Goal: Information Seeking & Learning: Learn about a topic

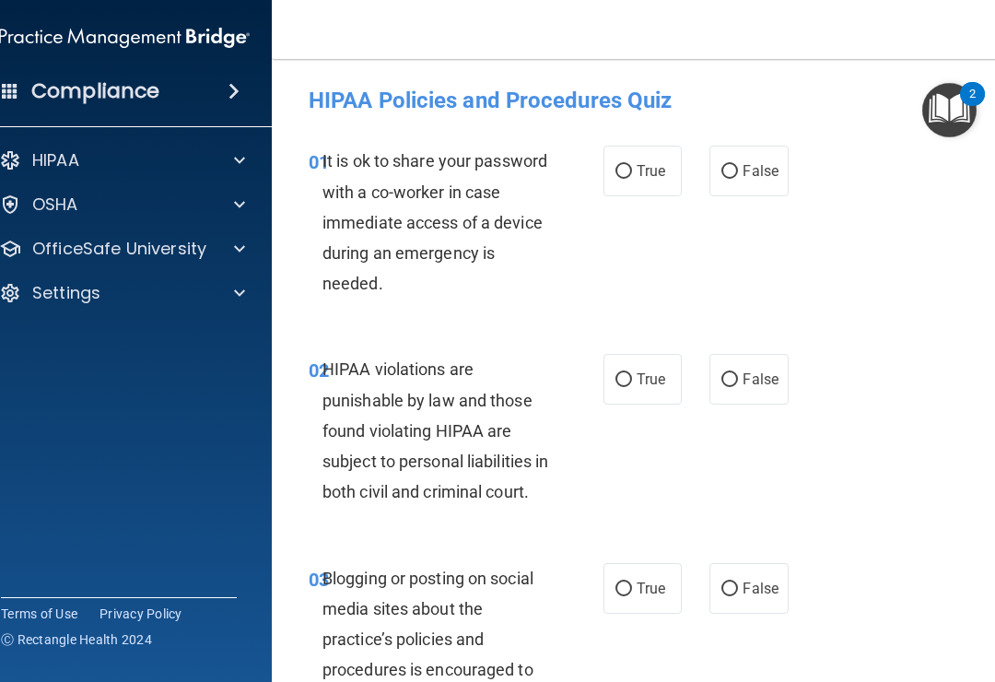
click at [736, 167] on input "False" at bounding box center [730, 172] width 17 height 14
radio input "true"
click at [640, 378] on span "True" at bounding box center [651, 379] width 29 height 18
click at [632, 378] on input "True" at bounding box center [624, 380] width 17 height 14
radio input "true"
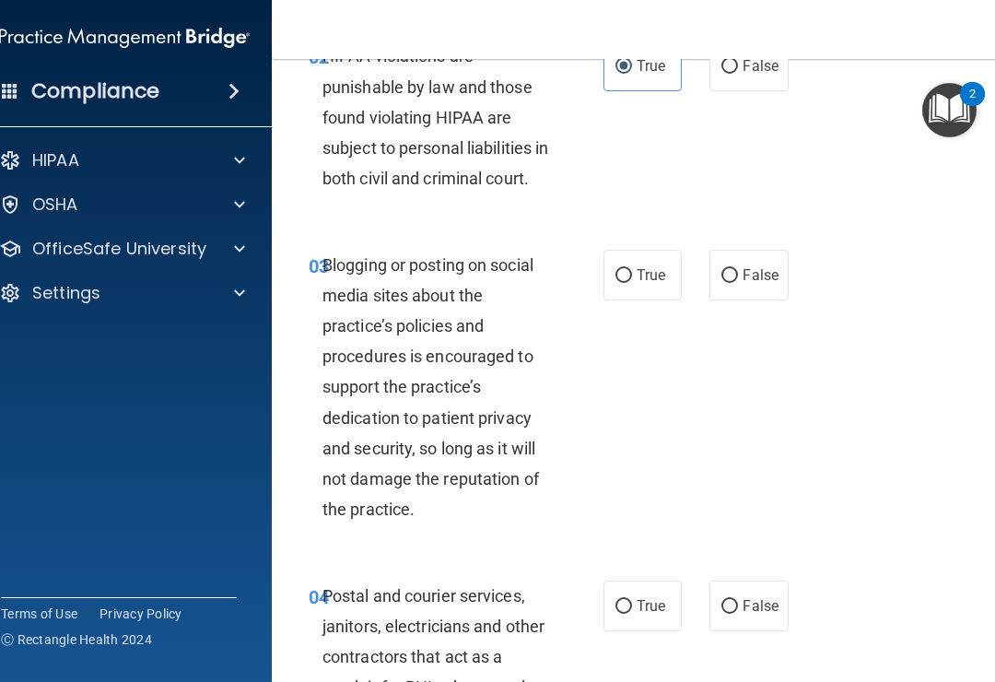
scroll to position [335, 0]
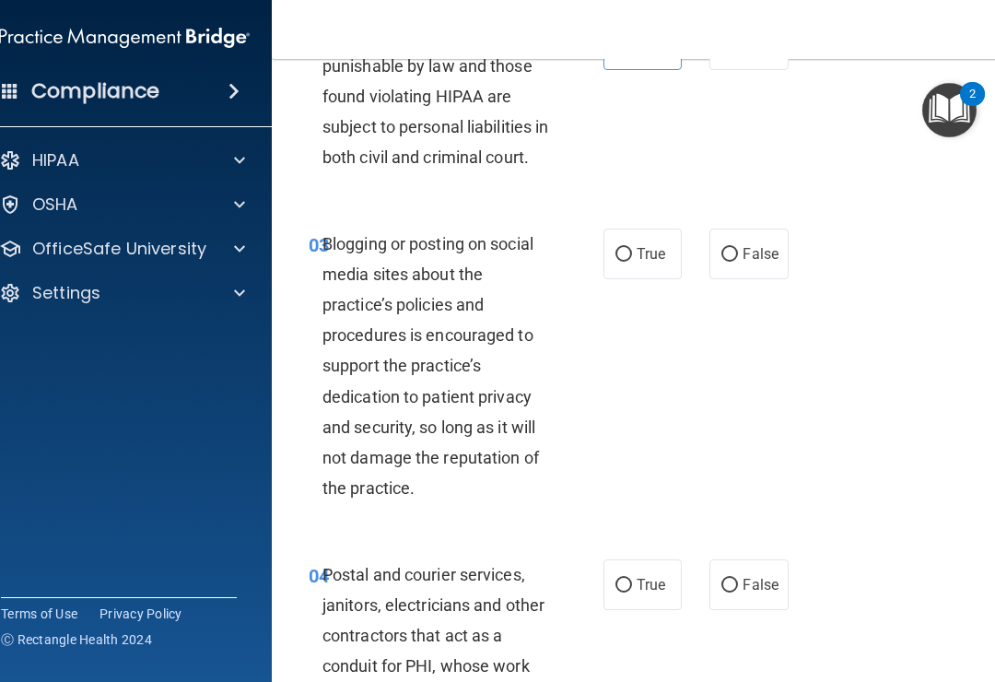
click at [742, 276] on label "False" at bounding box center [749, 254] width 78 height 51
click at [738, 262] on input "False" at bounding box center [730, 255] width 17 height 14
radio input "true"
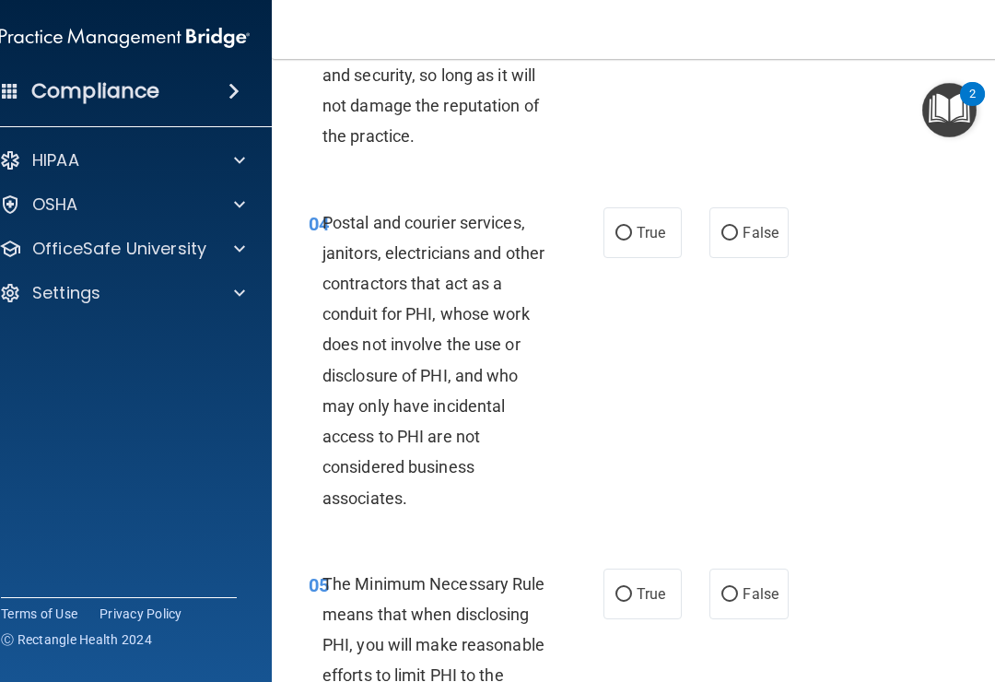
scroll to position [688, 0]
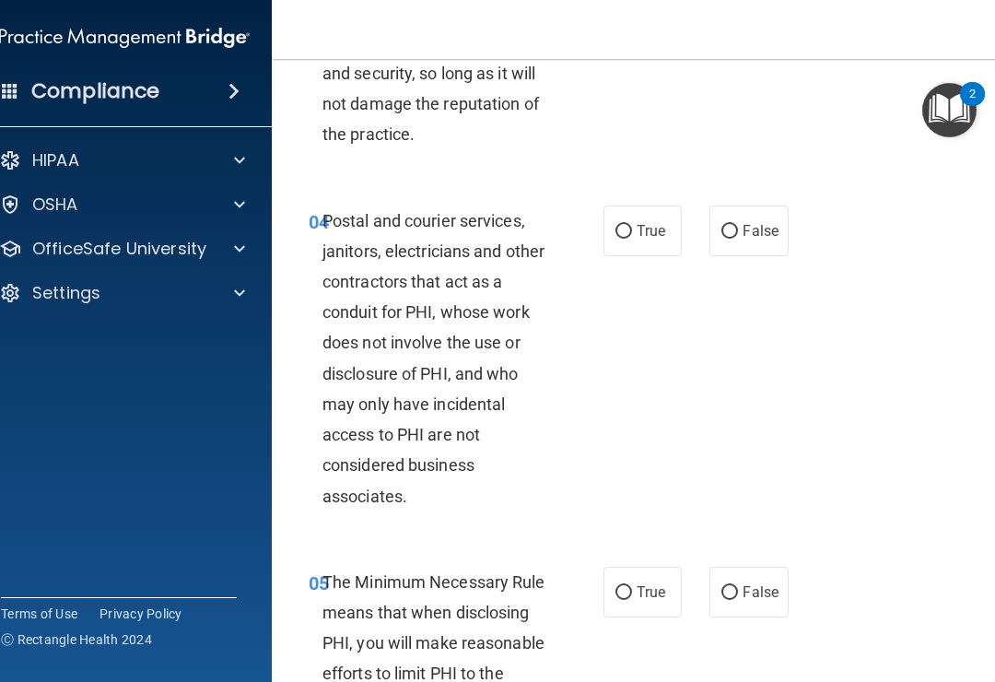
click at [627, 241] on label "True" at bounding box center [643, 230] width 78 height 51
click at [627, 239] on input "True" at bounding box center [624, 232] width 17 height 14
radio input "true"
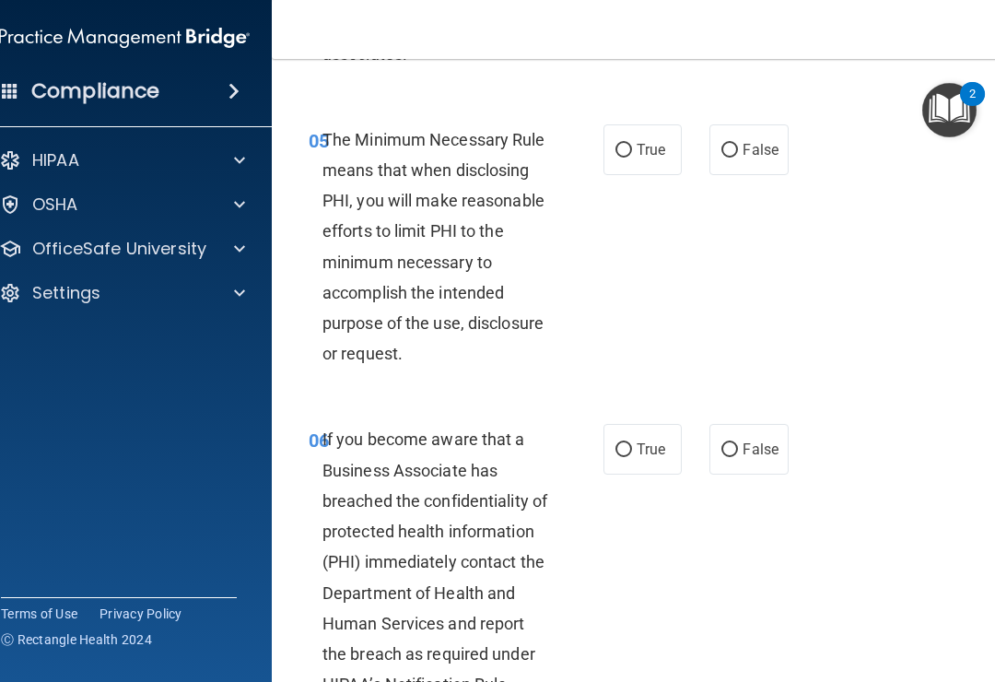
scroll to position [1134, 0]
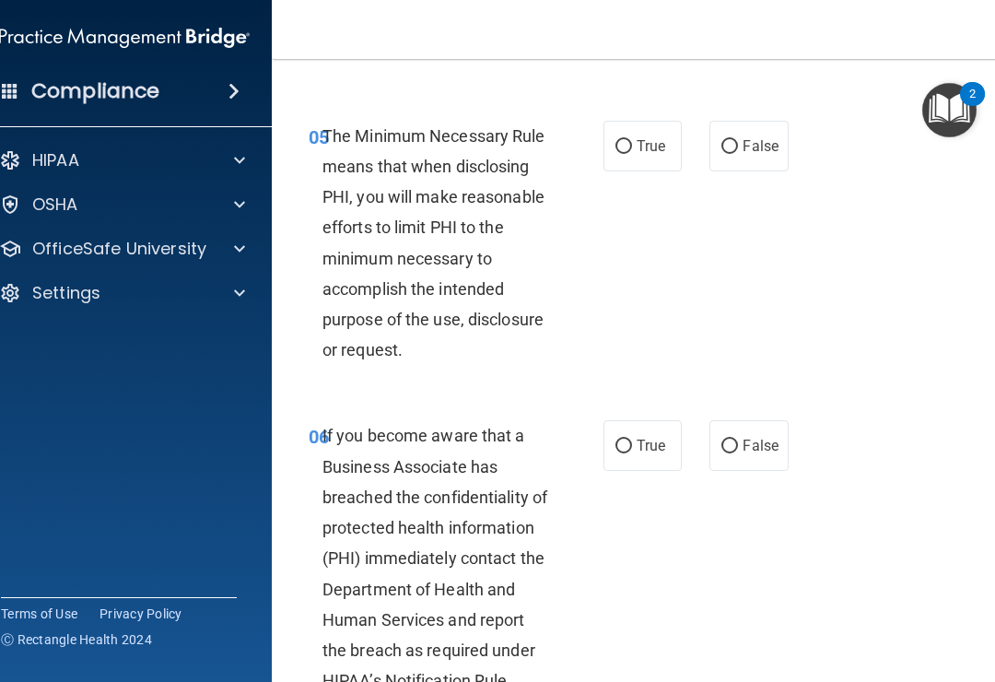
click at [628, 154] on input "True" at bounding box center [624, 147] width 17 height 14
radio input "true"
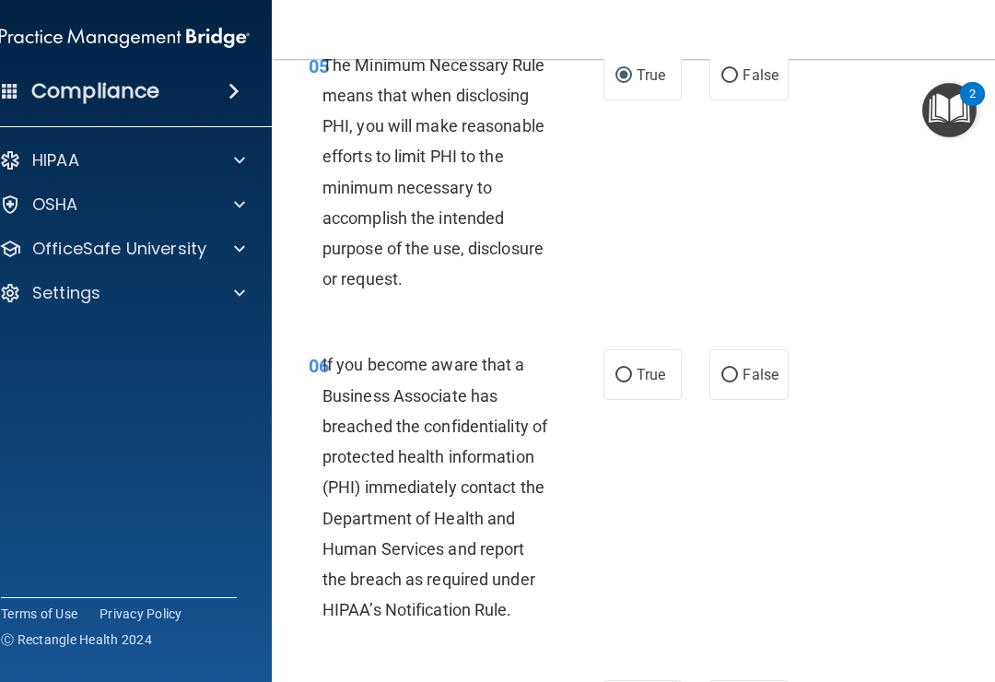
scroll to position [1210, 0]
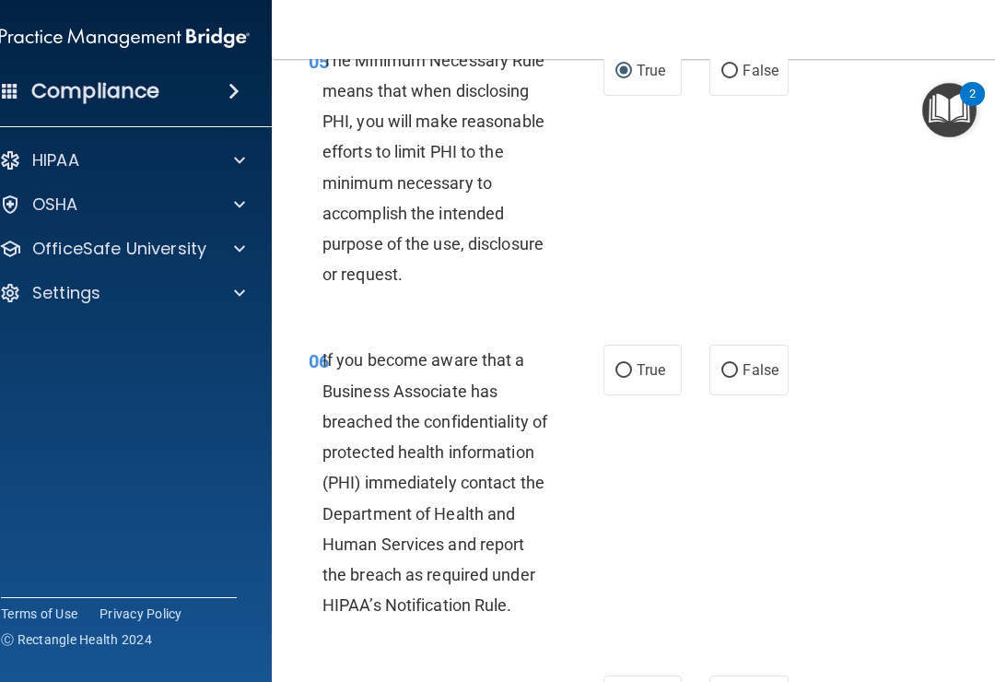
click at [761, 379] on span "False" at bounding box center [761, 370] width 36 height 18
click at [738, 378] on input "False" at bounding box center [730, 371] width 17 height 14
radio input "true"
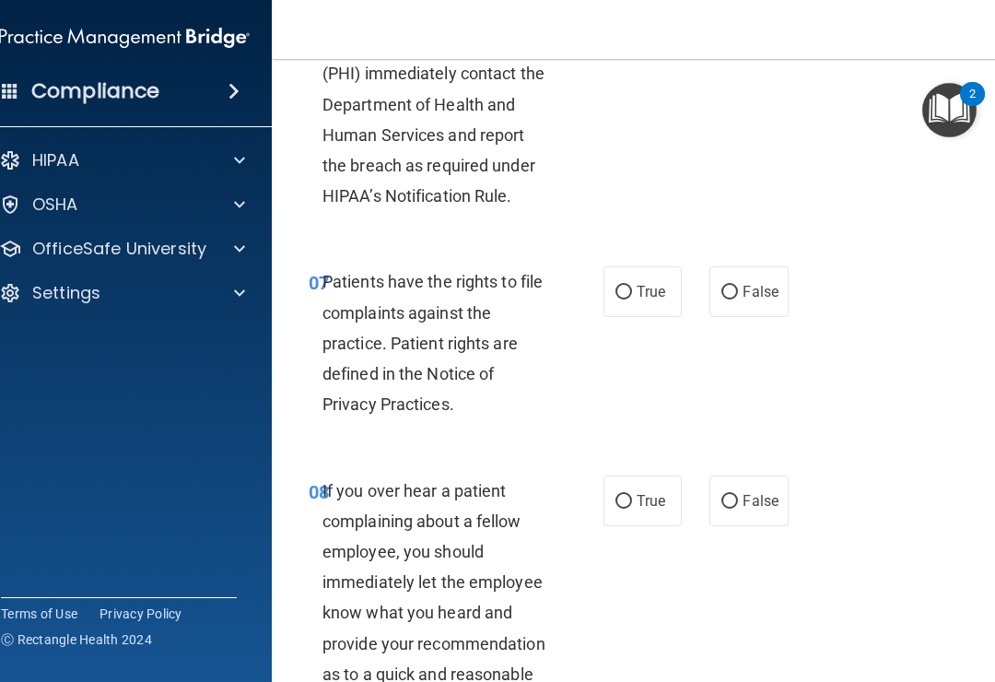
scroll to position [1631, 0]
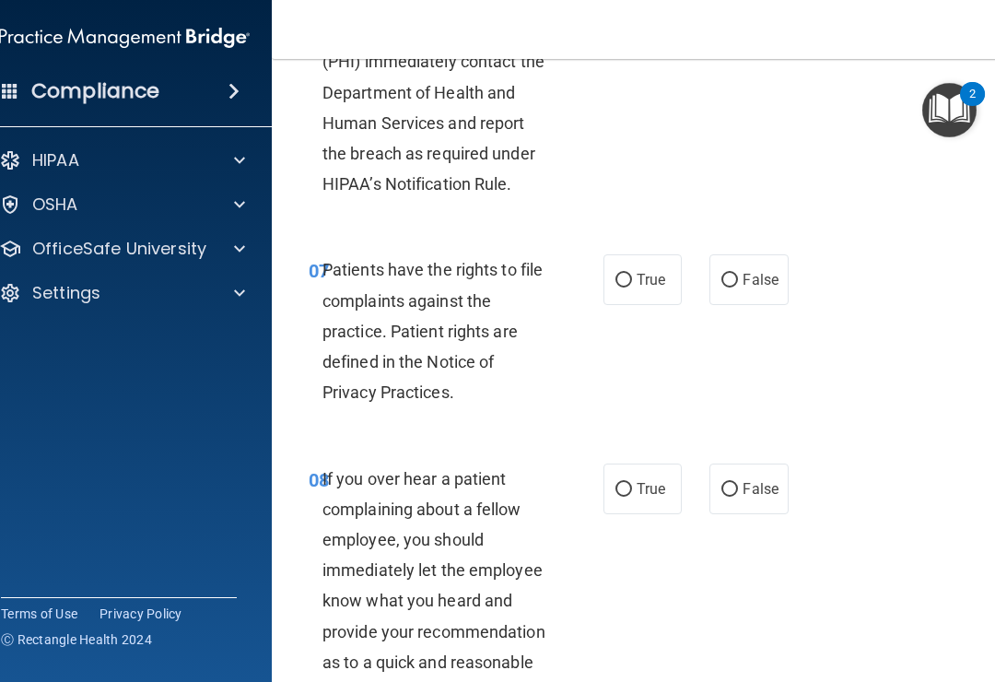
click at [650, 288] on span "True" at bounding box center [651, 280] width 29 height 18
click at [632, 288] on input "True" at bounding box center [624, 281] width 17 height 14
radio input "true"
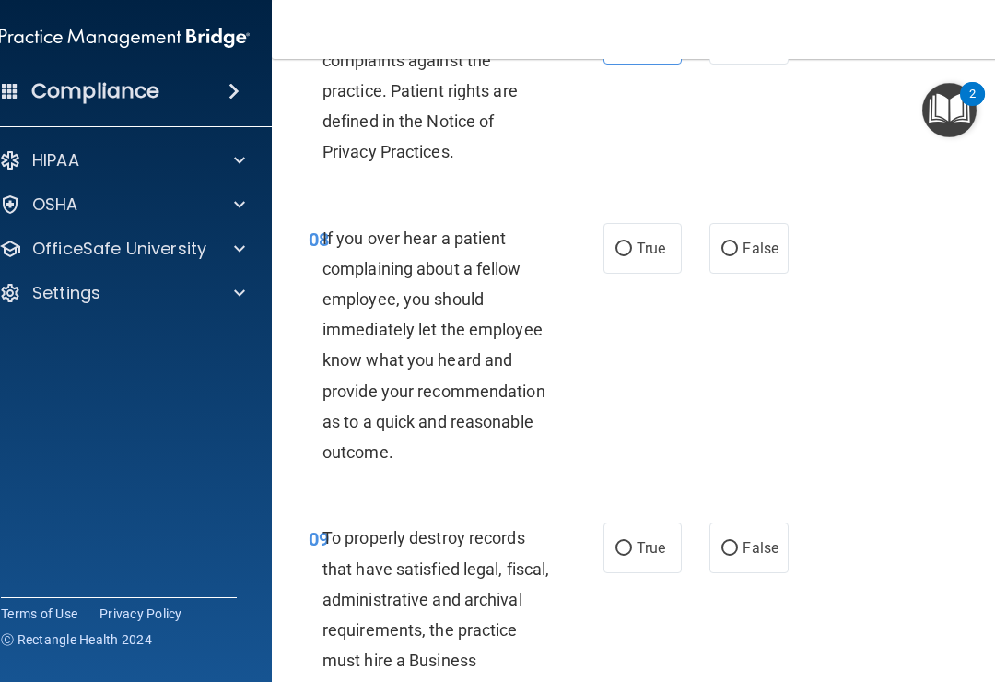
scroll to position [1896, 0]
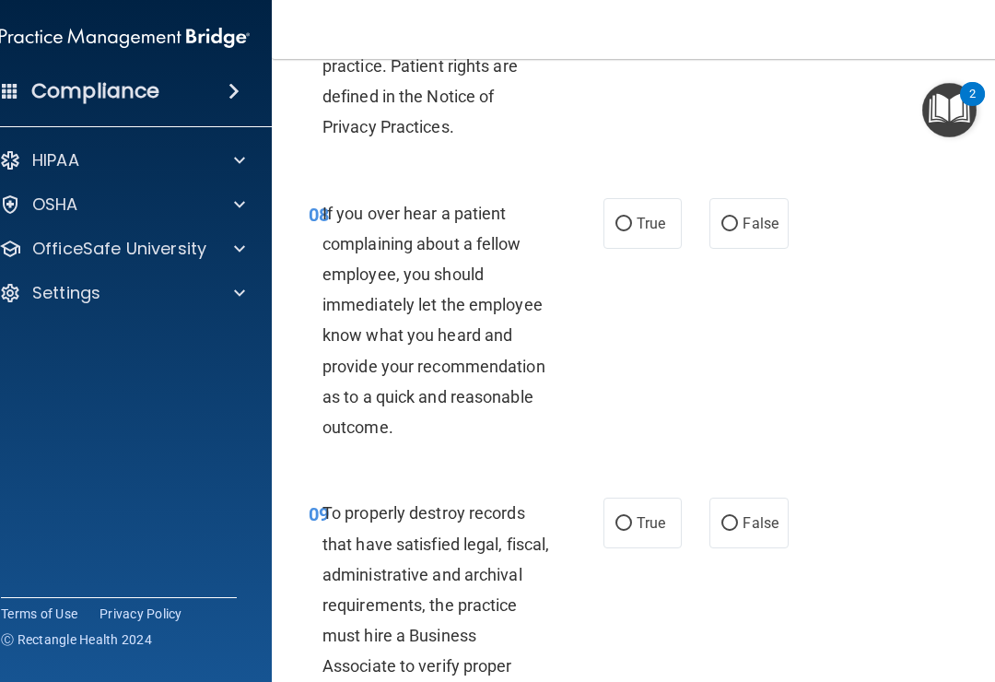
click at [757, 232] on span "False" at bounding box center [761, 224] width 36 height 18
click at [738, 231] on input "False" at bounding box center [730, 224] width 17 height 14
radio input "true"
click at [754, 532] on span "False" at bounding box center [761, 523] width 36 height 18
click at [738, 531] on input "False" at bounding box center [730, 524] width 17 height 14
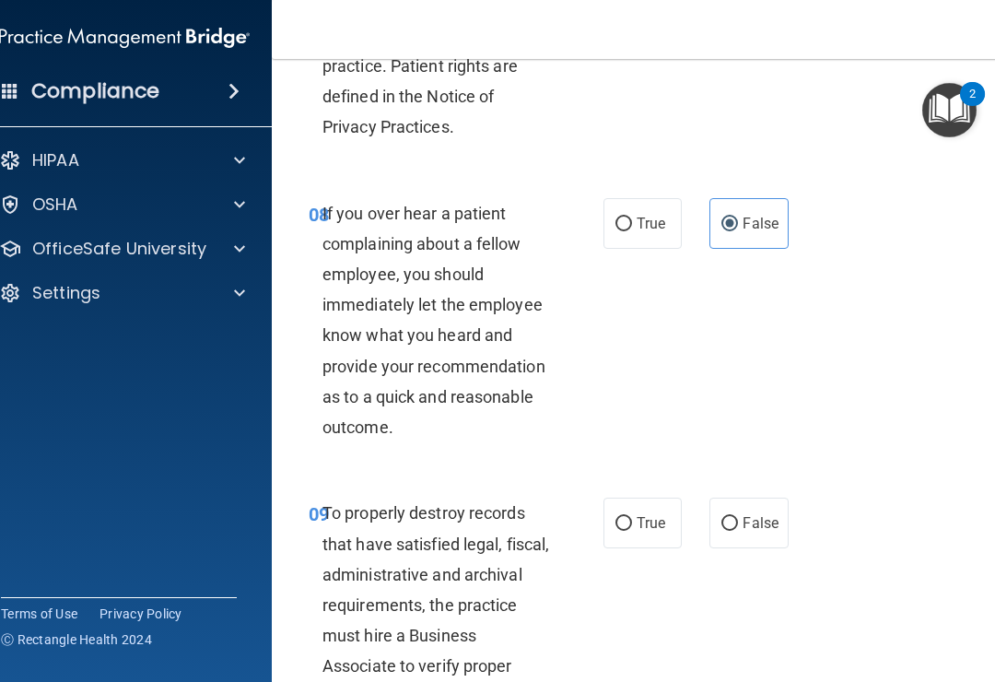
radio input "true"
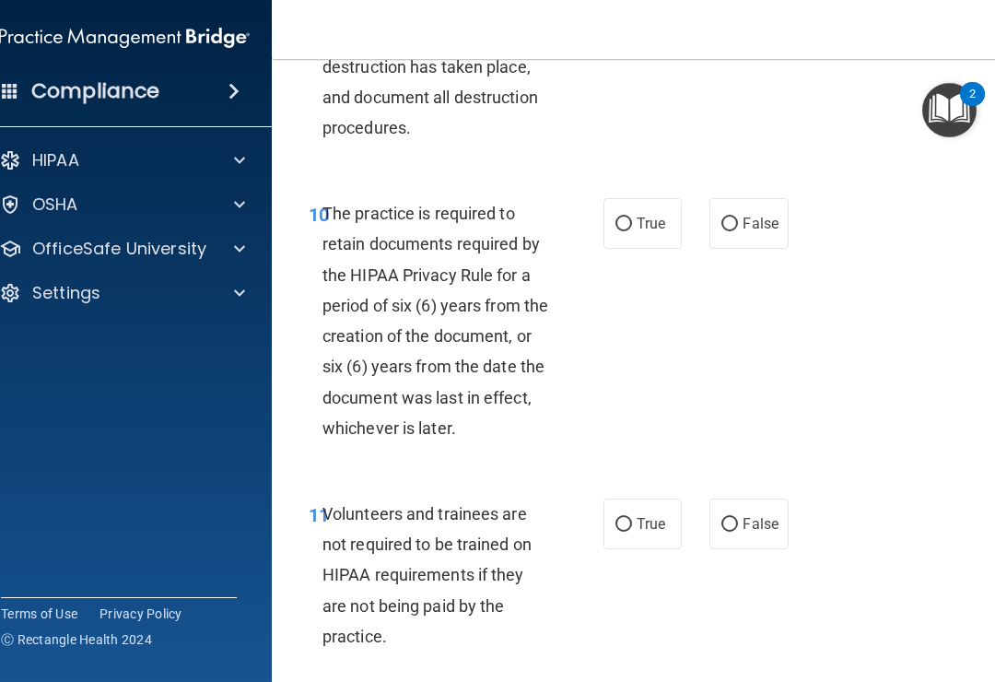
scroll to position [2529, 0]
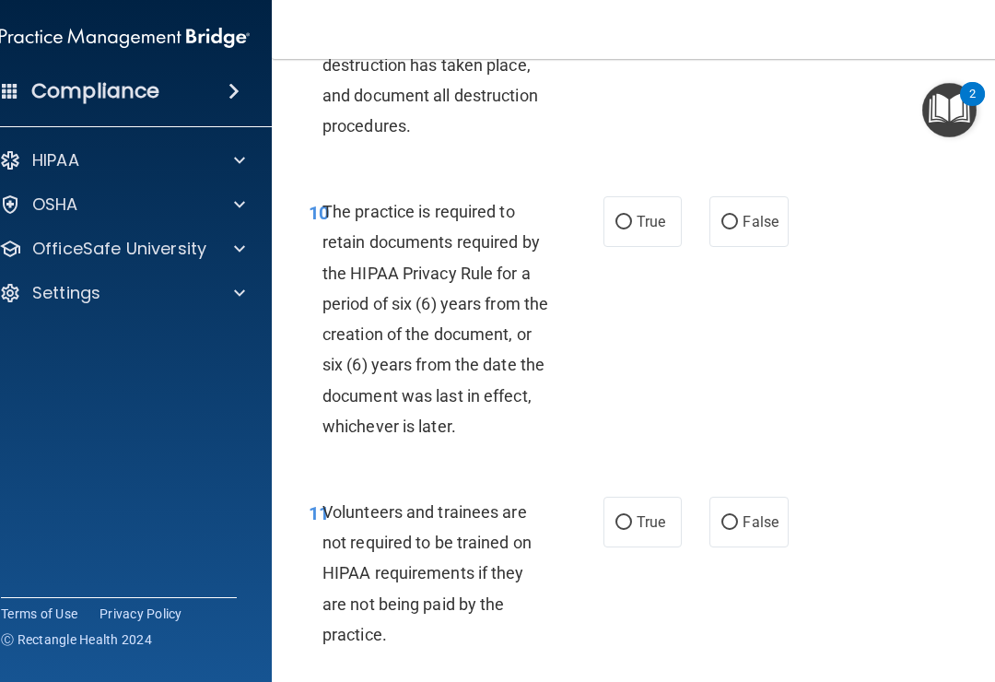
click at [651, 230] on span "True" at bounding box center [651, 222] width 29 height 18
click at [632, 229] on input "True" at bounding box center [624, 223] width 17 height 14
radio input "true"
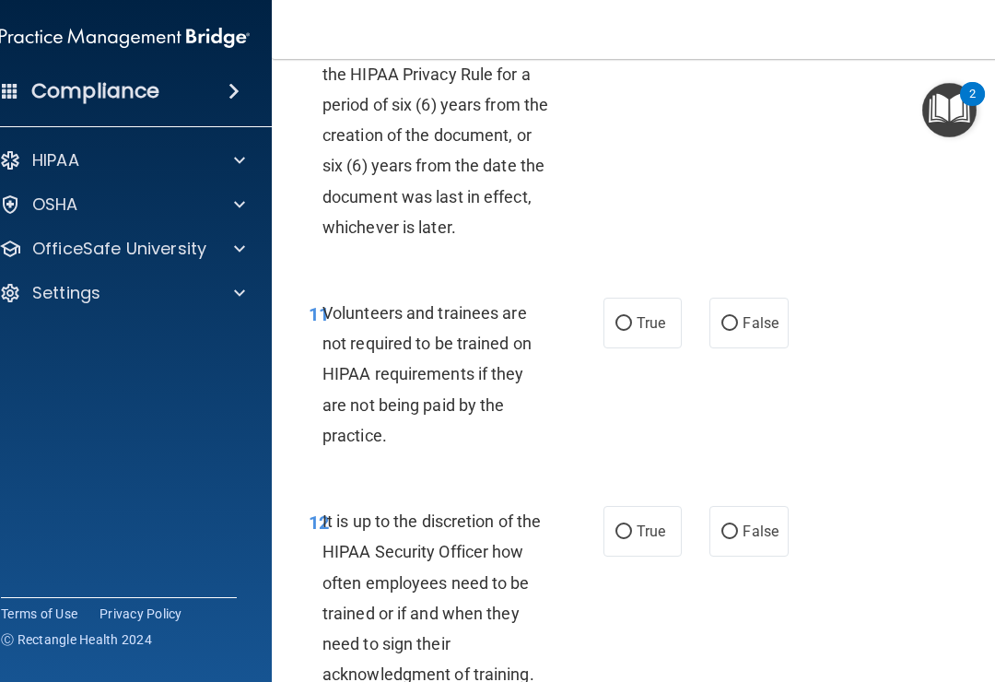
scroll to position [2729, 0]
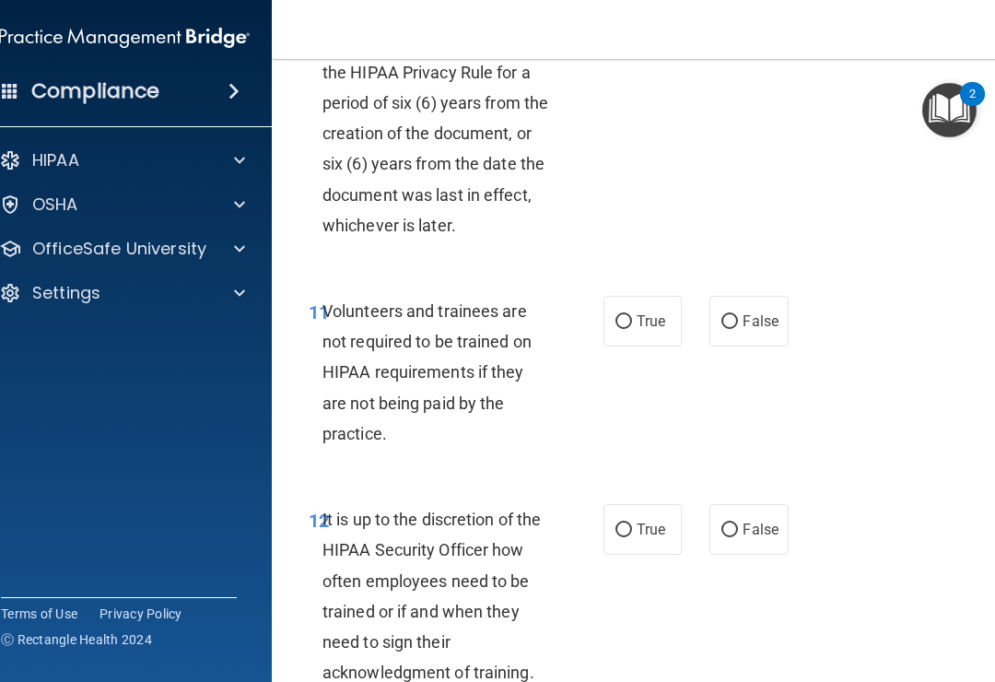
click at [746, 317] on label "False" at bounding box center [749, 321] width 78 height 51
click at [738, 317] on input "False" at bounding box center [730, 322] width 17 height 14
radio input "true"
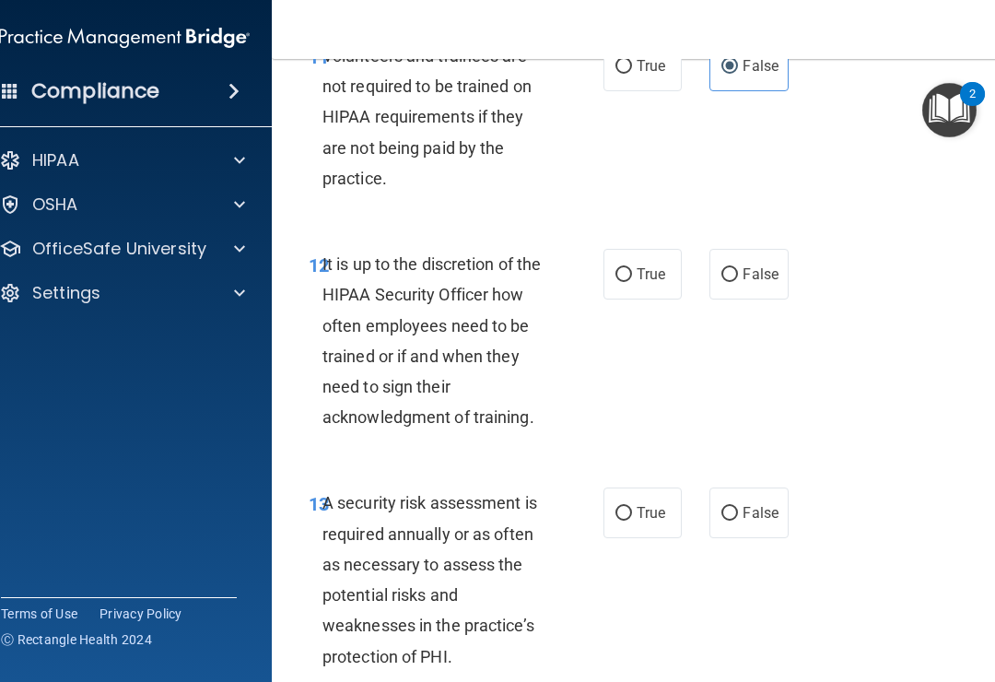
scroll to position [2988, 0]
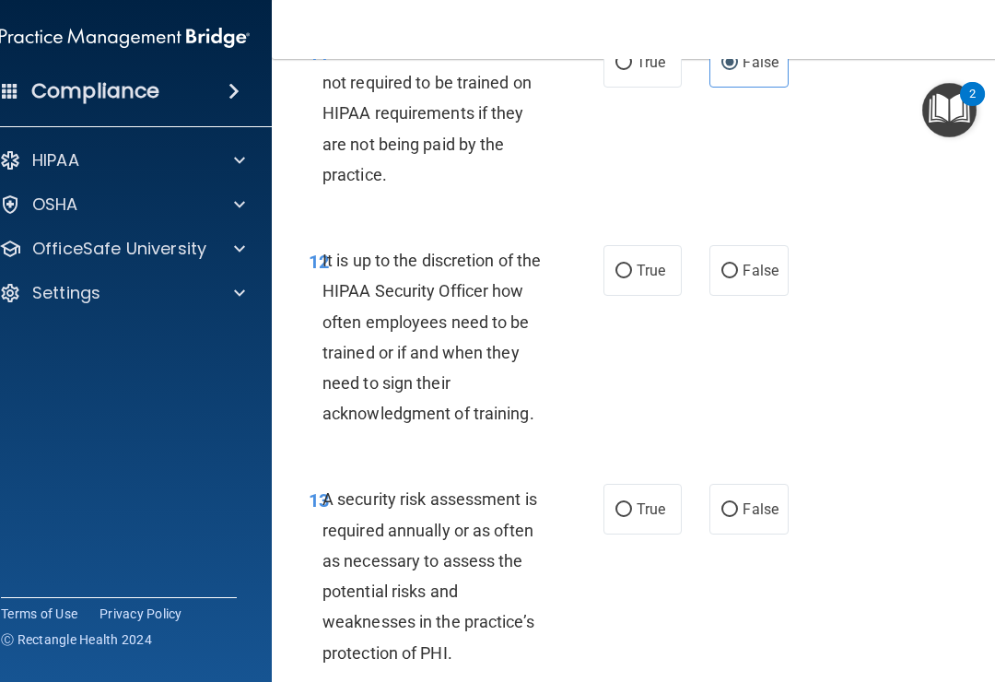
click at [614, 296] on label "True" at bounding box center [643, 270] width 78 height 51
click at [616, 278] on input "True" at bounding box center [624, 271] width 17 height 14
radio input "true"
click at [631, 278] on input "True" at bounding box center [624, 271] width 17 height 14
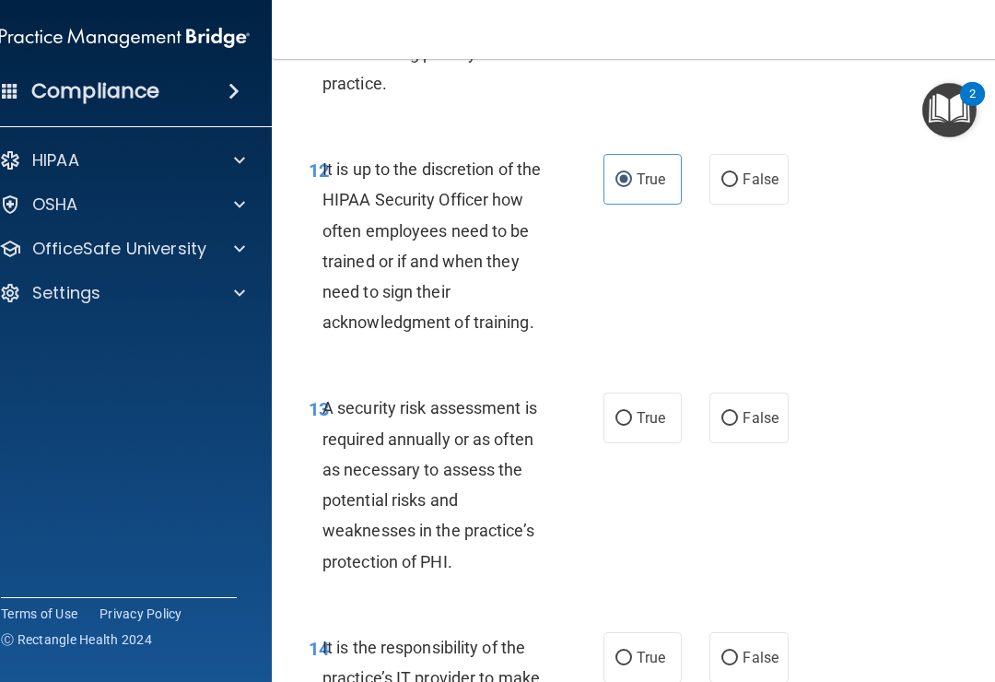
scroll to position [3079, 0]
click at [755, 187] on span "False" at bounding box center [761, 180] width 36 height 18
click at [738, 187] on input "False" at bounding box center [730, 181] width 17 height 14
radio input "true"
radio input "false"
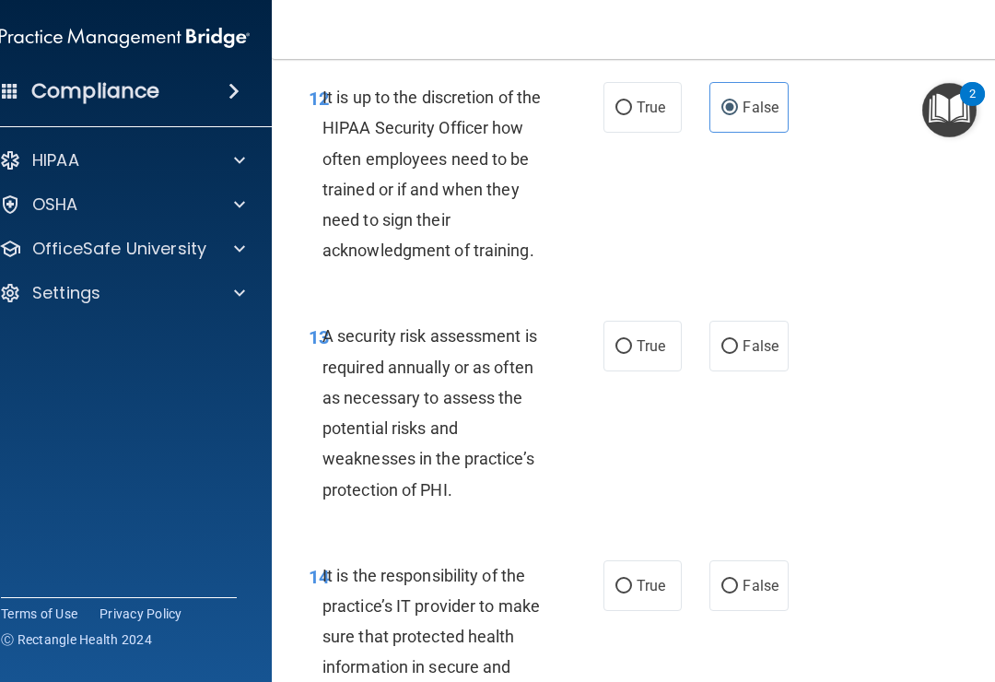
scroll to position [3145, 0]
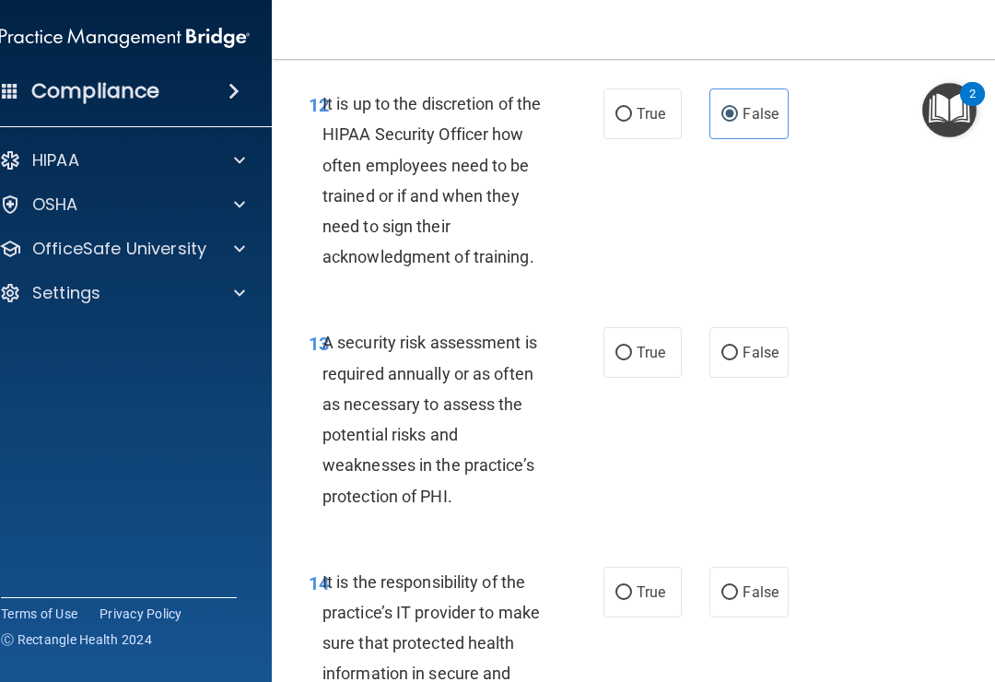
click at [775, 591] on label "False" at bounding box center [749, 592] width 78 height 51
click at [738, 591] on input "False" at bounding box center [730, 593] width 17 height 14
radio input "true"
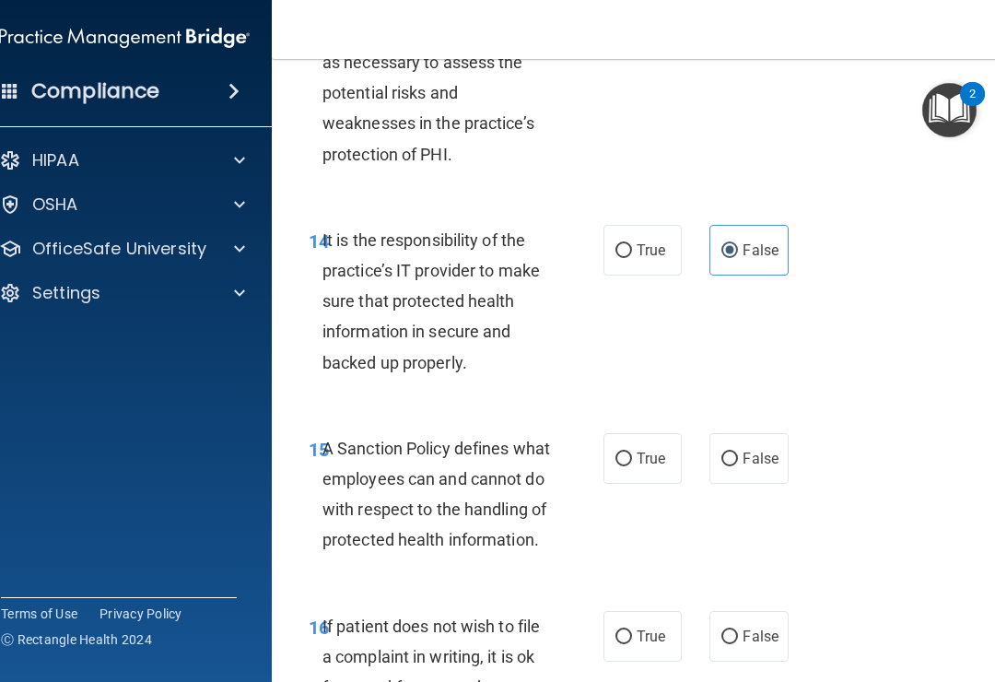
scroll to position [3490, 0]
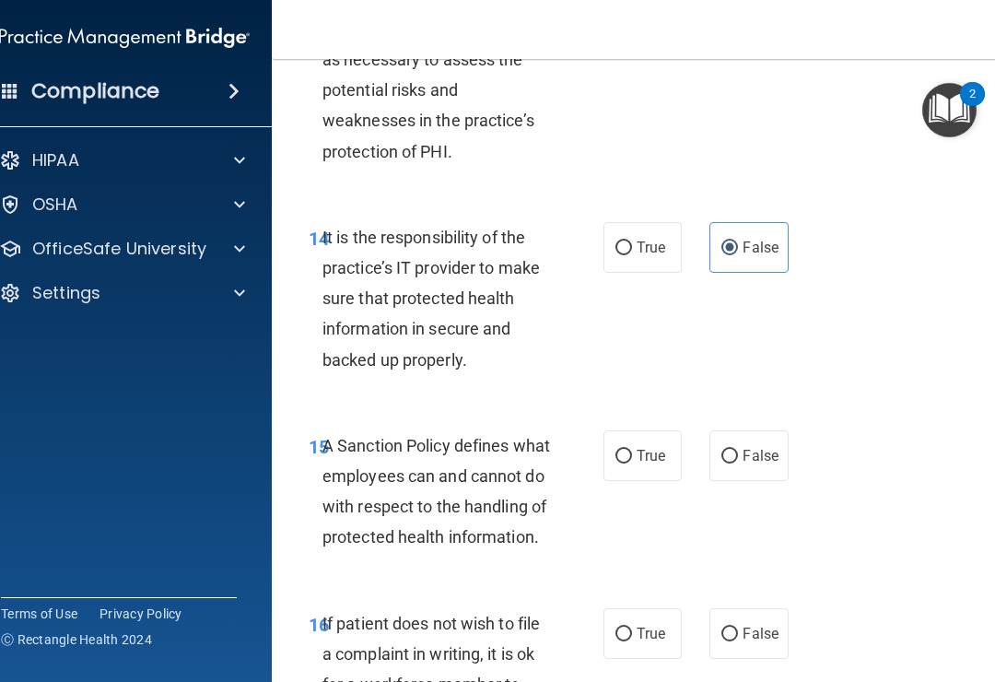
click at [757, 464] on span "False" at bounding box center [761, 456] width 36 height 18
click at [738, 464] on input "False" at bounding box center [730, 457] width 17 height 14
radio input "true"
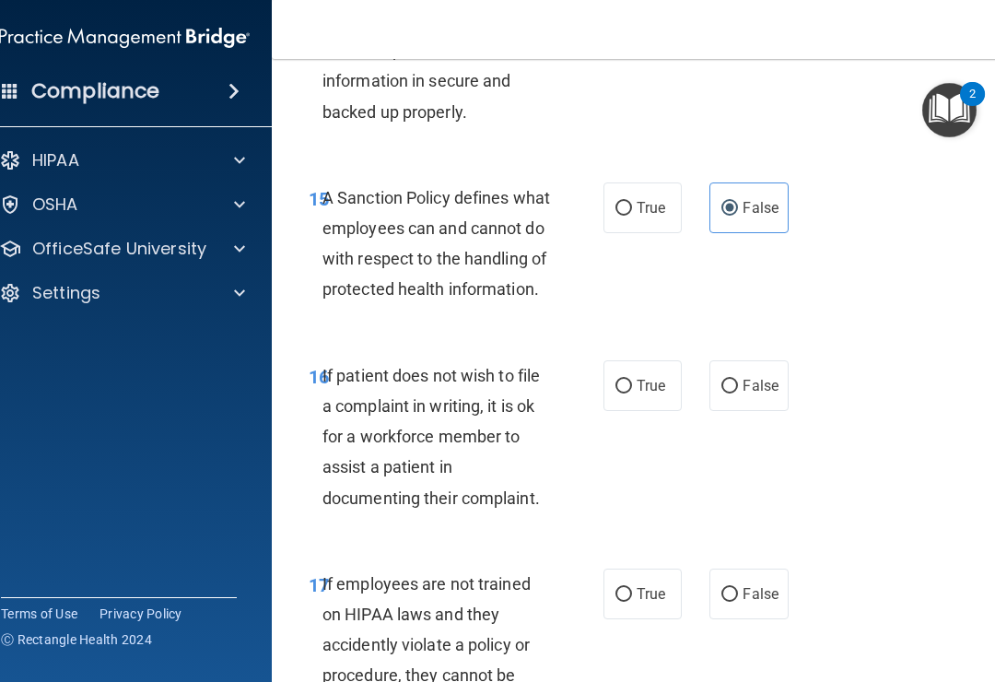
scroll to position [3741, 0]
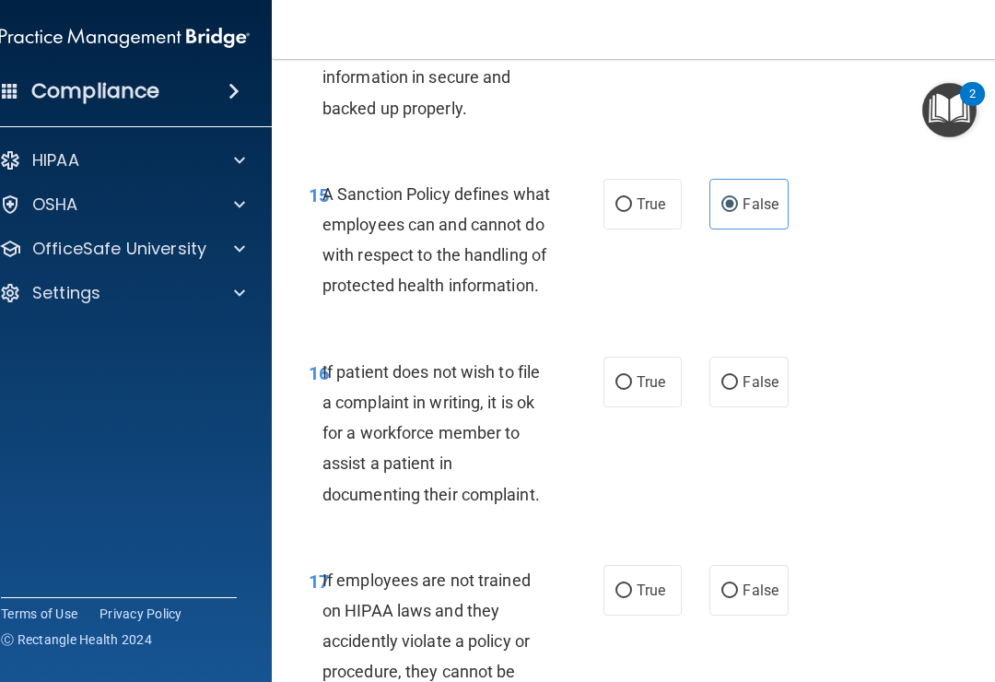
click at [772, 599] on span "False" at bounding box center [761, 590] width 36 height 18
click at [738, 598] on input "False" at bounding box center [730, 591] width 17 height 14
radio input "true"
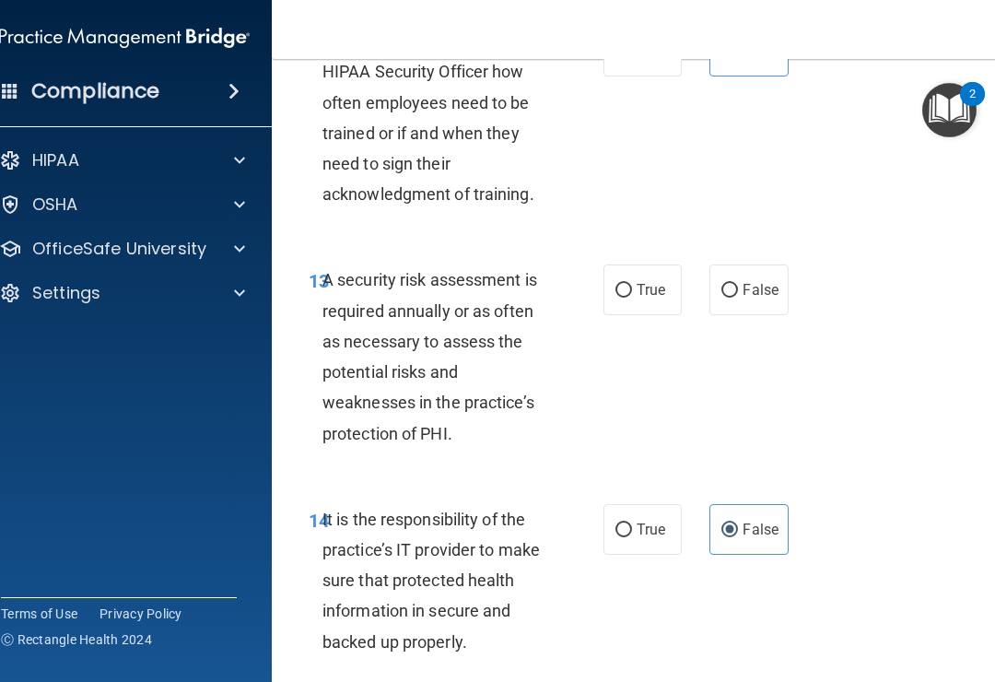
scroll to position [3207, 0]
click at [631, 299] on input "True" at bounding box center [624, 292] width 17 height 14
radio input "true"
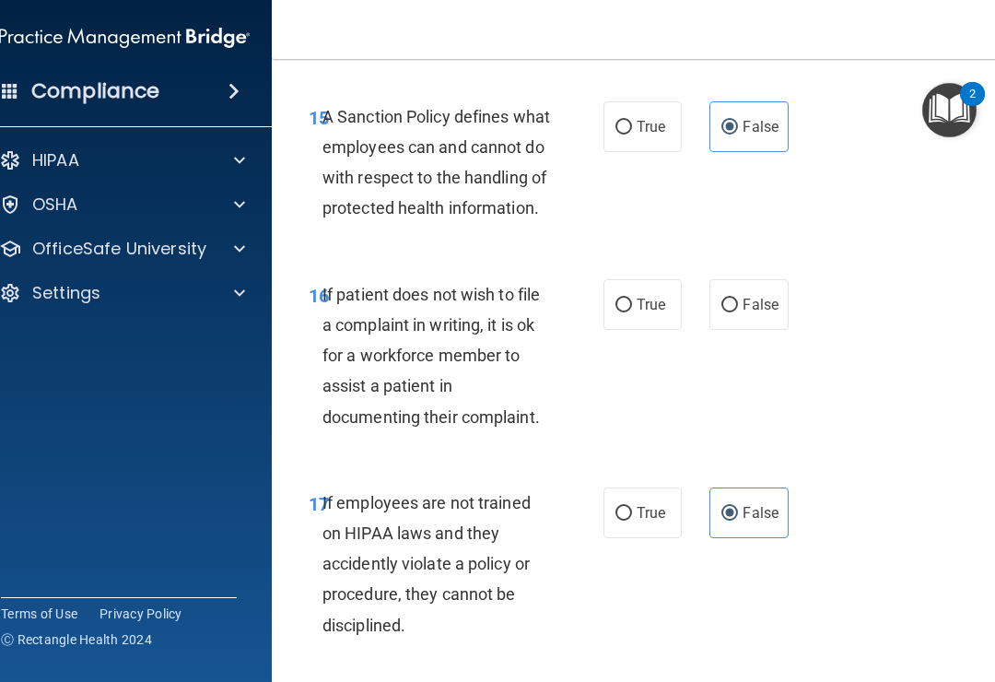
scroll to position [3837, 0]
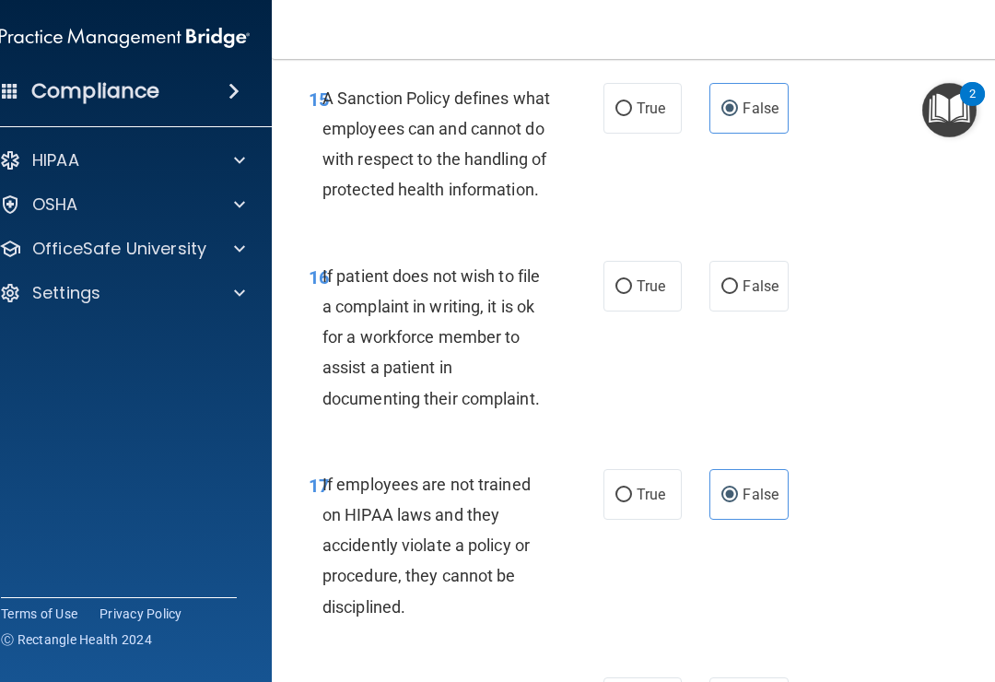
click at [745, 295] on span "False" at bounding box center [761, 286] width 36 height 18
click at [738, 294] on input "False" at bounding box center [730, 287] width 17 height 14
radio input "true"
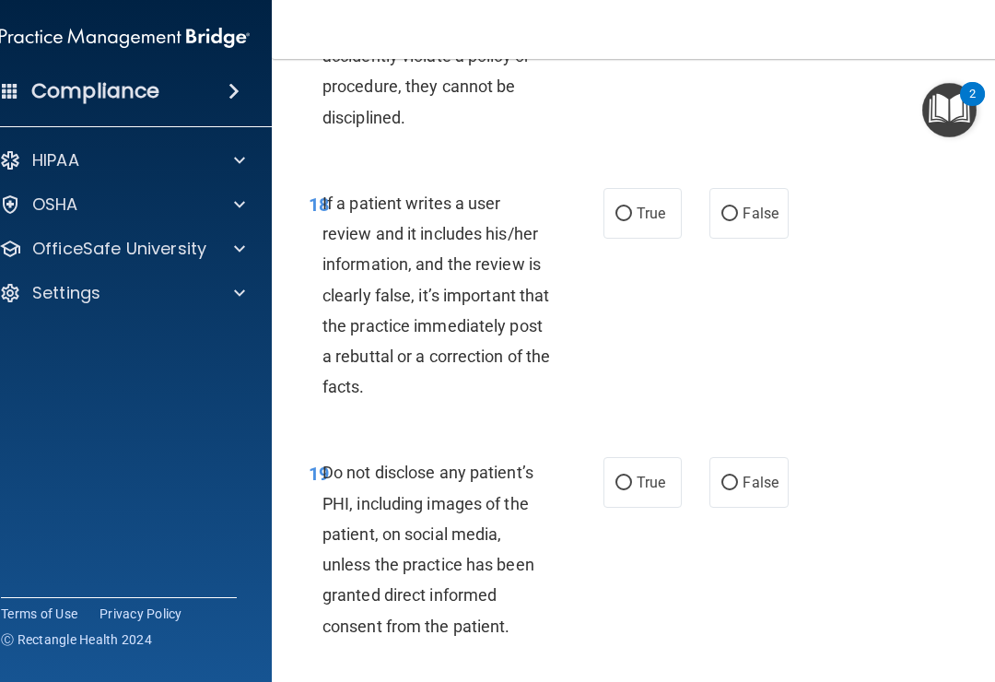
scroll to position [4325, 0]
click at [643, 223] on span "True" at bounding box center [651, 214] width 29 height 18
click at [632, 222] on input "True" at bounding box center [624, 215] width 17 height 14
radio input "true"
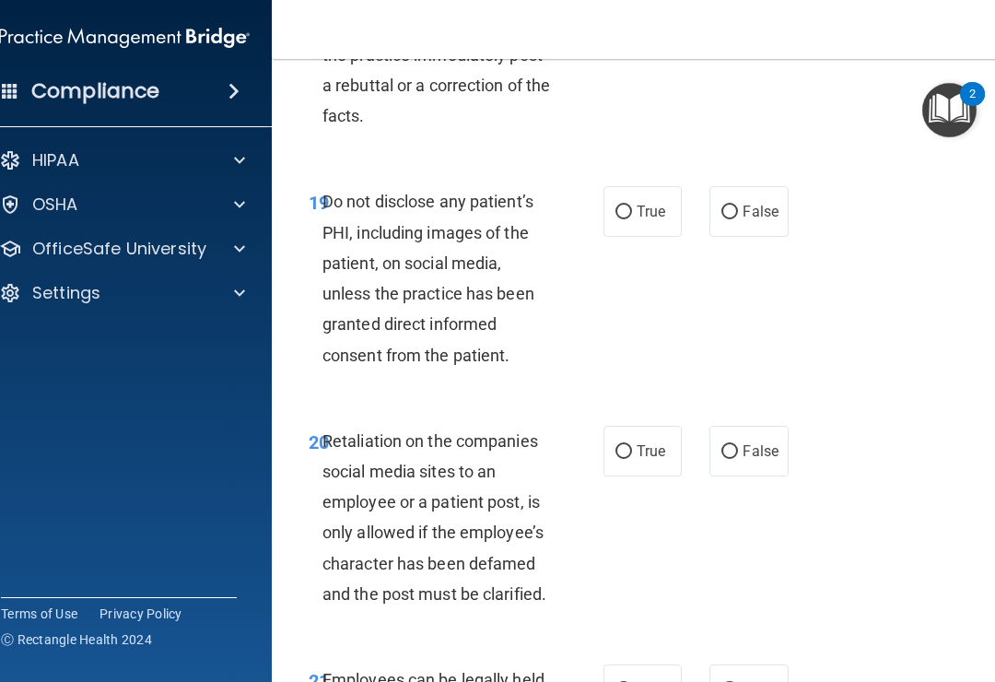
scroll to position [4652, 0]
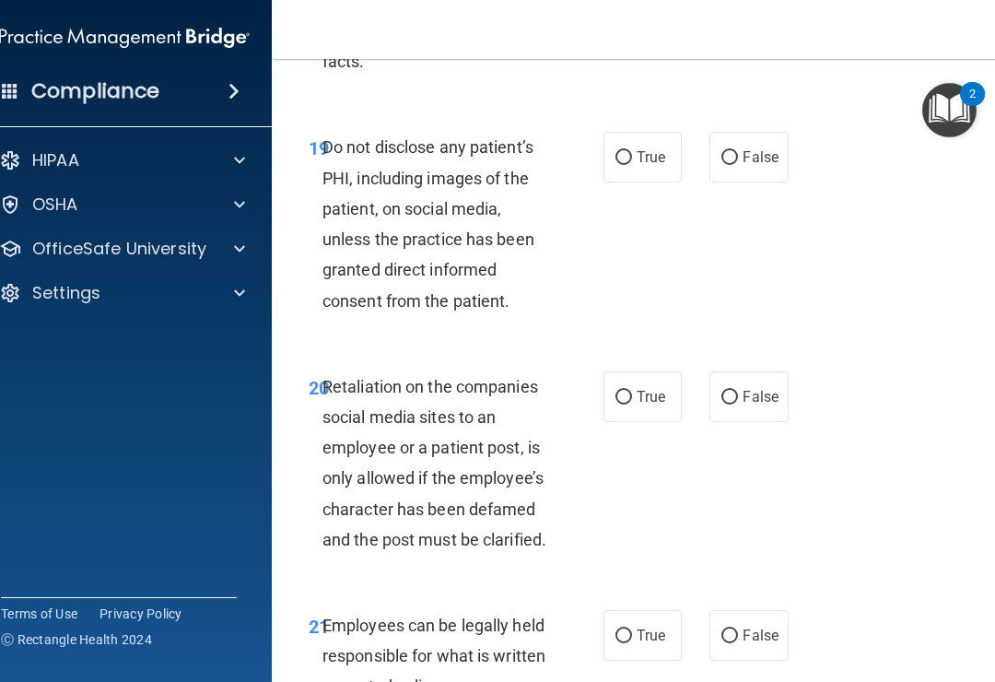
click at [629, 165] on input "True" at bounding box center [624, 158] width 17 height 14
radio input "true"
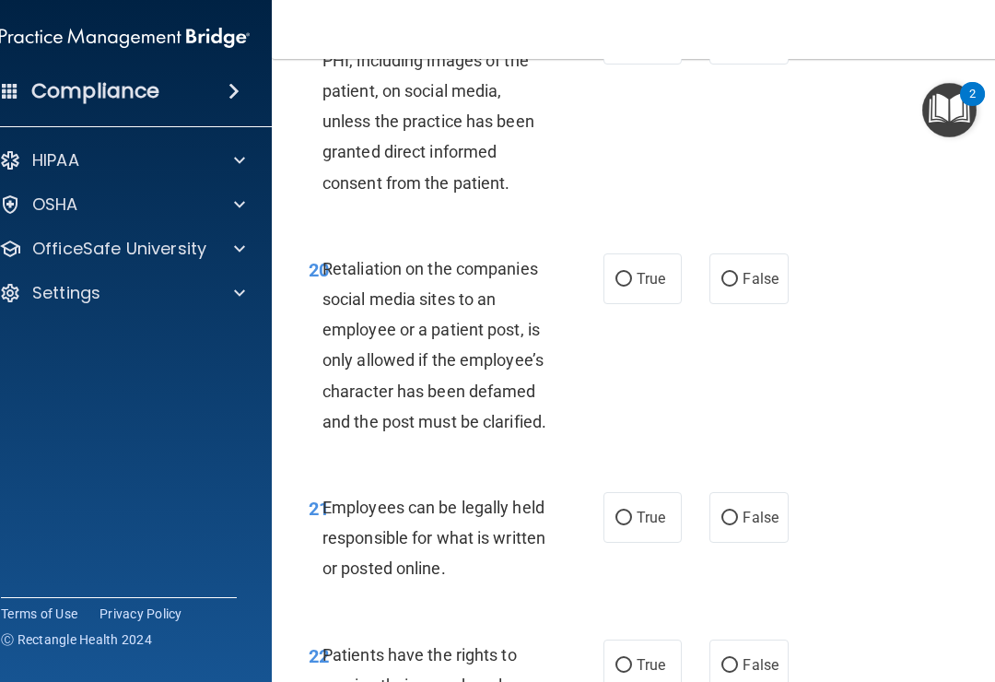
scroll to position [4772, 0]
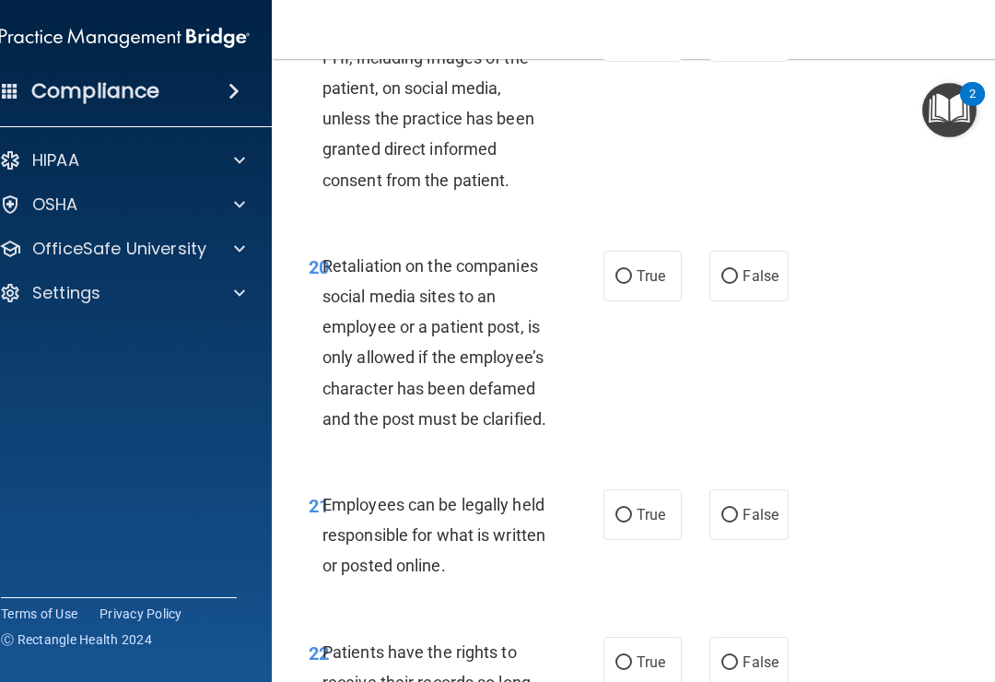
click at [650, 285] on span "True" at bounding box center [651, 276] width 29 height 18
click at [632, 284] on input "True" at bounding box center [624, 277] width 17 height 14
radio input "true"
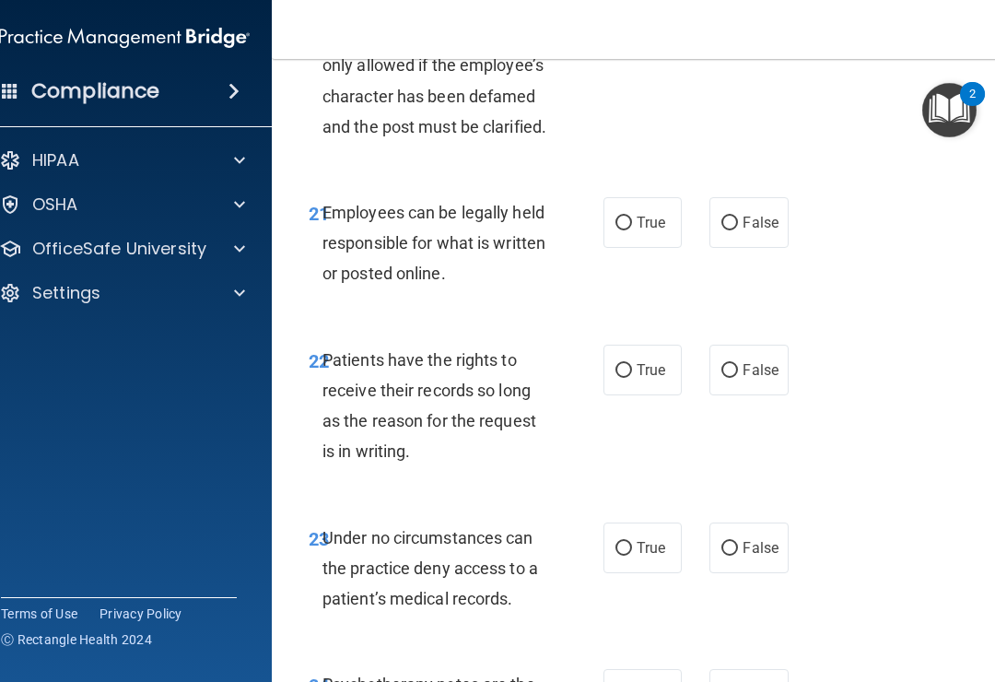
scroll to position [5089, 0]
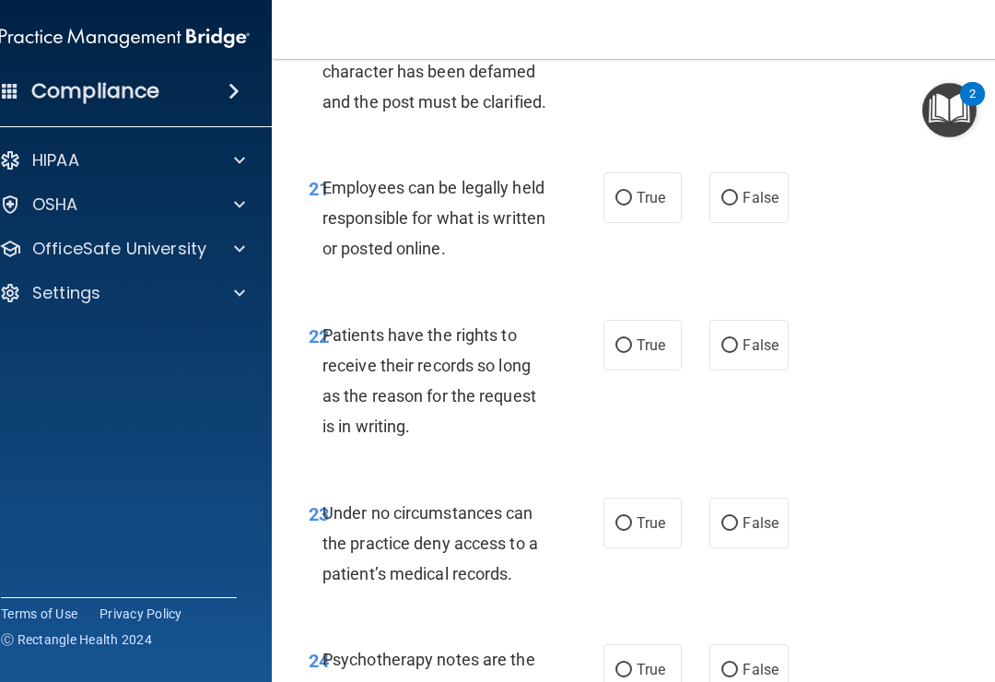
click at [758, 370] on label "False" at bounding box center [749, 345] width 78 height 51
click at [738, 353] on input "False" at bounding box center [730, 346] width 17 height 14
radio input "true"
click at [765, 525] on div "23 Under no circumstances can the practice deny access to a patient’s medical r…" at bounding box center [645, 548] width 700 height 147
click at [758, 532] on span "False" at bounding box center [761, 523] width 36 height 18
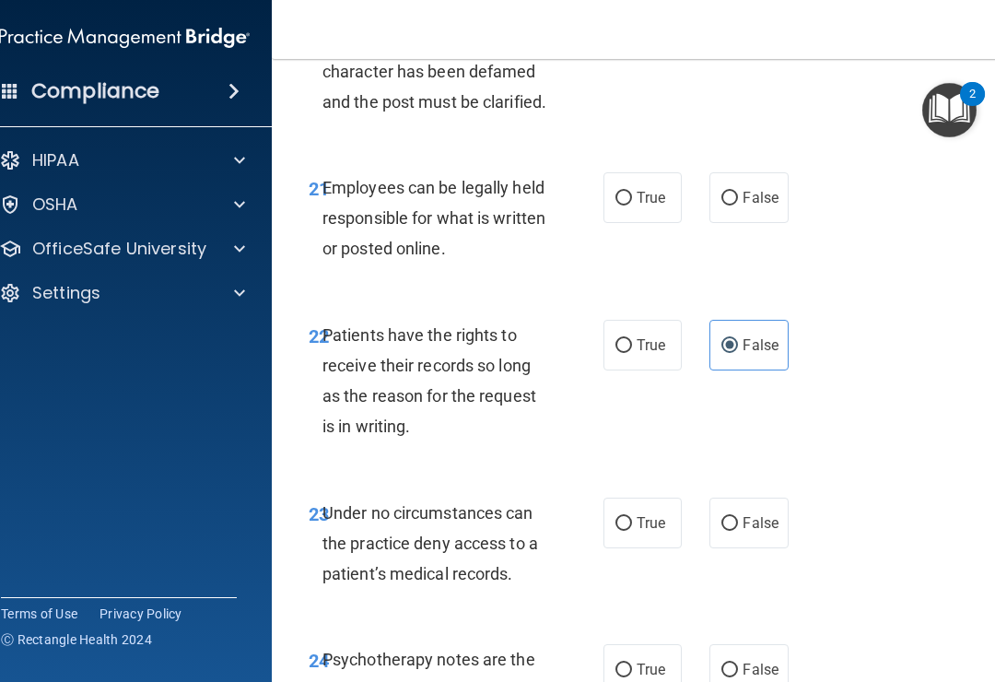
click at [738, 531] on input "False" at bounding box center [730, 524] width 17 height 14
radio input "true"
click at [748, 206] on span "False" at bounding box center [761, 198] width 36 height 18
click at [738, 205] on input "False" at bounding box center [730, 199] width 17 height 14
radio input "true"
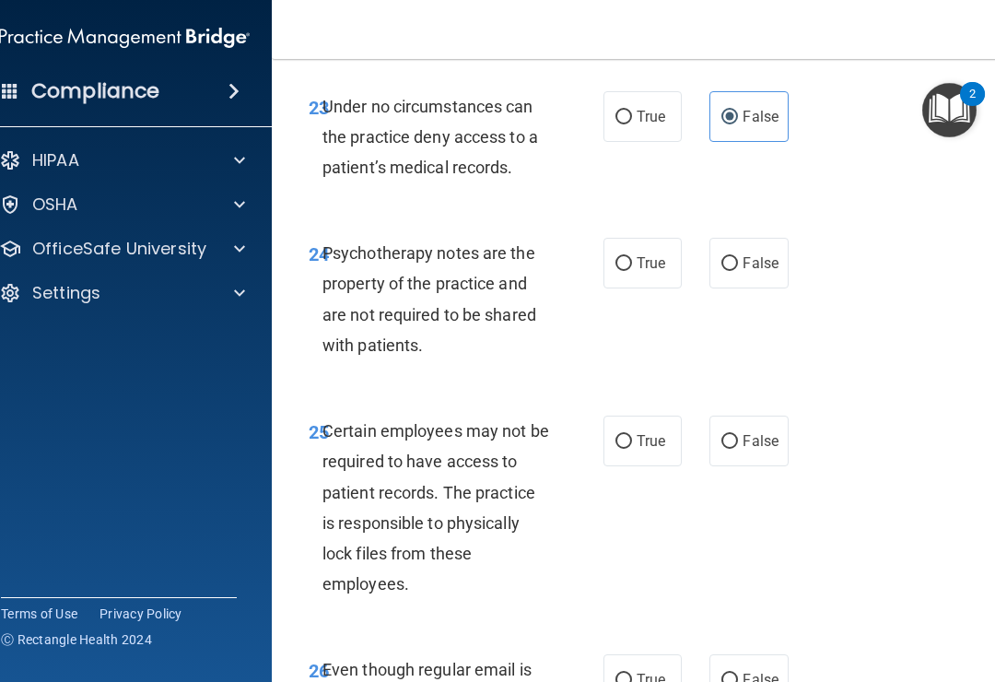
scroll to position [5499, 0]
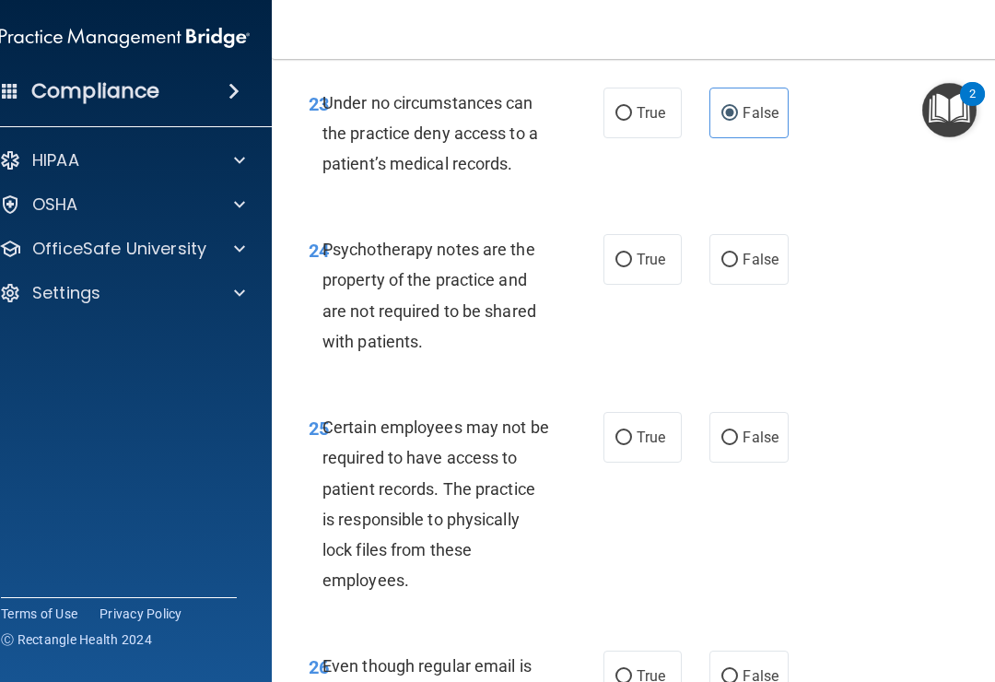
click at [619, 267] on input "True" at bounding box center [624, 260] width 17 height 14
radio input "true"
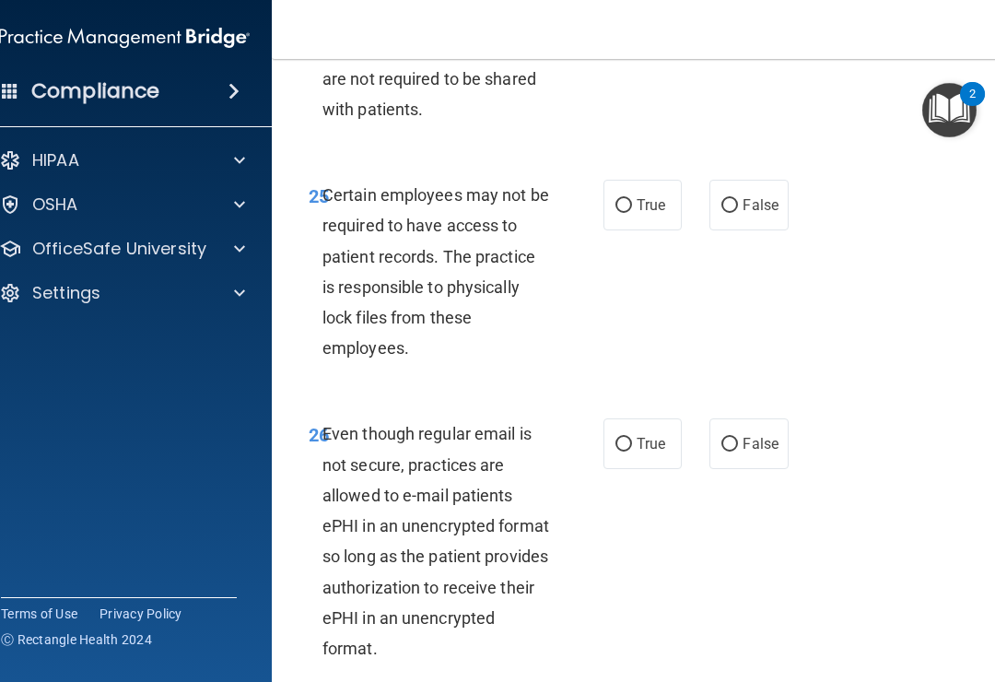
scroll to position [5753, 0]
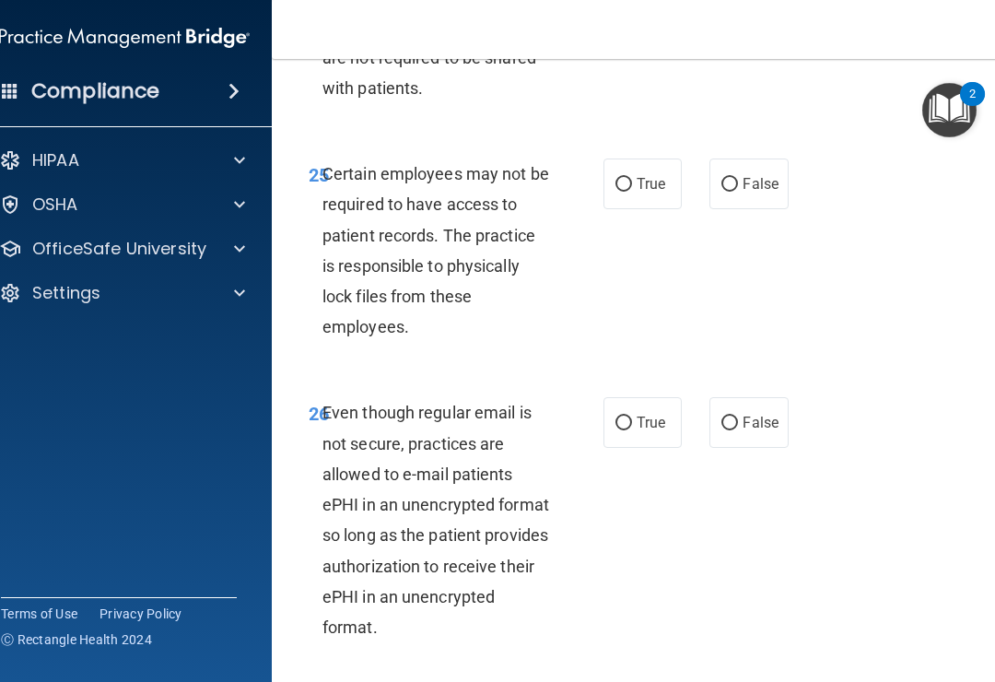
click at [617, 192] on input "True" at bounding box center [624, 185] width 17 height 14
radio input "true"
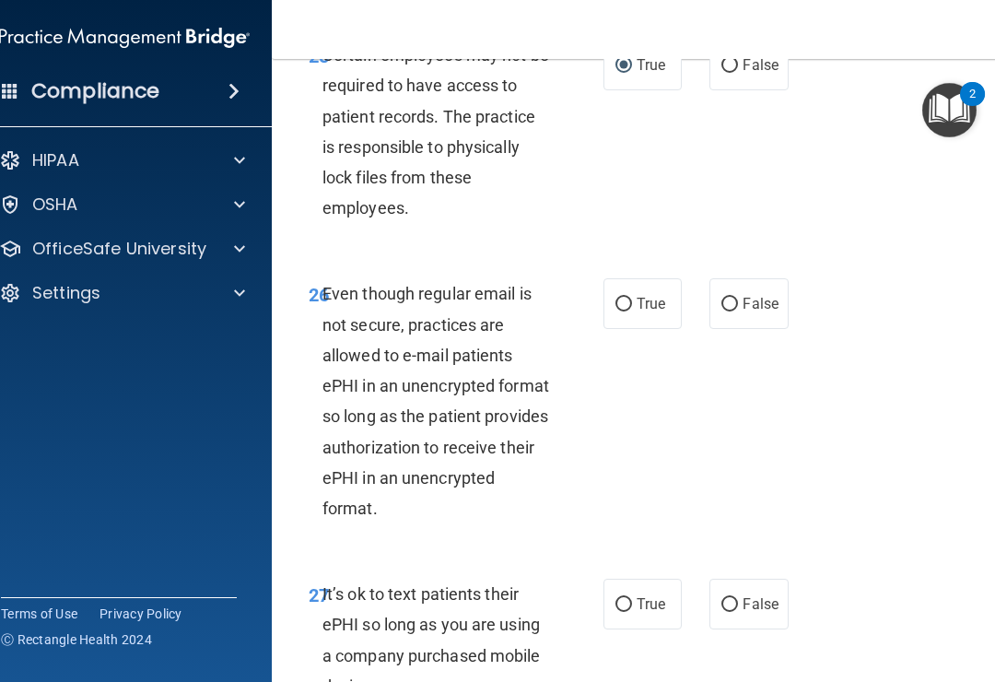
scroll to position [5873, 0]
click at [738, 311] on input "False" at bounding box center [730, 304] width 17 height 14
radio input "true"
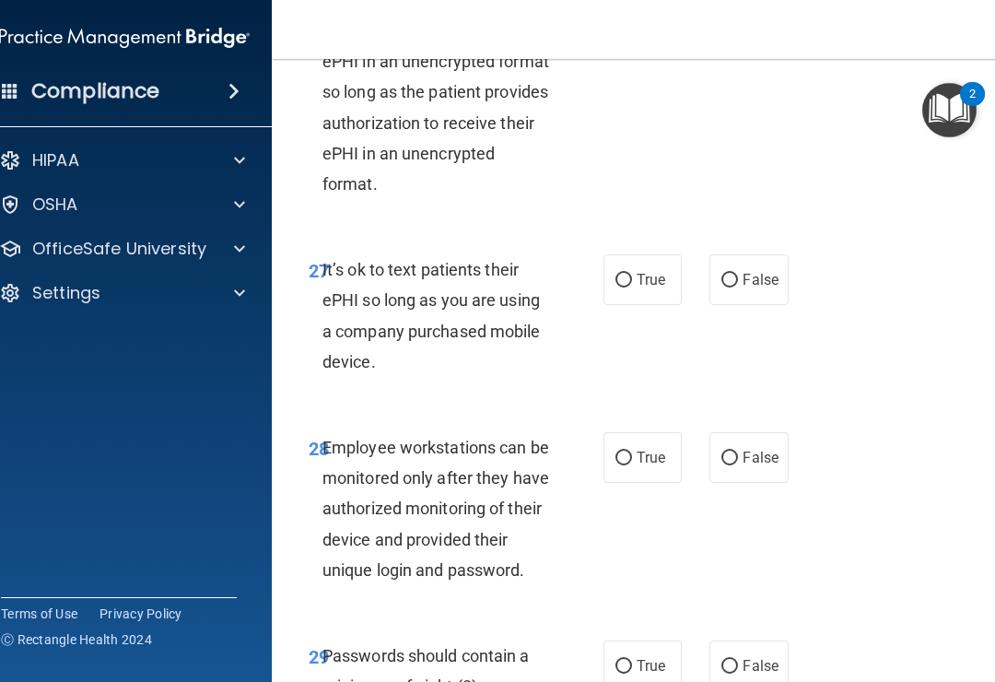
scroll to position [6199, 0]
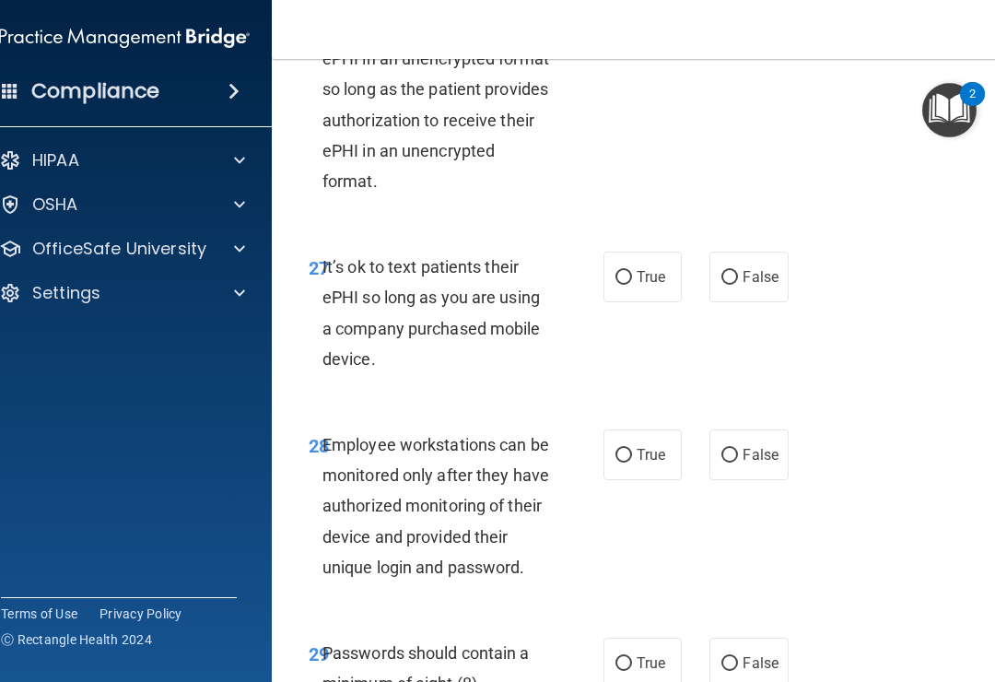
click at [744, 286] on span "False" at bounding box center [761, 277] width 36 height 18
click at [738, 285] on input "False" at bounding box center [730, 278] width 17 height 14
radio input "true"
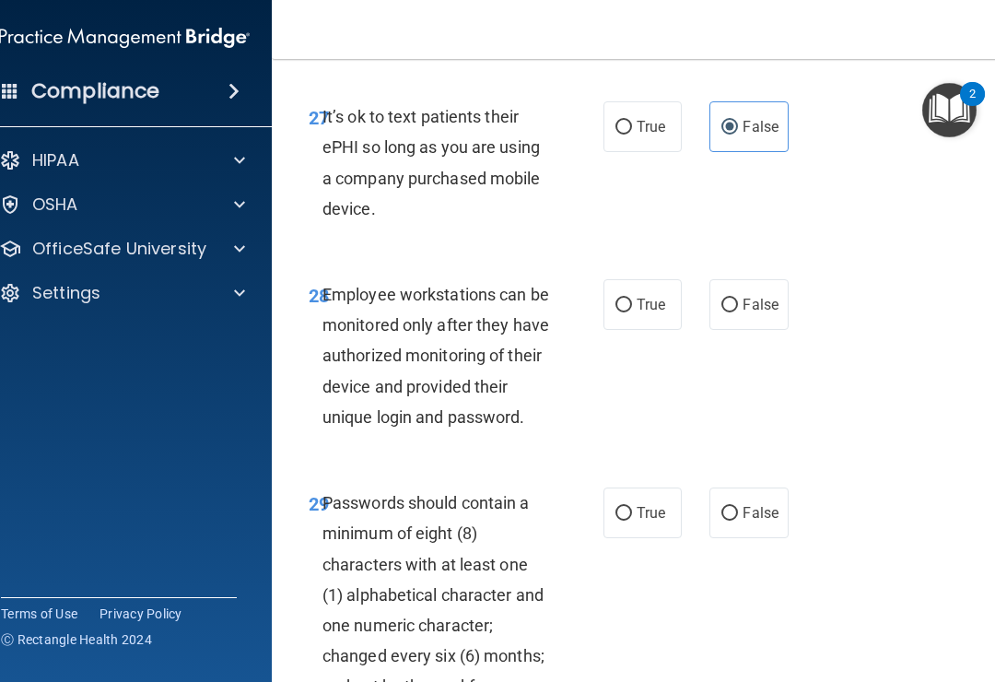
scroll to position [6348, 0]
click at [753, 314] on span "False" at bounding box center [761, 306] width 36 height 18
click at [738, 313] on input "False" at bounding box center [730, 306] width 17 height 14
radio input "true"
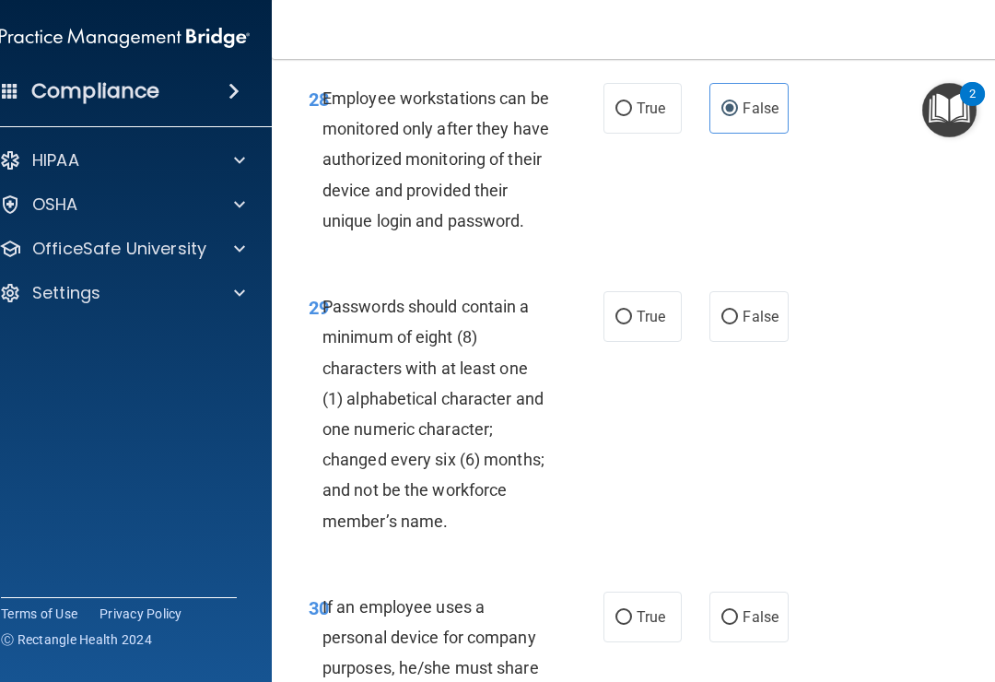
scroll to position [6563, 0]
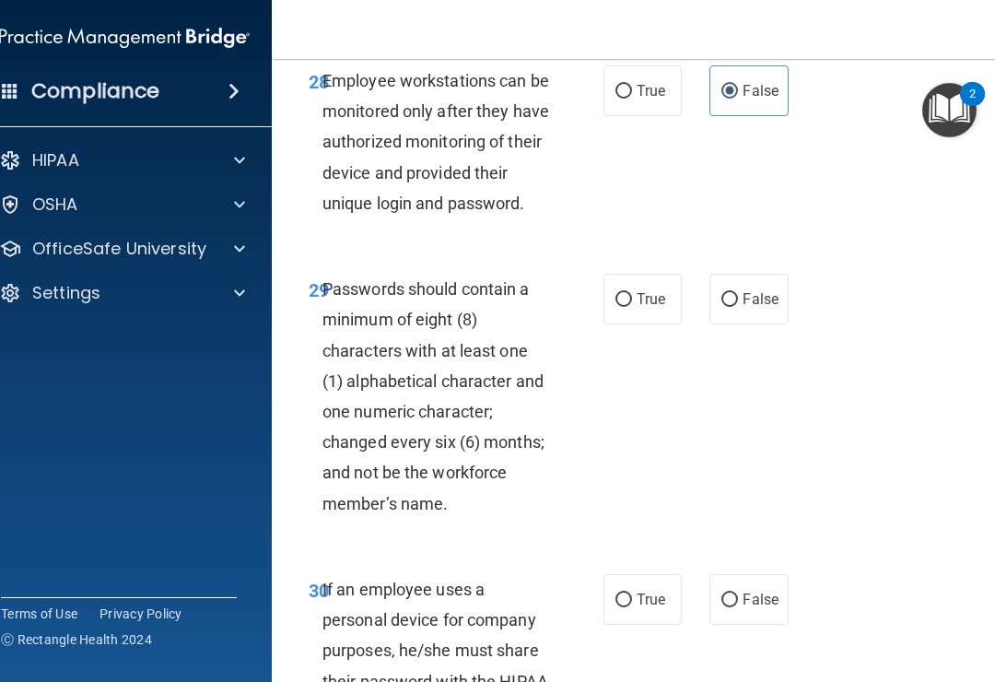
click at [756, 308] on span "False" at bounding box center [761, 299] width 36 height 18
click at [738, 307] on input "False" at bounding box center [730, 300] width 17 height 14
radio input "true"
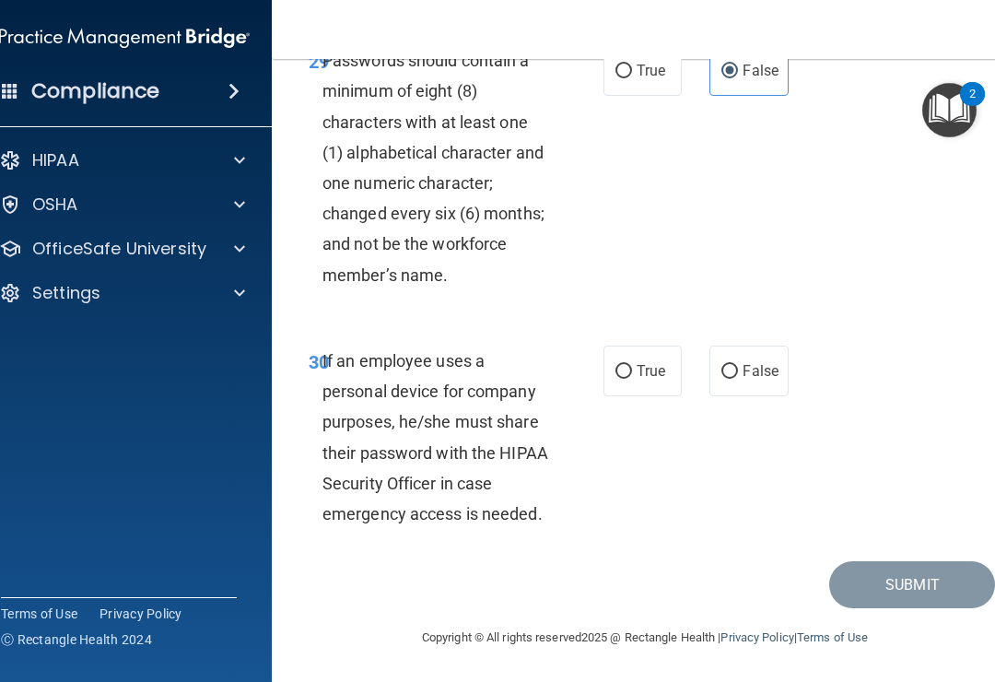
scroll to position [6814, 0]
click at [757, 358] on label "False" at bounding box center [749, 371] width 78 height 51
click at [738, 365] on input "False" at bounding box center [730, 372] width 17 height 14
radio input "true"
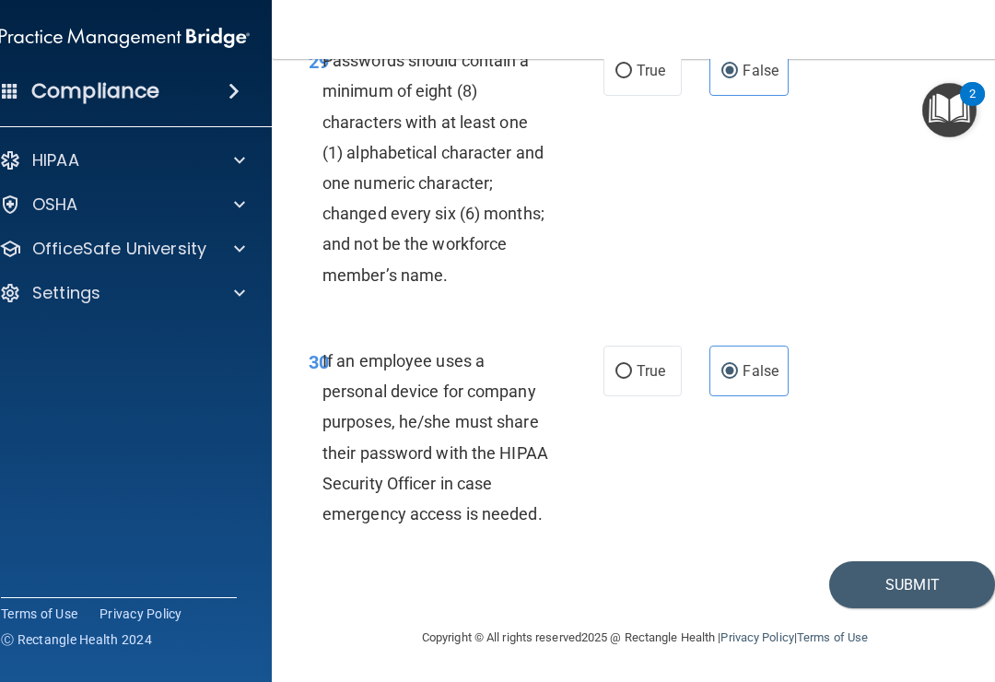
click at [898, 575] on button "Submit" at bounding box center [912, 584] width 166 height 47
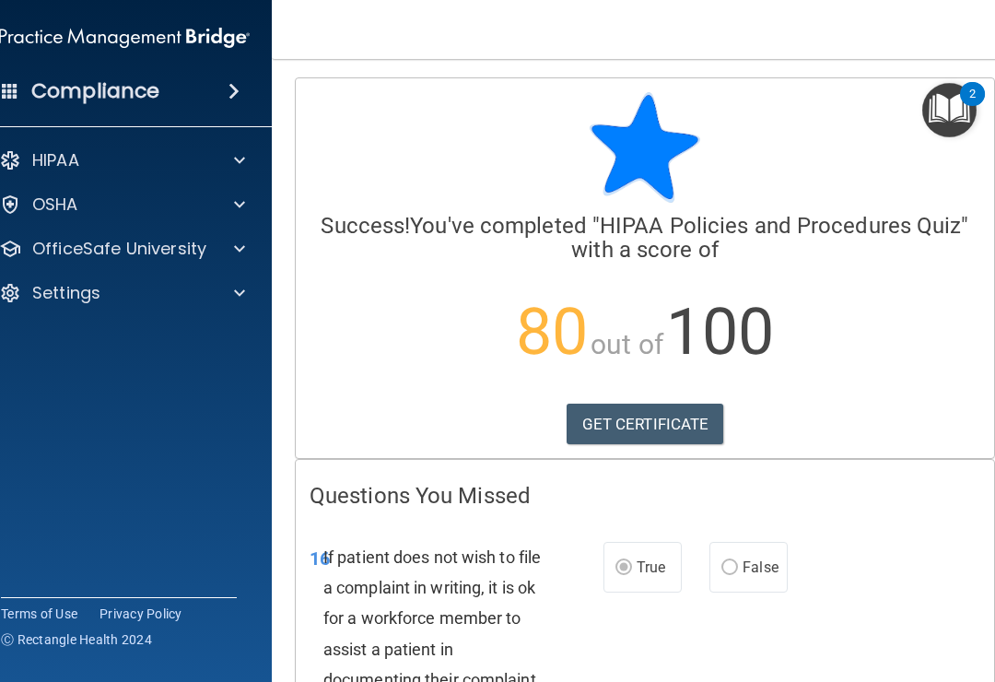
click at [663, 419] on link "GET CERTIFICATE" at bounding box center [646, 424] width 158 height 41
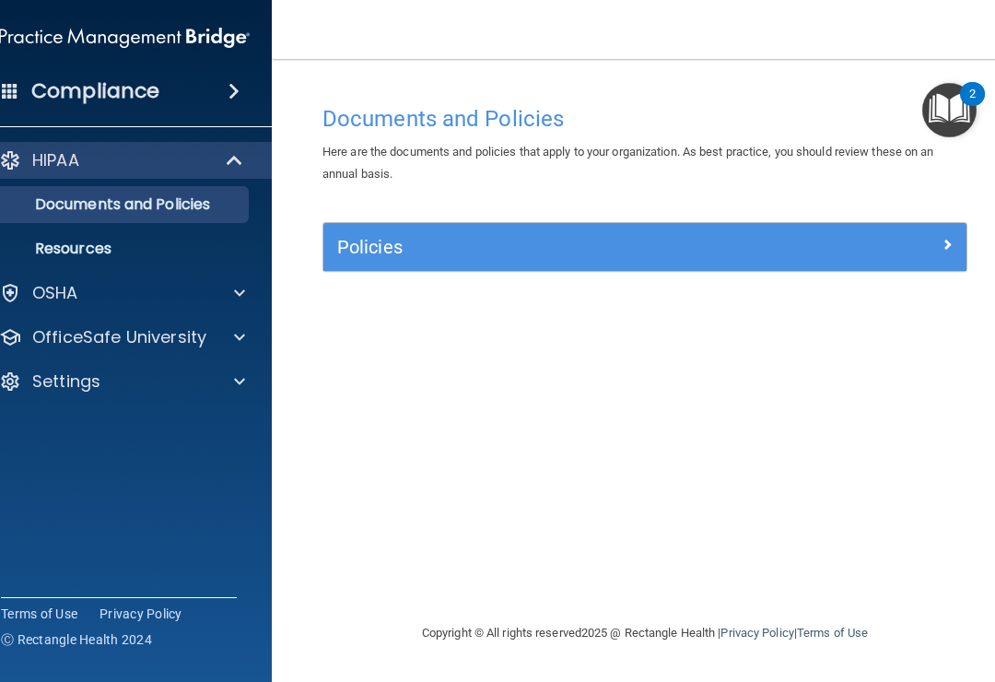
click at [965, 223] on div "Policies" at bounding box center [644, 247] width 643 height 48
click at [946, 256] on div "Policies" at bounding box center [644, 246] width 643 height 29
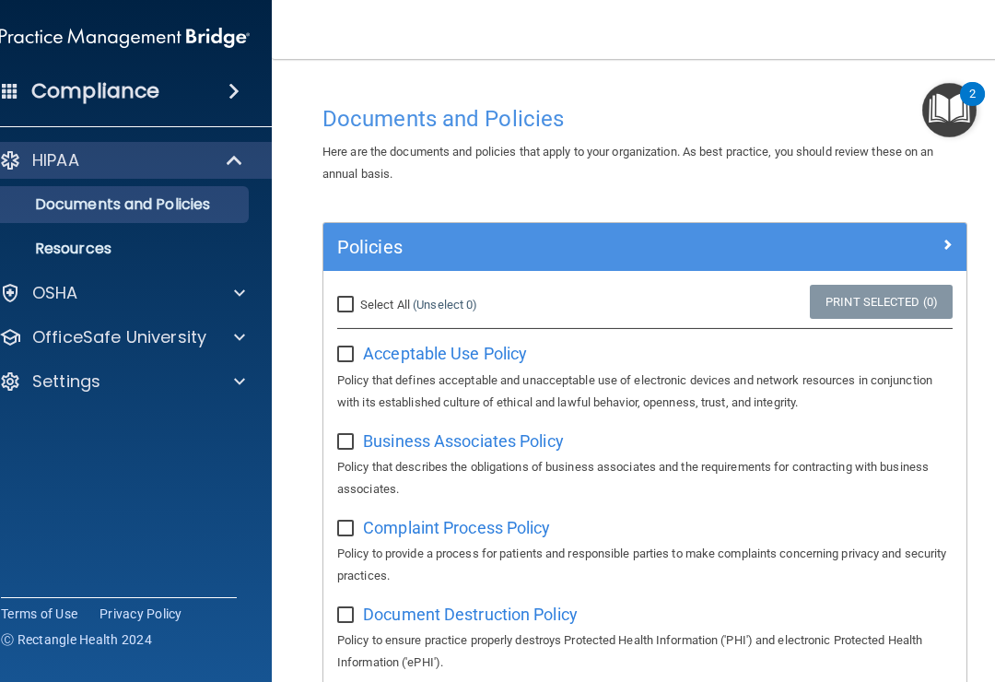
click at [948, 242] on span at bounding box center [947, 244] width 11 height 22
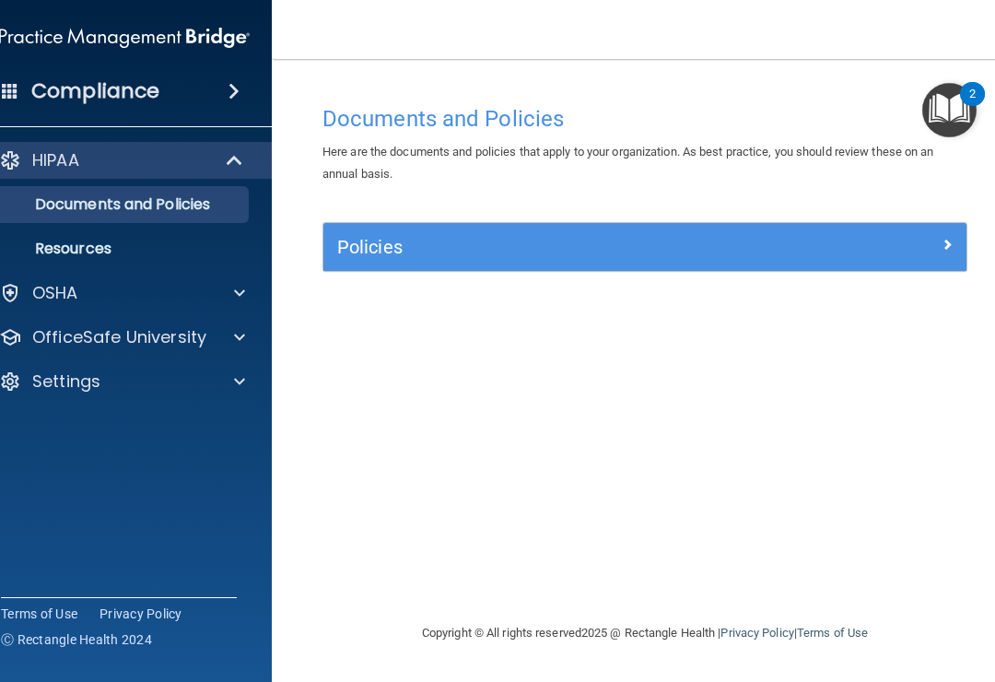
click at [946, 246] on span at bounding box center [947, 244] width 11 height 22
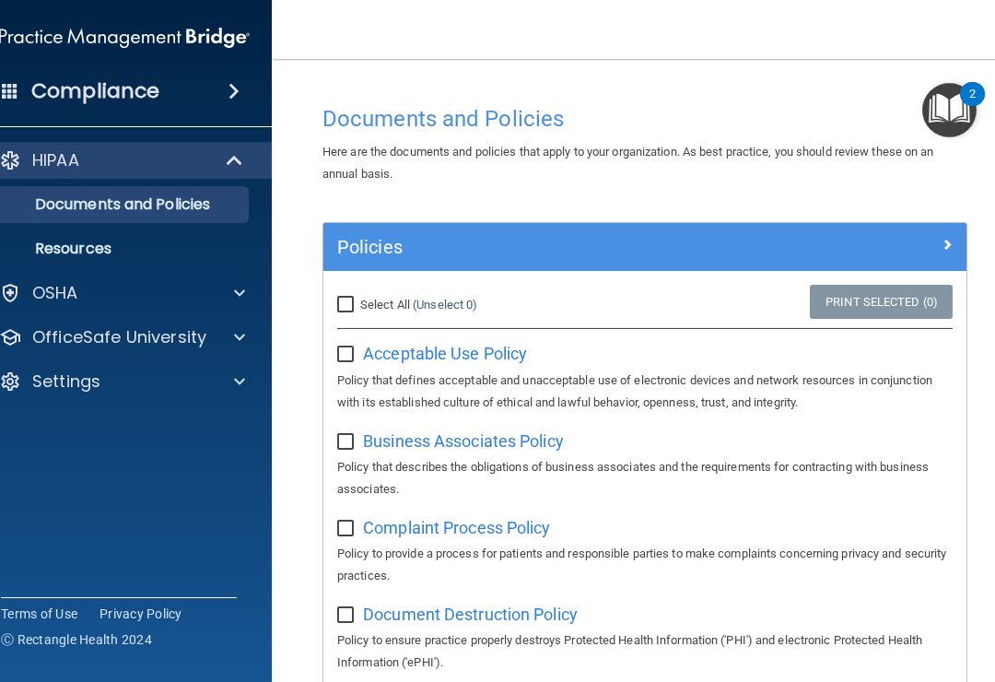
click at [947, 240] on span at bounding box center [947, 244] width 11 height 22
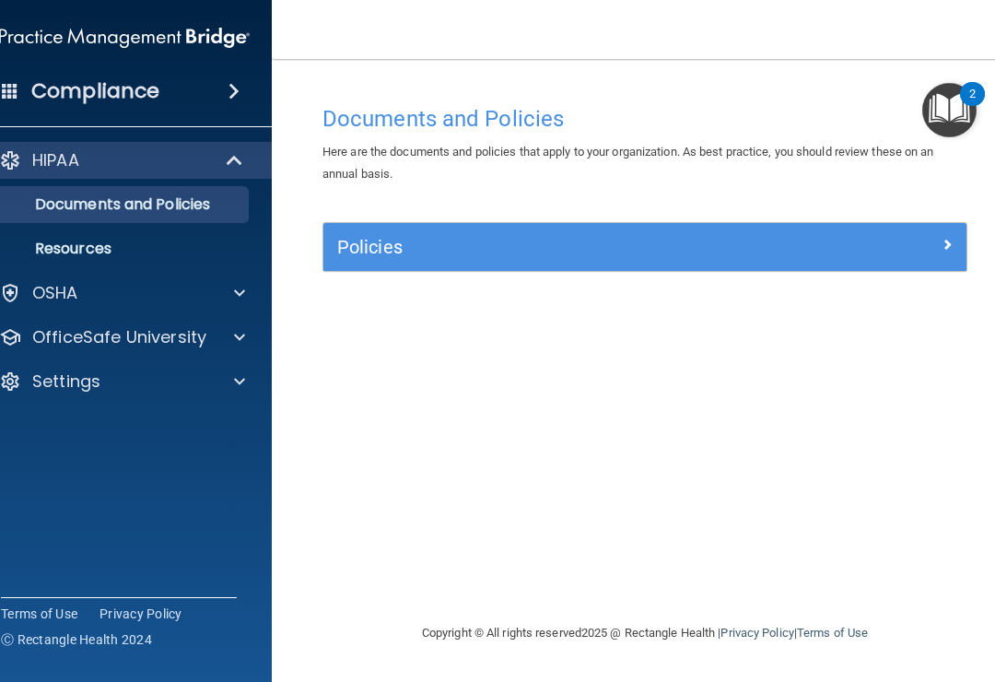
click at [76, 294] on p "OSHA" at bounding box center [55, 293] width 46 height 22
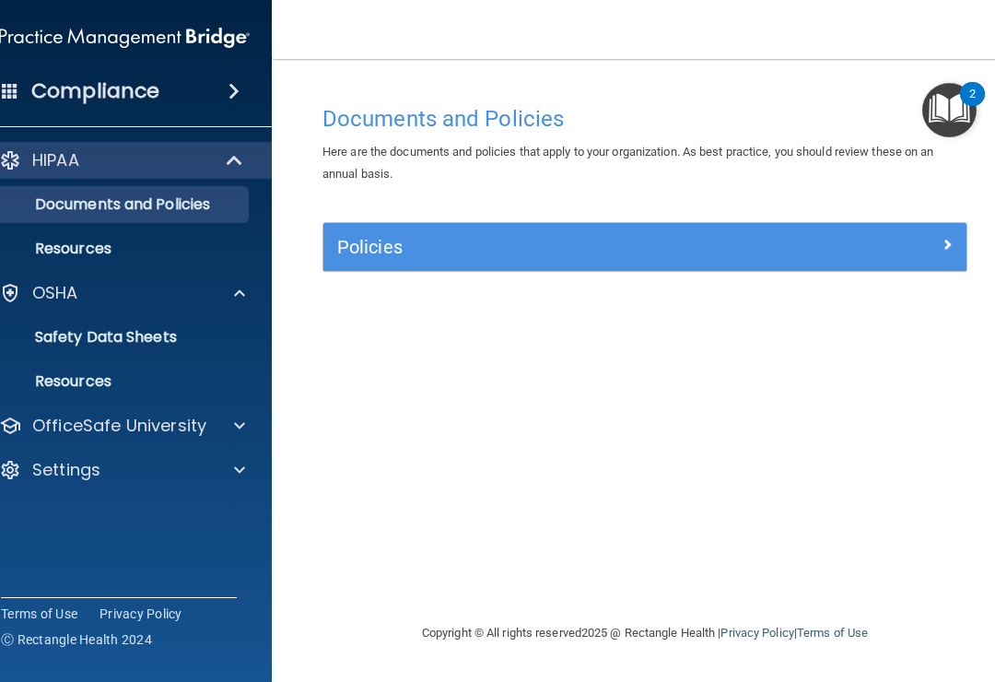
click at [942, 243] on span at bounding box center [947, 244] width 11 height 22
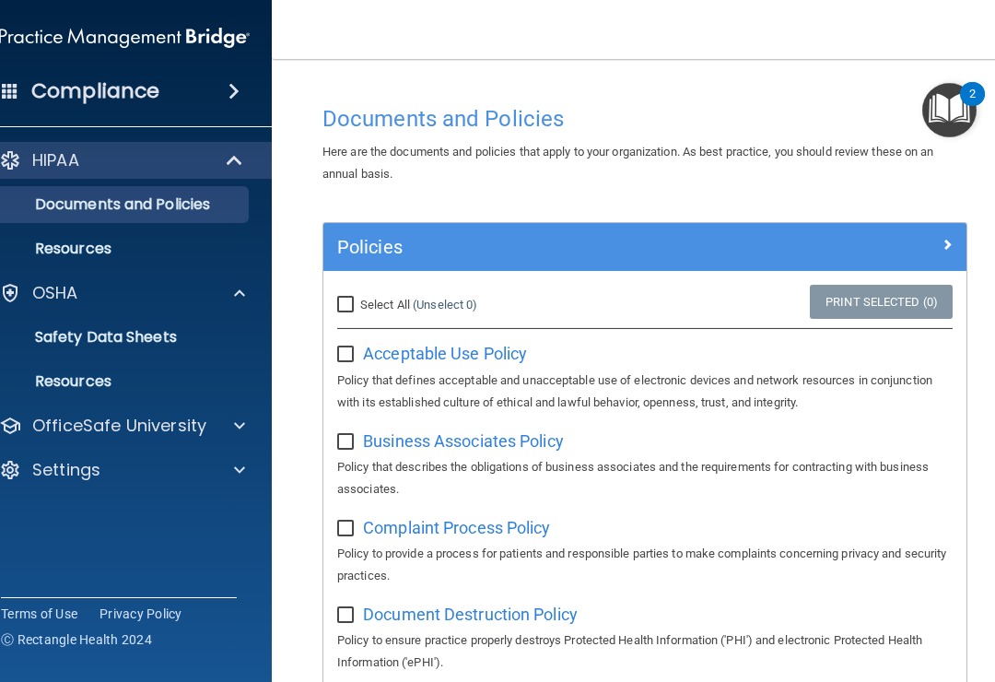
click at [951, 246] on span at bounding box center [947, 244] width 11 height 22
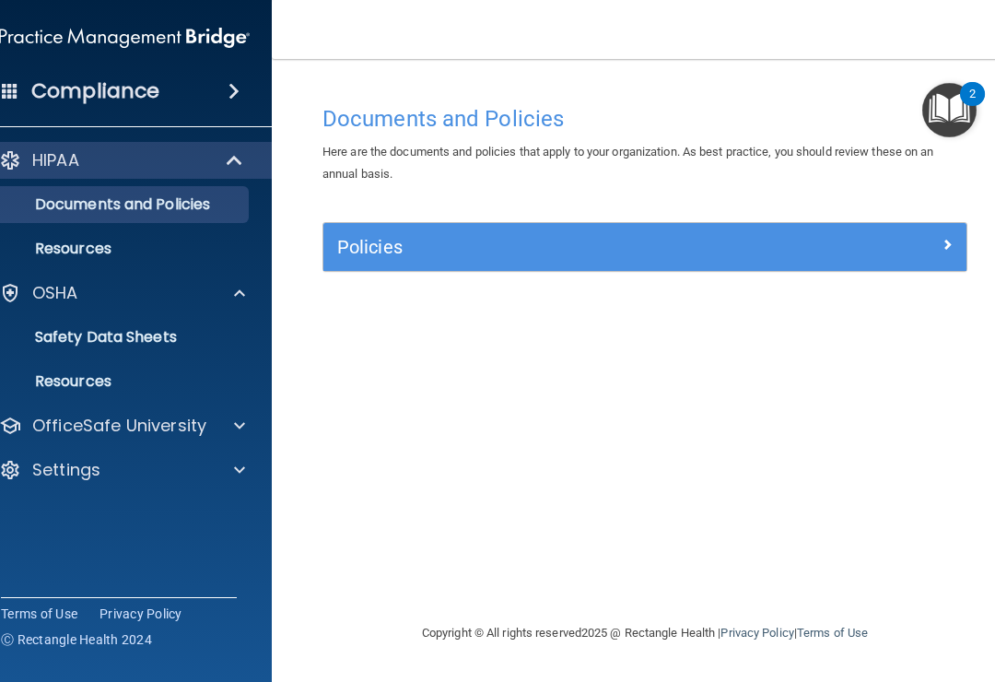
click at [100, 293] on div "OSHA" at bounding box center [99, 293] width 229 height 22
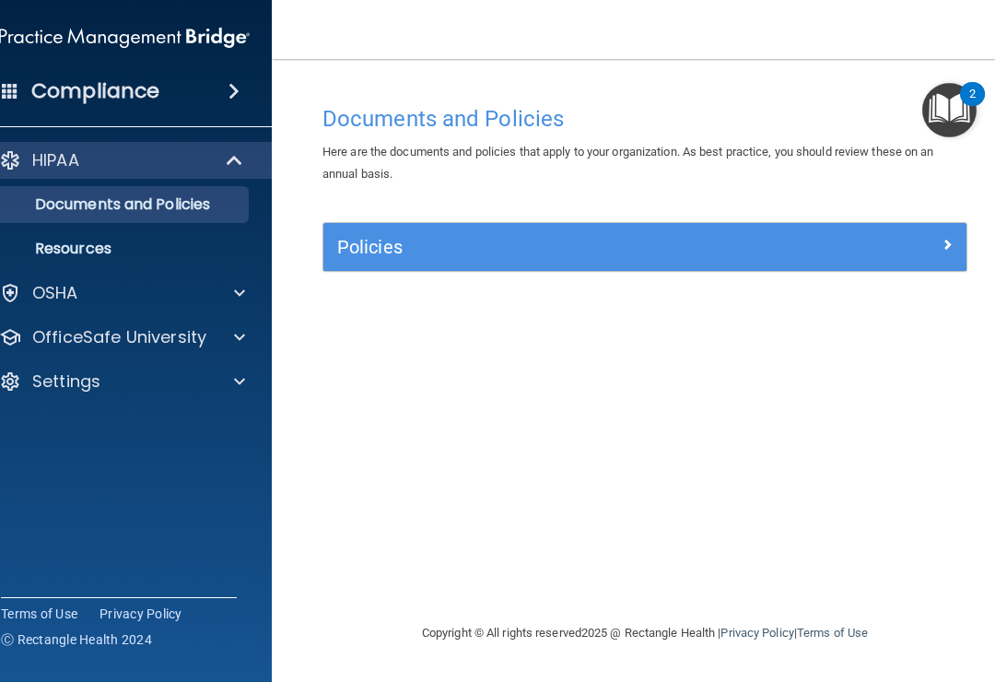
click at [948, 254] on div "Policies" at bounding box center [644, 246] width 643 height 29
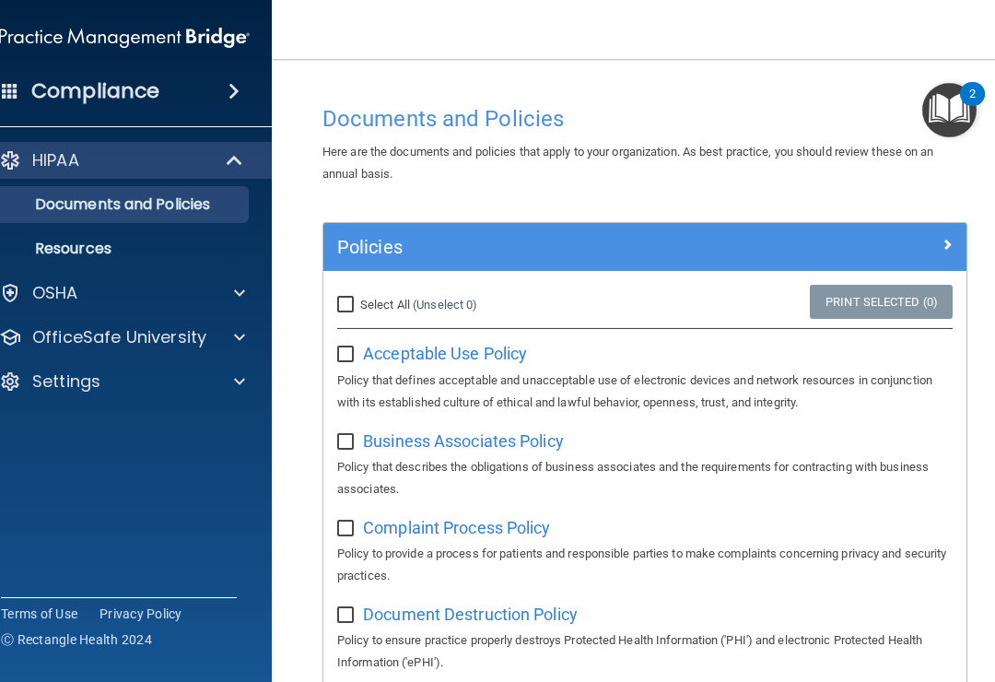
click at [956, 252] on div at bounding box center [886, 243] width 161 height 22
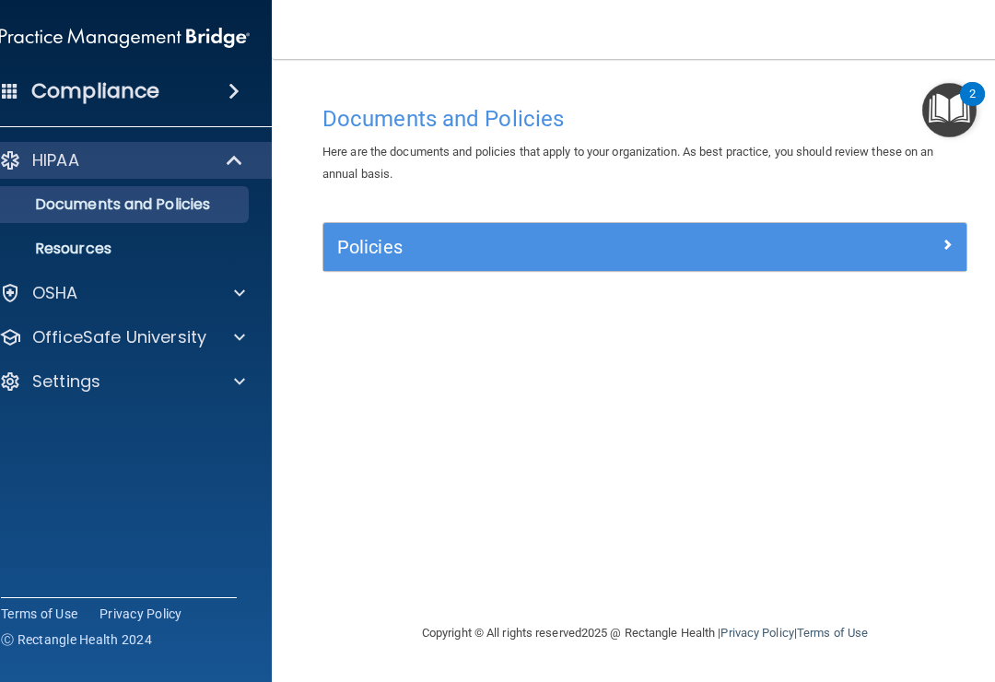
click at [954, 248] on div at bounding box center [886, 243] width 161 height 22
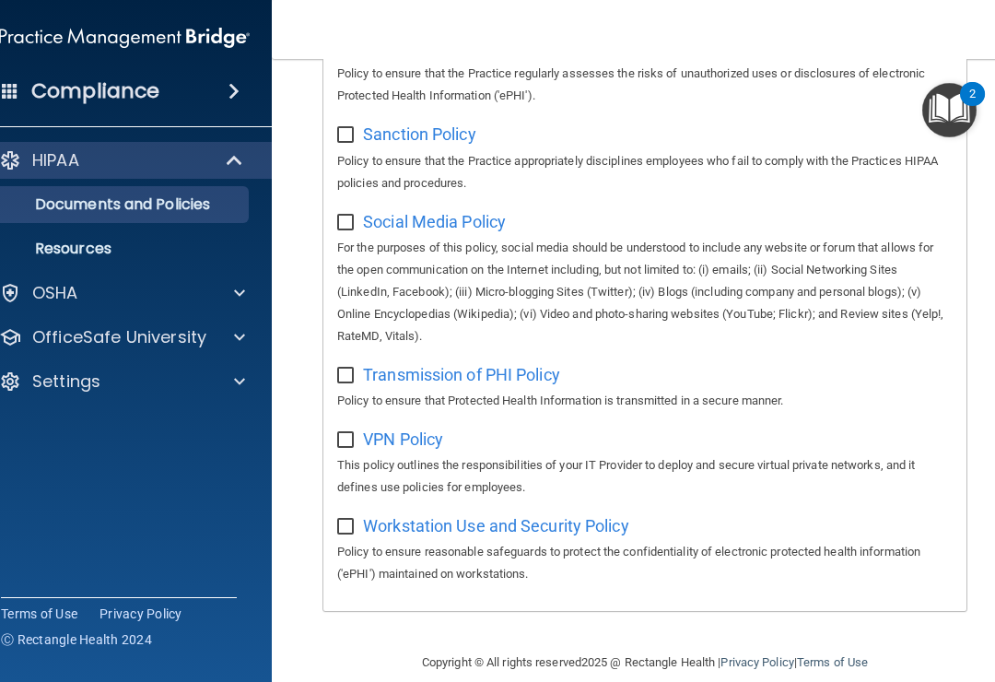
scroll to position [1563, 0]
click at [65, 292] on p "OSHA" at bounding box center [55, 293] width 46 height 22
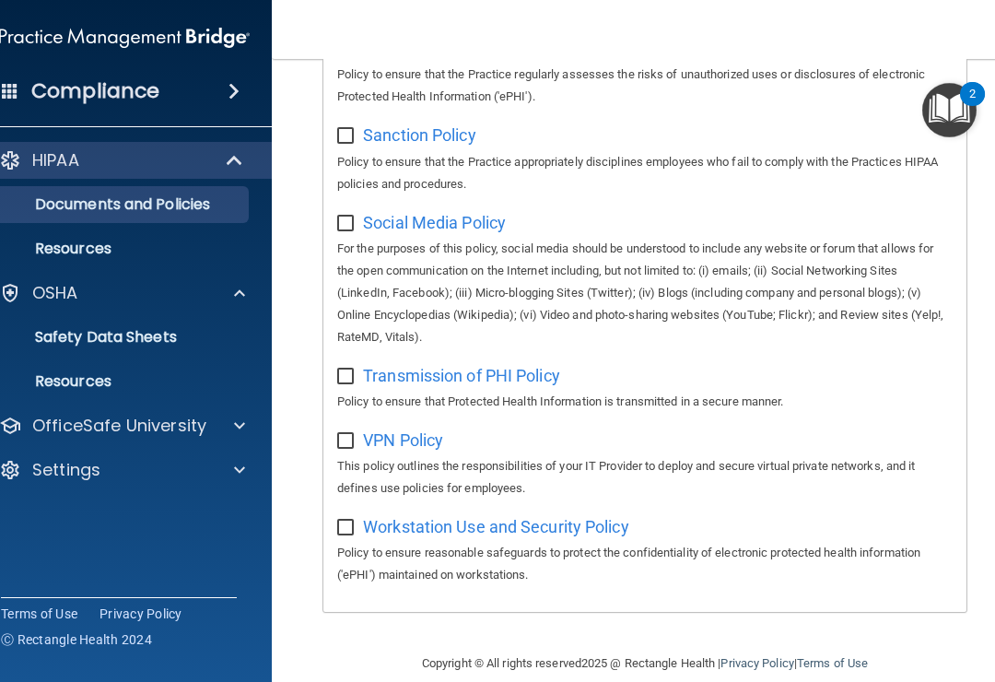
click at [68, 338] on p "Safety Data Sheets" at bounding box center [115, 337] width 252 height 18
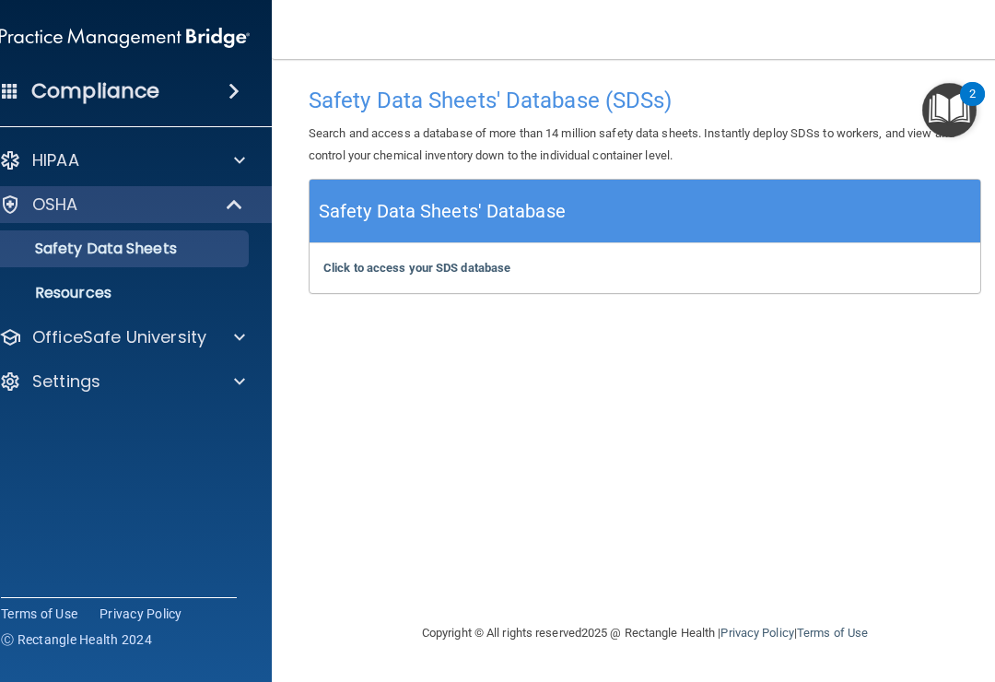
click at [60, 297] on p "Resources" at bounding box center [115, 293] width 252 height 18
click at [47, 254] on p "Safety Data Sheets" at bounding box center [115, 249] width 252 height 18
click at [148, 210] on div "OSHA" at bounding box center [99, 205] width 228 height 22
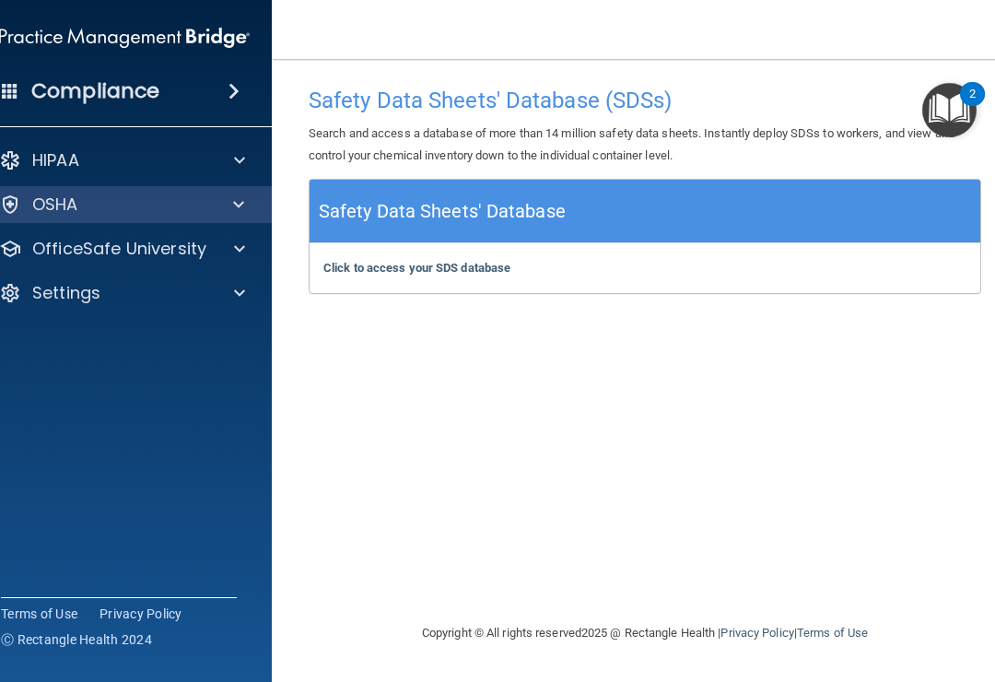
click at [46, 170] on p "HIPAA" at bounding box center [55, 160] width 47 height 22
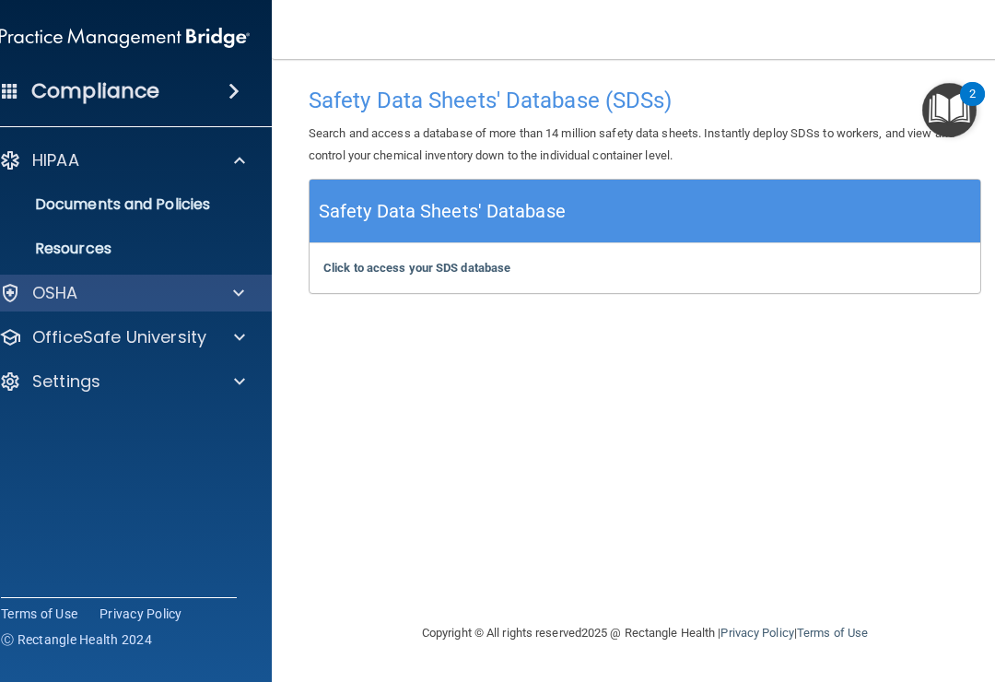
click at [59, 211] on p "Documents and Policies" at bounding box center [115, 204] width 252 height 18
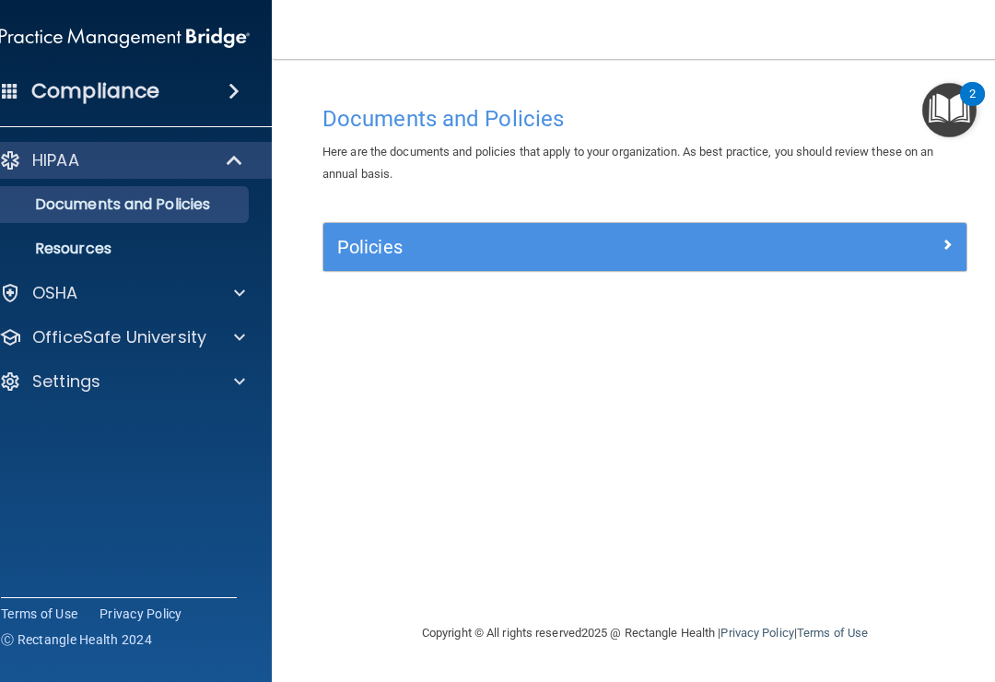
click at [56, 254] on p "Resources" at bounding box center [115, 249] width 252 height 18
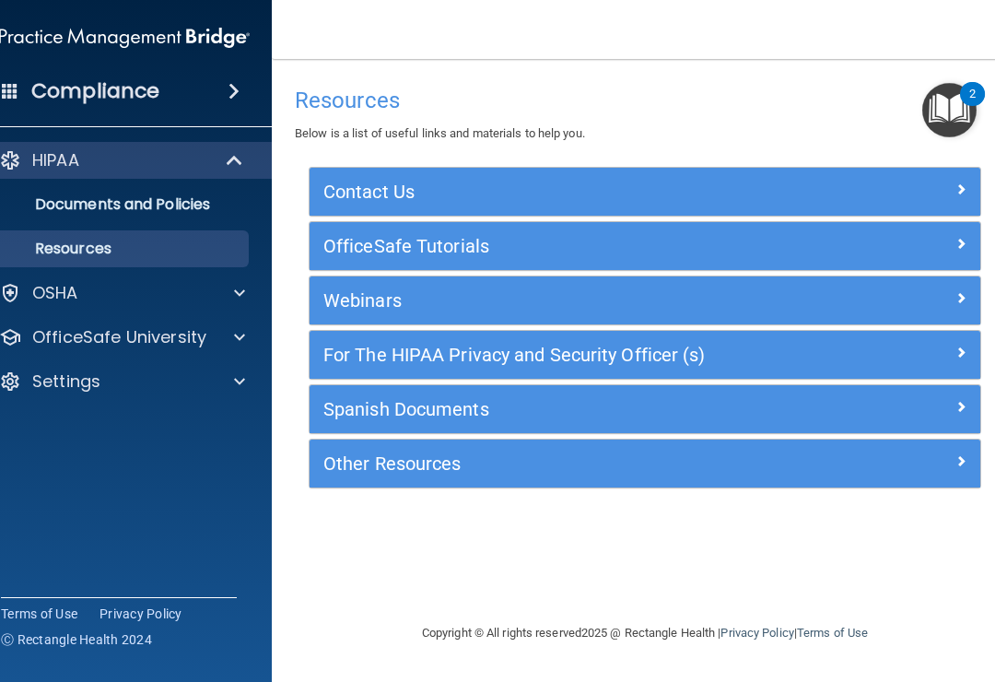
click at [34, 301] on p "OSHA" at bounding box center [55, 293] width 46 height 22
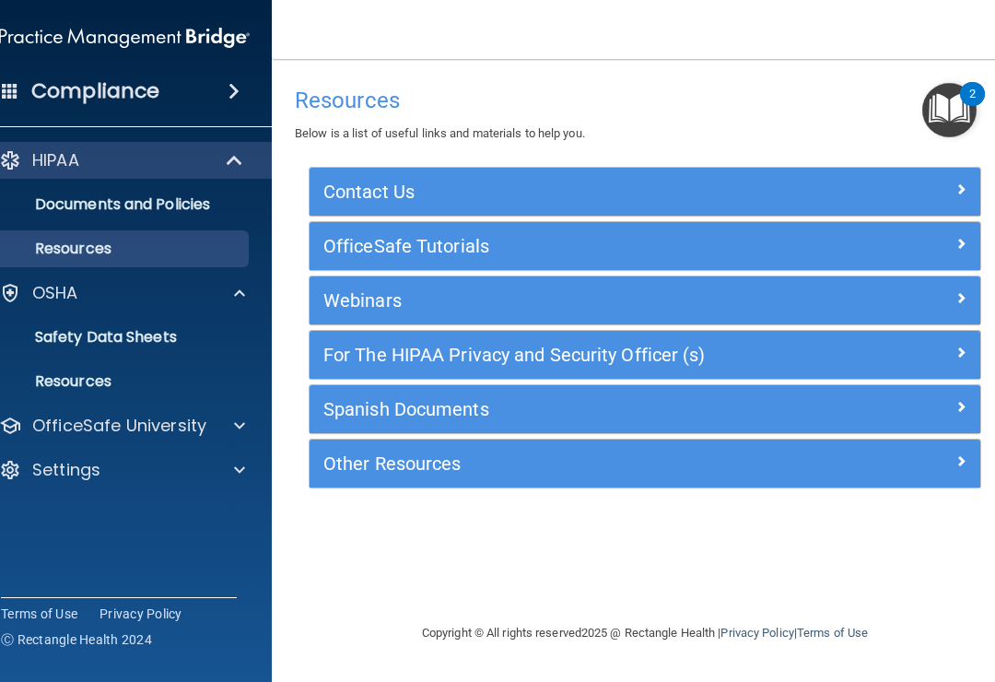
click at [41, 335] on p "Safety Data Sheets" at bounding box center [115, 337] width 252 height 18
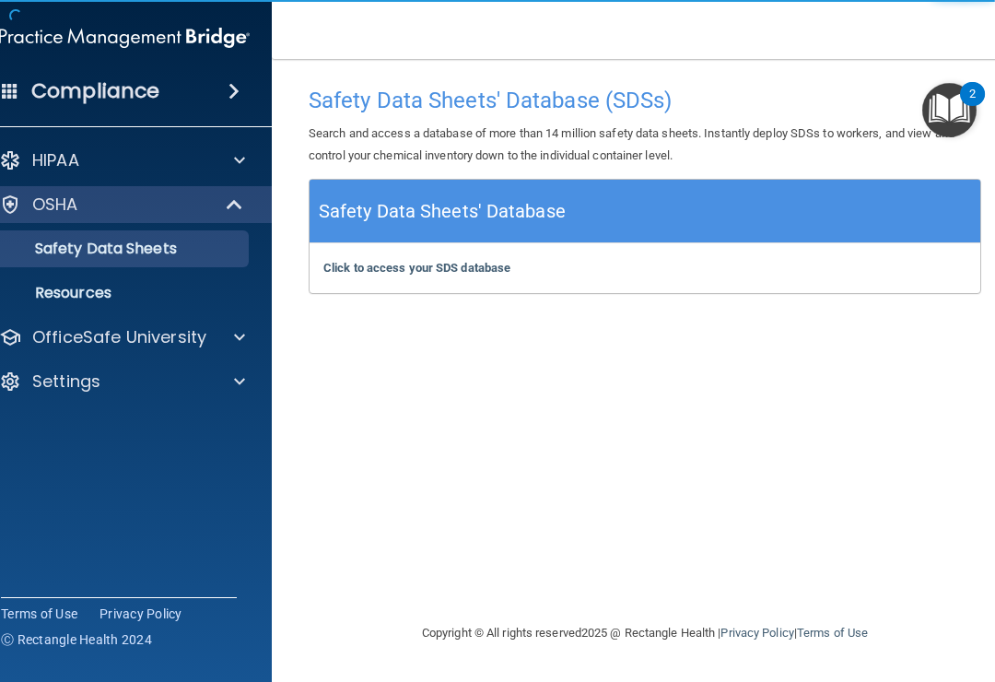
click at [34, 310] on link "Resources" at bounding box center [104, 293] width 290 height 37
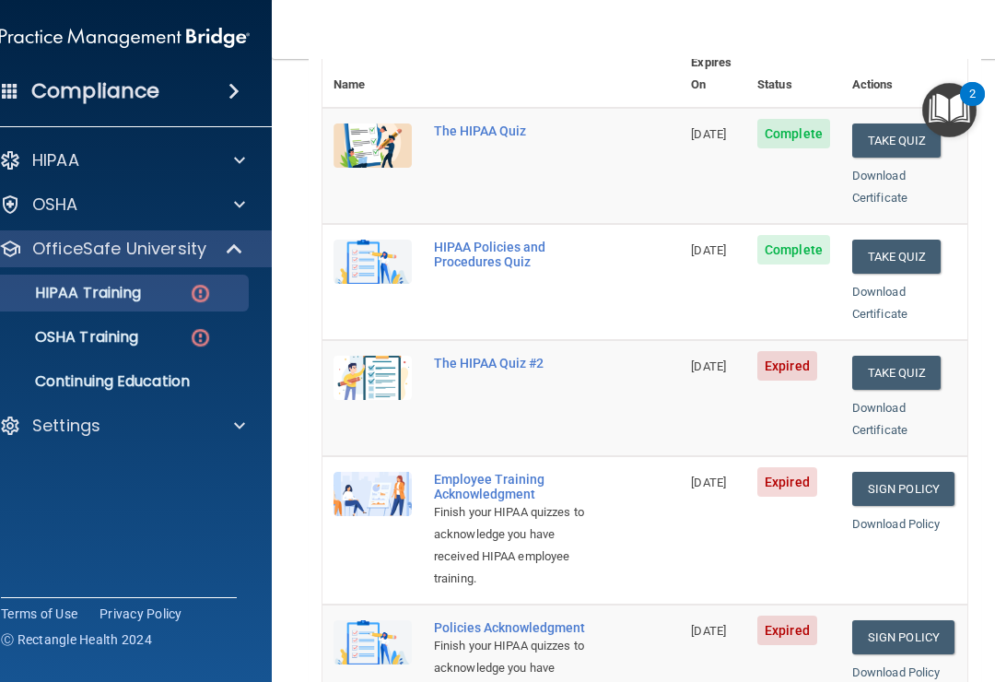
scroll to position [238, 0]
click at [907, 357] on button "Take Quiz" at bounding box center [896, 374] width 88 height 34
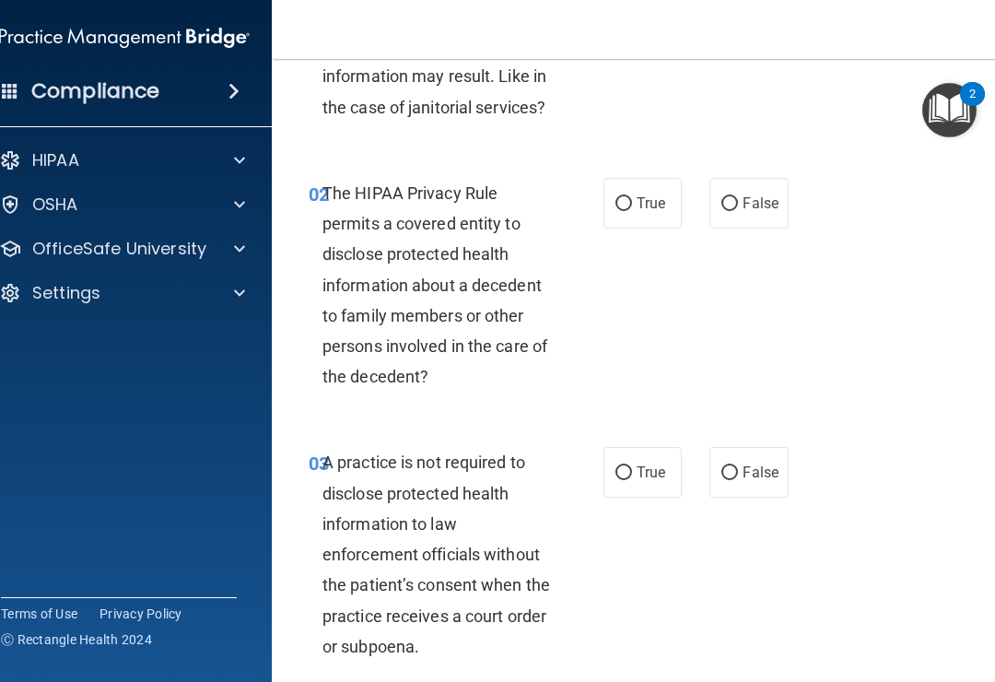
click at [93, 340] on accordion "HIPAA Documents and Policies Report an Incident Business Associates Emergency P…" at bounding box center [125, 289] width 296 height 309
click at [104, 395] on accordion "HIPAA Documents and Policies Report an Incident Business Associates Emergency P…" at bounding box center [125, 289] width 296 height 309
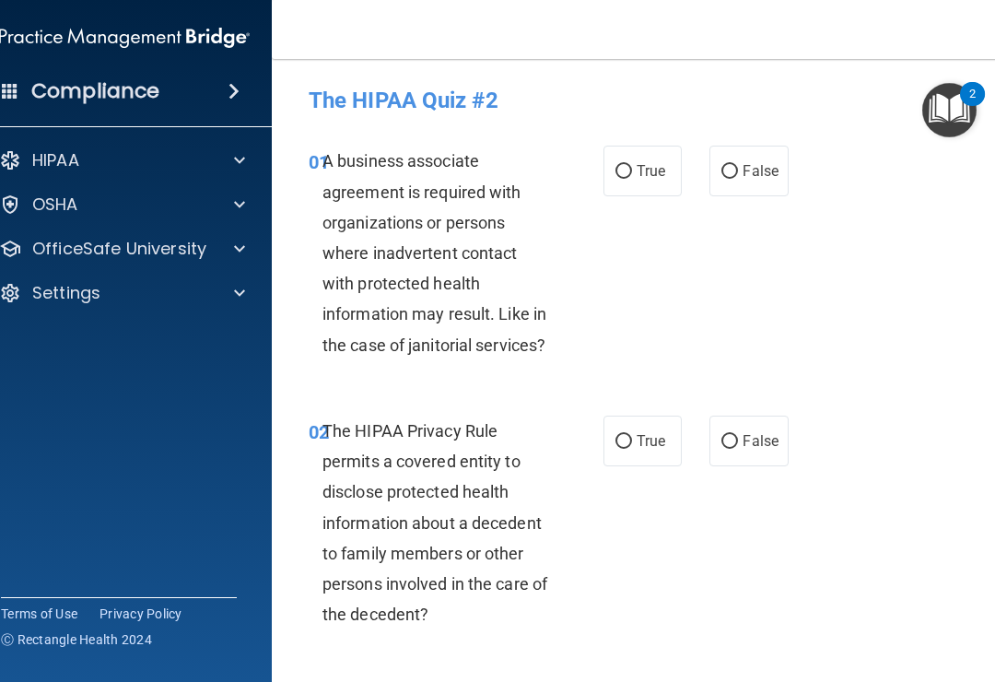
click at [761, 166] on span "False" at bounding box center [761, 171] width 36 height 18
click at [738, 166] on input "False" at bounding box center [730, 172] width 17 height 14
radio input "true"
click at [626, 440] on input "True" at bounding box center [624, 442] width 17 height 14
radio input "true"
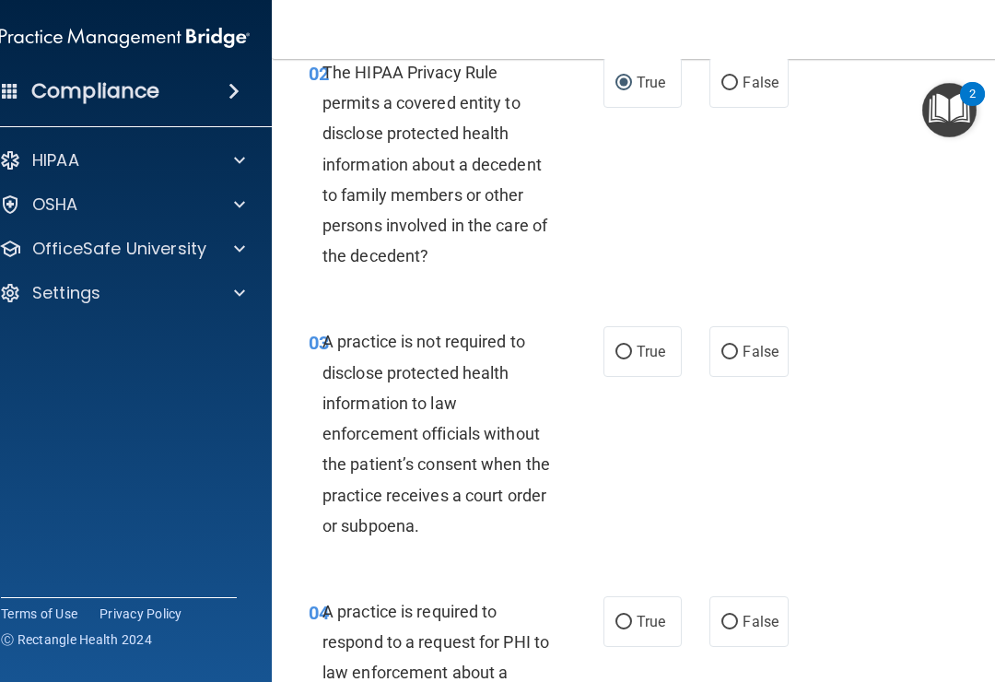
scroll to position [452, 0]
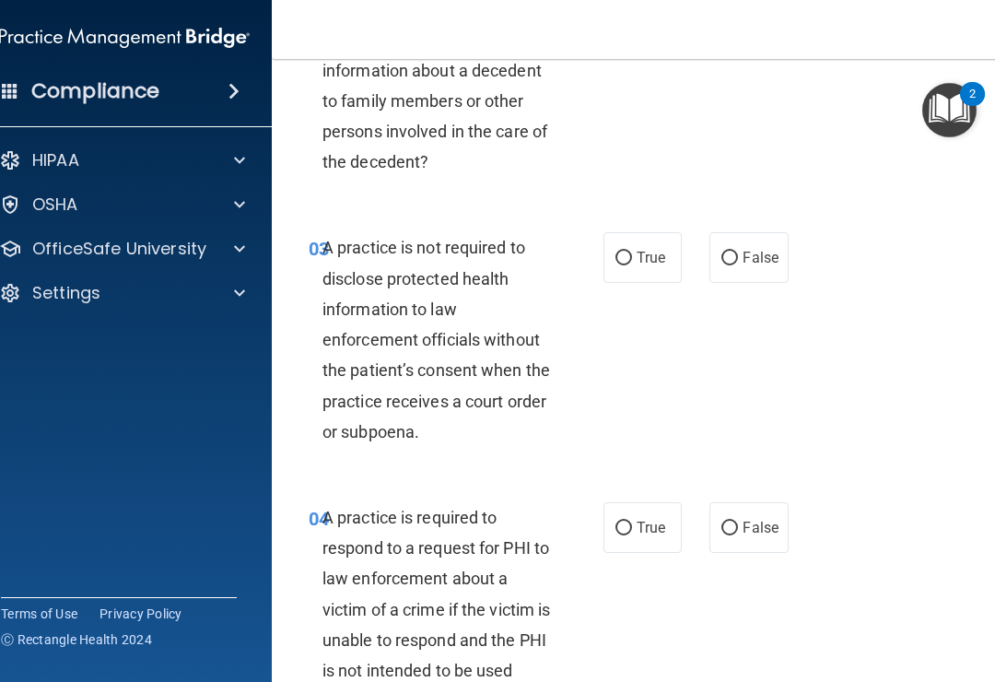
click at [635, 249] on label "True" at bounding box center [643, 257] width 78 height 51
click at [632, 252] on input "True" at bounding box center [624, 259] width 17 height 14
radio input "true"
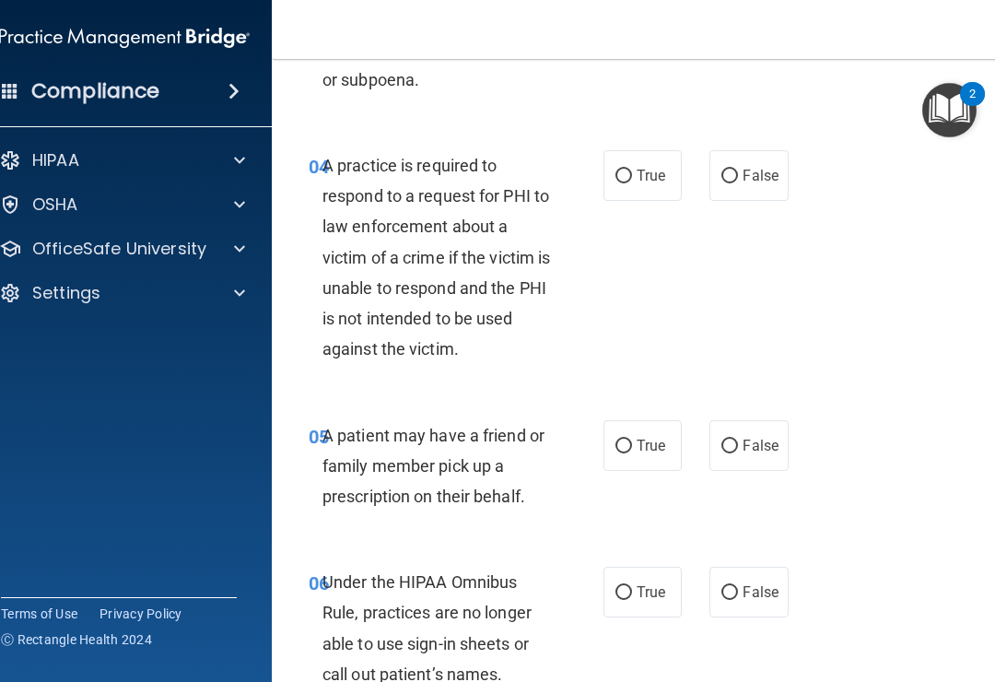
scroll to position [805, 0]
click at [628, 169] on input "True" at bounding box center [624, 176] width 17 height 14
radio input "true"
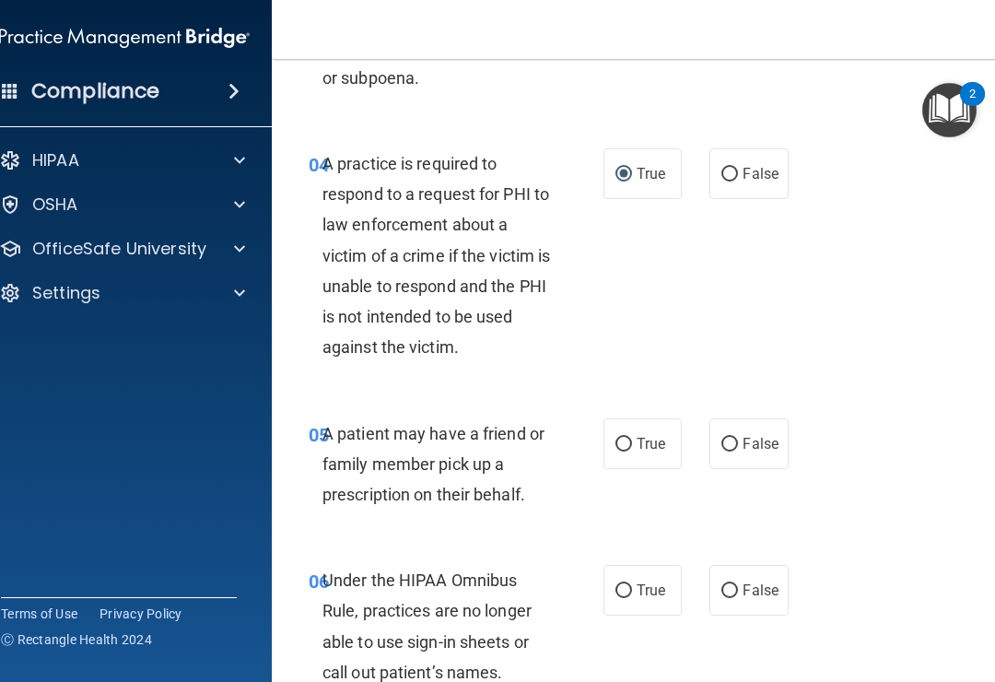
click at [761, 427] on label "False" at bounding box center [749, 443] width 78 height 51
click at [738, 438] on input "False" at bounding box center [730, 445] width 17 height 14
radio input "true"
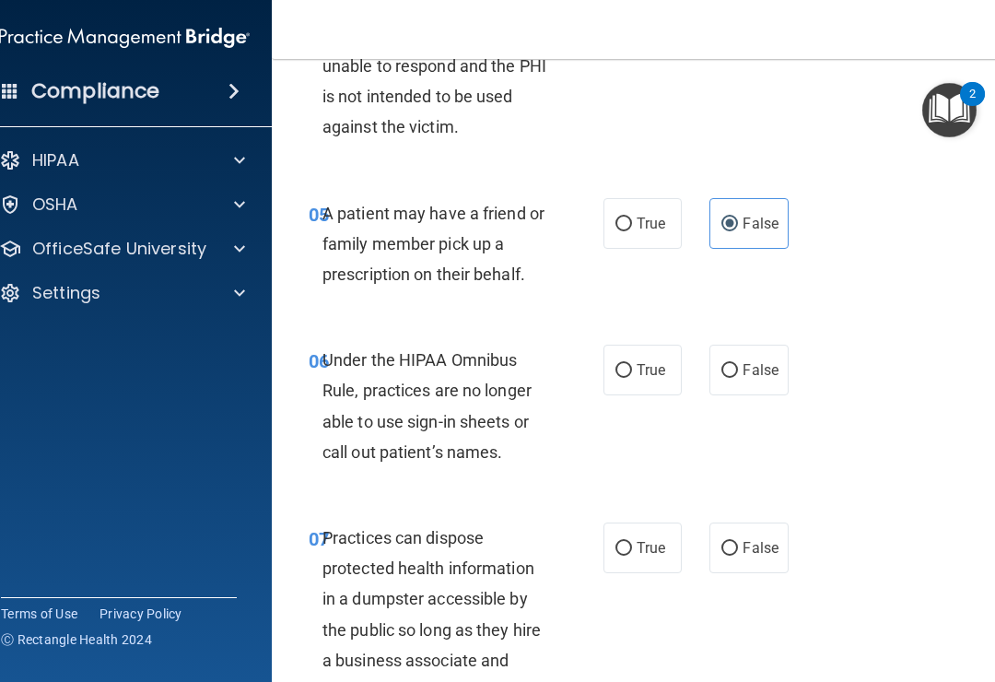
scroll to position [1050, 0]
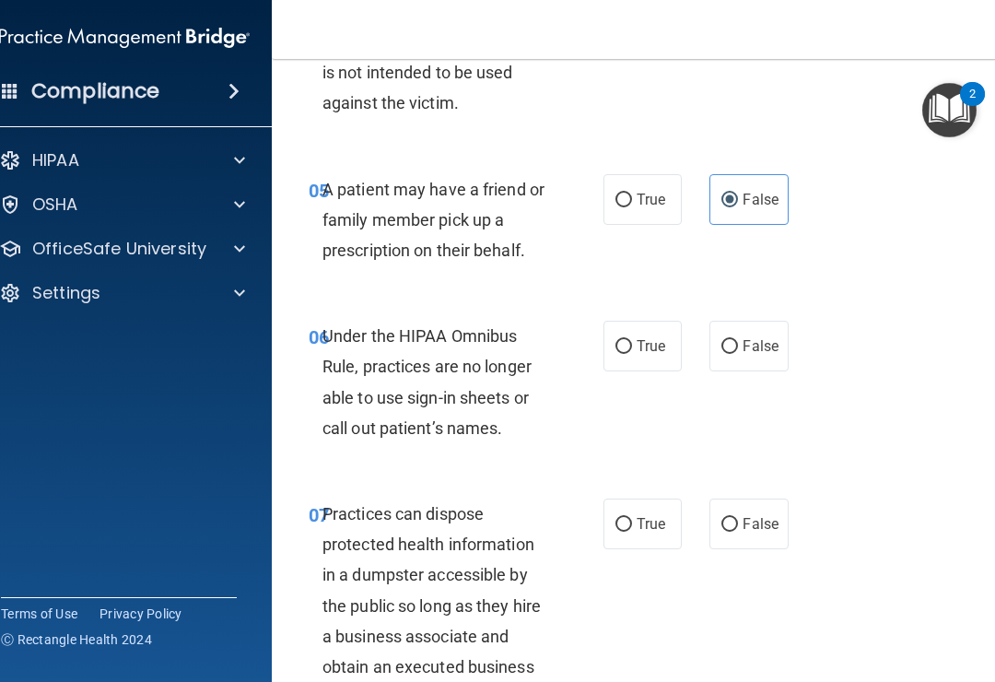
click at [643, 322] on label "True" at bounding box center [643, 346] width 78 height 51
click at [632, 340] on input "True" at bounding box center [624, 347] width 17 height 14
radio input "true"
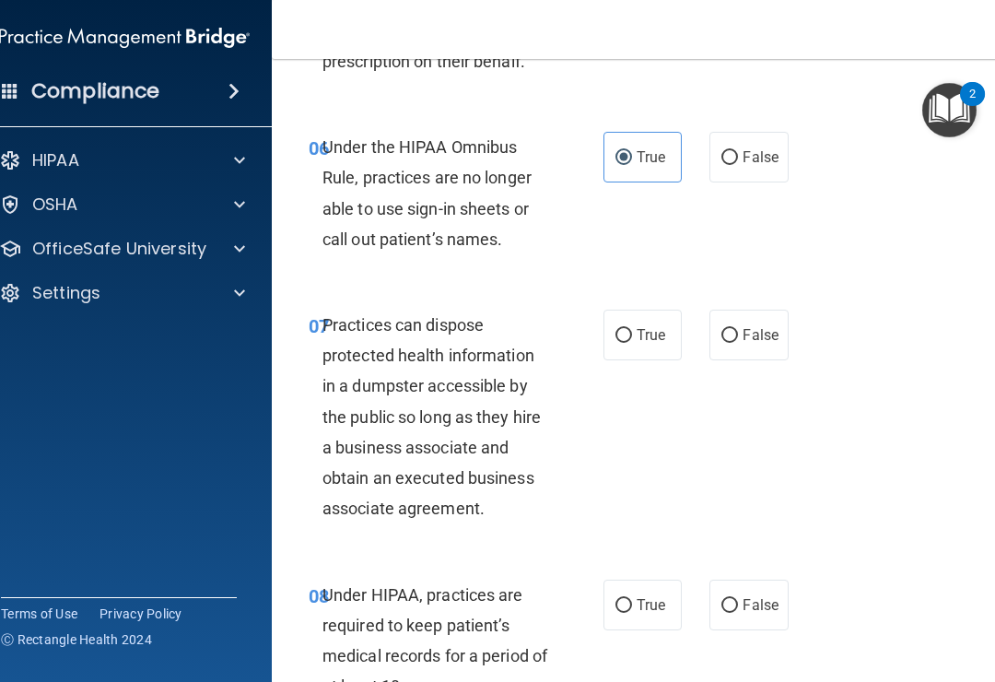
scroll to position [1318, 0]
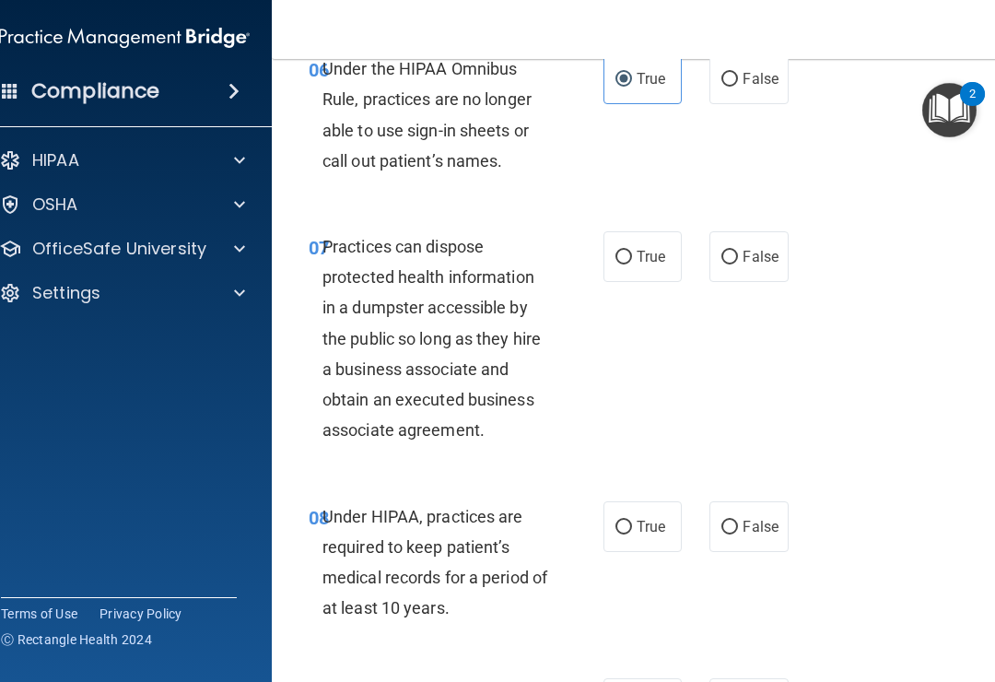
click at [751, 237] on label "False" at bounding box center [749, 256] width 78 height 51
click at [738, 251] on input "False" at bounding box center [730, 258] width 17 height 14
radio input "true"
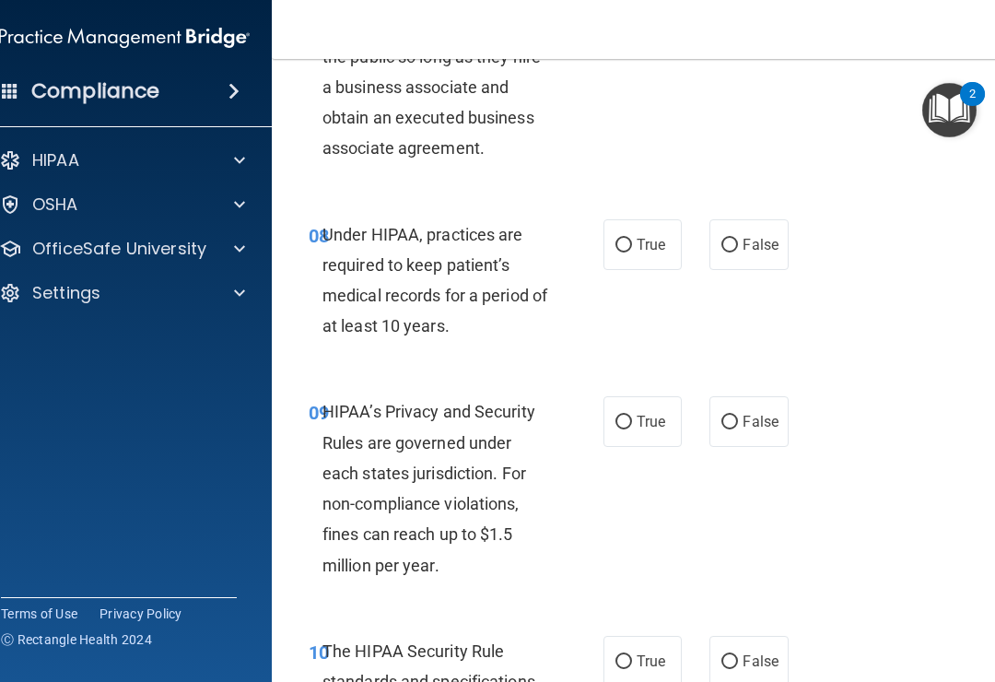
scroll to position [1602, 0]
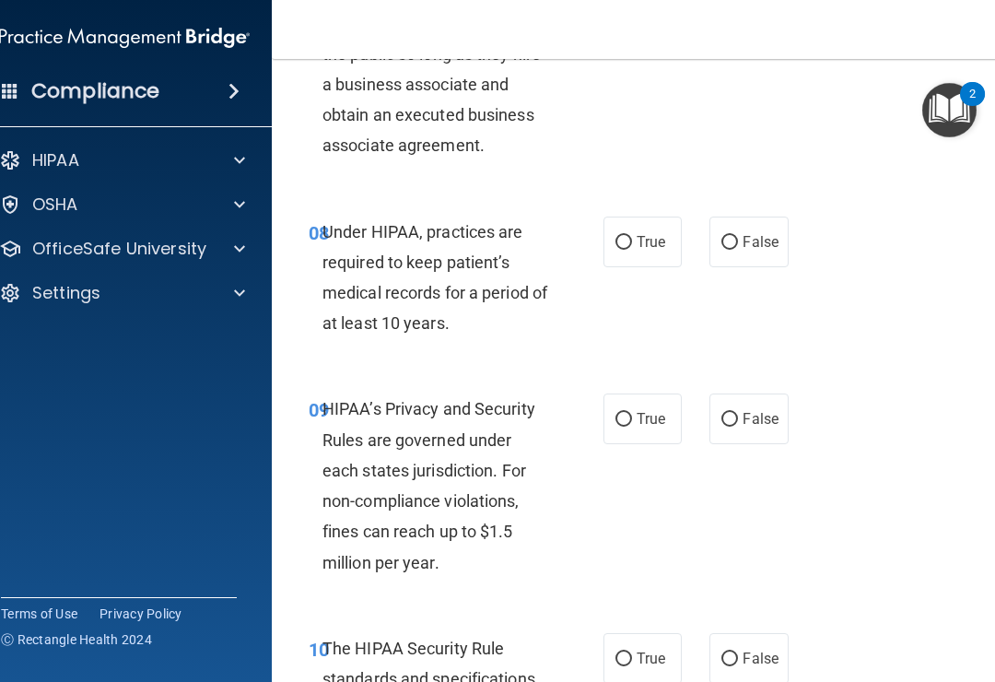
click at [644, 241] on span "True" at bounding box center [651, 242] width 29 height 18
click at [632, 241] on input "True" at bounding box center [624, 243] width 17 height 14
radio input "true"
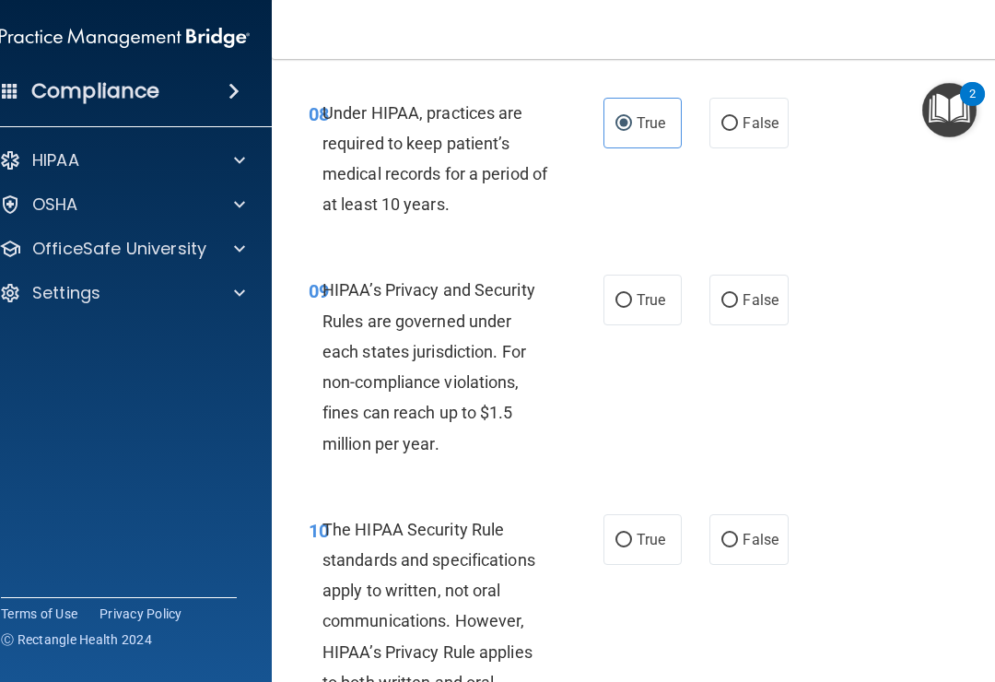
scroll to position [1720, 0]
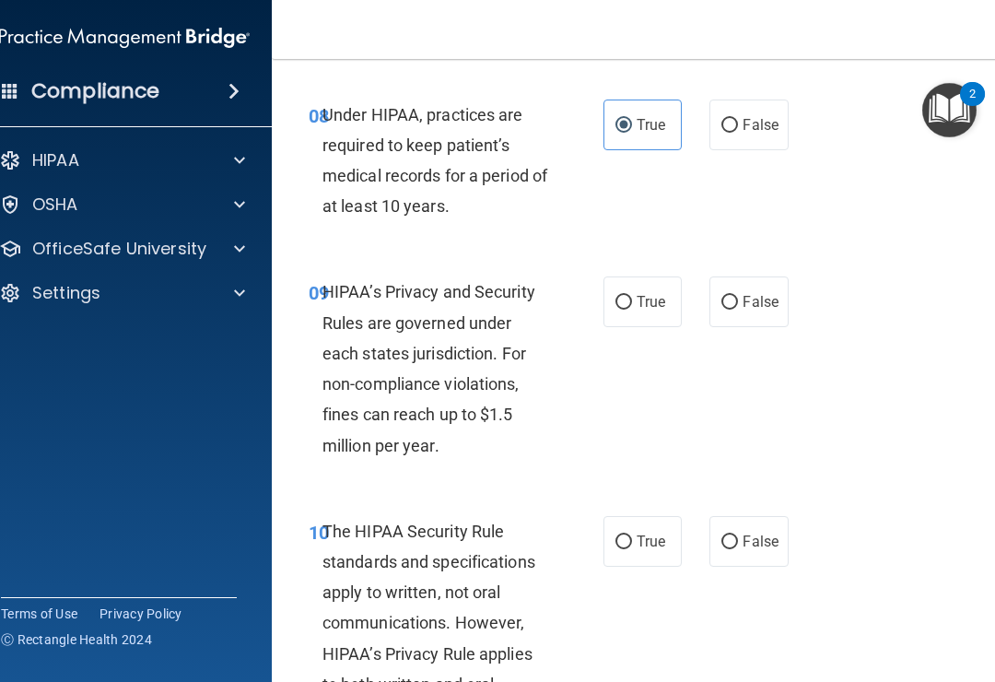
click at [637, 293] on span "True" at bounding box center [651, 302] width 29 height 18
click at [632, 296] on input "True" at bounding box center [624, 303] width 17 height 14
radio input "true"
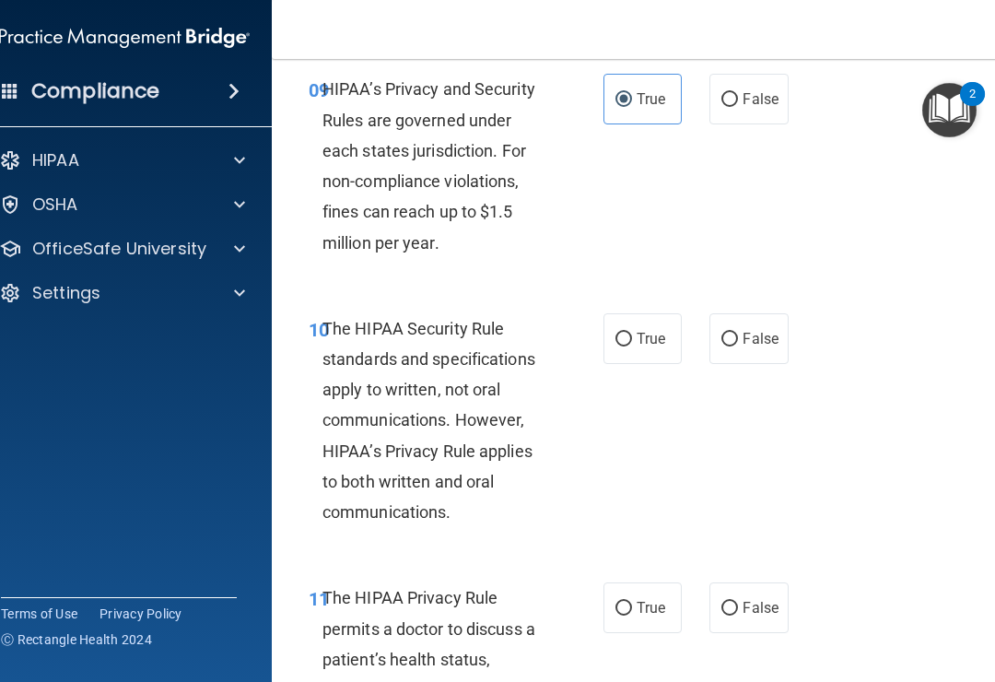
scroll to position [2031, 0]
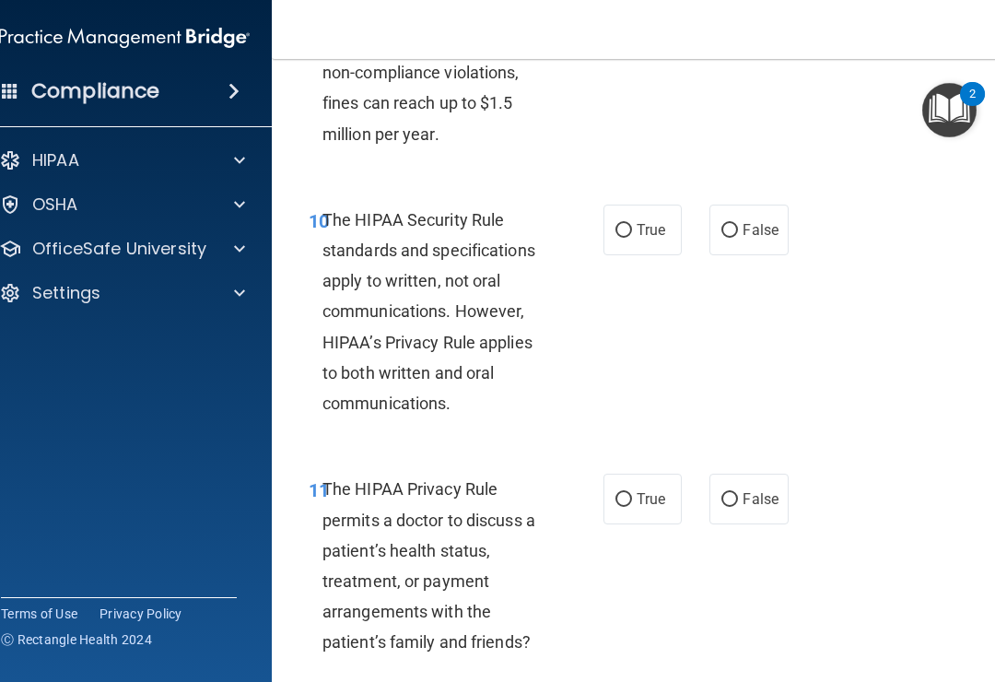
click at [630, 224] on input "True" at bounding box center [624, 231] width 17 height 14
radio input "true"
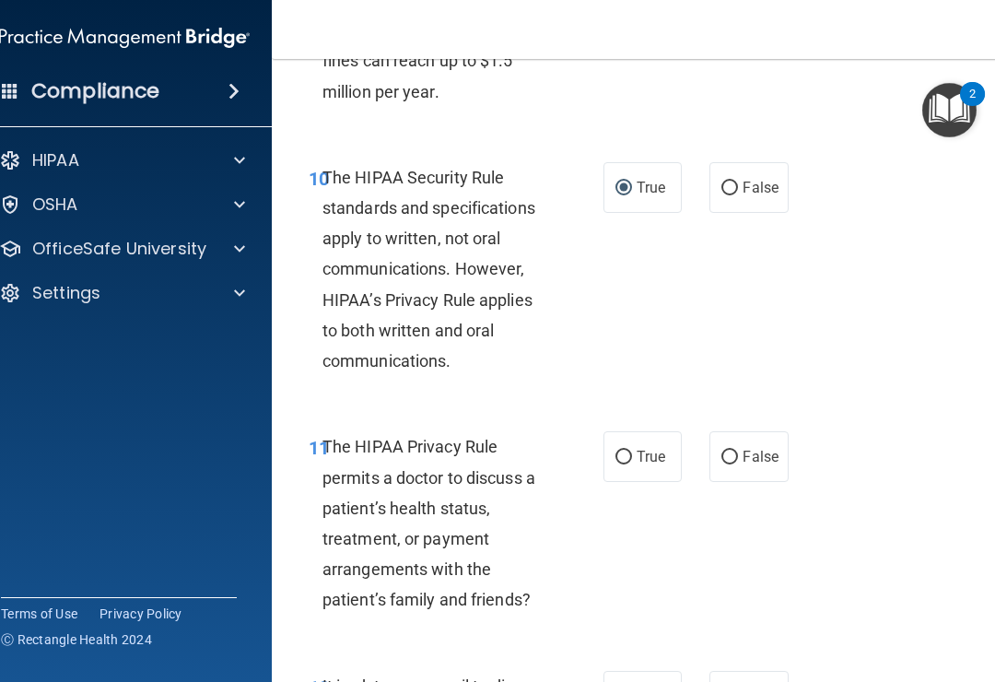
scroll to position [2075, 0]
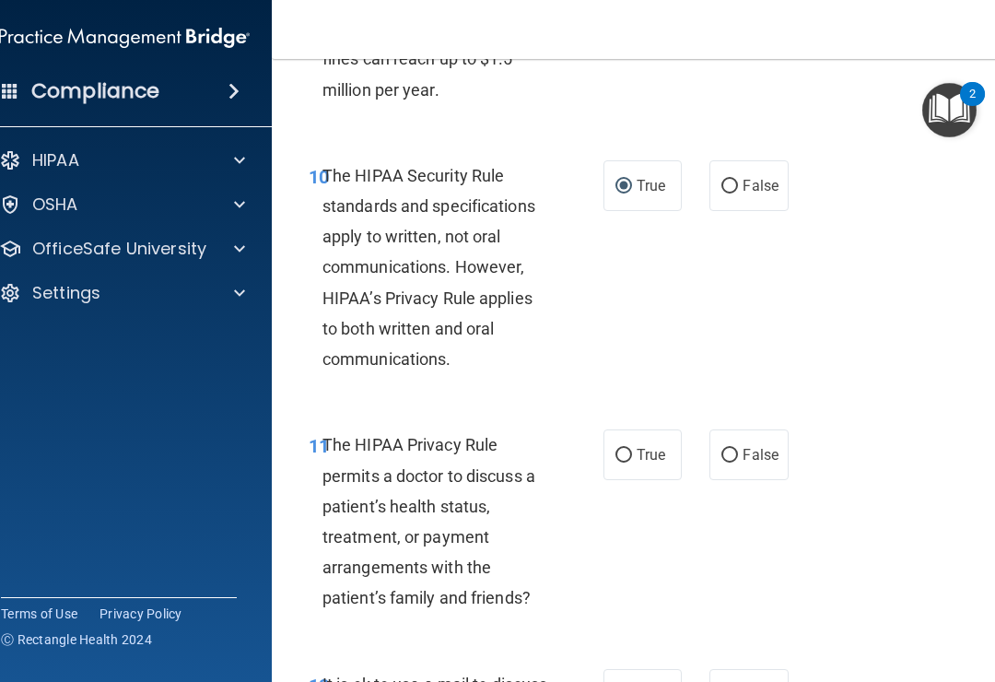
click at [769, 446] on span "False" at bounding box center [761, 455] width 36 height 18
click at [738, 449] on input "False" at bounding box center [730, 456] width 17 height 14
radio input "true"
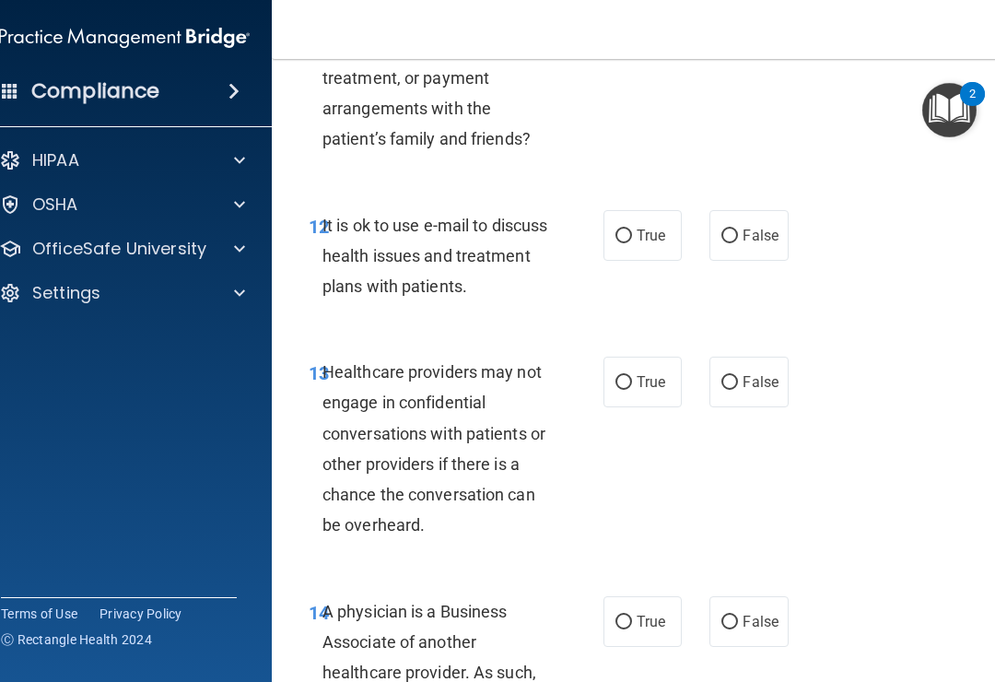
scroll to position [2536, 0]
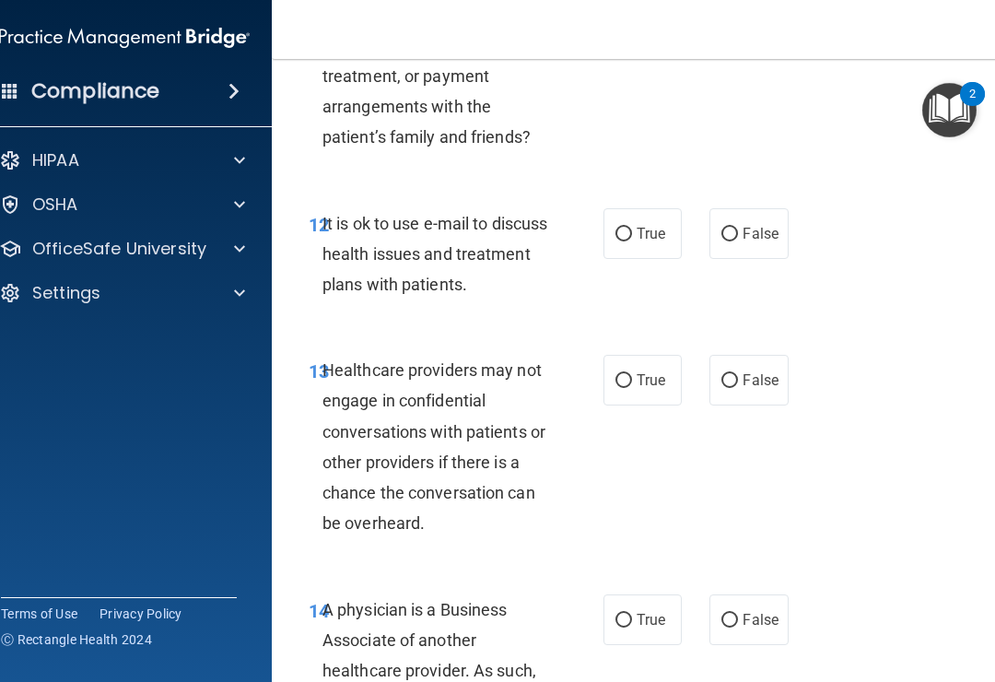
click at [753, 225] on span "False" at bounding box center [761, 234] width 36 height 18
click at [738, 228] on input "False" at bounding box center [730, 235] width 17 height 14
radio input "true"
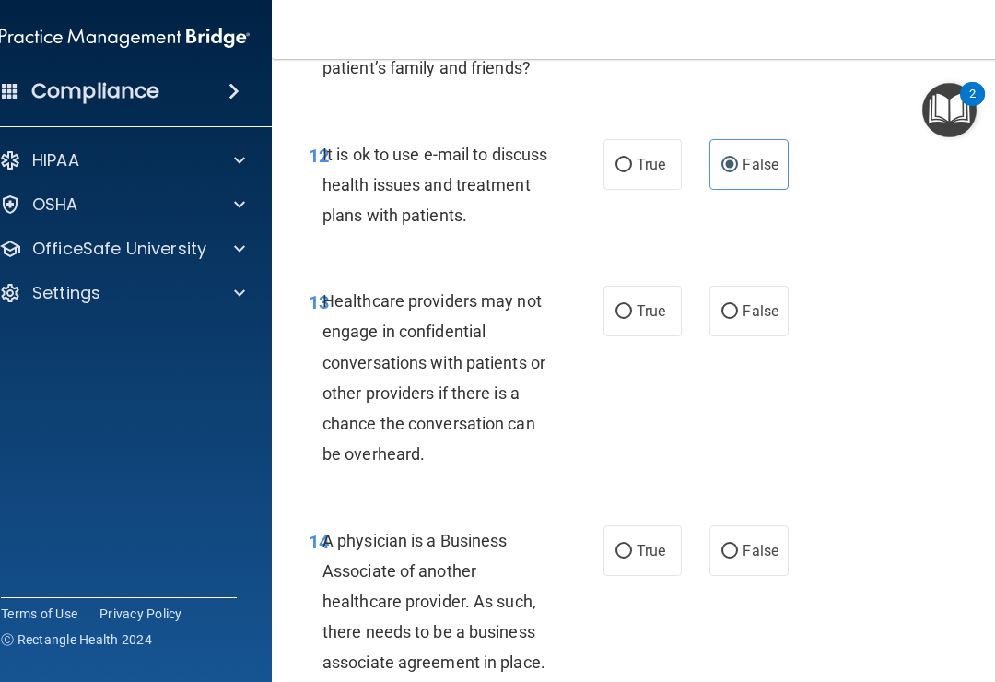
scroll to position [2606, 0]
click at [626, 304] on input "True" at bounding box center [624, 311] width 17 height 14
radio input "true"
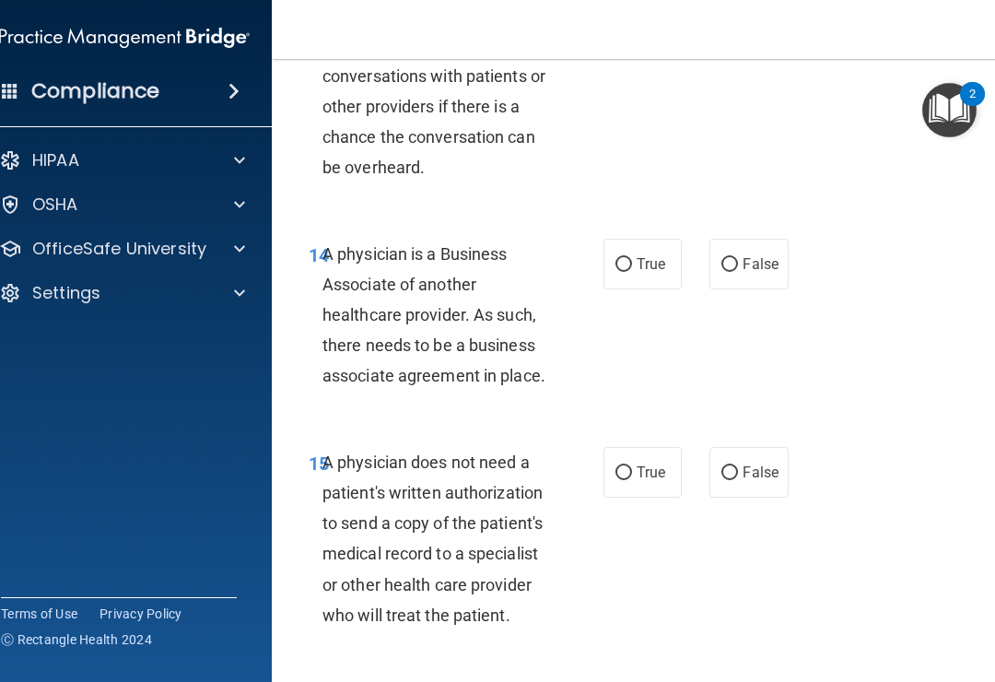
scroll to position [2894, 0]
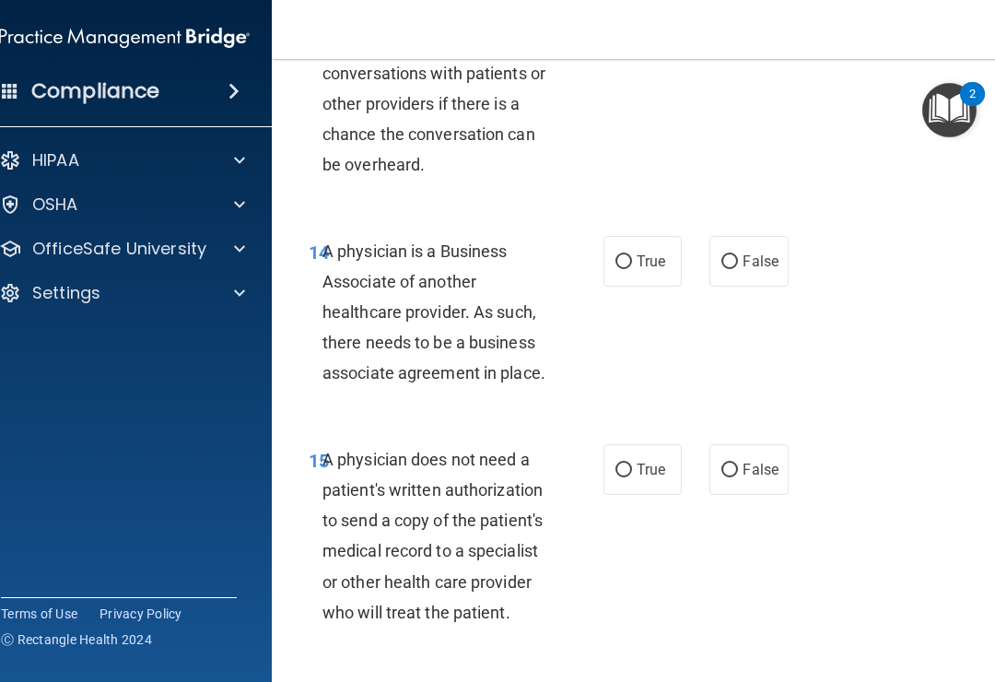
click at [630, 255] on input "True" at bounding box center [624, 262] width 17 height 14
radio input "true"
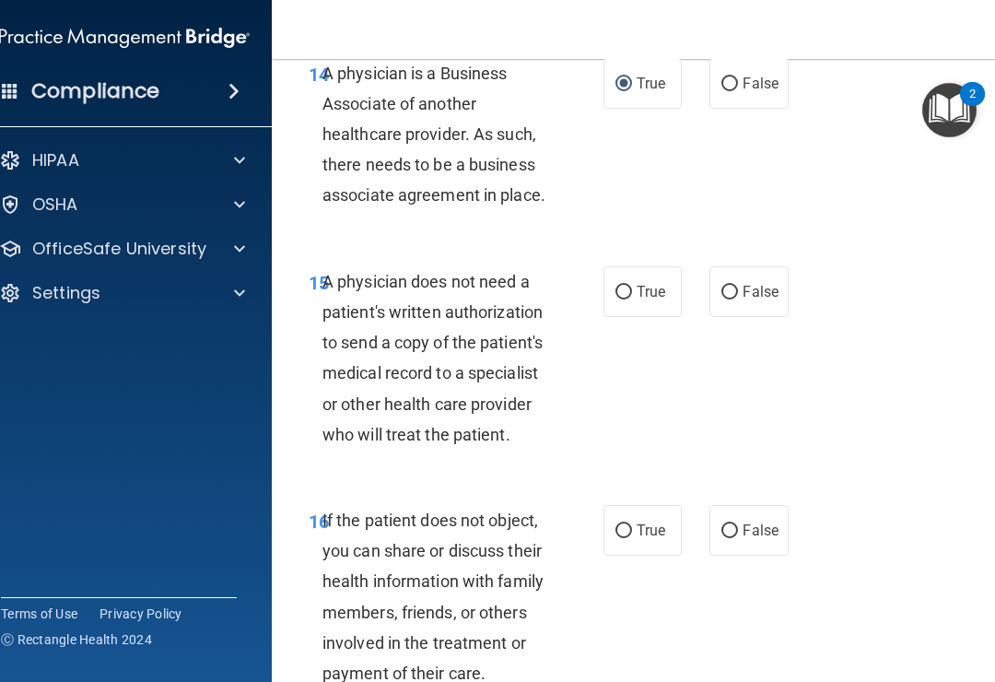
scroll to position [3071, 0]
click at [749, 284] on span "False" at bounding box center [761, 293] width 36 height 18
click at [738, 287] on input "False" at bounding box center [730, 294] width 17 height 14
radio input "true"
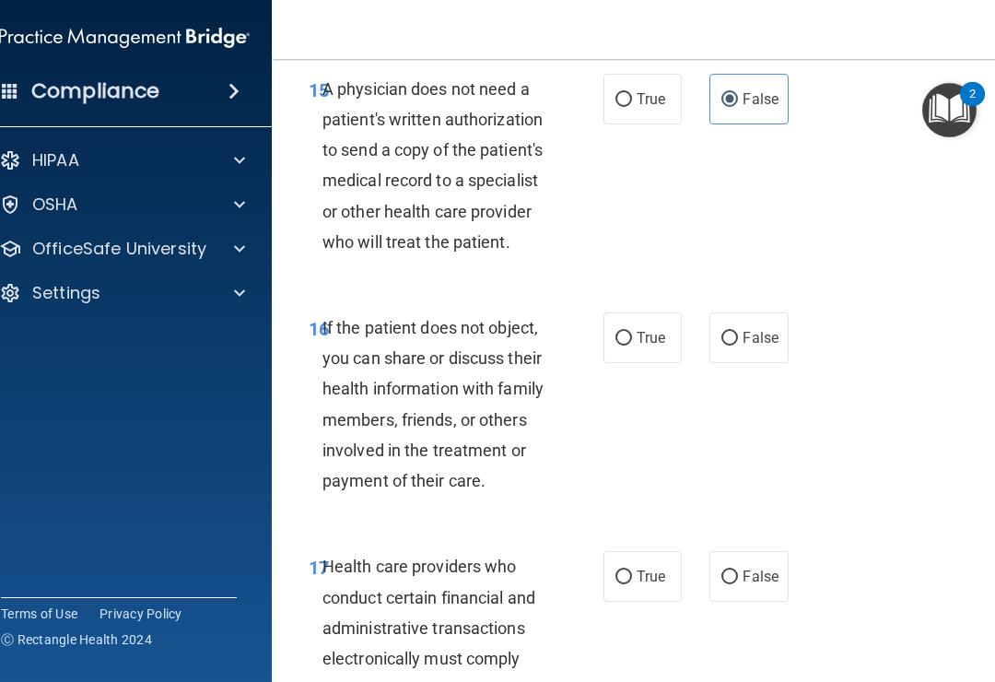
scroll to position [3266, 0]
click at [643, 311] on label "True" at bounding box center [643, 336] width 78 height 51
click at [632, 331] on input "True" at bounding box center [624, 338] width 17 height 14
radio input "true"
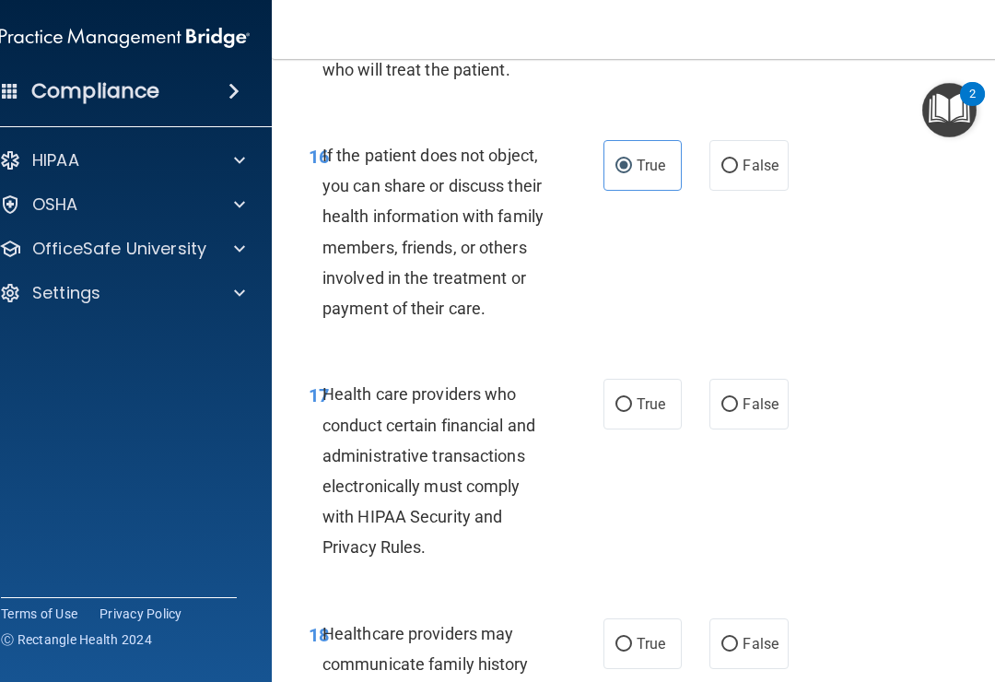
scroll to position [3440, 0]
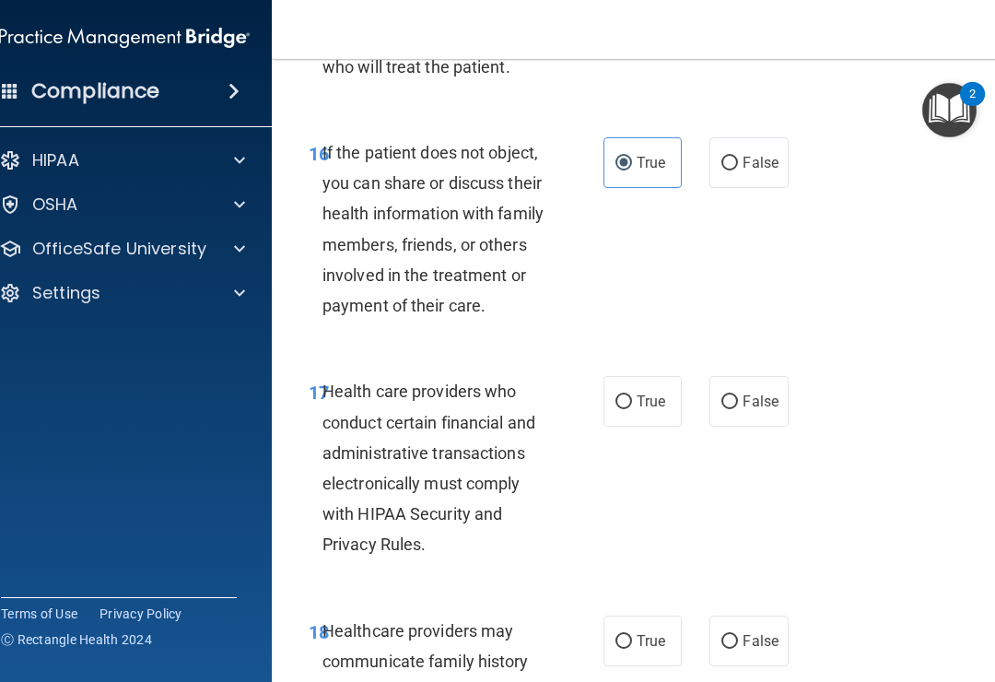
click at [639, 393] on span "True" at bounding box center [651, 402] width 29 height 18
click at [632, 395] on input "True" at bounding box center [624, 402] width 17 height 14
radio input "true"
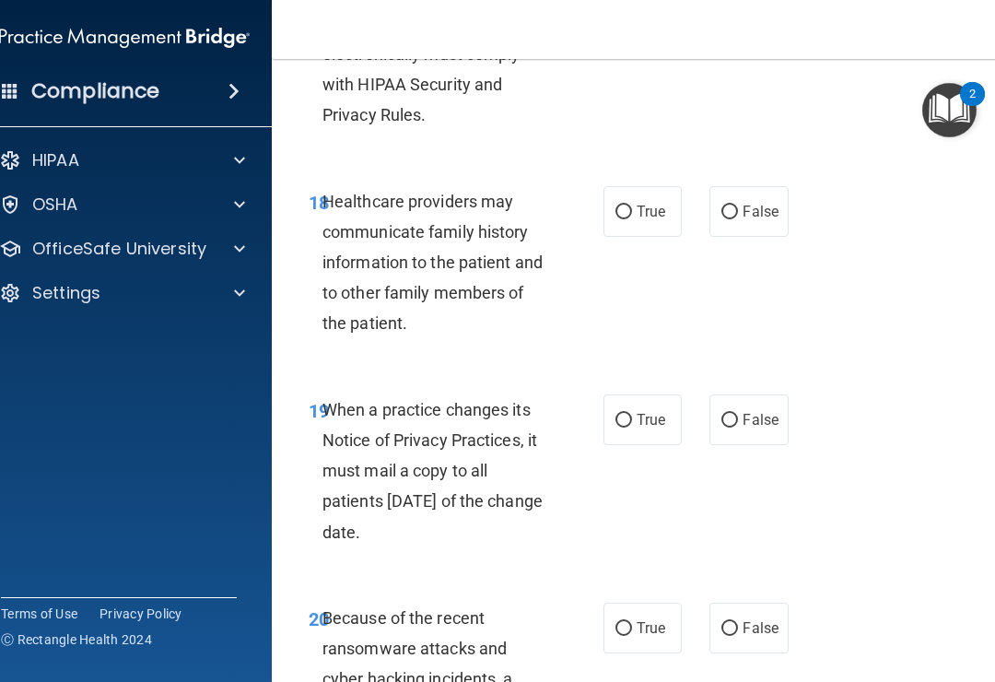
scroll to position [3870, 0]
click at [755, 202] on span "False" at bounding box center [761, 211] width 36 height 18
click at [738, 205] on input "False" at bounding box center [730, 212] width 17 height 14
radio input "true"
click at [634, 393] on label "True" at bounding box center [643, 418] width 78 height 51
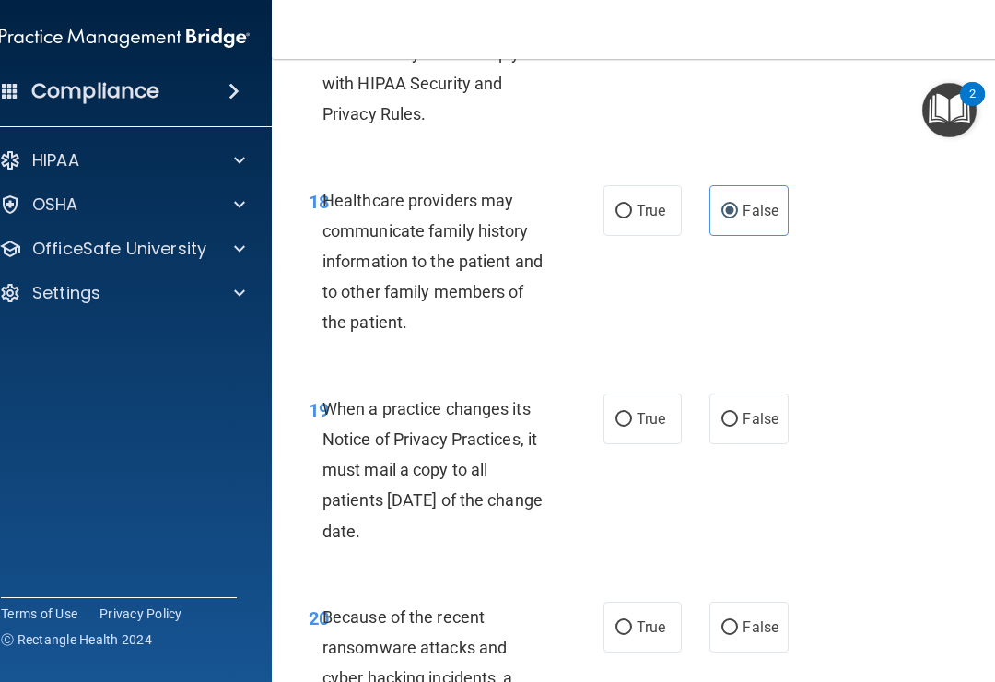
click at [632, 413] on input "True" at bounding box center [624, 420] width 17 height 14
radio input "true"
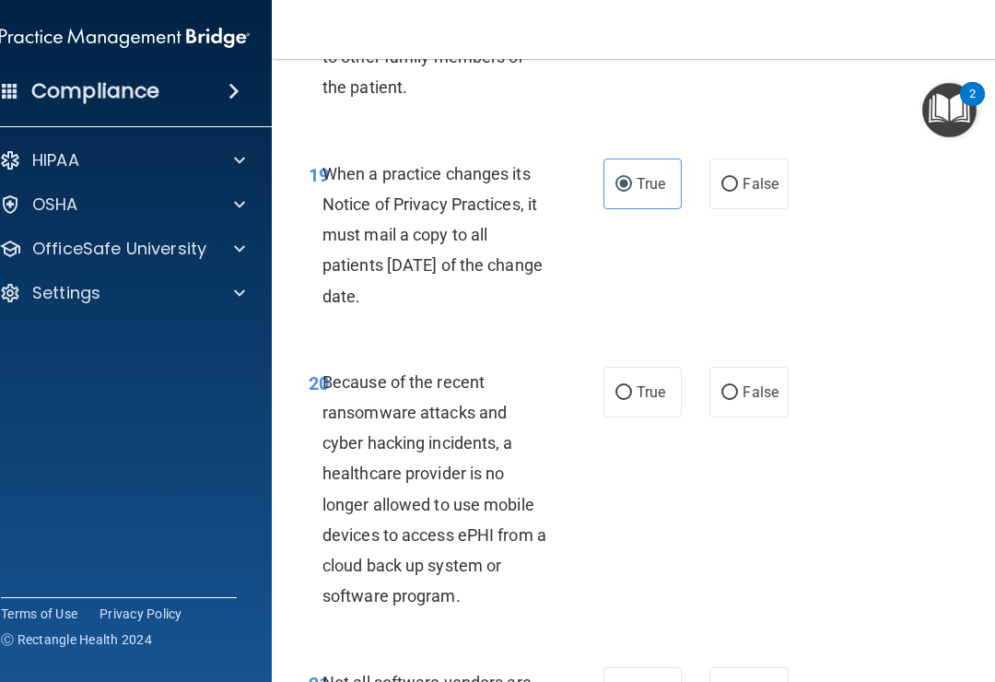
scroll to position [4107, 0]
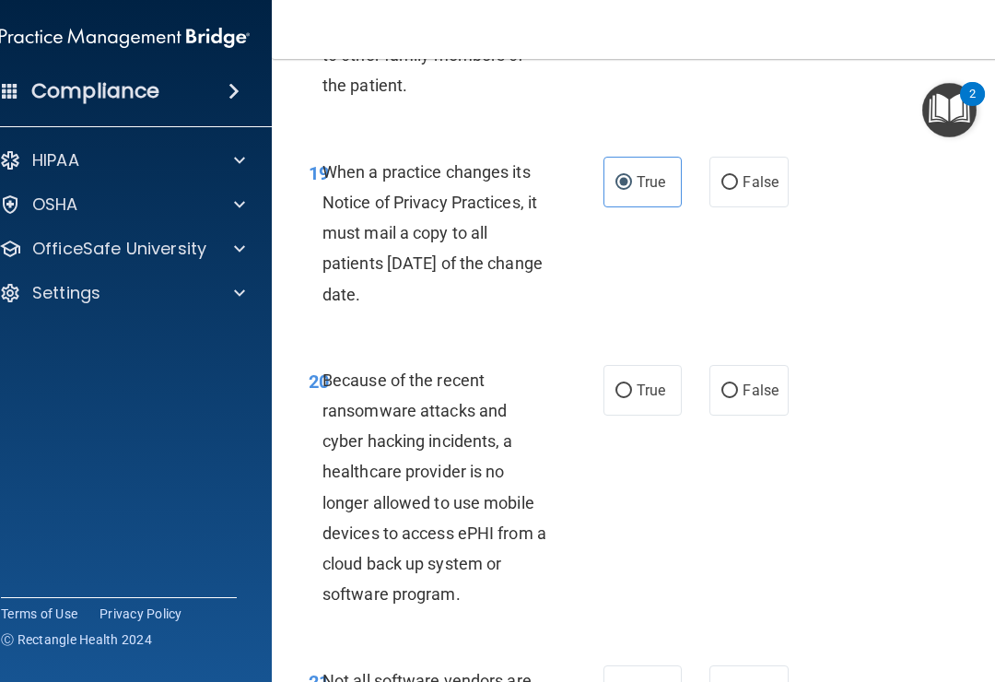
click at [648, 381] on span "True" at bounding box center [651, 390] width 29 height 18
click at [632, 384] on input "True" at bounding box center [624, 391] width 17 height 14
radio input "true"
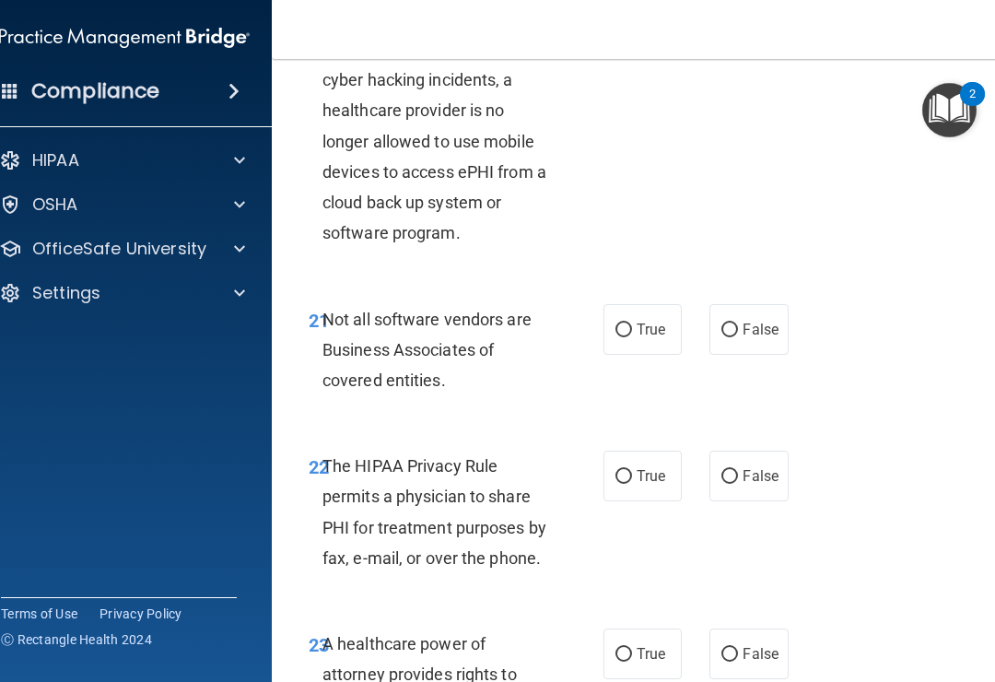
scroll to position [4508, 0]
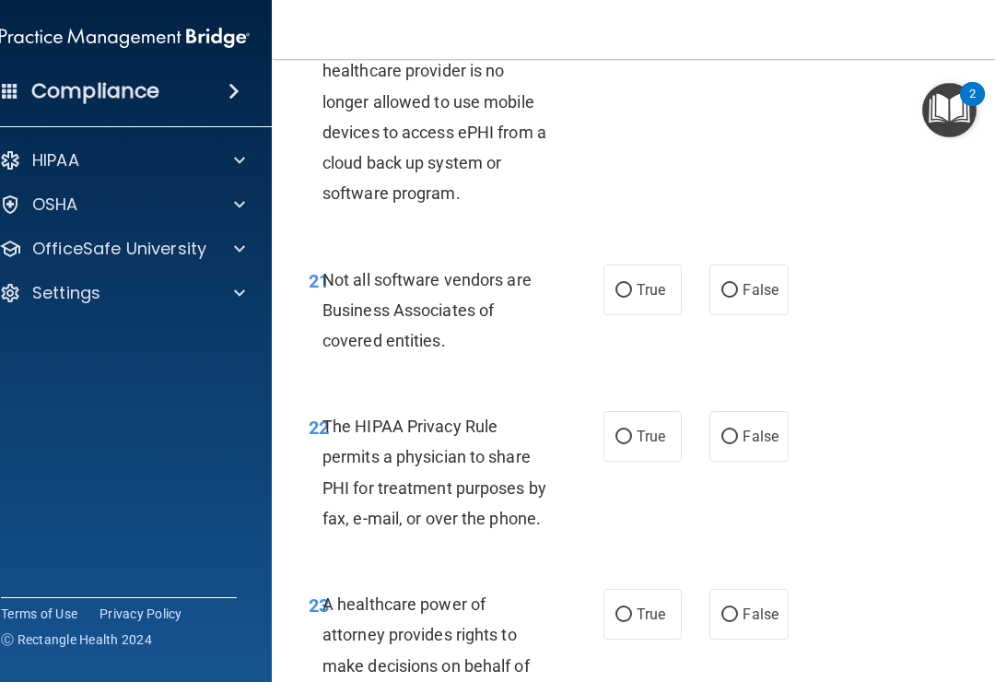
click at [650, 281] on span "True" at bounding box center [651, 290] width 29 height 18
click at [632, 284] on input "True" at bounding box center [624, 291] width 17 height 14
radio input "true"
click at [757, 428] on span "False" at bounding box center [761, 437] width 36 height 18
click at [738, 430] on input "False" at bounding box center [730, 437] width 17 height 14
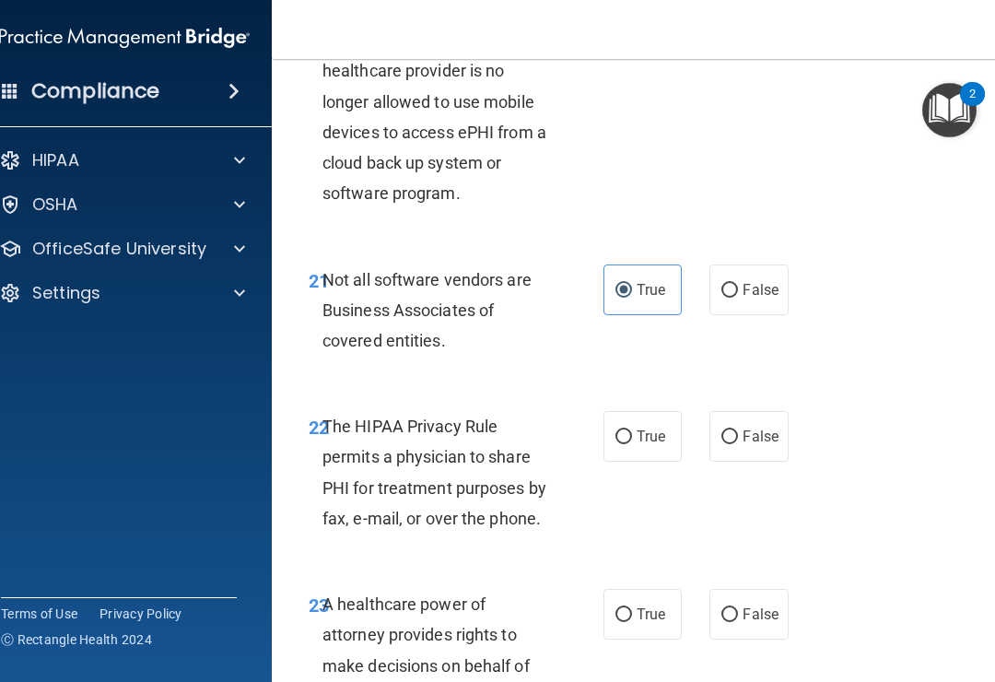
radio input "true"
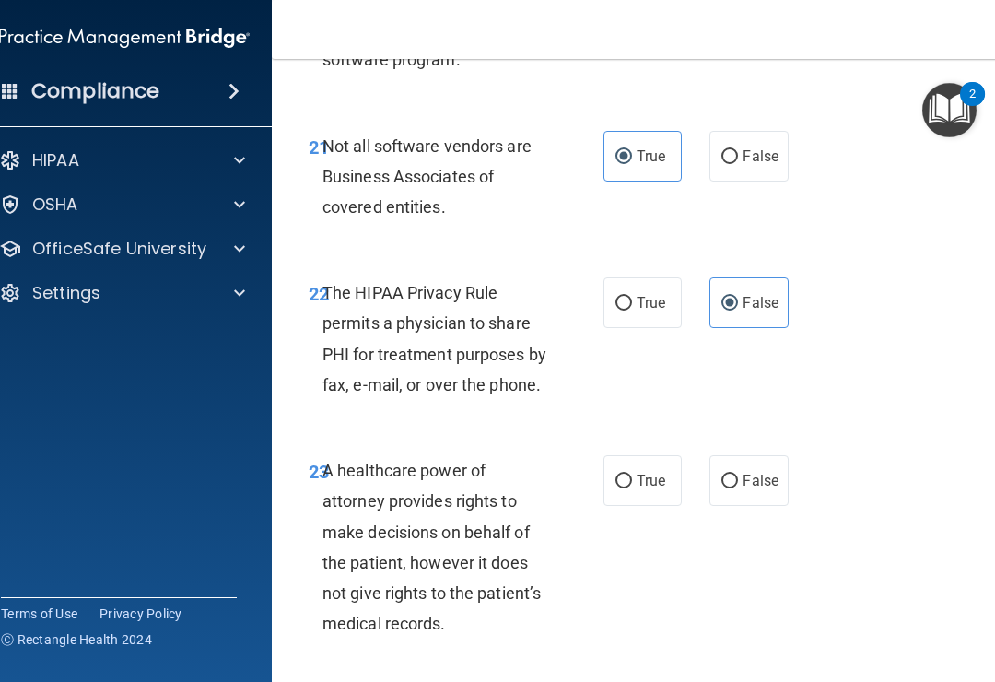
scroll to position [4651, 0]
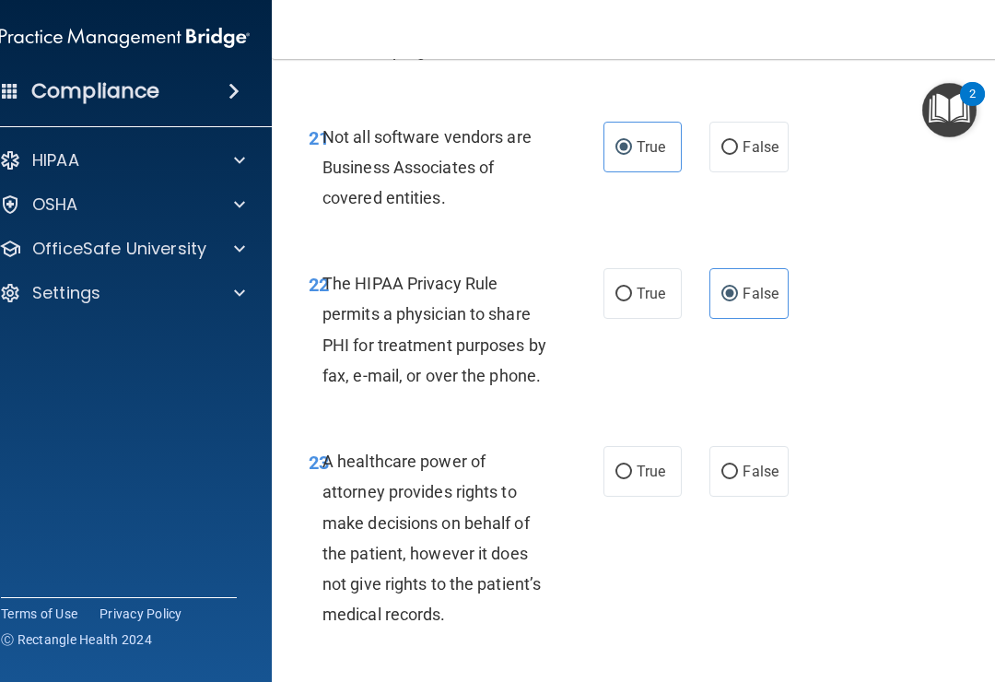
click at [605, 446] on label "True" at bounding box center [643, 471] width 78 height 51
click at [616, 465] on input "True" at bounding box center [624, 472] width 17 height 14
radio input "true"
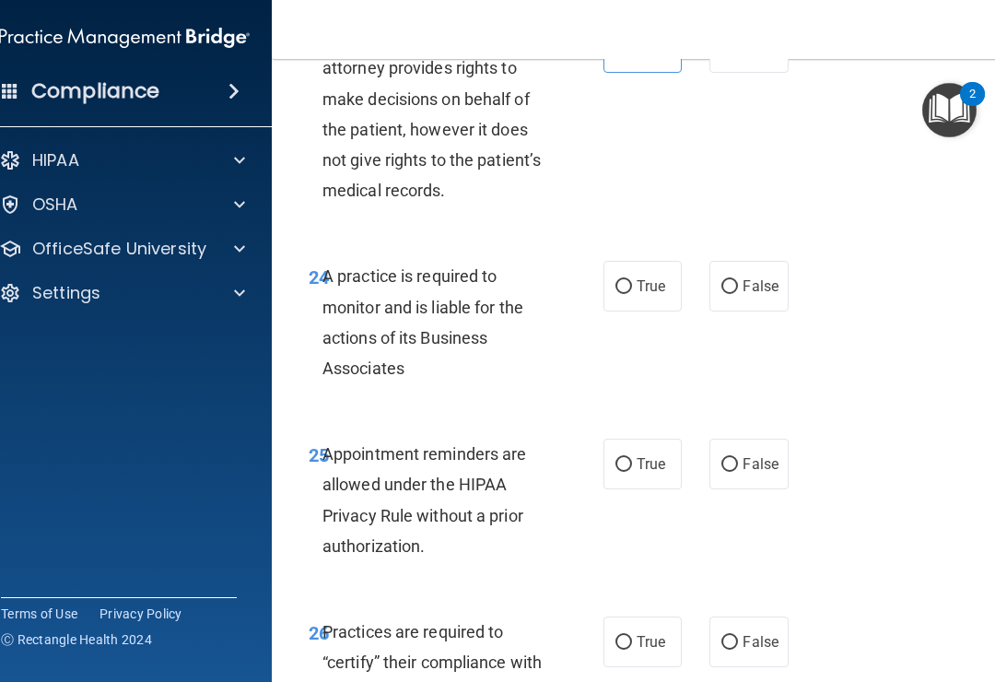
scroll to position [5076, 0]
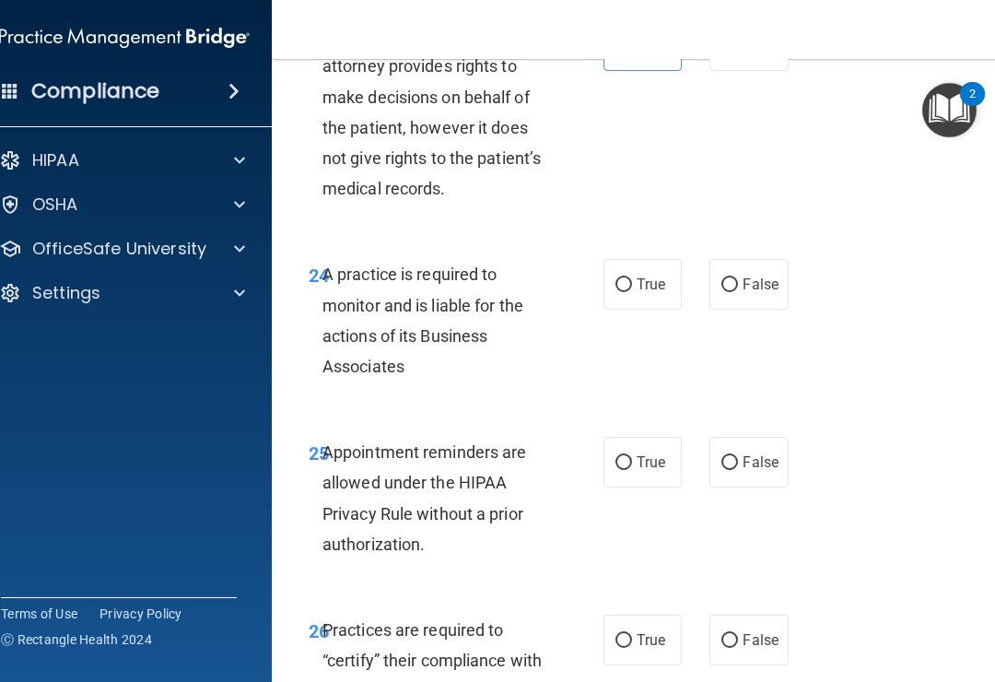
click at [737, 278] on input "False" at bounding box center [730, 285] width 17 height 14
radio input "true"
click at [758, 453] on span "False" at bounding box center [761, 462] width 36 height 18
click at [738, 456] on input "False" at bounding box center [730, 463] width 17 height 14
radio input "true"
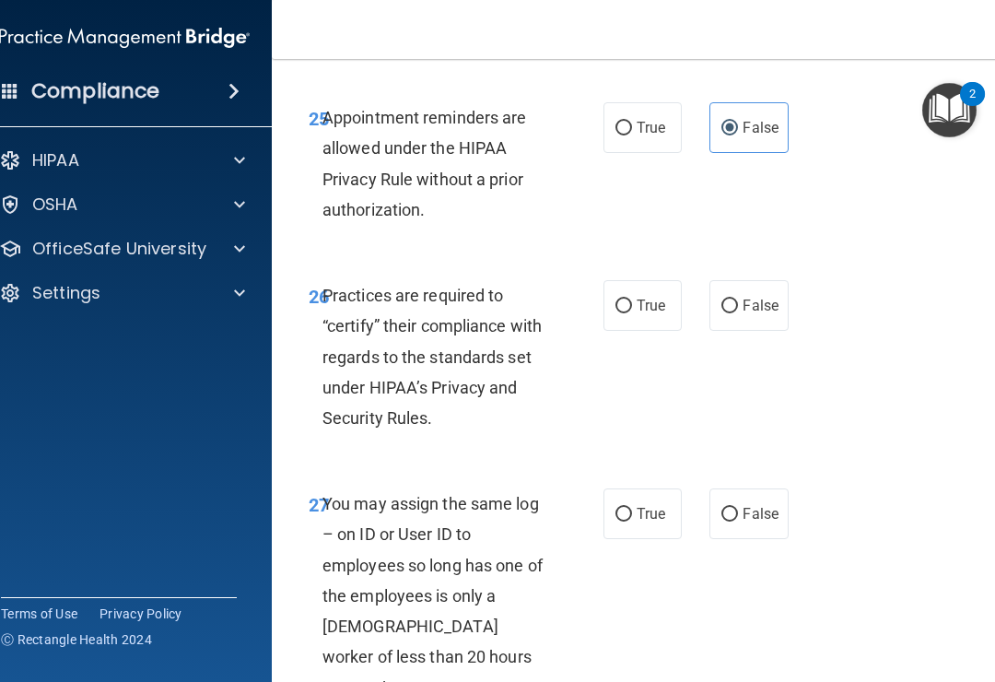
scroll to position [5411, 0]
click at [638, 297] on span "True" at bounding box center [651, 306] width 29 height 18
click at [632, 299] on input "True" at bounding box center [624, 306] width 17 height 14
radio input "true"
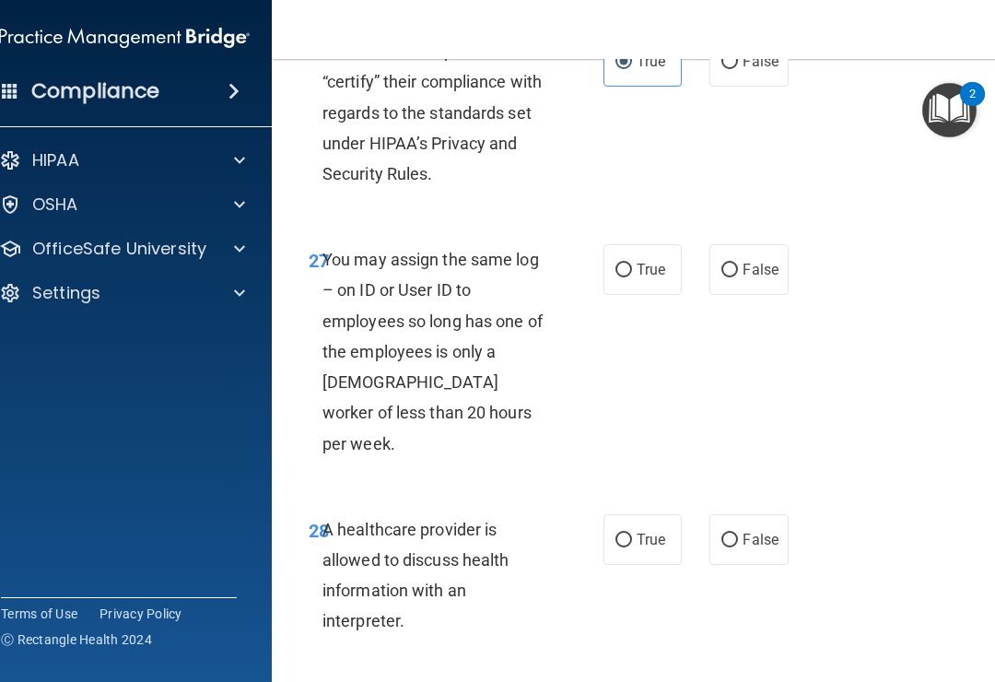
scroll to position [5656, 0]
click at [741, 243] on label "False" at bounding box center [749, 268] width 78 height 51
click at [738, 263] on input "False" at bounding box center [730, 270] width 17 height 14
radio input "true"
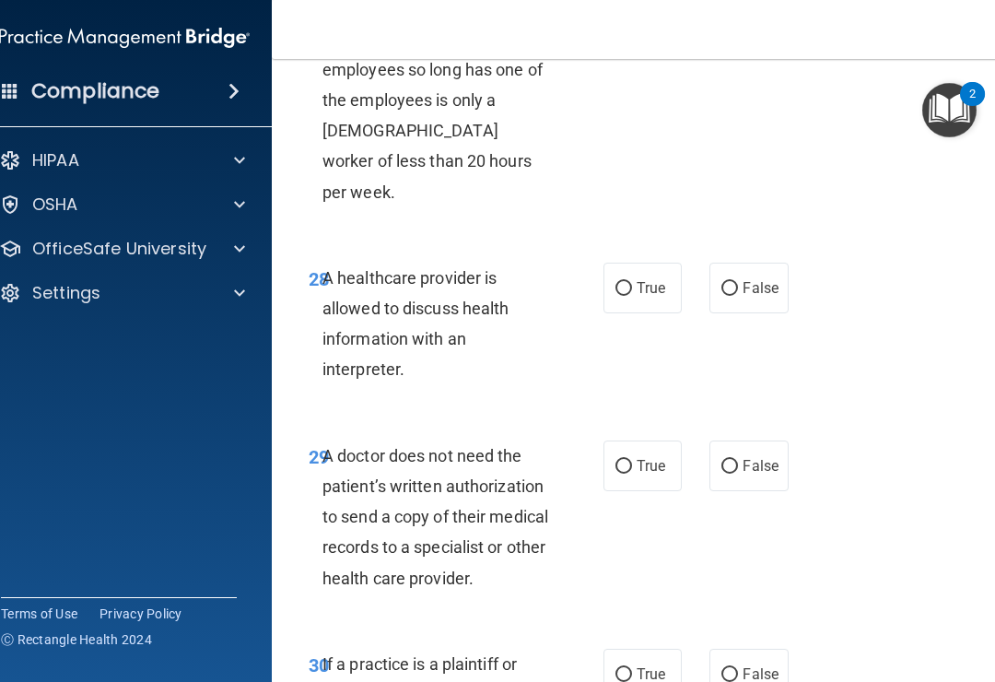
scroll to position [5909, 0]
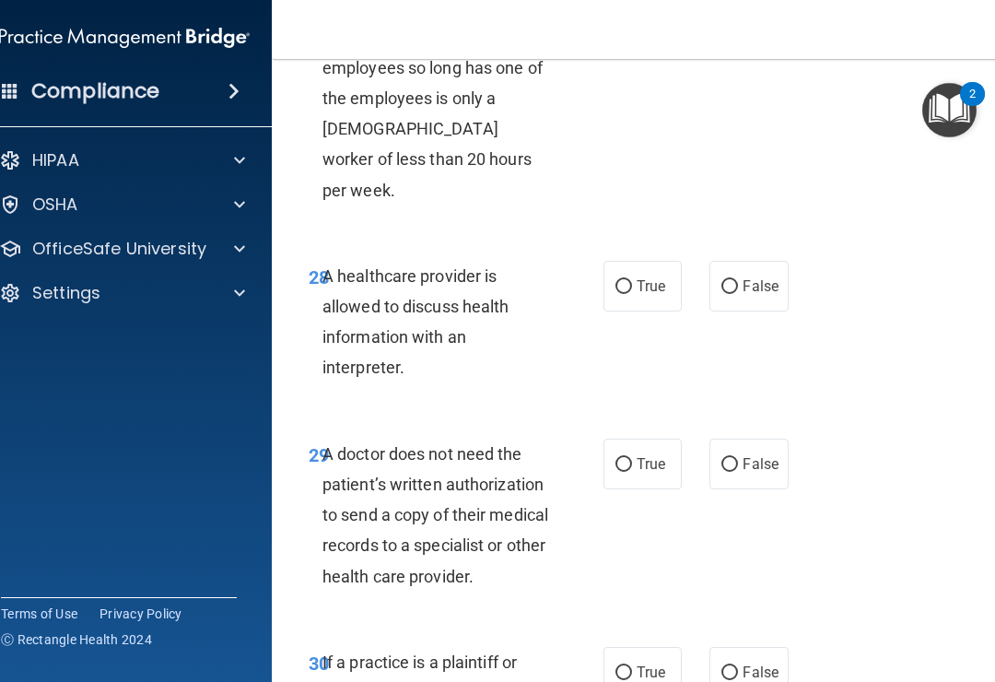
click at [747, 277] on span "False" at bounding box center [761, 286] width 36 height 18
click at [738, 280] on input "False" at bounding box center [730, 287] width 17 height 14
radio input "true"
click at [760, 439] on label "False" at bounding box center [749, 464] width 78 height 51
click at [738, 458] on input "False" at bounding box center [730, 465] width 17 height 14
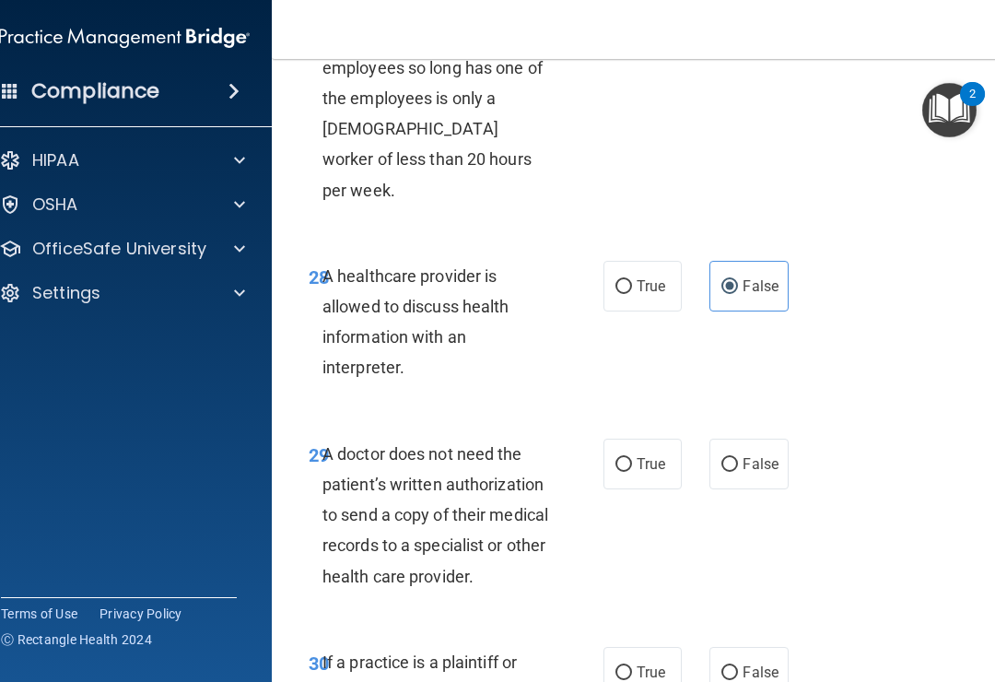
radio input "true"
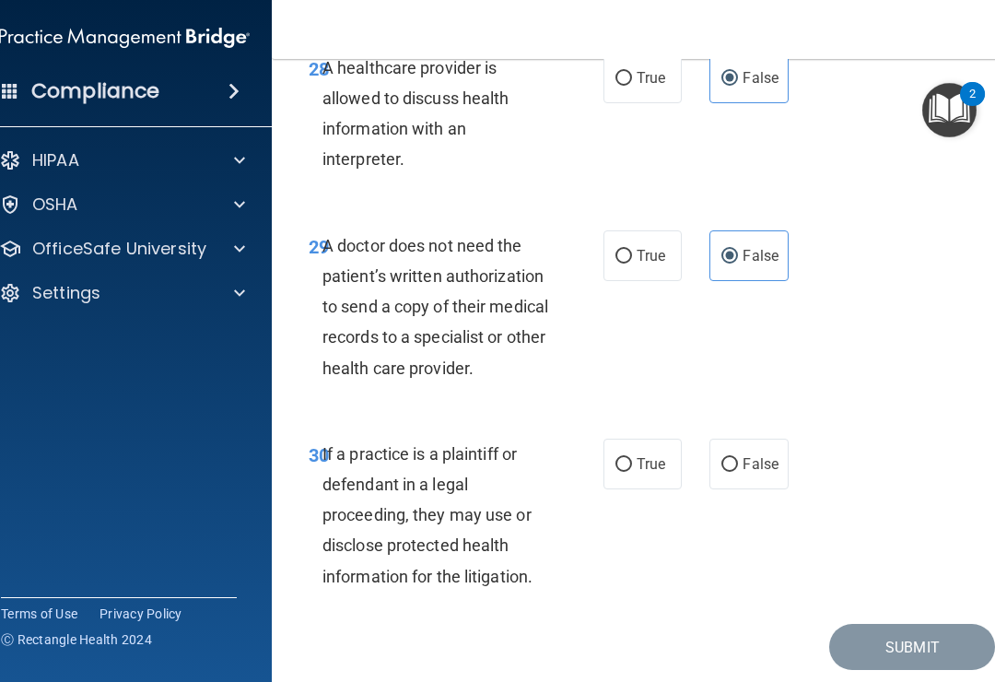
scroll to position [6115, 0]
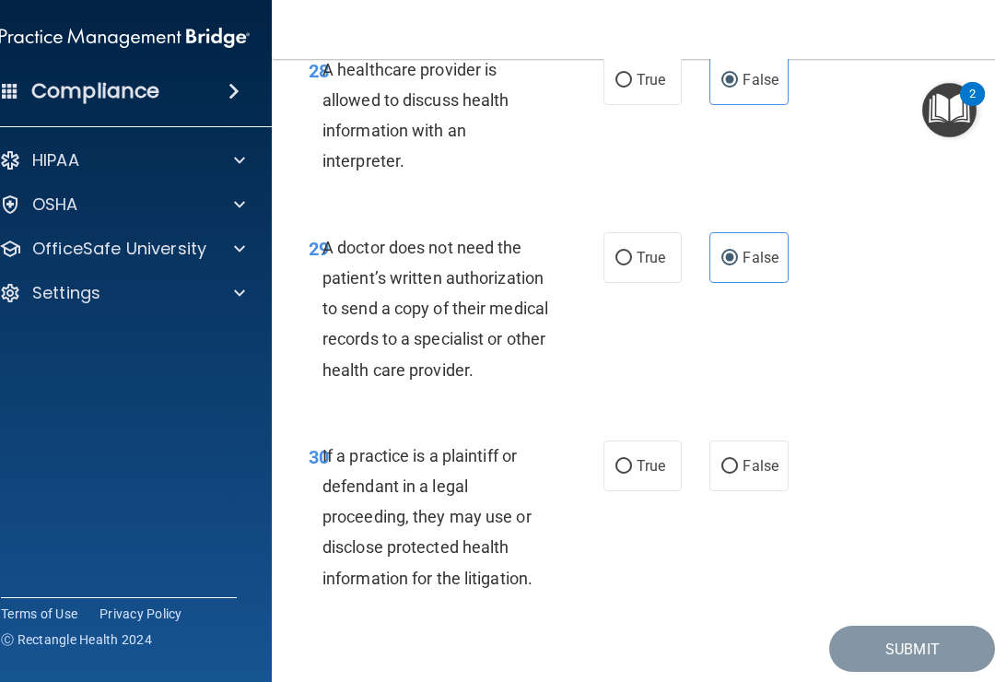
click at [624, 460] on input "True" at bounding box center [624, 467] width 17 height 14
radio input "true"
click at [918, 626] on button "Submit" at bounding box center [912, 649] width 166 height 47
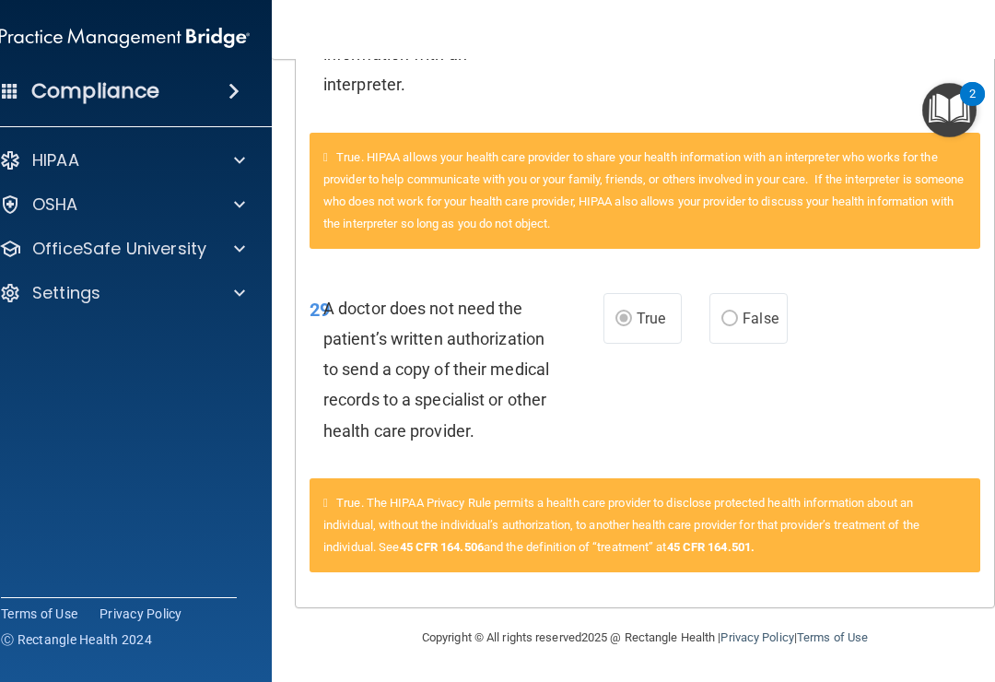
scroll to position [5822, 0]
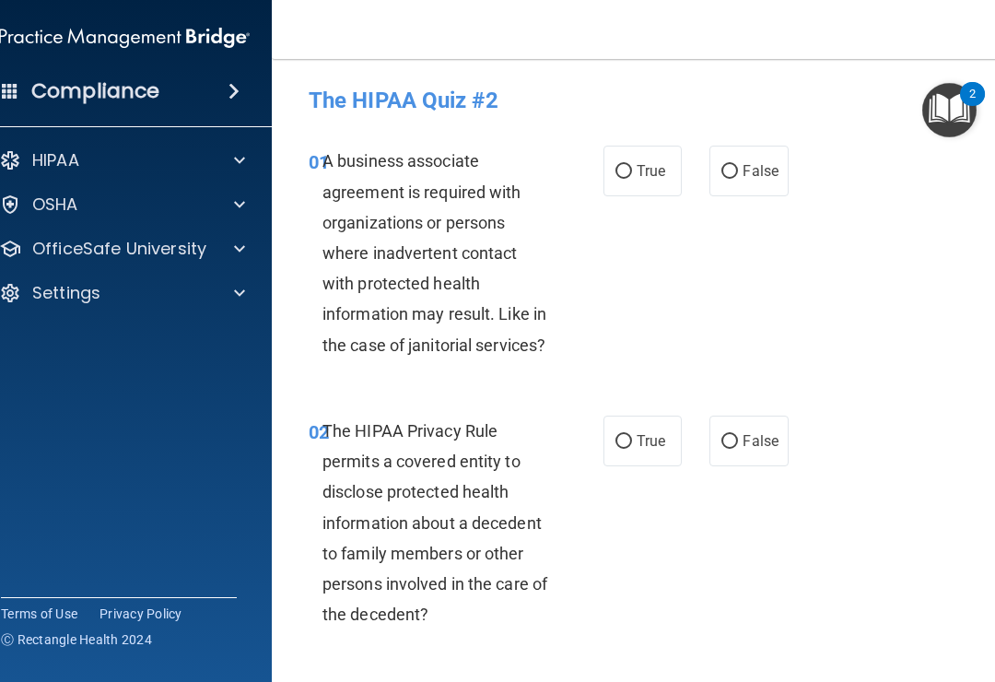
click at [744, 169] on span "False" at bounding box center [761, 171] width 36 height 18
click at [738, 169] on input "False" at bounding box center [730, 172] width 17 height 14
radio input "true"
click at [623, 442] on input "True" at bounding box center [624, 442] width 17 height 14
radio input "true"
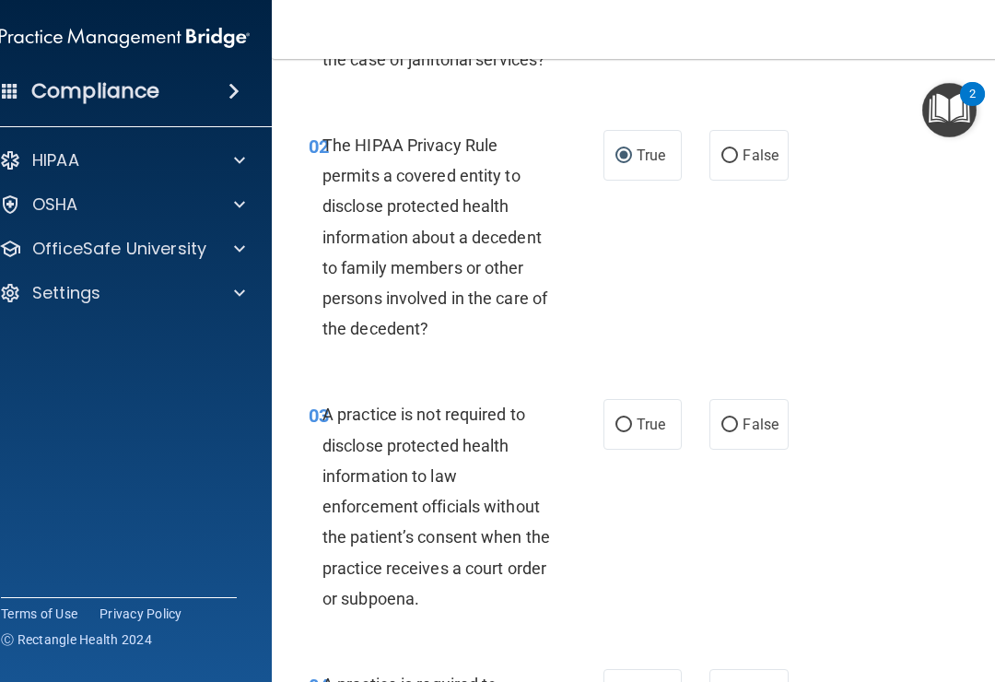
scroll to position [288, 0]
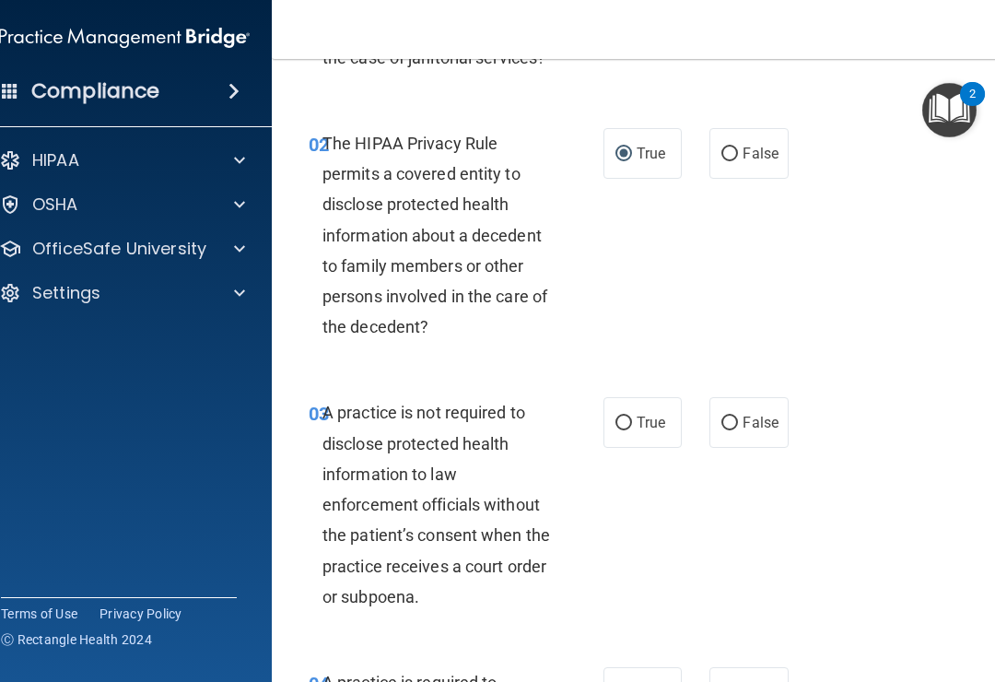
click at [768, 417] on span "False" at bounding box center [761, 423] width 36 height 18
click at [738, 417] on input "False" at bounding box center [730, 424] width 17 height 14
radio input "true"
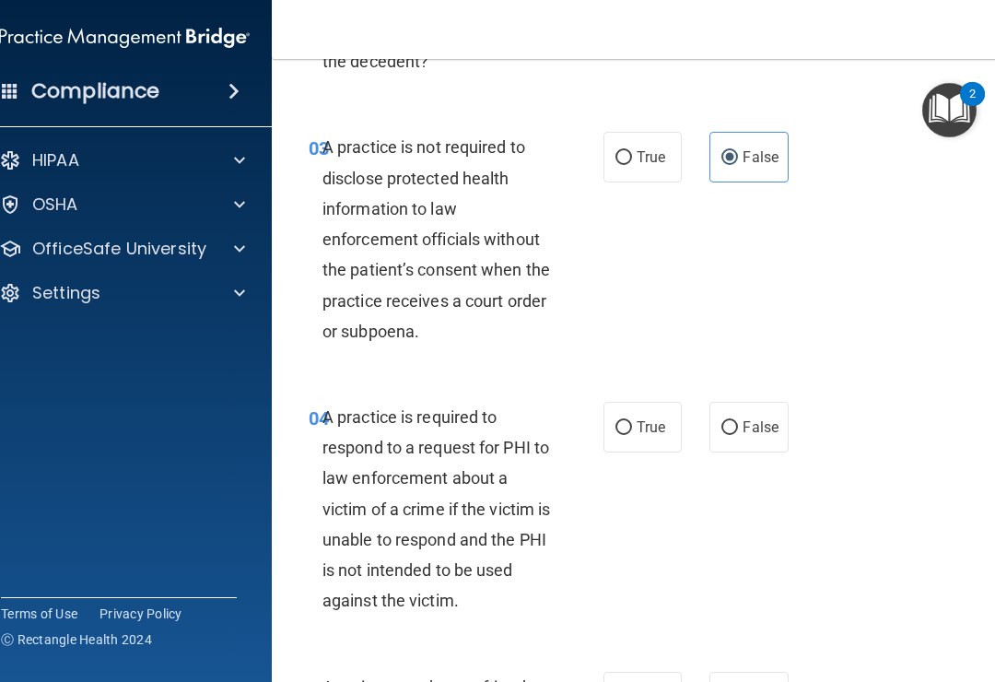
scroll to position [554, 0]
click at [619, 156] on input "True" at bounding box center [624, 157] width 17 height 14
radio input "true"
click at [744, 147] on span "False" at bounding box center [761, 156] width 36 height 18
click at [738, 150] on input "False" at bounding box center [730, 157] width 17 height 14
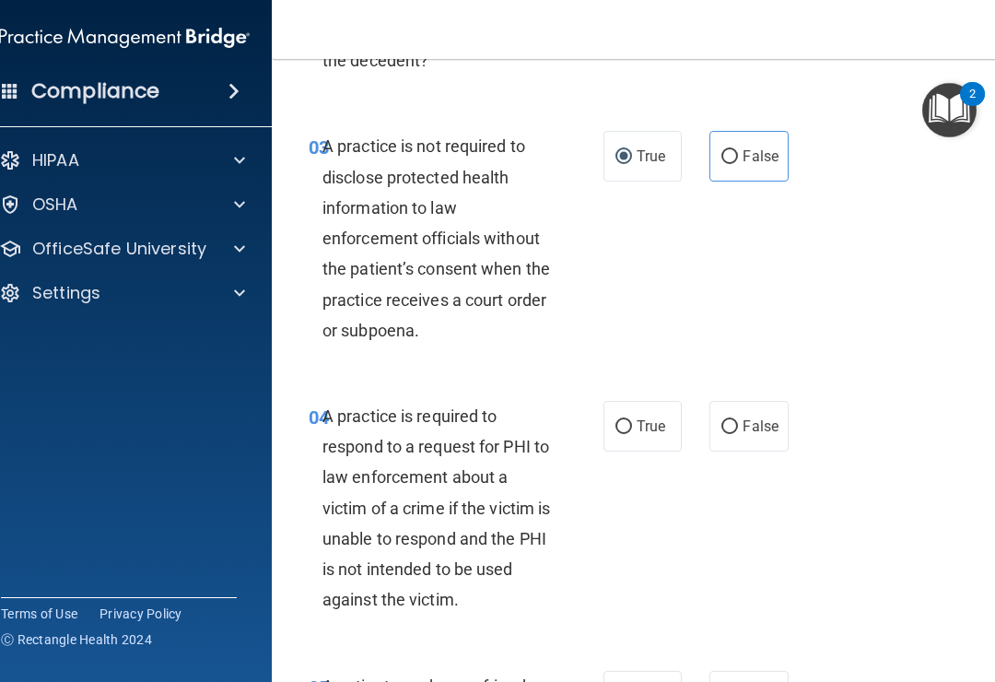
radio input "true"
radio input "false"
click at [639, 404] on label "True" at bounding box center [643, 426] width 78 height 51
click at [632, 420] on input "True" at bounding box center [624, 427] width 17 height 14
radio input "true"
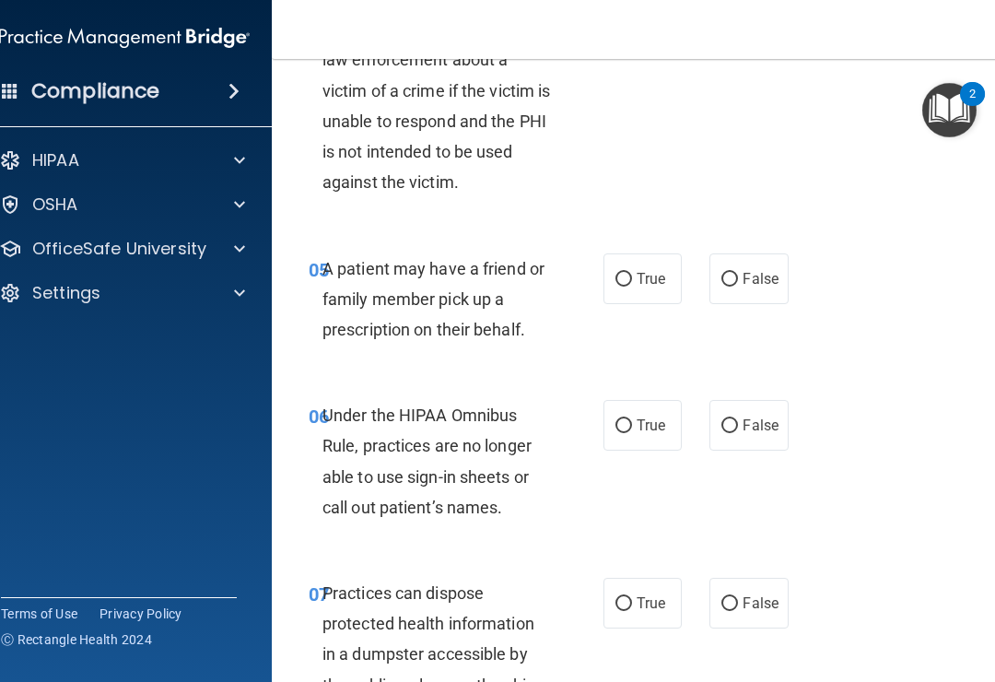
scroll to position [968, 0]
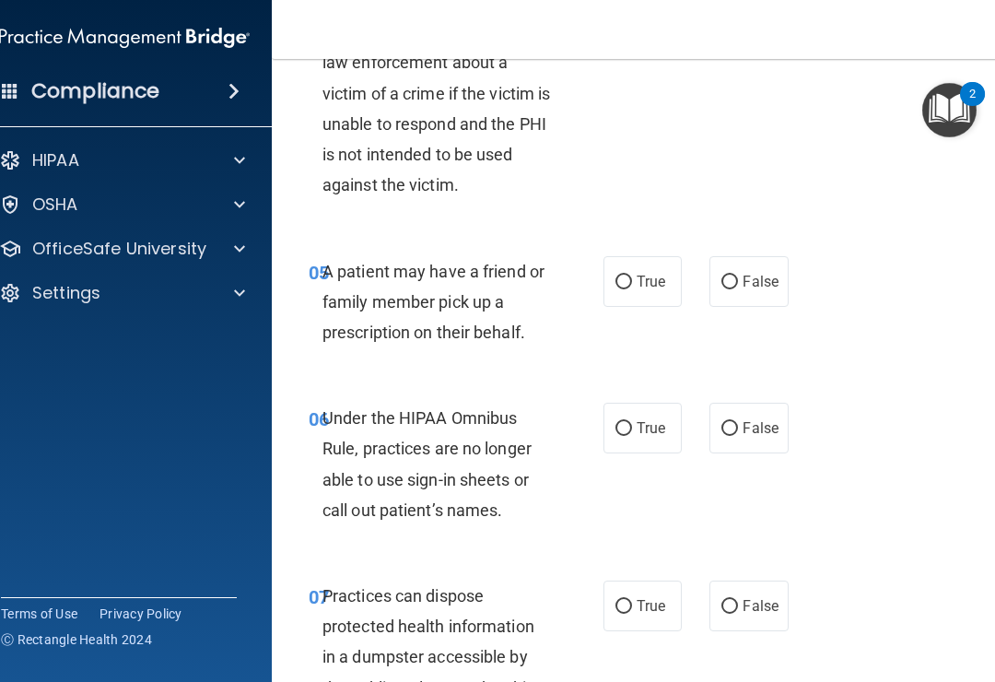
click at [637, 256] on label "True" at bounding box center [643, 281] width 78 height 51
click at [632, 276] on input "True" at bounding box center [624, 283] width 17 height 14
radio input "true"
click at [744, 410] on label "False" at bounding box center [749, 428] width 78 height 51
click at [738, 422] on input "False" at bounding box center [730, 429] width 17 height 14
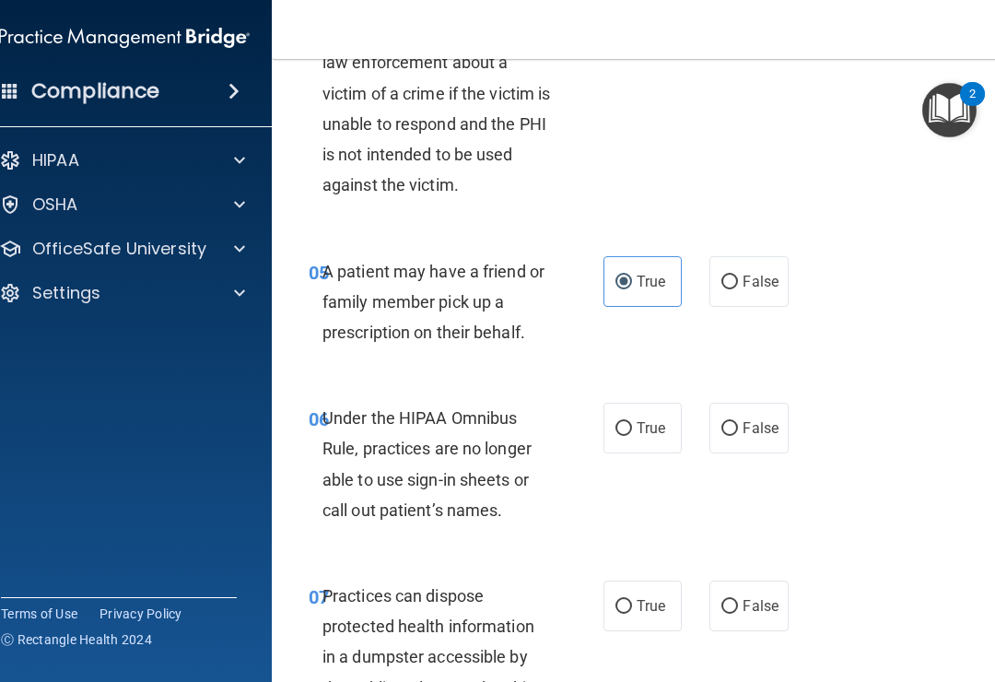
radio input "true"
click at [743, 581] on label "False" at bounding box center [749, 606] width 78 height 51
click at [738, 600] on input "False" at bounding box center [730, 607] width 17 height 14
radio input "true"
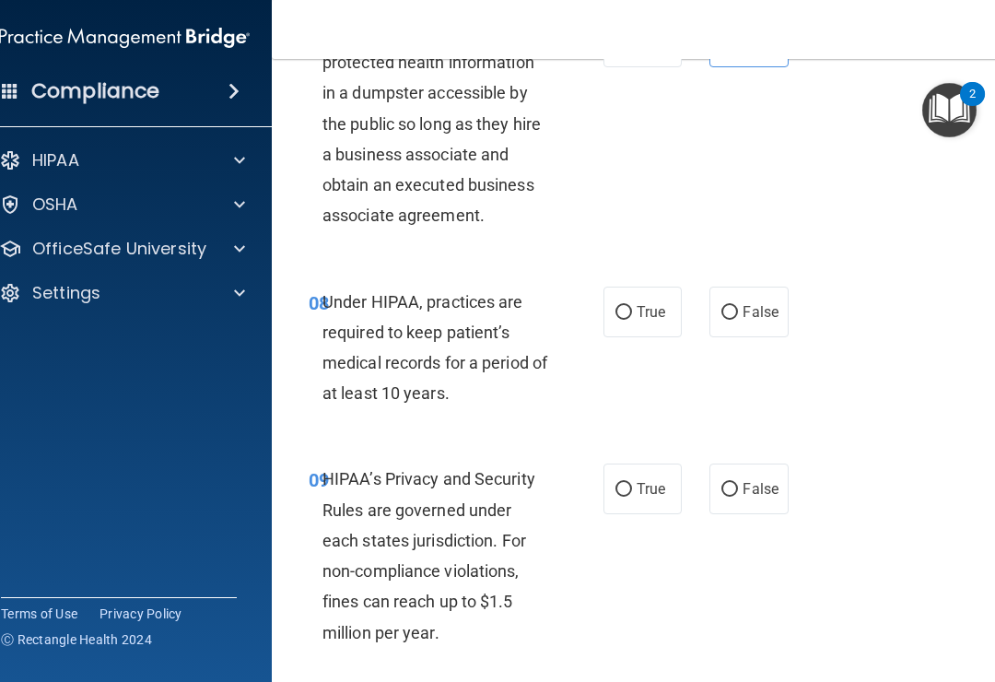
scroll to position [1554, 0]
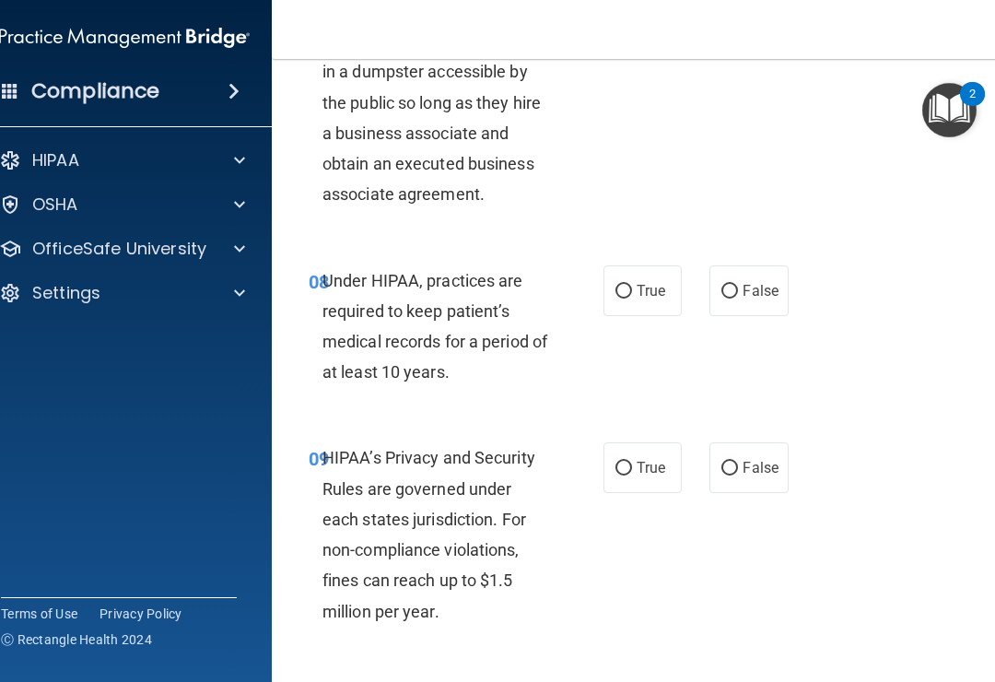
click at [761, 288] on span "False" at bounding box center [761, 291] width 36 height 18
click at [738, 288] on input "False" at bounding box center [730, 292] width 17 height 14
radio input "true"
click at [759, 459] on span "False" at bounding box center [761, 468] width 36 height 18
click at [738, 462] on input "False" at bounding box center [730, 469] width 17 height 14
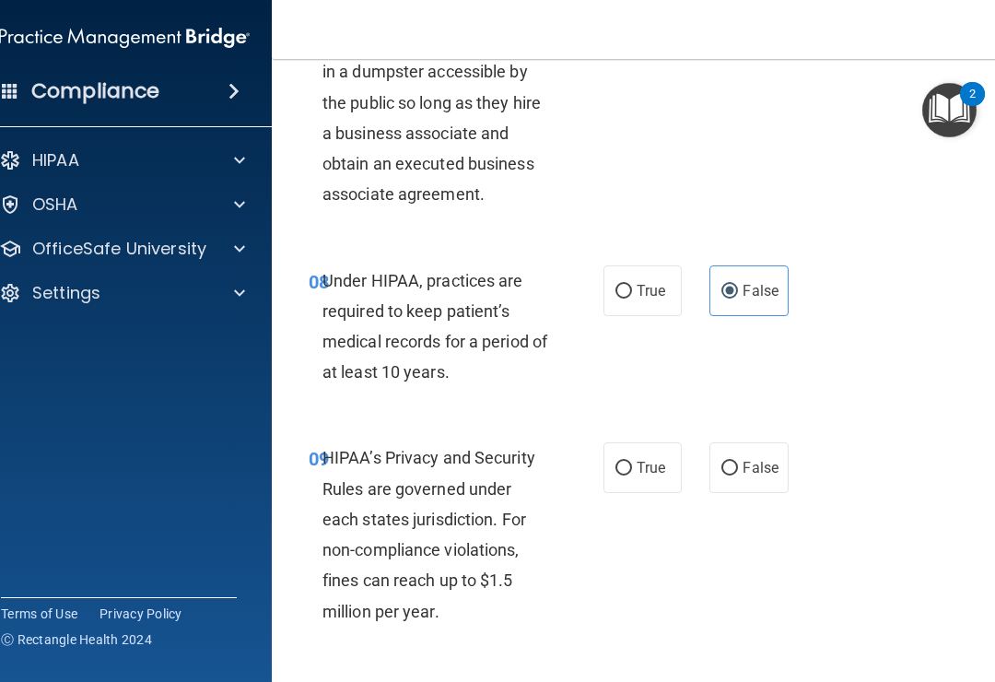
radio input "true"
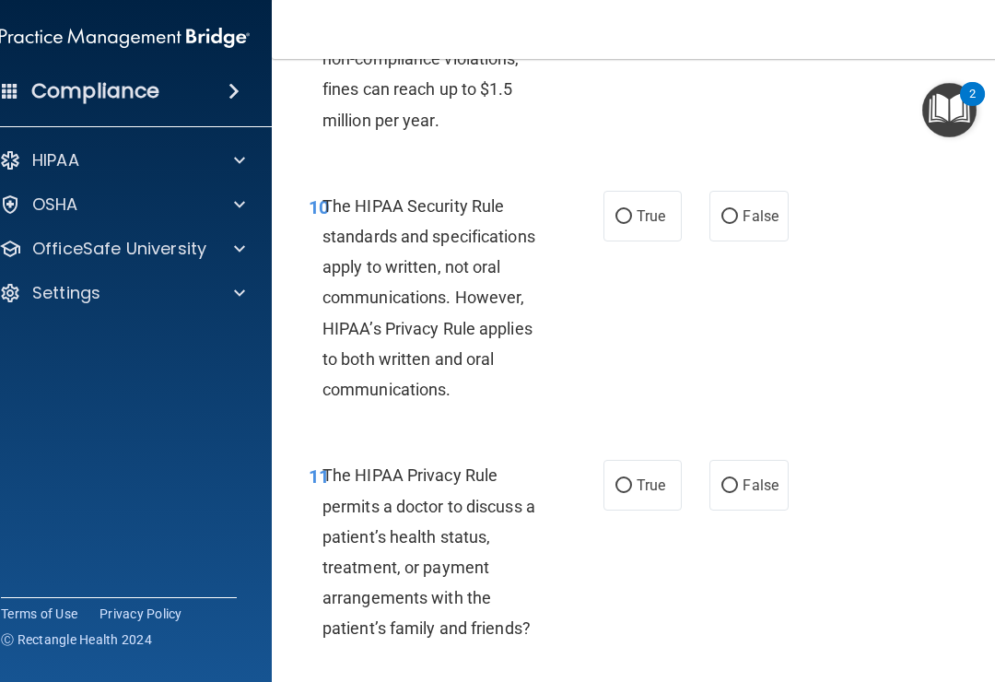
scroll to position [2046, 0]
click at [627, 209] on input "True" at bounding box center [624, 216] width 17 height 14
radio input "true"
click at [630, 478] on input "True" at bounding box center [624, 485] width 17 height 14
radio input "true"
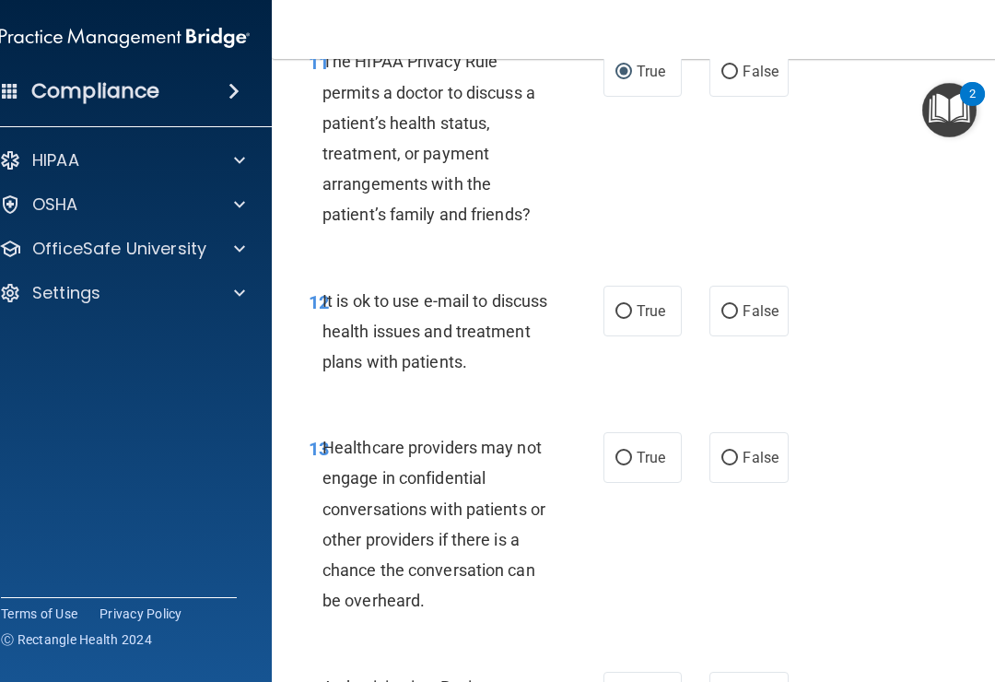
scroll to position [2466, 0]
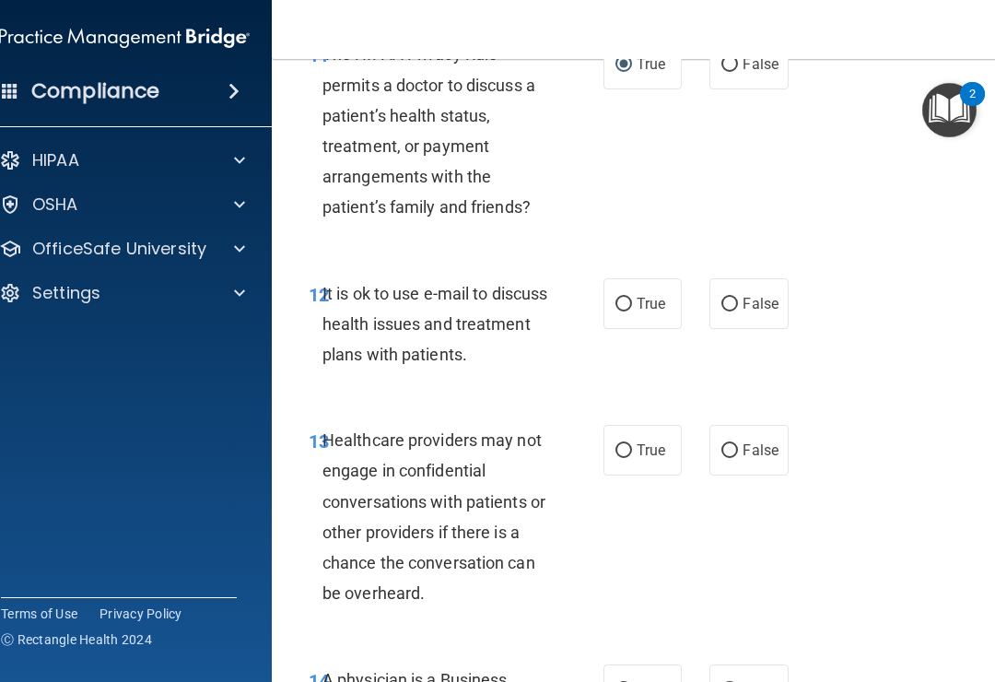
click at [628, 298] on input "True" at bounding box center [624, 305] width 17 height 14
radio input "true"
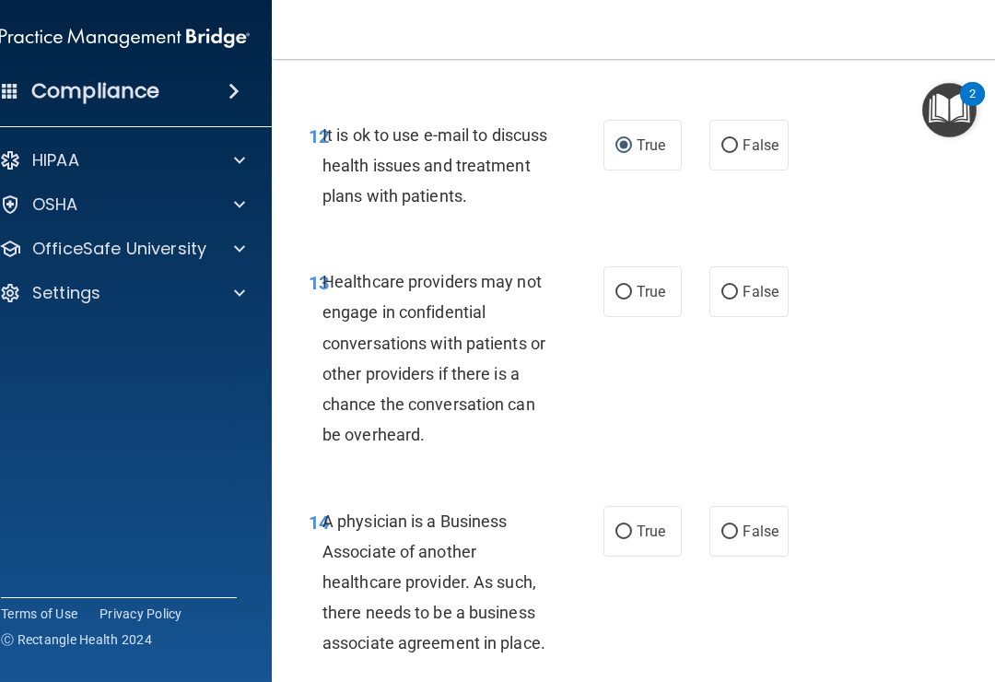
scroll to position [2626, 0]
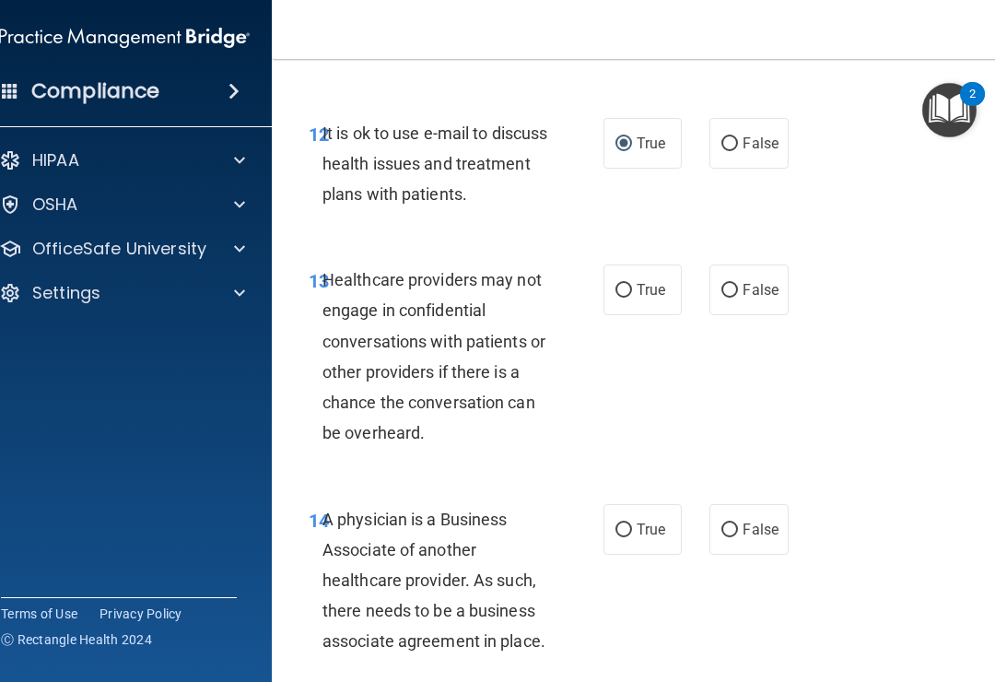
click at [757, 281] on span "False" at bounding box center [761, 290] width 36 height 18
click at [738, 284] on input "False" at bounding box center [730, 291] width 17 height 14
radio input "true"
click at [759, 504] on label "False" at bounding box center [749, 529] width 78 height 51
click at [738, 523] on input "False" at bounding box center [730, 530] width 17 height 14
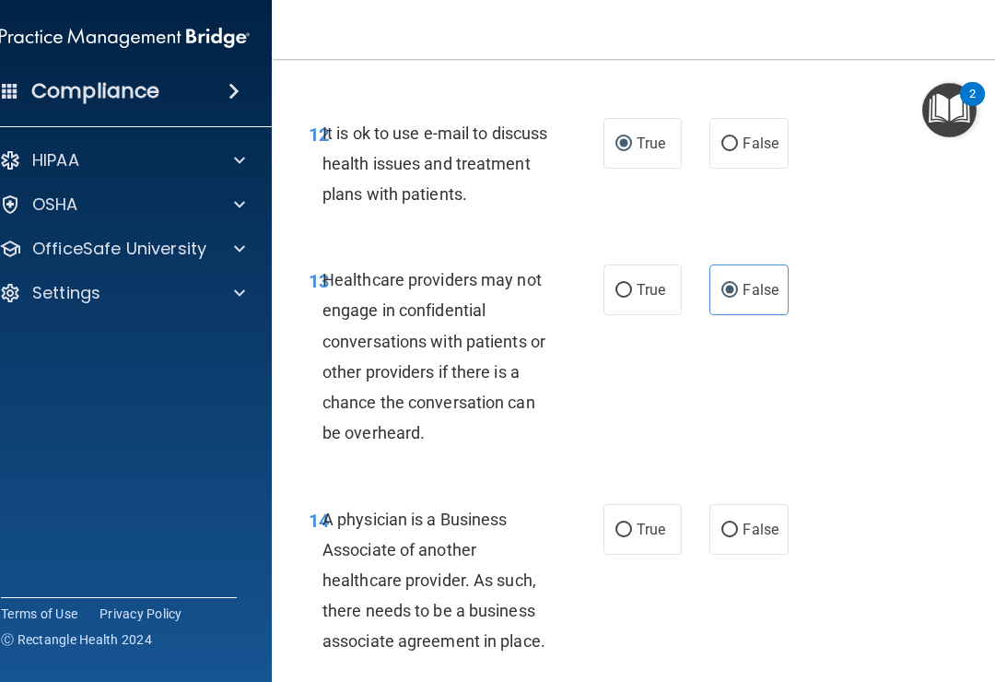
radio input "true"
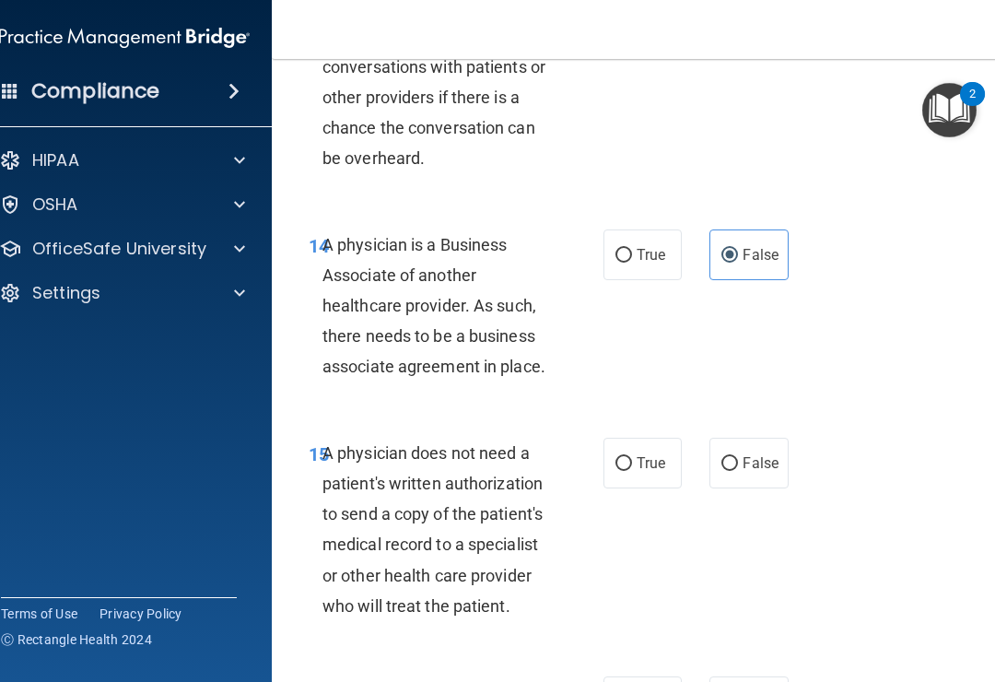
scroll to position [2950, 0]
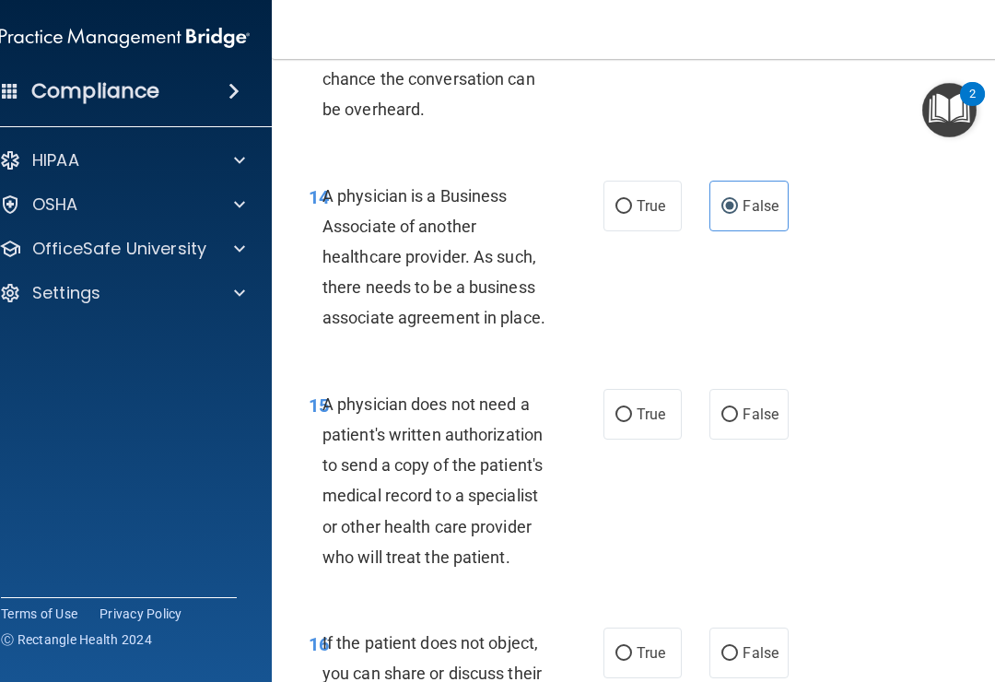
click at [645, 389] on label "True" at bounding box center [643, 414] width 78 height 51
click at [632, 408] on input "True" at bounding box center [624, 415] width 17 height 14
radio input "true"
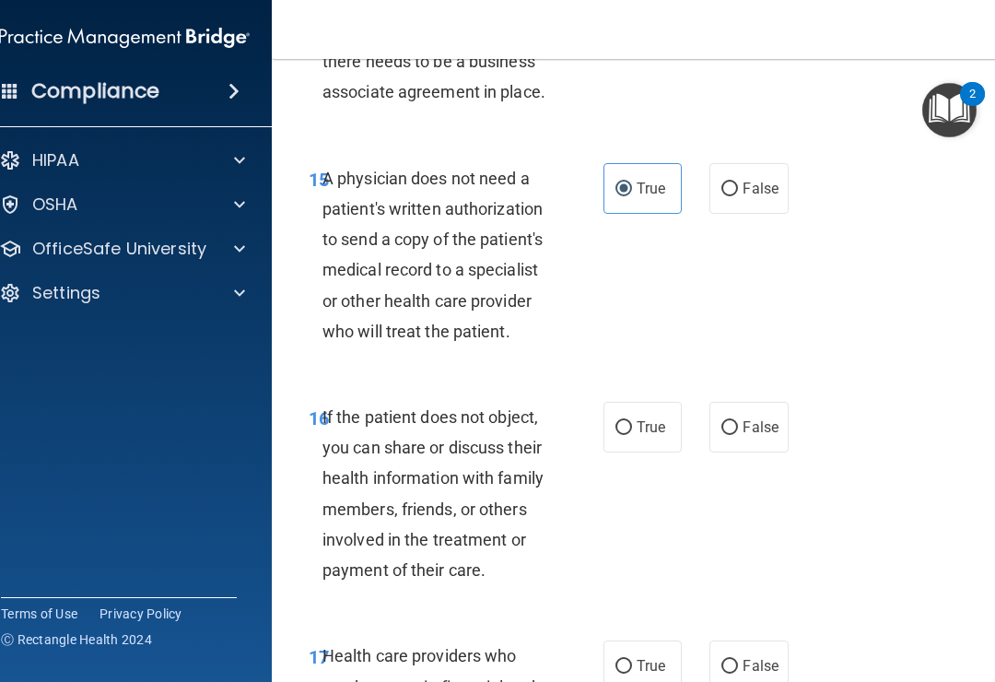
scroll to position [3182, 0]
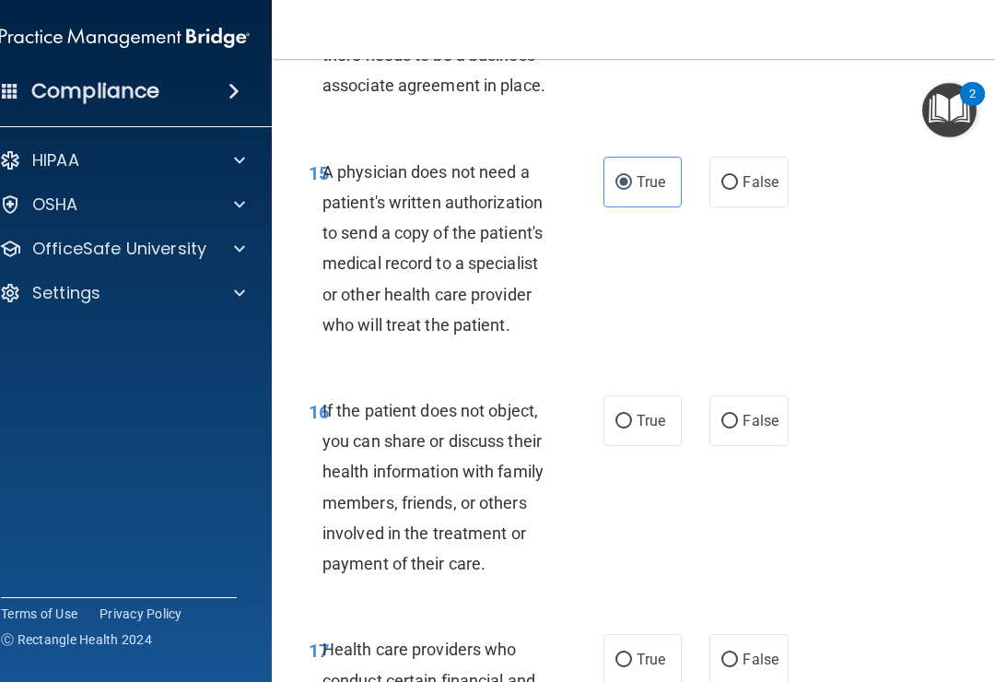
click at [638, 412] on span "True" at bounding box center [651, 421] width 29 height 18
click at [632, 415] on input "True" at bounding box center [624, 422] width 17 height 14
radio input "true"
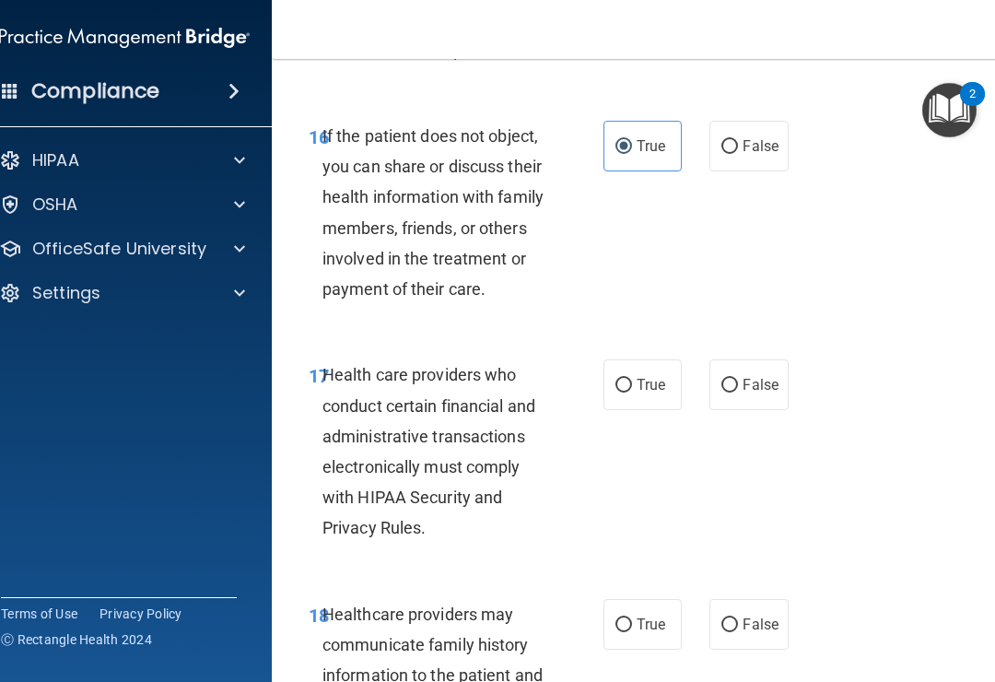
scroll to position [3484, 0]
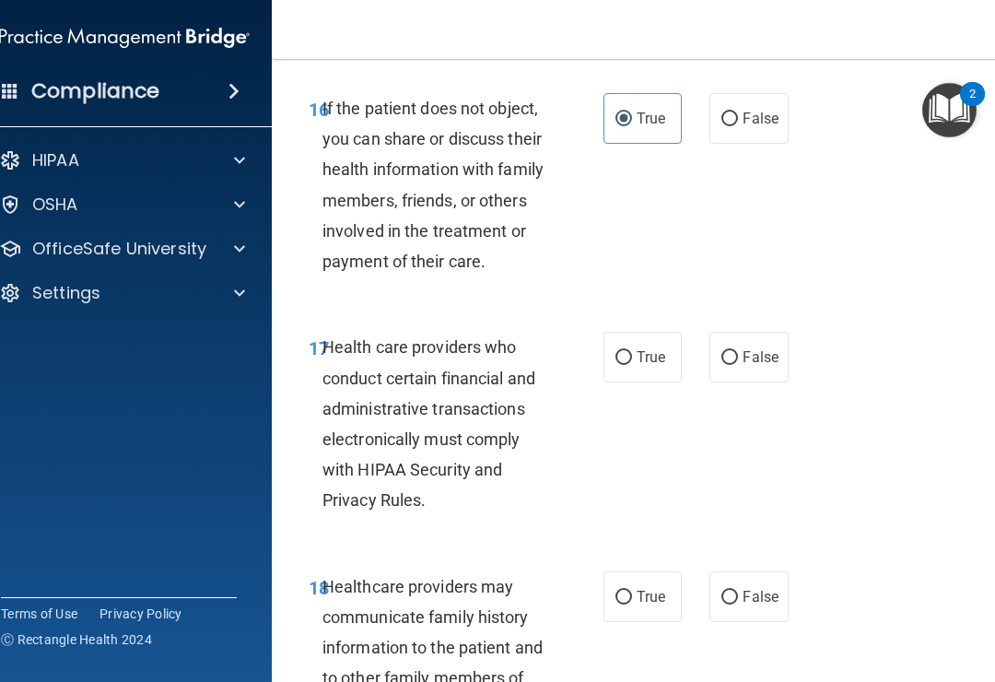
click at [623, 332] on label "True" at bounding box center [643, 357] width 78 height 51
click at [623, 351] on input "True" at bounding box center [624, 358] width 17 height 14
radio input "true"
click at [745, 571] on label "False" at bounding box center [749, 596] width 78 height 51
click at [738, 591] on input "False" at bounding box center [730, 598] width 17 height 14
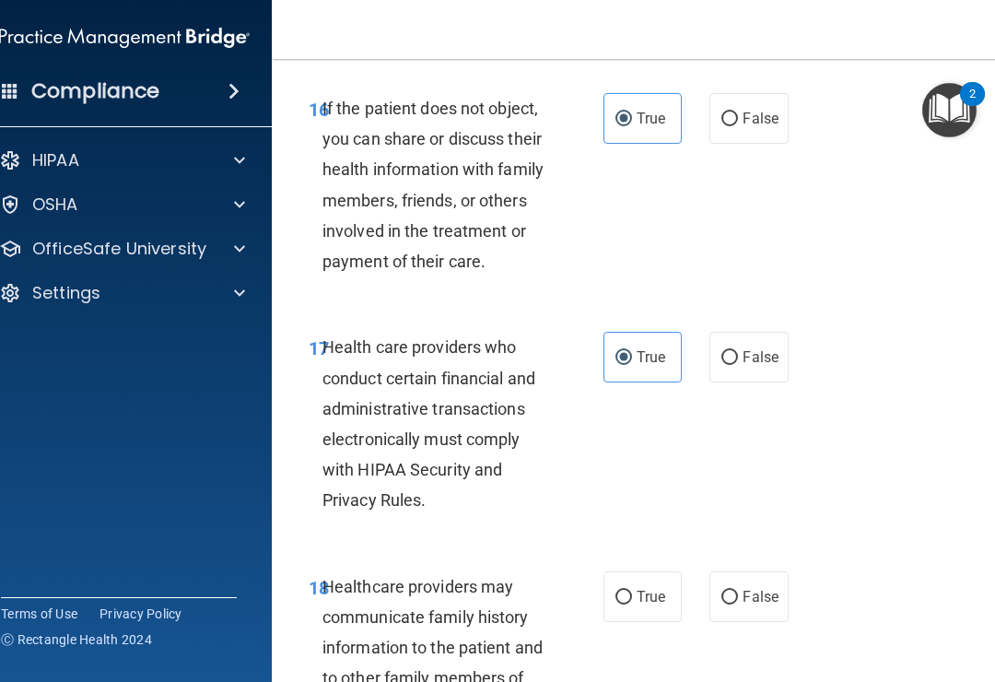
radio input "true"
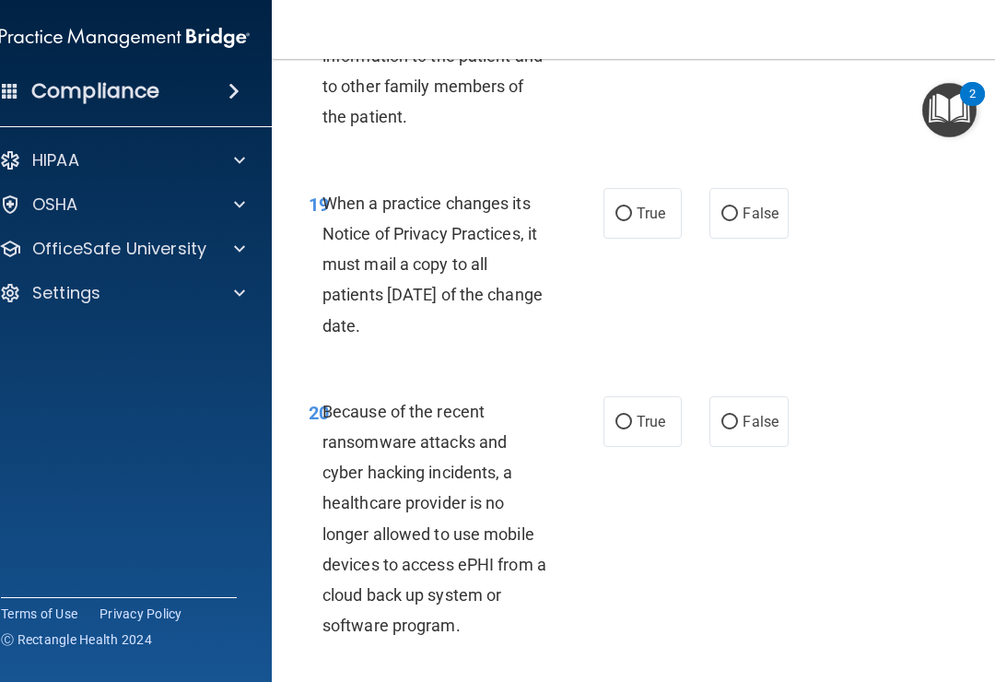
scroll to position [4074, 0]
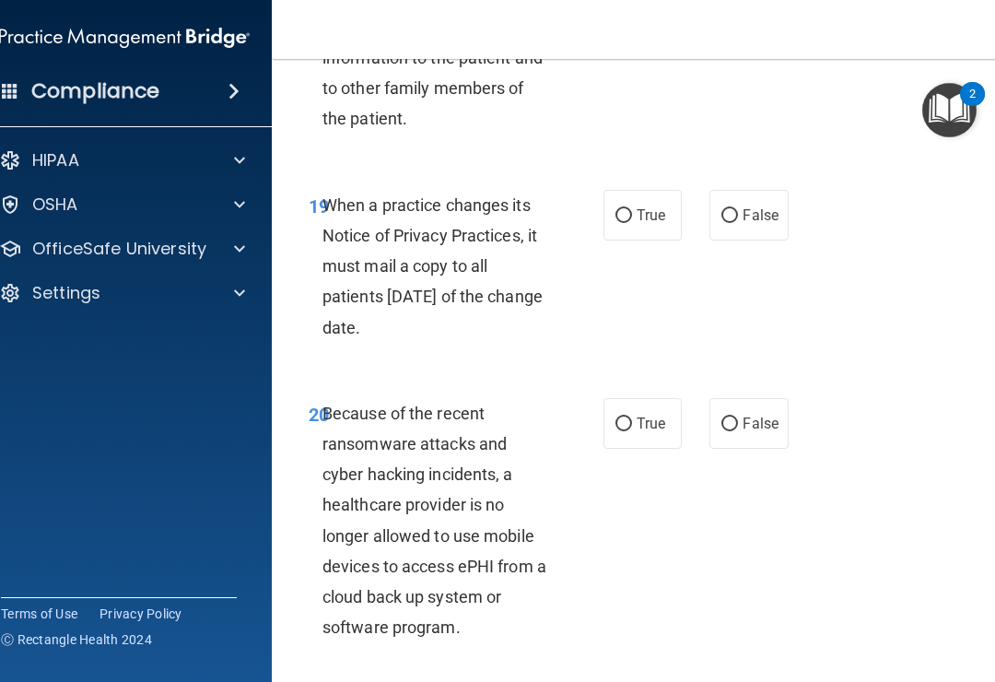
click at [749, 190] on label "False" at bounding box center [749, 215] width 78 height 51
click at [738, 209] on input "False" at bounding box center [730, 216] width 17 height 14
radio input "true"
click at [765, 398] on label "False" at bounding box center [749, 423] width 78 height 51
click at [738, 417] on input "False" at bounding box center [730, 424] width 17 height 14
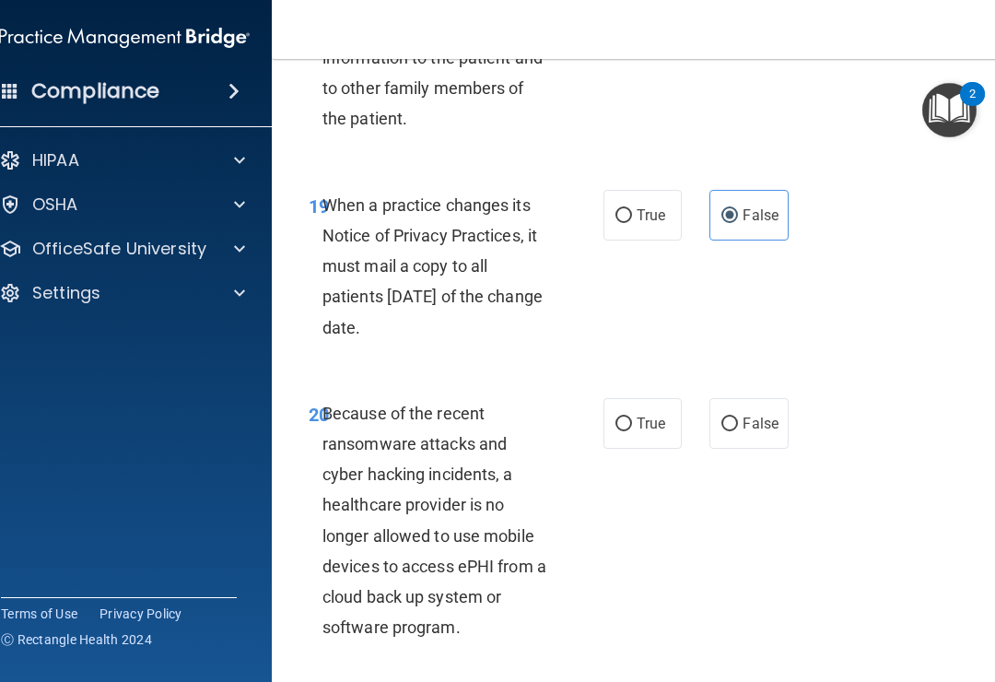
radio input "true"
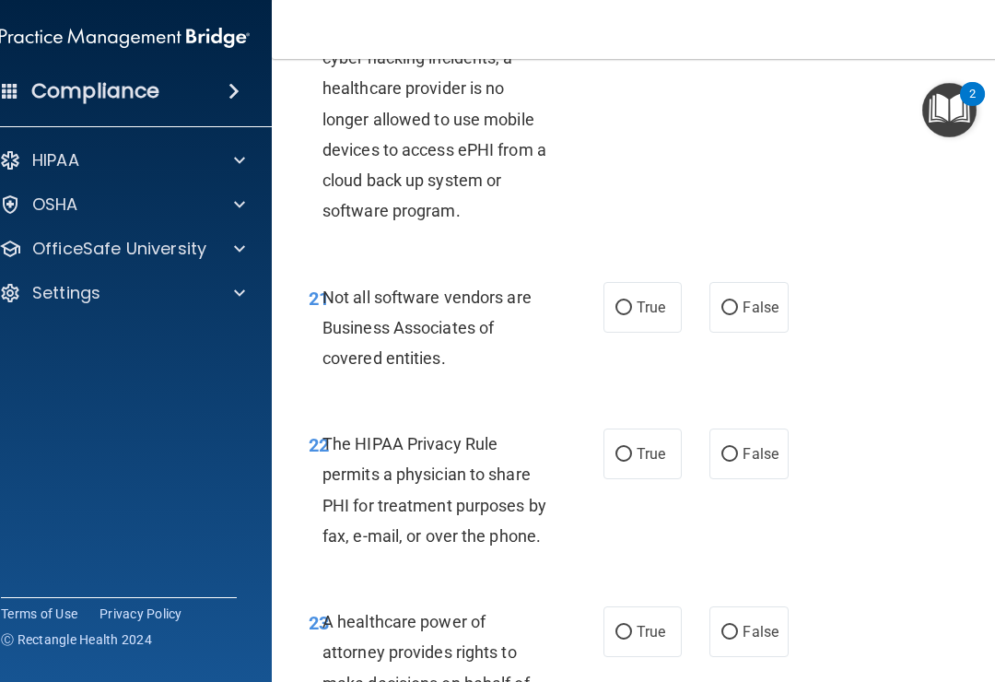
scroll to position [4491, 0]
click at [637, 281] on label "True" at bounding box center [643, 306] width 78 height 51
click at [632, 300] on input "True" at bounding box center [624, 307] width 17 height 14
radio input "true"
click at [629, 447] on input "True" at bounding box center [624, 454] width 17 height 14
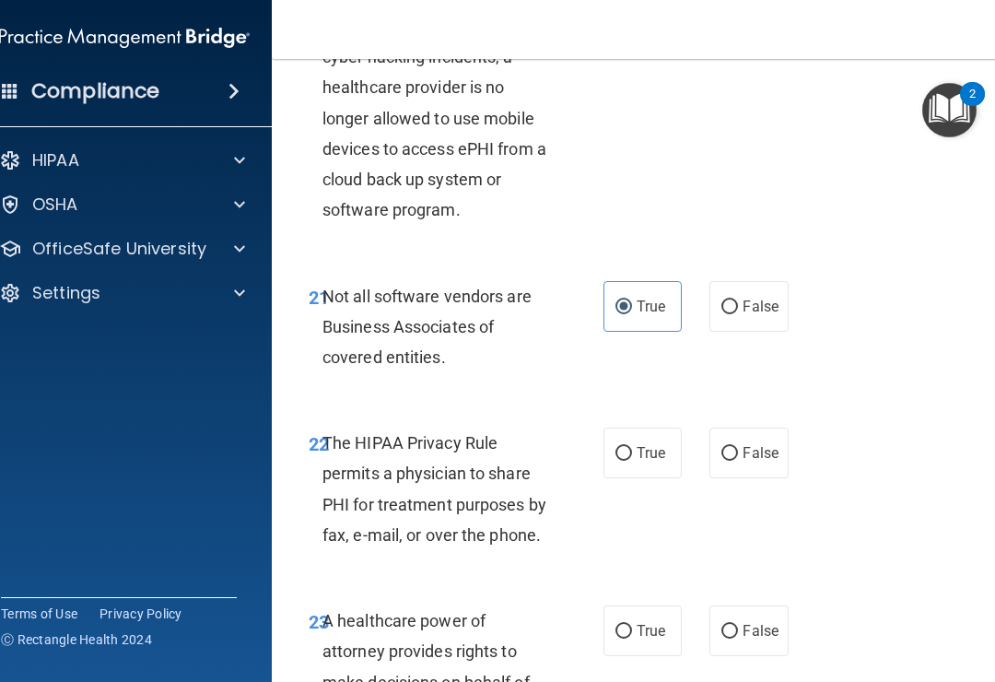
radio input "true"
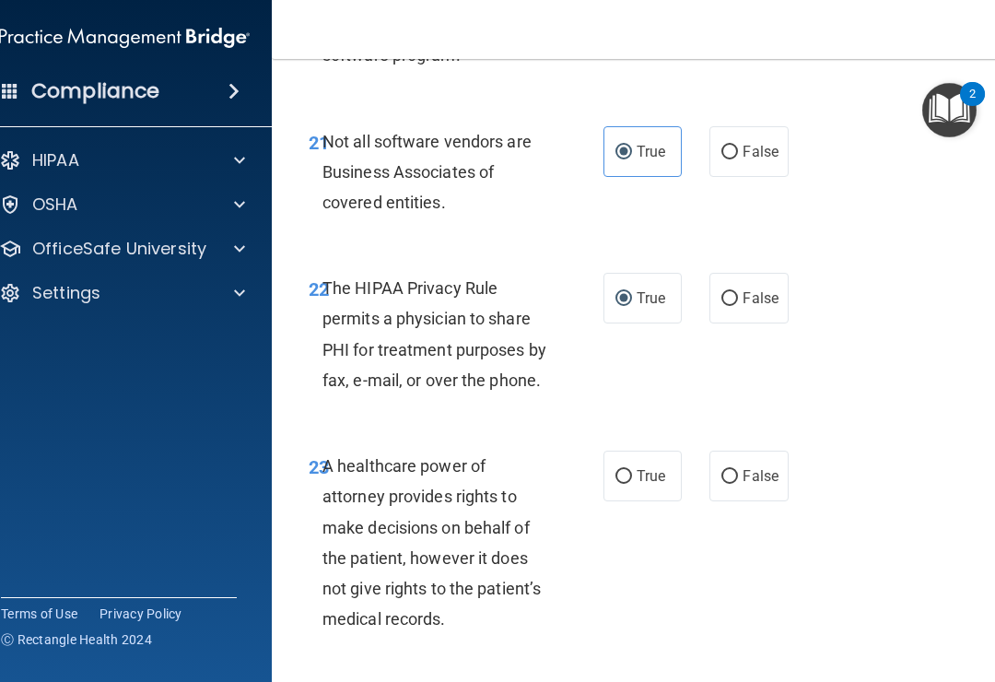
scroll to position [4648, 0]
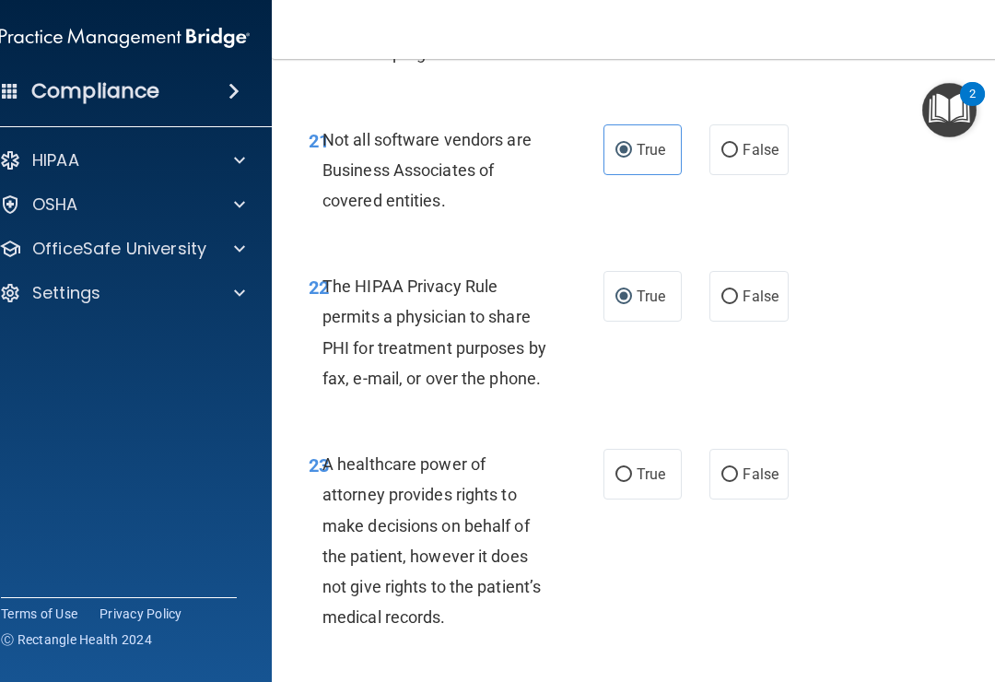
click at [749, 465] on span "False" at bounding box center [761, 474] width 36 height 18
click at [738, 468] on input "False" at bounding box center [730, 475] width 17 height 14
radio input "true"
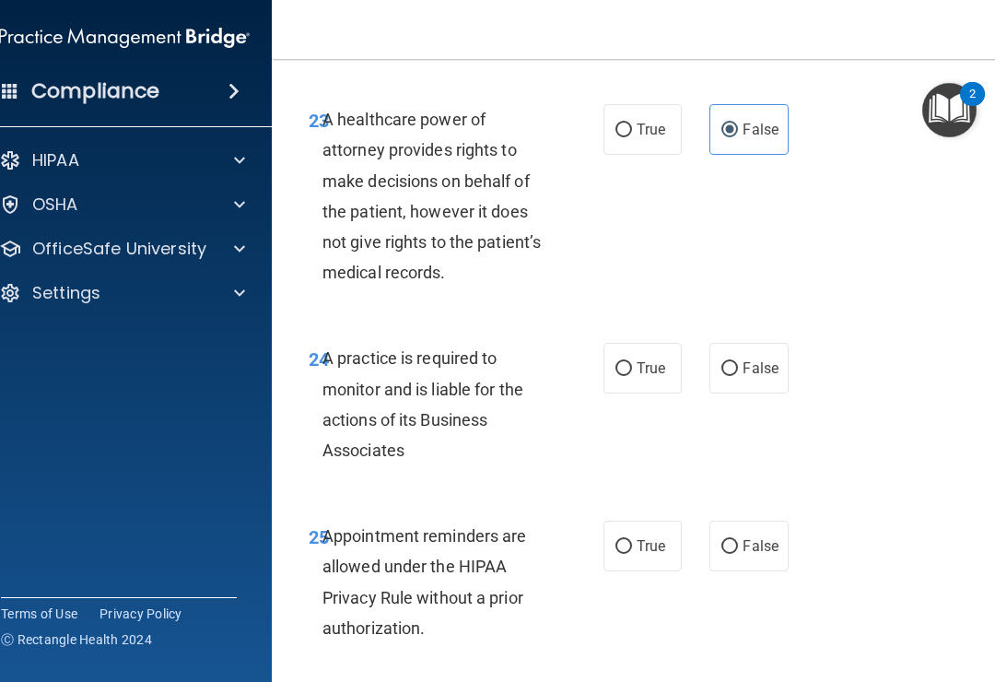
scroll to position [4993, 0]
click at [753, 343] on label "False" at bounding box center [749, 368] width 78 height 51
click at [738, 362] on input "False" at bounding box center [730, 369] width 17 height 14
radio input "true"
click at [620, 540] on input "True" at bounding box center [624, 547] width 17 height 14
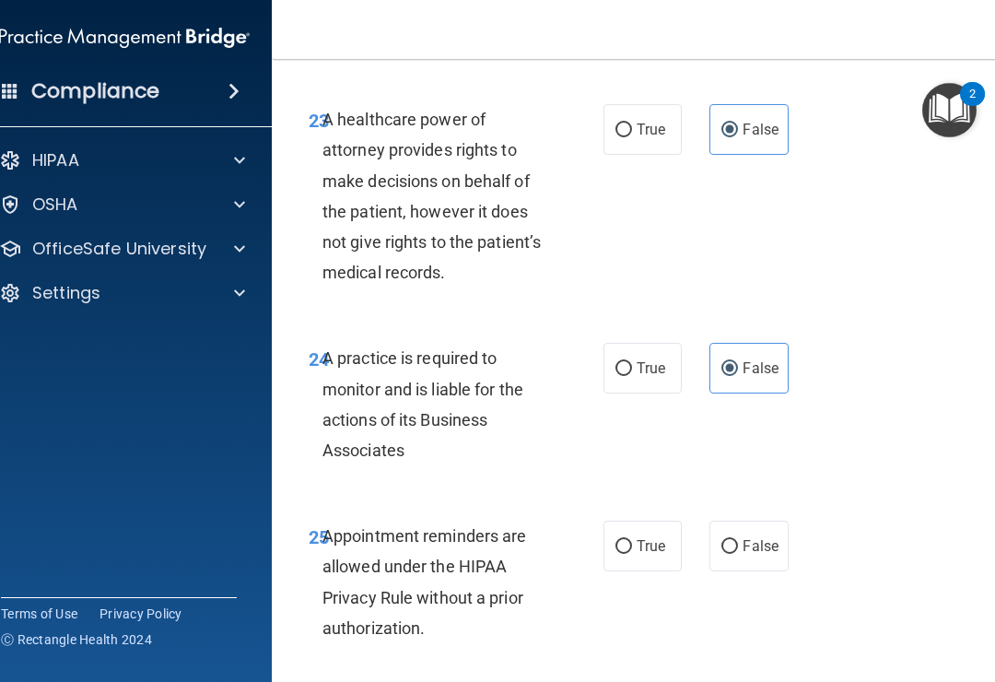
radio input "true"
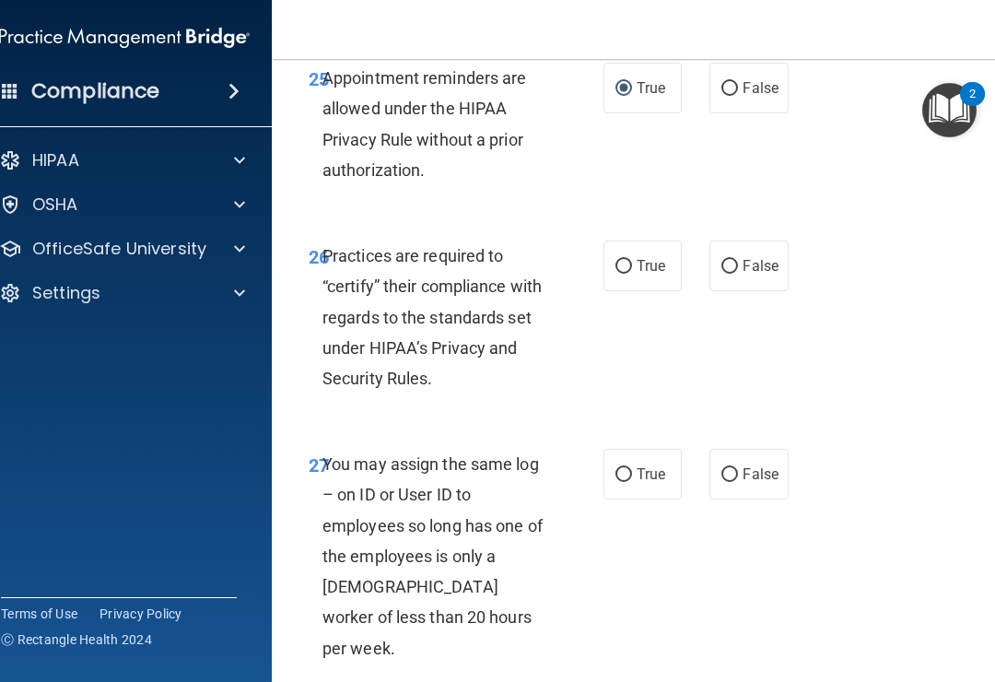
scroll to position [5460, 0]
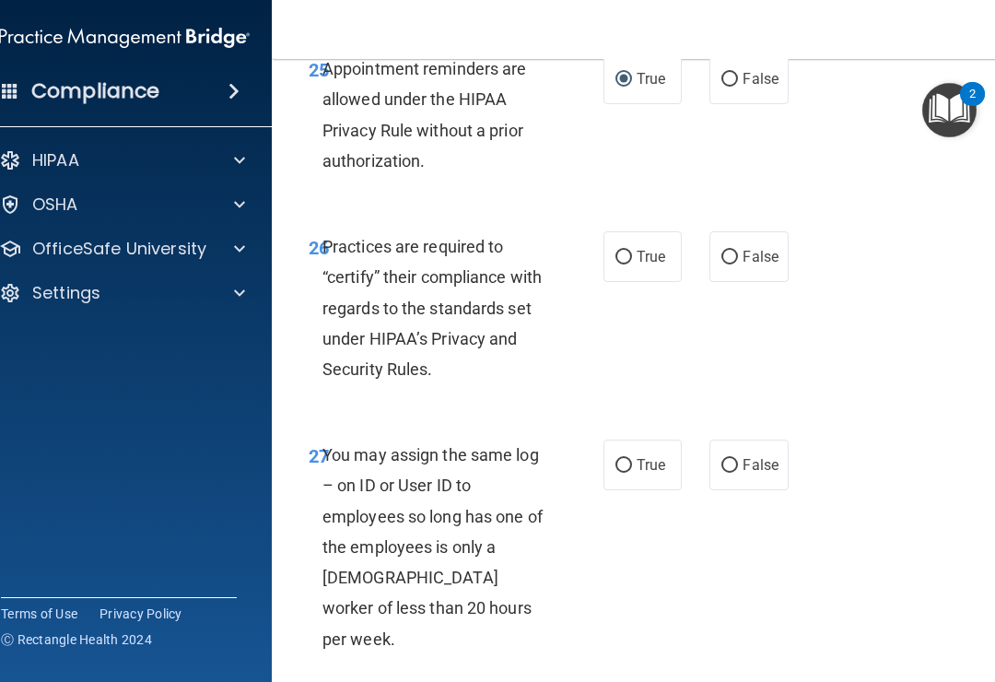
click at [744, 231] on label "False" at bounding box center [749, 256] width 78 height 51
click at [738, 251] on input "False" at bounding box center [730, 258] width 17 height 14
radio input "true"
click at [746, 456] on span "False" at bounding box center [761, 465] width 36 height 18
click at [738, 459] on input "False" at bounding box center [730, 466] width 17 height 14
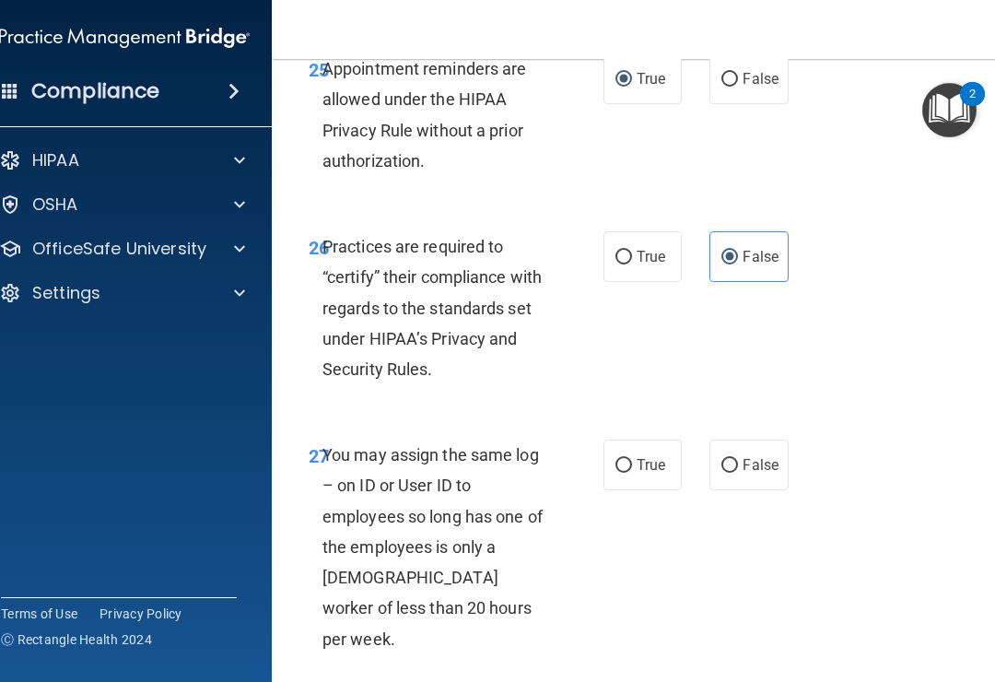
radio input "true"
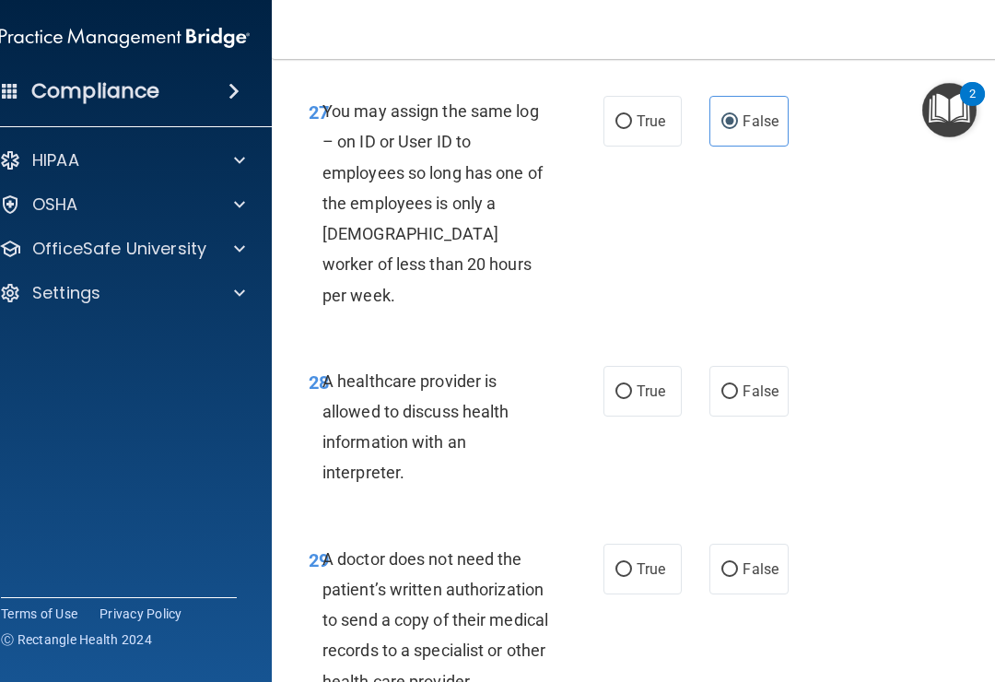
scroll to position [5811, 0]
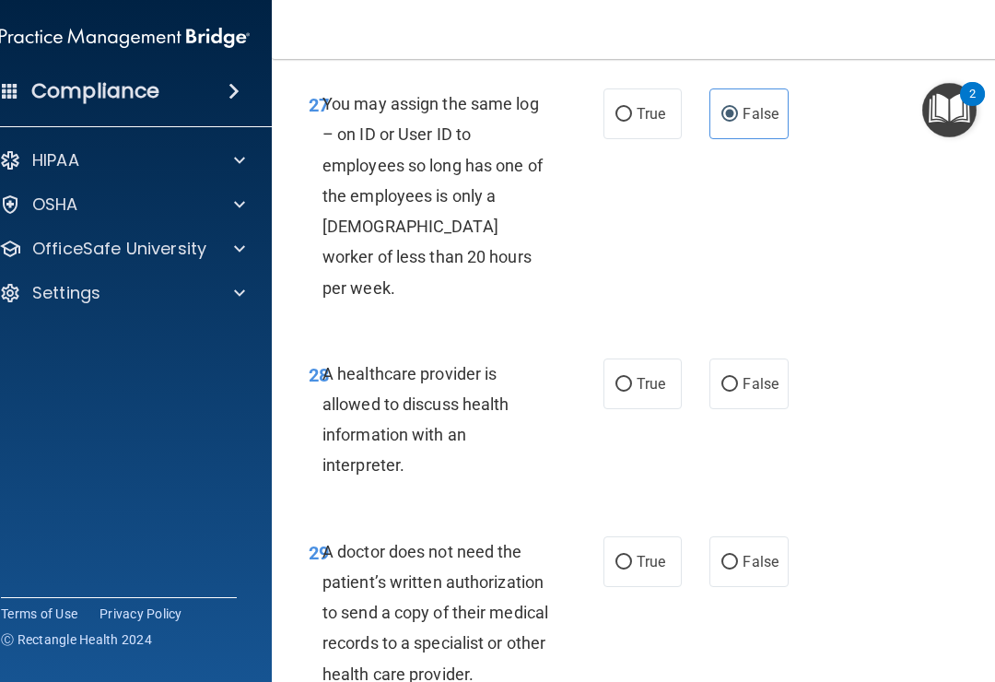
click at [633, 358] on label "True" at bounding box center [643, 383] width 78 height 51
click at [632, 378] on input "True" at bounding box center [624, 385] width 17 height 14
radio input "true"
click at [642, 536] on label "True" at bounding box center [643, 561] width 78 height 51
click at [632, 556] on input "True" at bounding box center [624, 563] width 17 height 14
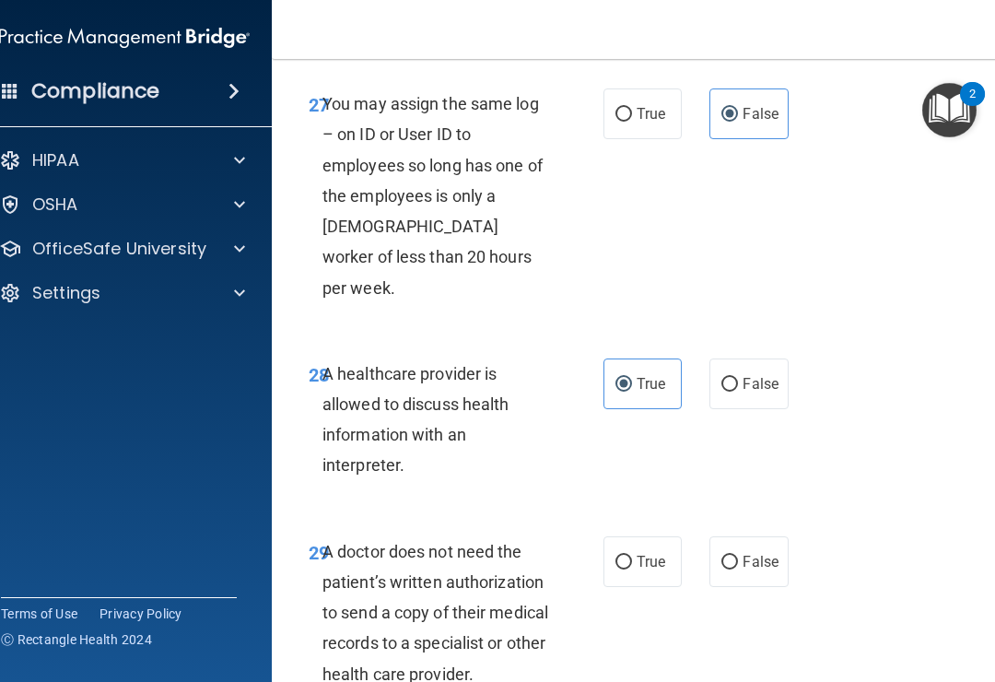
radio input "true"
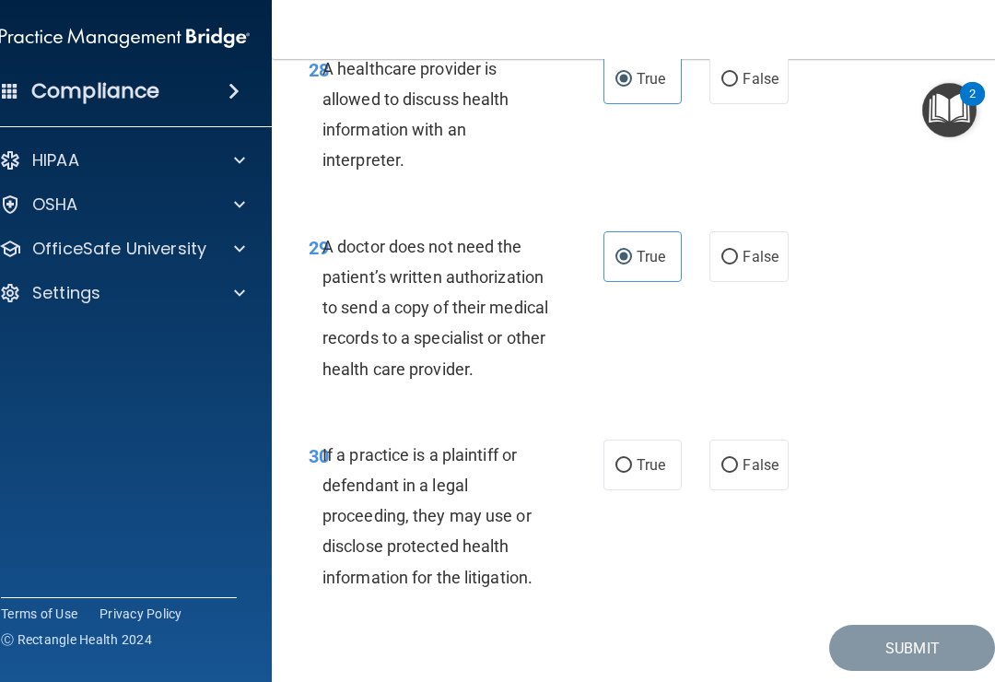
scroll to position [6115, 0]
click at [640, 440] on label "True" at bounding box center [643, 465] width 78 height 51
click at [632, 460] on input "True" at bounding box center [624, 467] width 17 height 14
radio input "true"
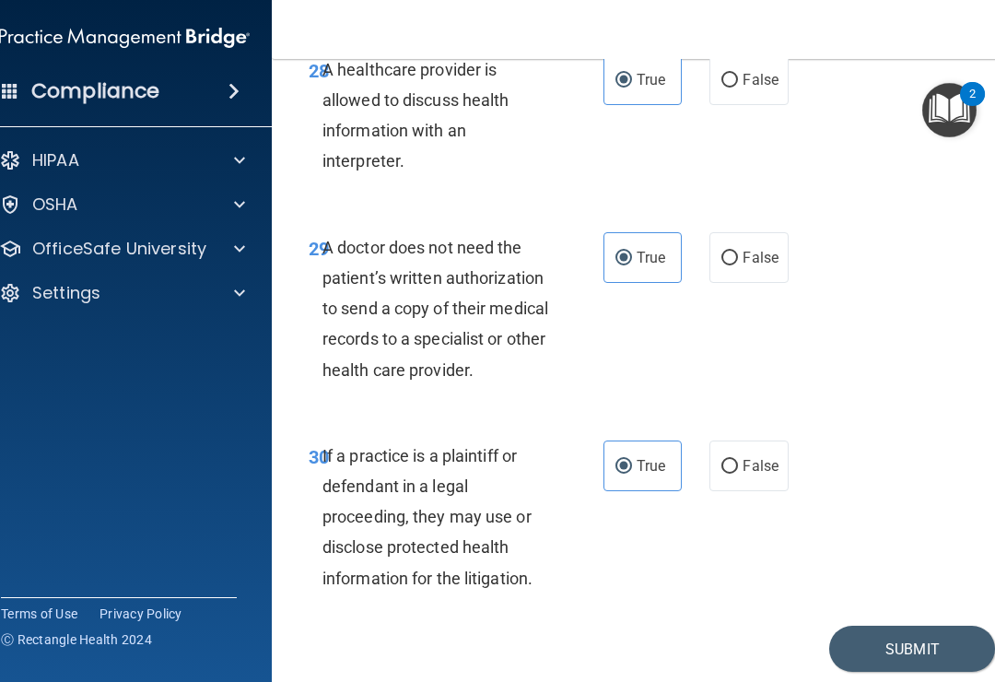
click at [892, 626] on button "Submit" at bounding box center [912, 649] width 166 height 47
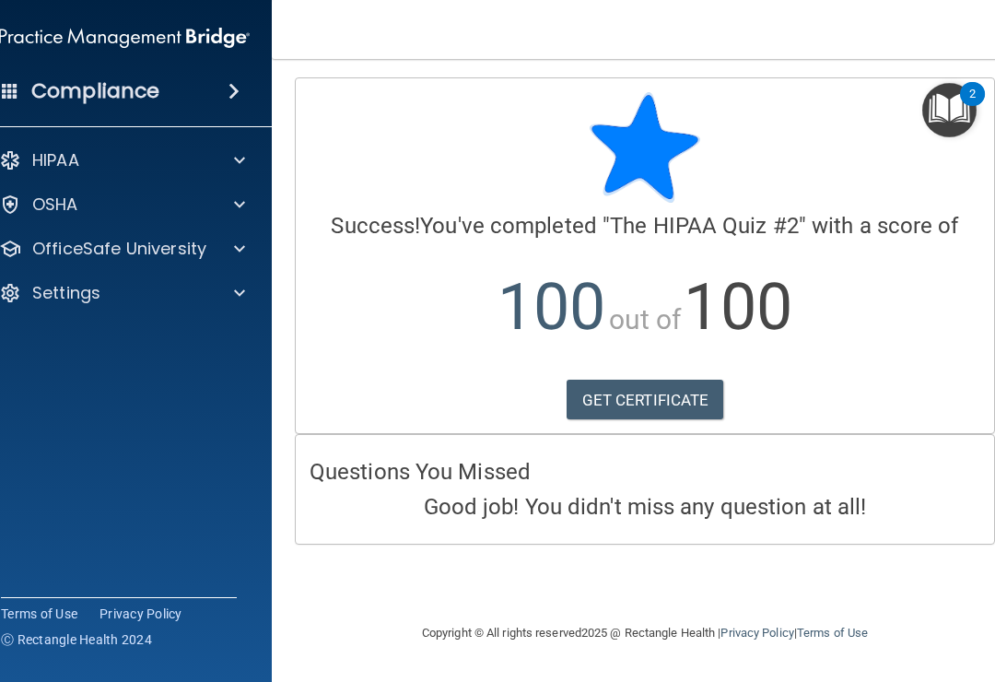
click at [650, 399] on link "GET CERTIFICATE" at bounding box center [646, 400] width 158 height 41
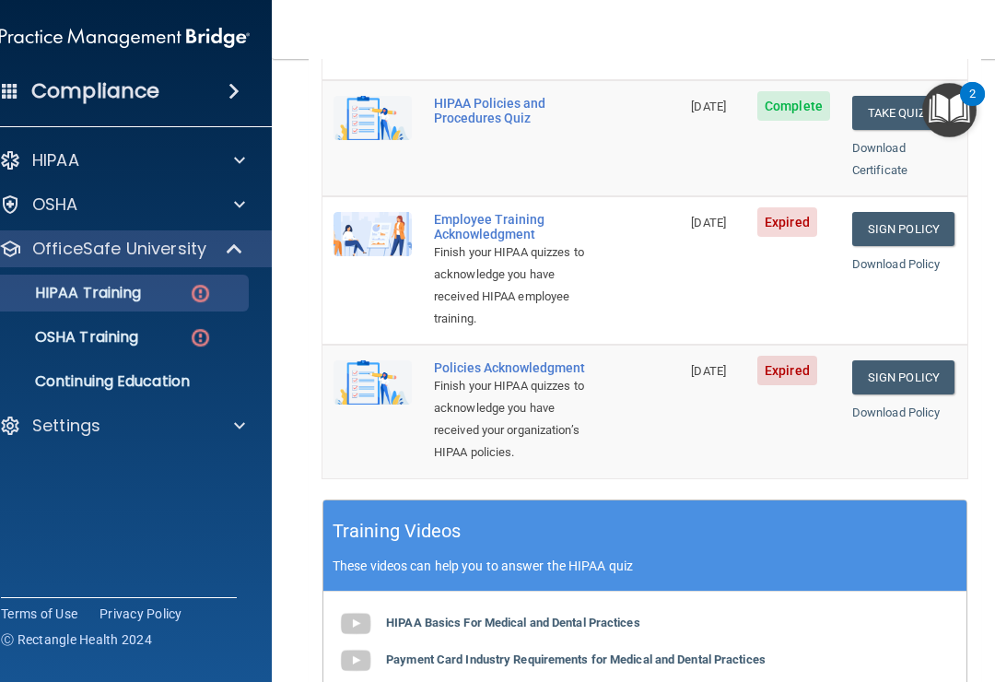
scroll to position [499, 0]
click at [908, 212] on link "Sign Policy" at bounding box center [903, 229] width 102 height 34
click at [472, 241] on div "Finish your HIPAA quizzes to acknowledge you have received HIPAA employee train…" at bounding box center [511, 285] width 154 height 88
click at [909, 212] on link "Sign Policy" at bounding box center [903, 229] width 102 height 34
click at [783, 207] on span "Expired" at bounding box center [787, 221] width 60 height 29
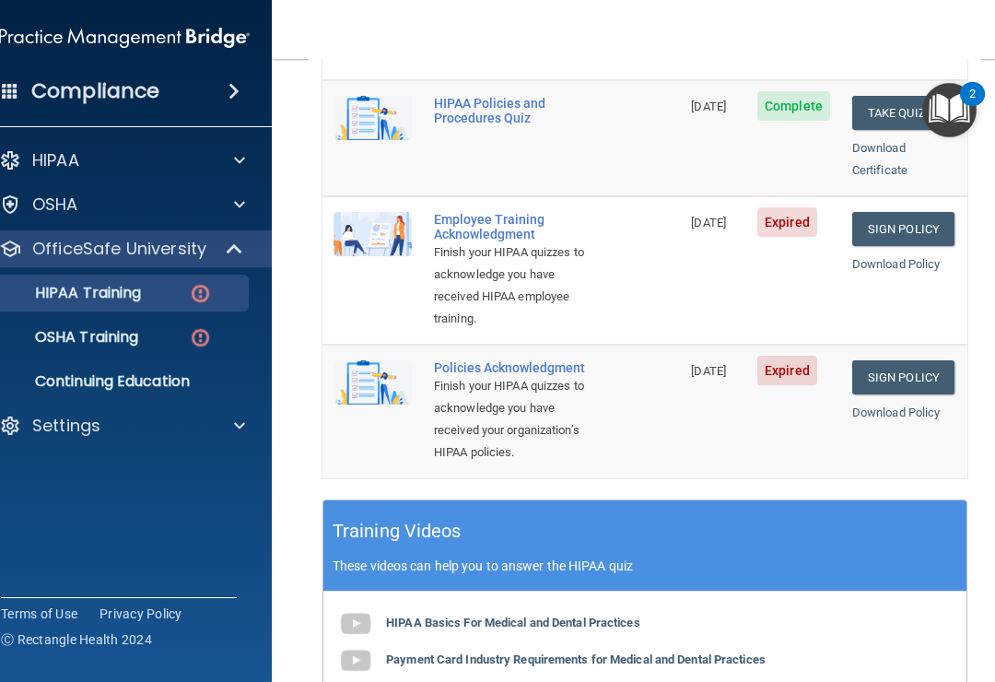
click at [723, 203] on td "[DATE]" at bounding box center [713, 270] width 66 height 148
click at [910, 257] on link "Download Policy" at bounding box center [896, 264] width 88 height 14
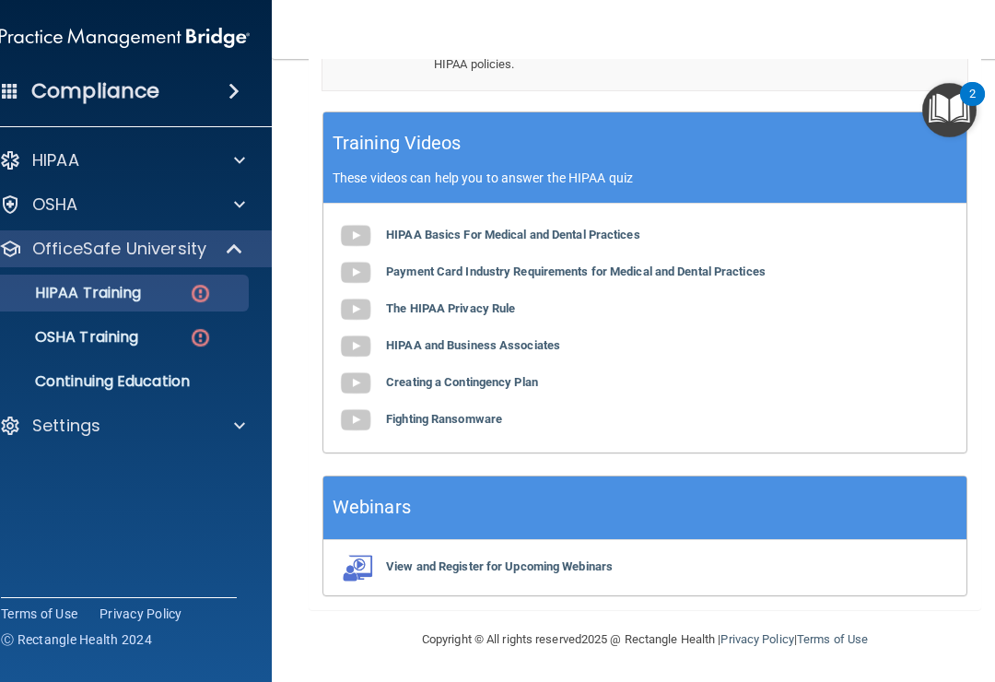
scroll to position [886, 0]
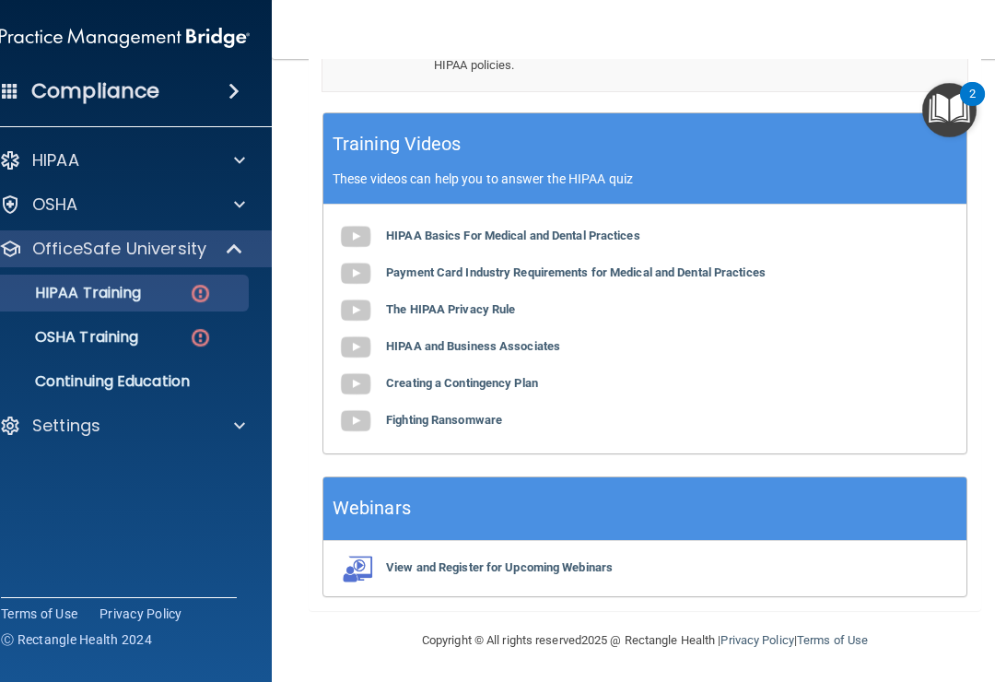
click at [355, 230] on img at bounding box center [355, 236] width 37 height 37
click at [470, 274] on b "Payment Card Industry Requirements for Medical and Dental Practices" at bounding box center [576, 272] width 380 height 14
click at [448, 307] on b "The HIPAA Privacy Rule" at bounding box center [450, 309] width 129 height 14
click at [525, 565] on b "View and Register for Upcoming Webinars" at bounding box center [499, 567] width 227 height 14
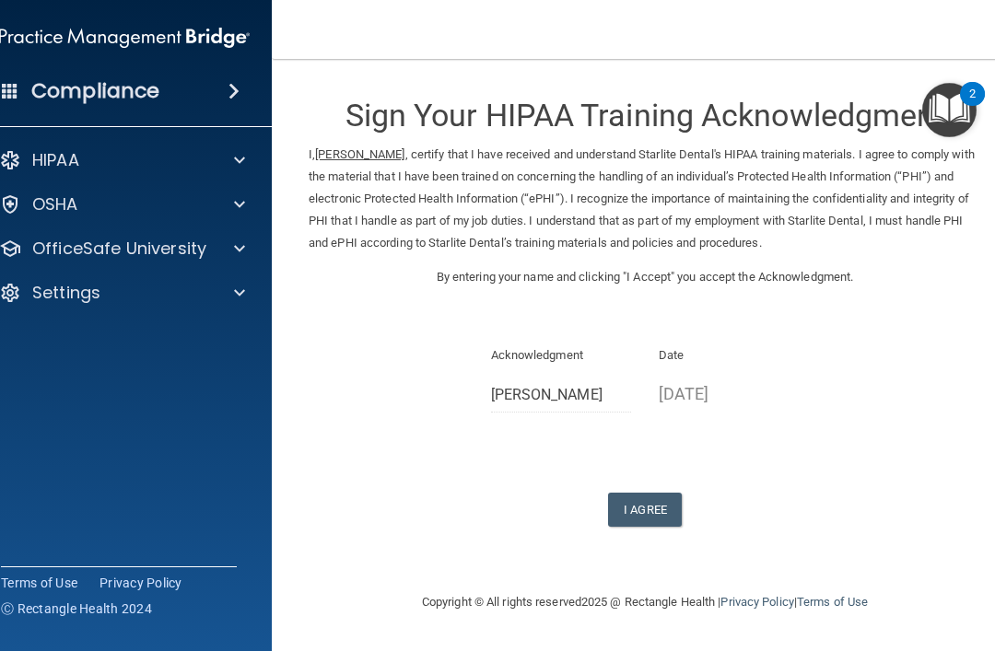
click at [658, 506] on button "I Agree" at bounding box center [645, 510] width 74 height 34
click at [642, 509] on button "I Agree" at bounding box center [645, 510] width 74 height 34
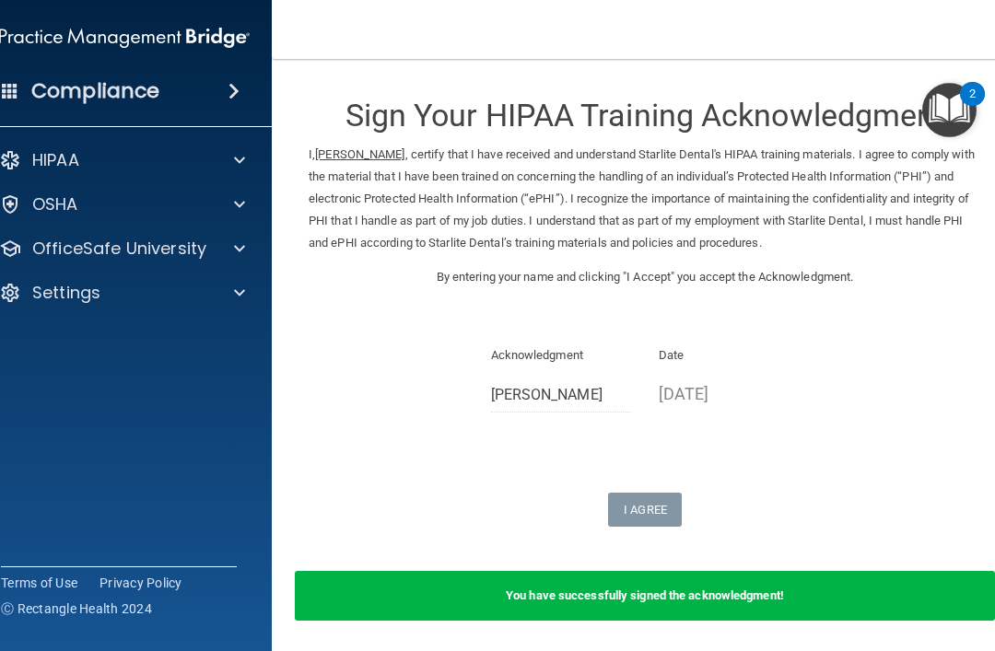
click at [864, 571] on div "You have successfully signed the acknowledgment!" at bounding box center [645, 596] width 700 height 50
click at [861, 571] on div "You have successfully signed the acknowledgment!" at bounding box center [645, 596] width 700 height 50
click at [863, 571] on div "You have successfully signed the acknowledgment!" at bounding box center [645, 596] width 700 height 50
click at [853, 582] on div "You have successfully signed the acknowledgment!" at bounding box center [645, 596] width 700 height 50
click at [859, 571] on div "You have successfully signed the acknowledgment!" at bounding box center [645, 596] width 700 height 50
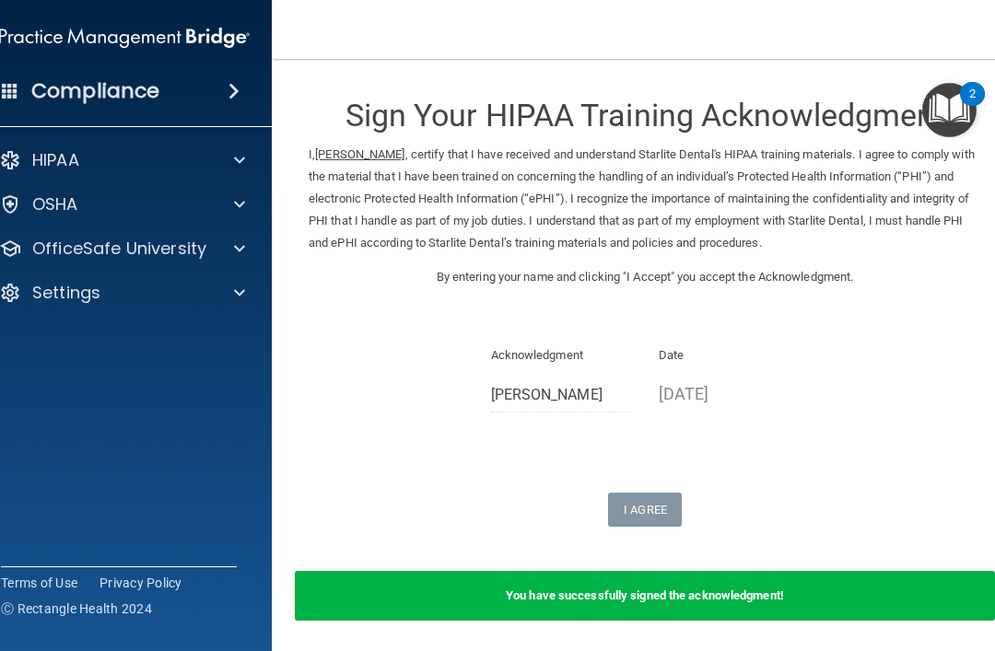
click at [588, 589] on b "You have successfully signed the acknowledgment!" at bounding box center [645, 596] width 278 height 14
click at [647, 589] on b "You have successfully signed the acknowledgment!" at bounding box center [645, 596] width 278 height 14
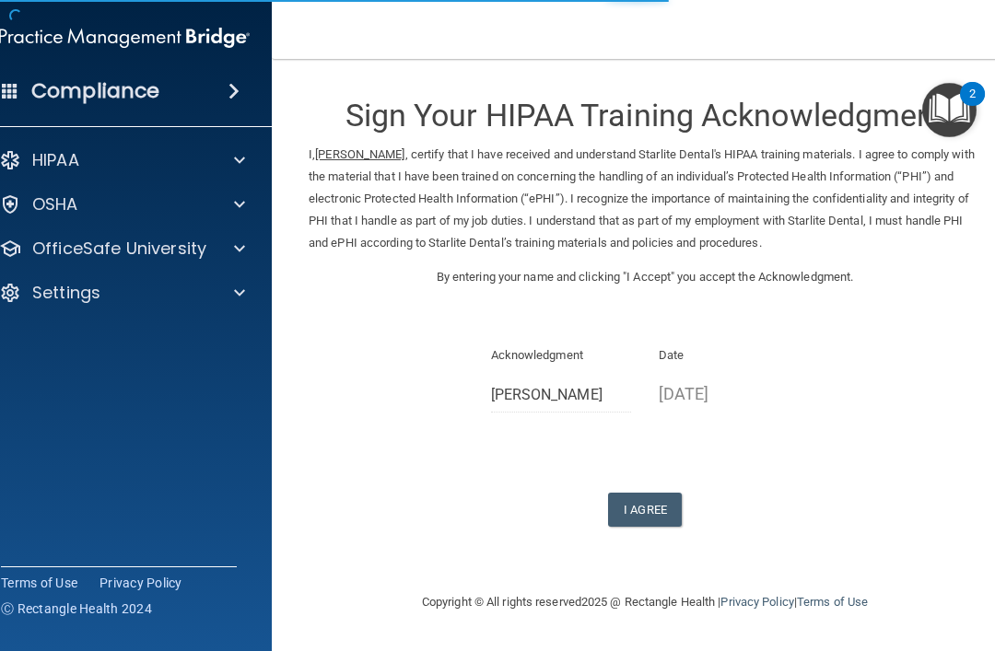
click at [666, 493] on button "I Agree" at bounding box center [645, 510] width 74 height 34
click at [648, 506] on button "I Agree" at bounding box center [645, 510] width 74 height 34
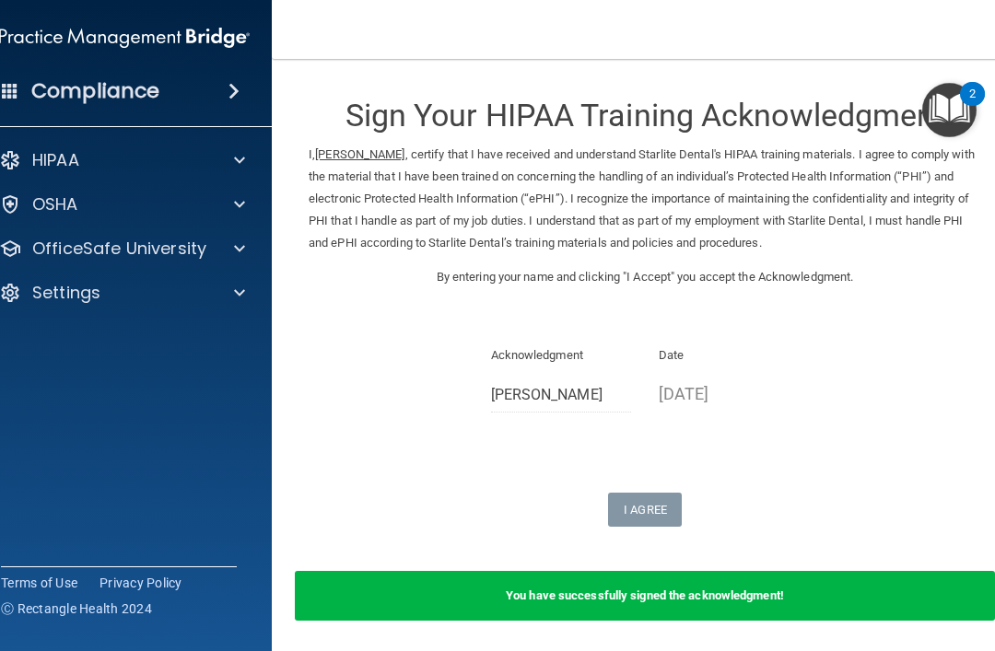
click at [888, 581] on div "You have successfully signed the acknowledgment!" at bounding box center [645, 596] width 700 height 50
click at [917, 573] on div "You have successfully signed the acknowledgment!" at bounding box center [645, 596] width 700 height 50
click at [914, 571] on div "You have successfully signed the acknowledgment!" at bounding box center [645, 596] width 700 height 50
click at [912, 571] on div "You have successfully signed the acknowledgment!" at bounding box center [645, 596] width 700 height 50
click at [736, 345] on p "Date" at bounding box center [729, 356] width 141 height 22
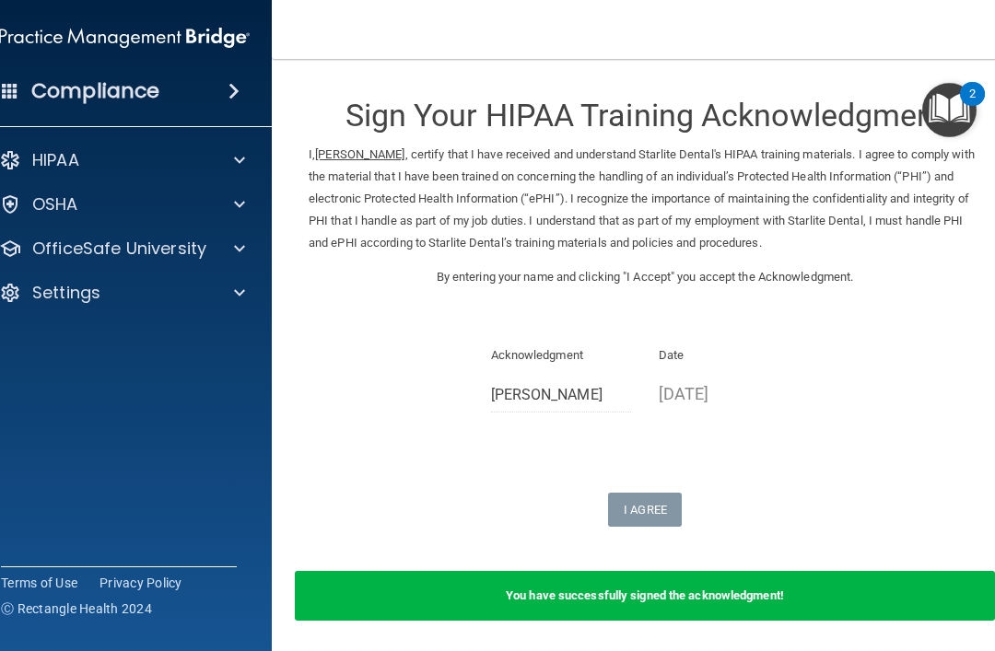
click at [738, 346] on p "Date" at bounding box center [729, 356] width 141 height 22
click at [750, 345] on p "Date" at bounding box center [729, 356] width 141 height 22
click at [829, 440] on div "Sign Your HIPAA Training Acknowledgment I, Raquel Ramirez , certify that I have…" at bounding box center [645, 302] width 673 height 450
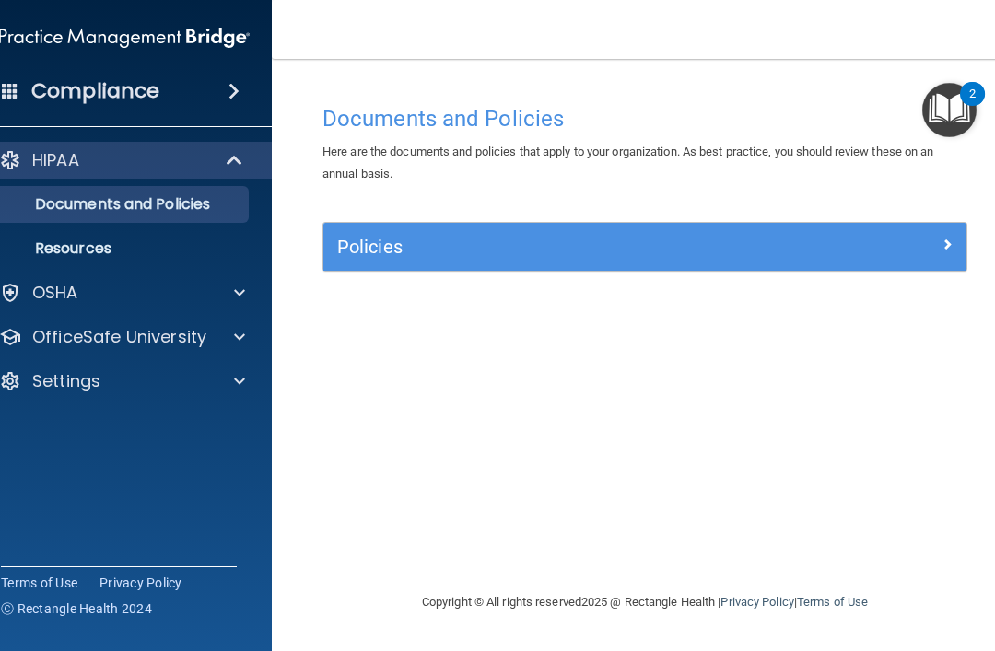
click at [79, 298] on div "OSHA" at bounding box center [99, 293] width 229 height 22
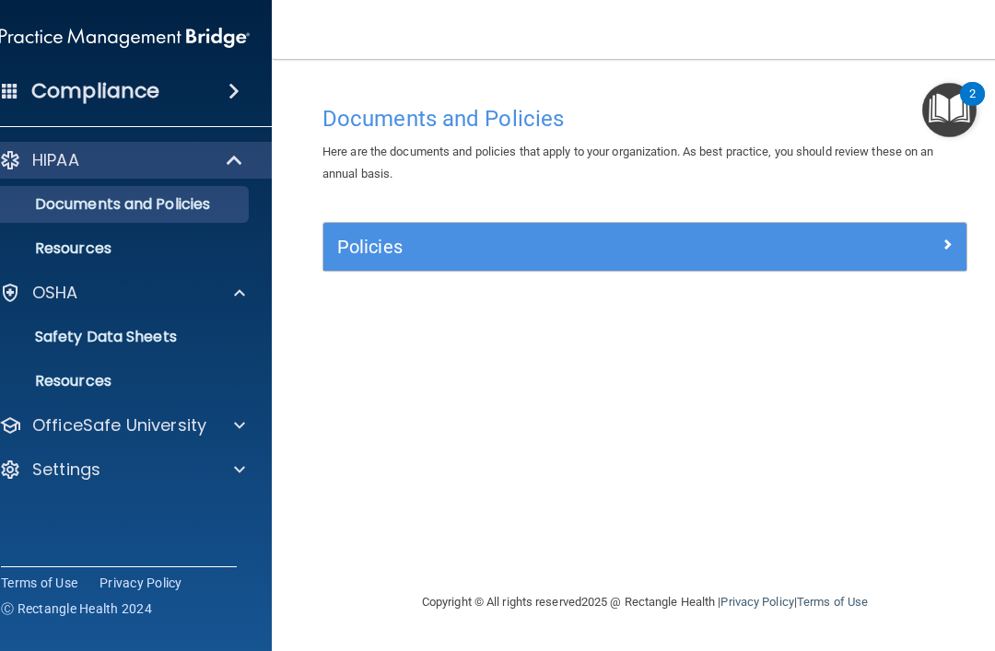
click at [176, 347] on link "Safety Data Sheets" at bounding box center [104, 337] width 290 height 37
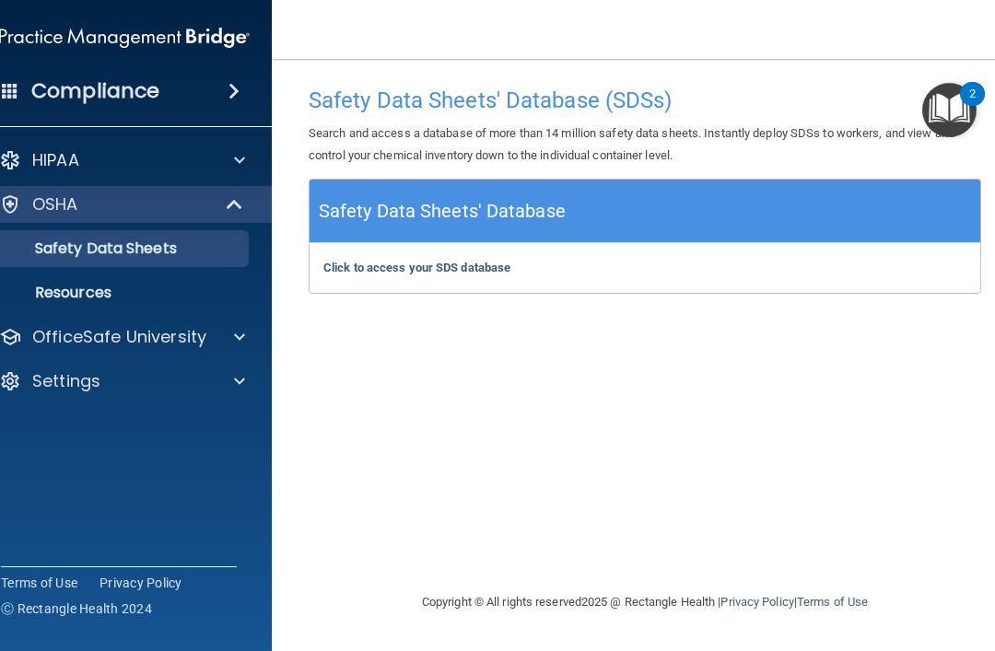
click at [82, 303] on link "Resources" at bounding box center [104, 293] width 290 height 37
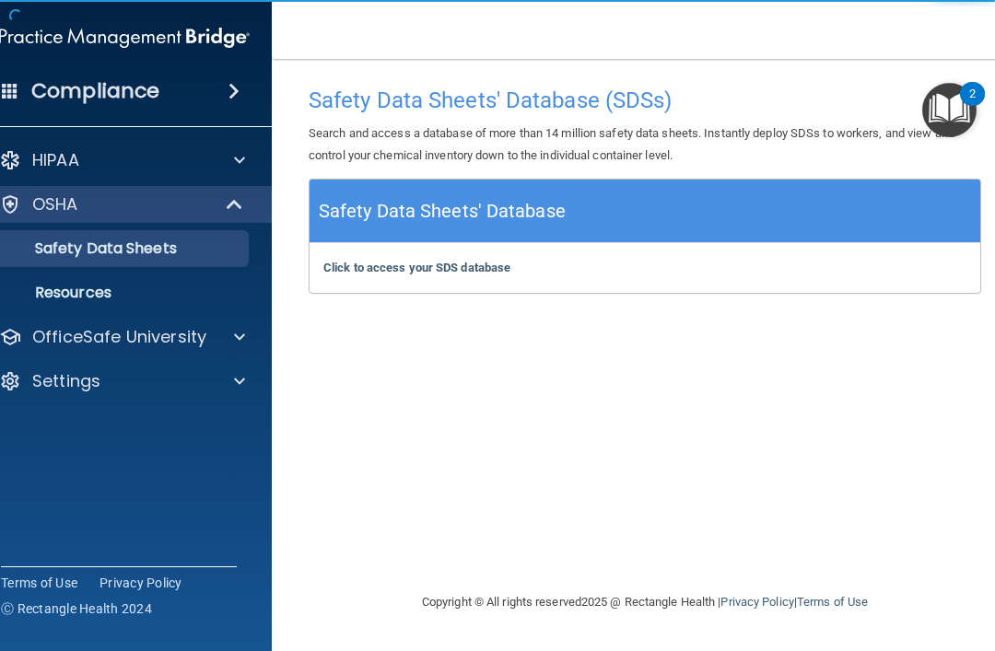
click at [79, 190] on div "OSHA" at bounding box center [124, 204] width 295 height 37
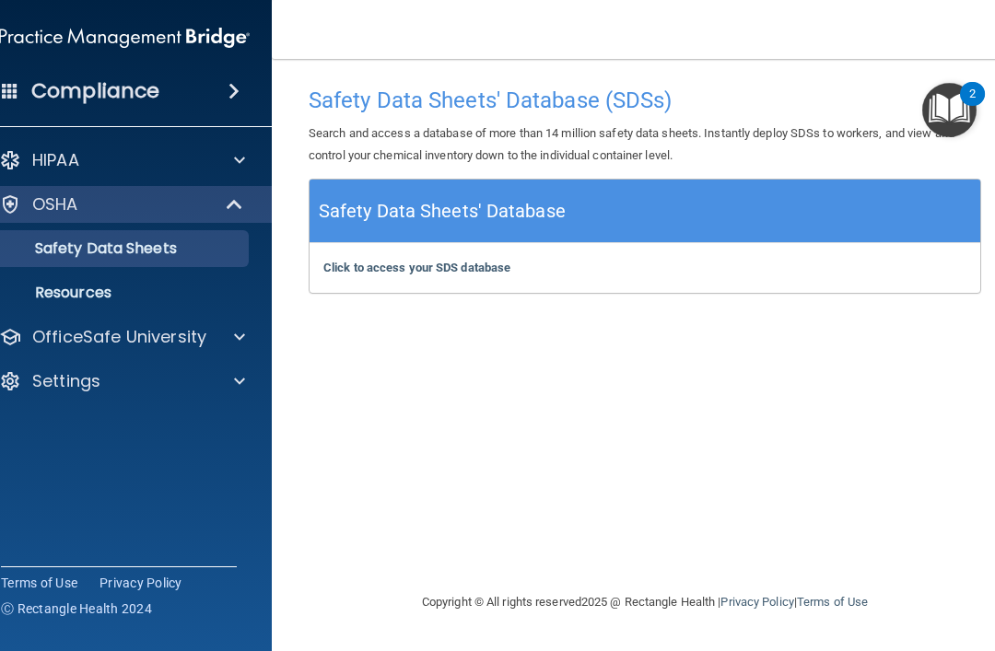
click at [135, 203] on div "OSHA" at bounding box center [99, 205] width 228 height 22
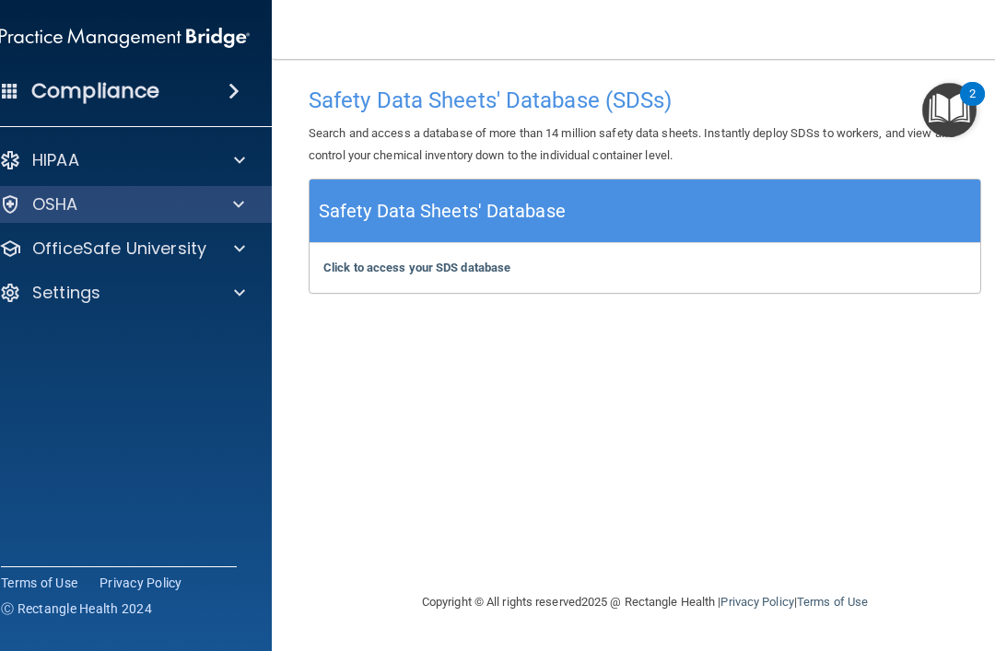
click at [185, 162] on div "HIPAA" at bounding box center [99, 160] width 229 height 22
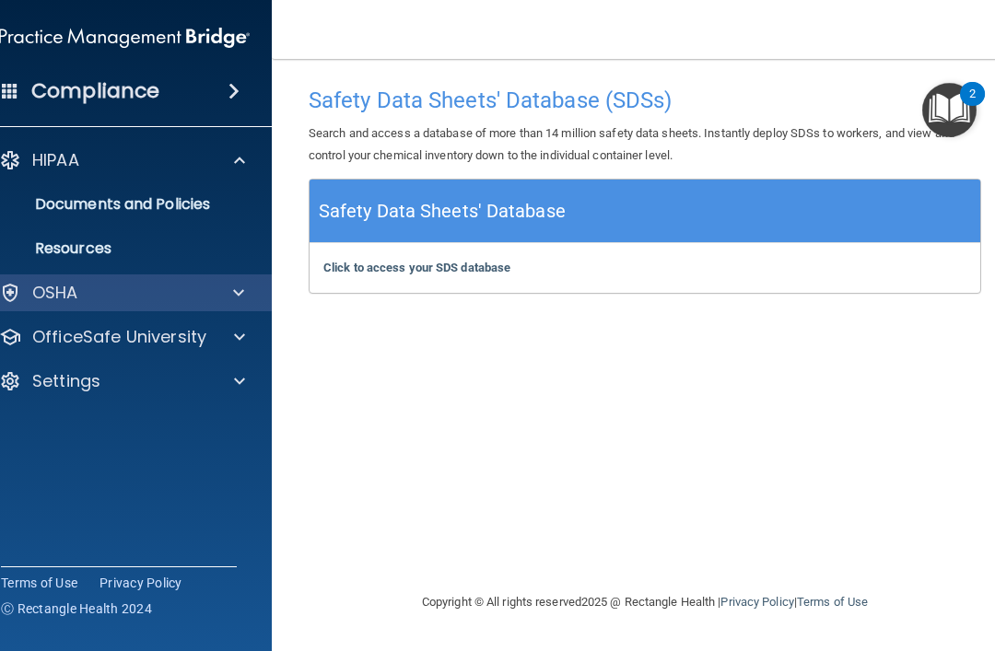
click at [60, 206] on p "Documents and Policies" at bounding box center [115, 204] width 252 height 18
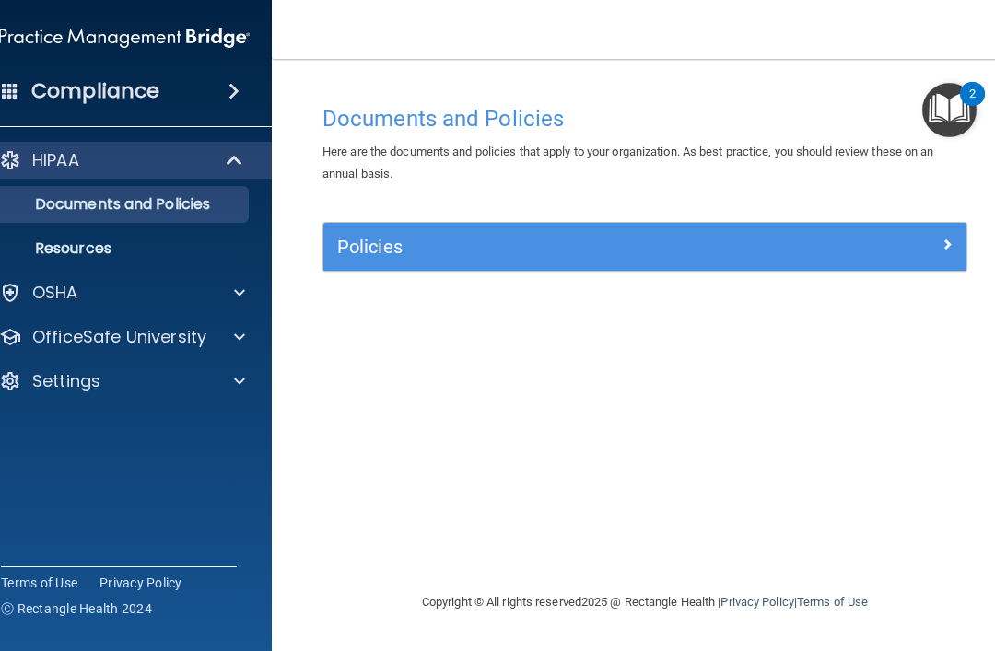
click at [942, 243] on span at bounding box center [947, 244] width 11 height 22
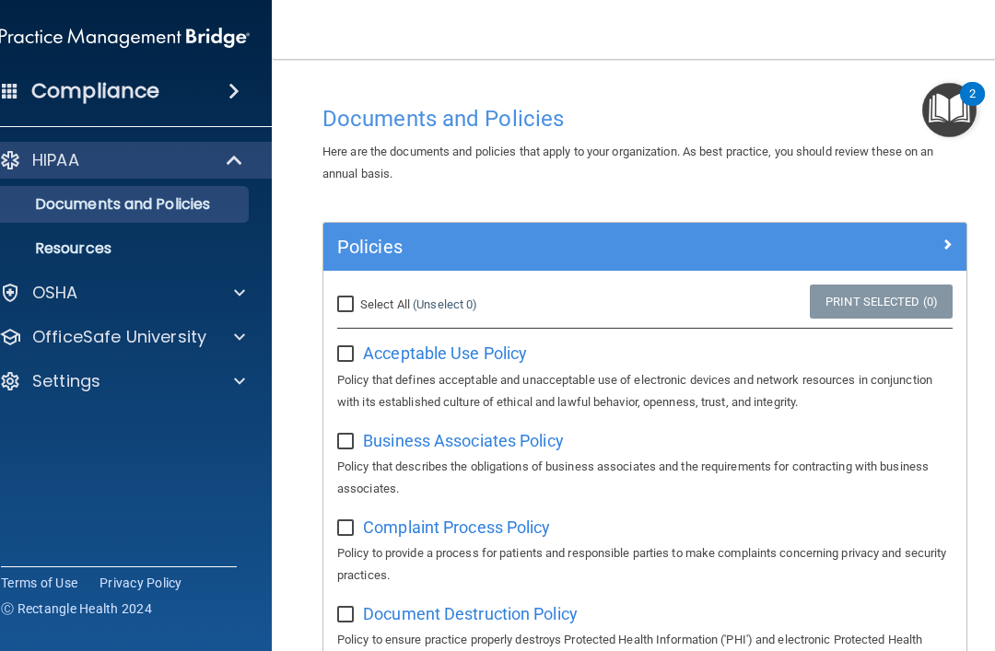
click at [169, 326] on p "OfficeSafe University" at bounding box center [119, 337] width 174 height 22
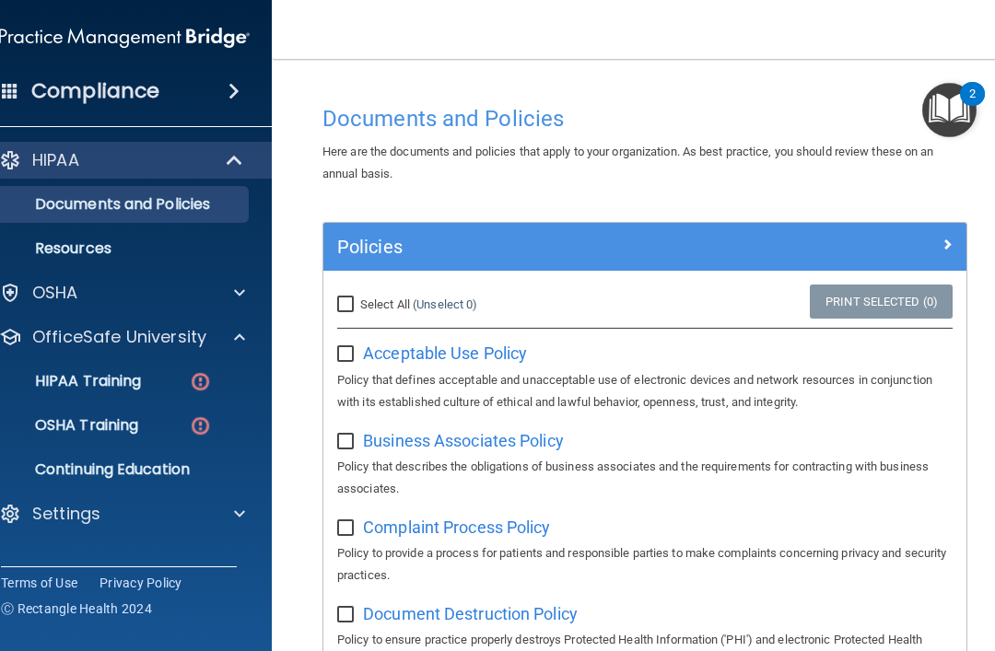
click at [157, 390] on div "HIPAA Training" at bounding box center [115, 381] width 252 height 18
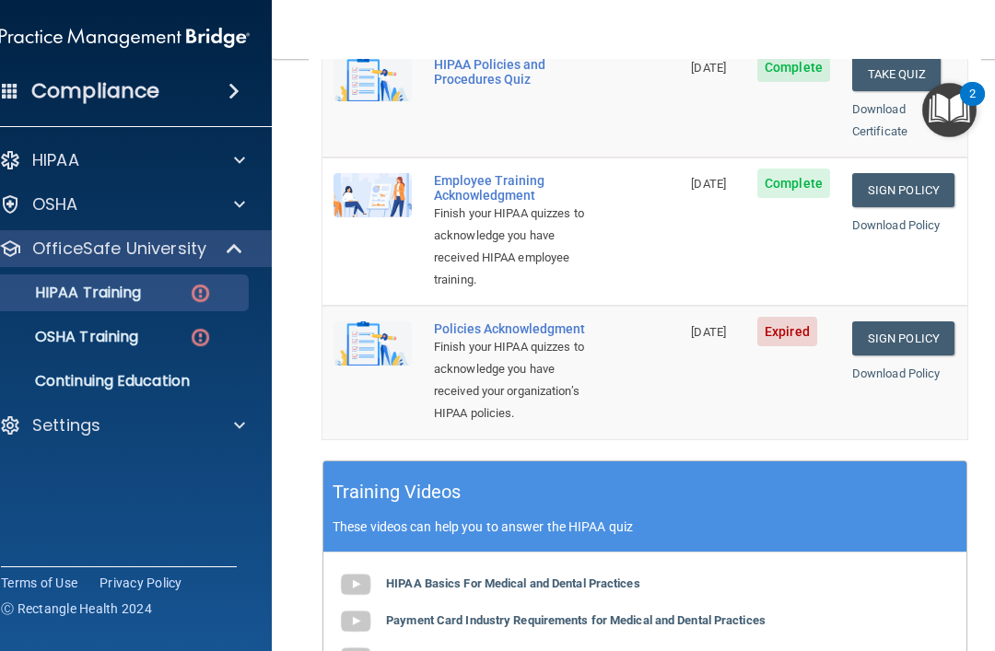
scroll to position [535, 0]
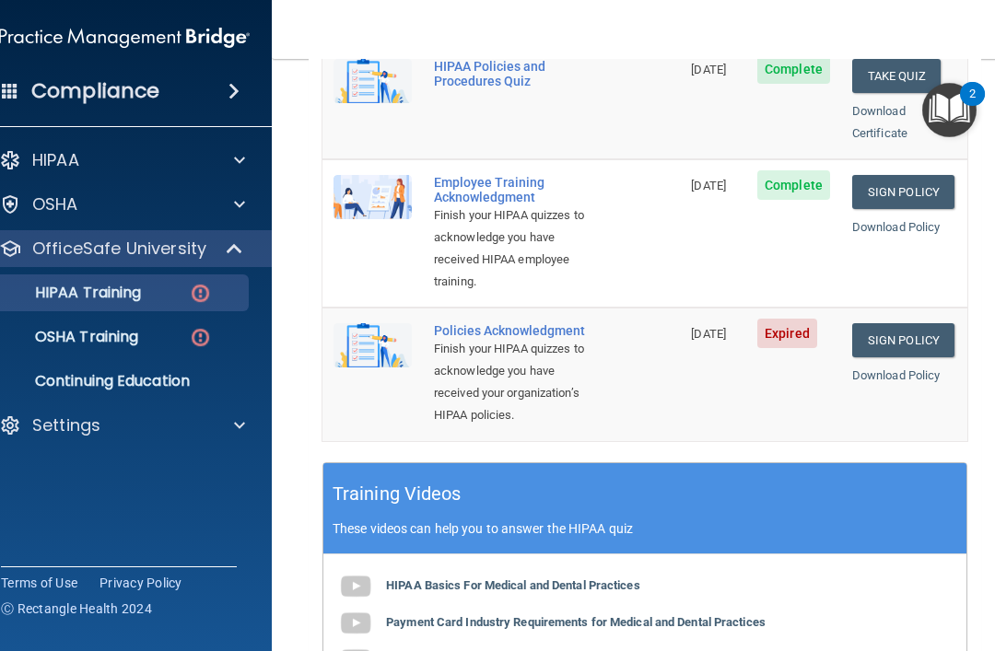
click at [892, 323] on link "Sign Policy" at bounding box center [903, 340] width 102 height 34
click at [699, 327] on span "[DATE]" at bounding box center [708, 334] width 35 height 14
click at [790, 319] on span "Expired" at bounding box center [787, 333] width 60 height 29
click at [902, 323] on link "Sign Policy" at bounding box center [903, 340] width 102 height 34
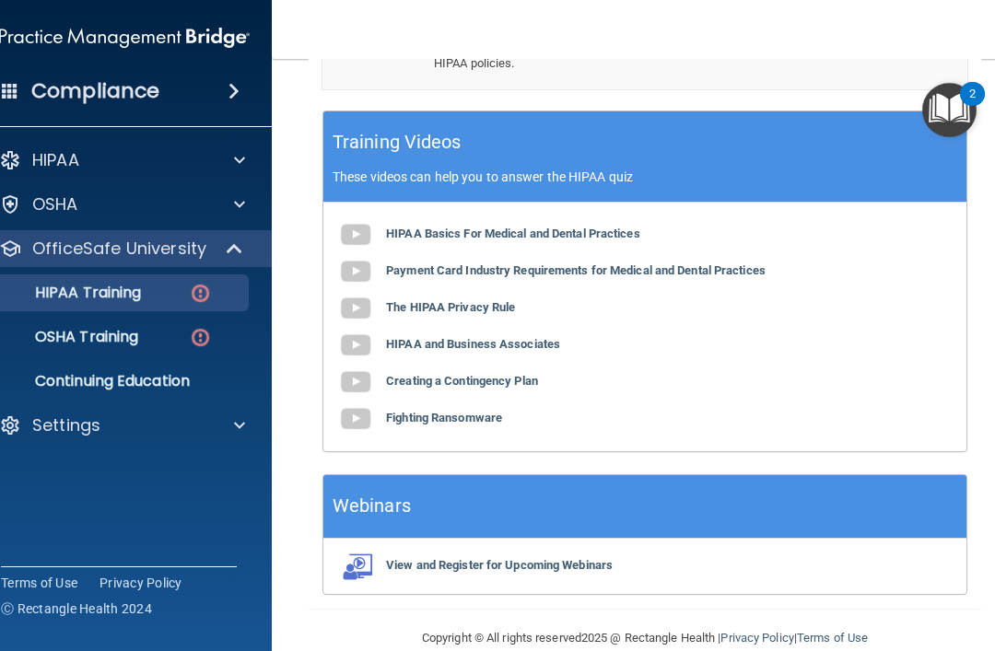
scroll to position [894, 0]
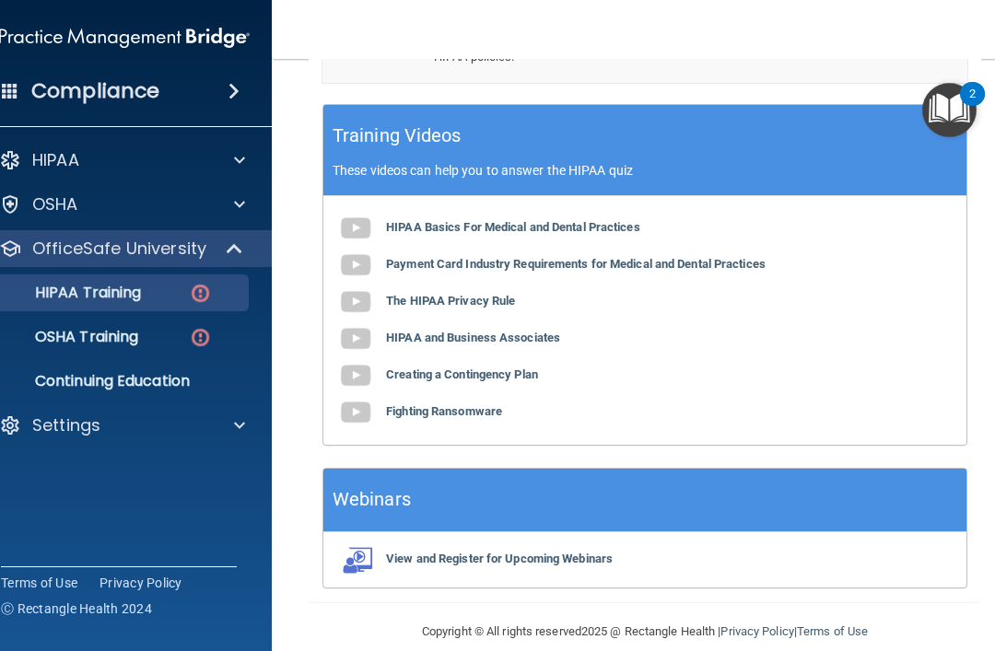
click at [456, 304] on b "The HIPAA Privacy Rule" at bounding box center [450, 301] width 129 height 14
click at [163, 353] on link "OSHA Training" at bounding box center [104, 337] width 290 height 37
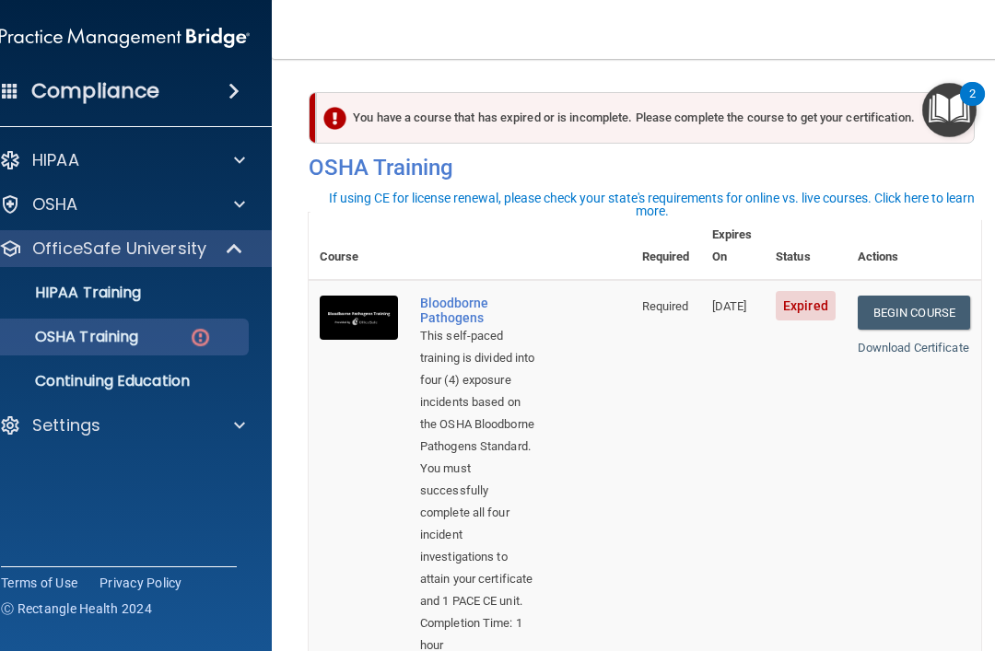
click at [912, 296] on link "Begin Course" at bounding box center [914, 313] width 112 height 34
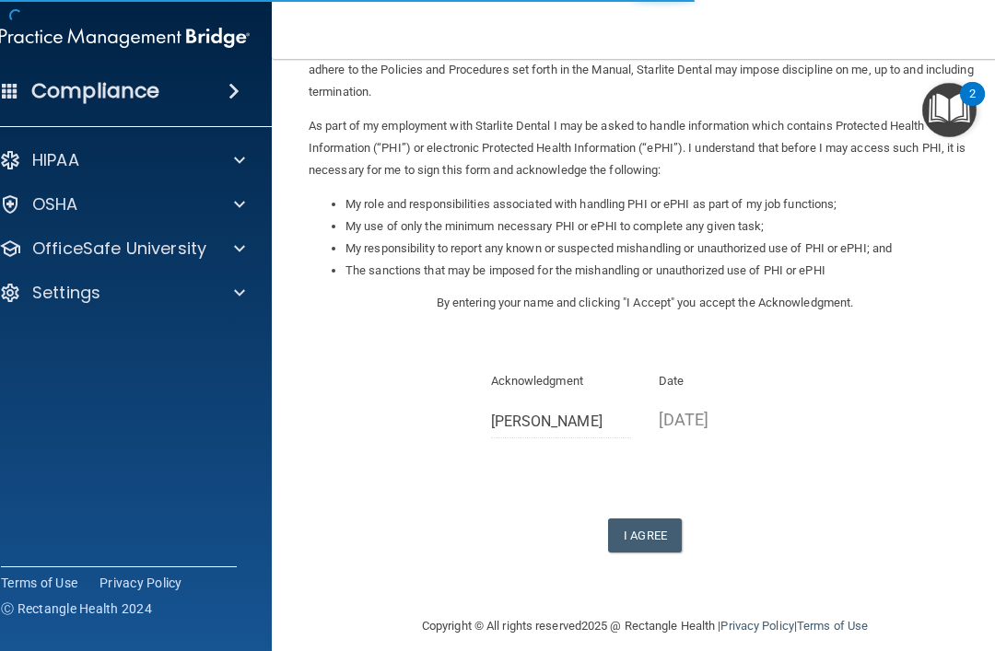
scroll to position [171, 0]
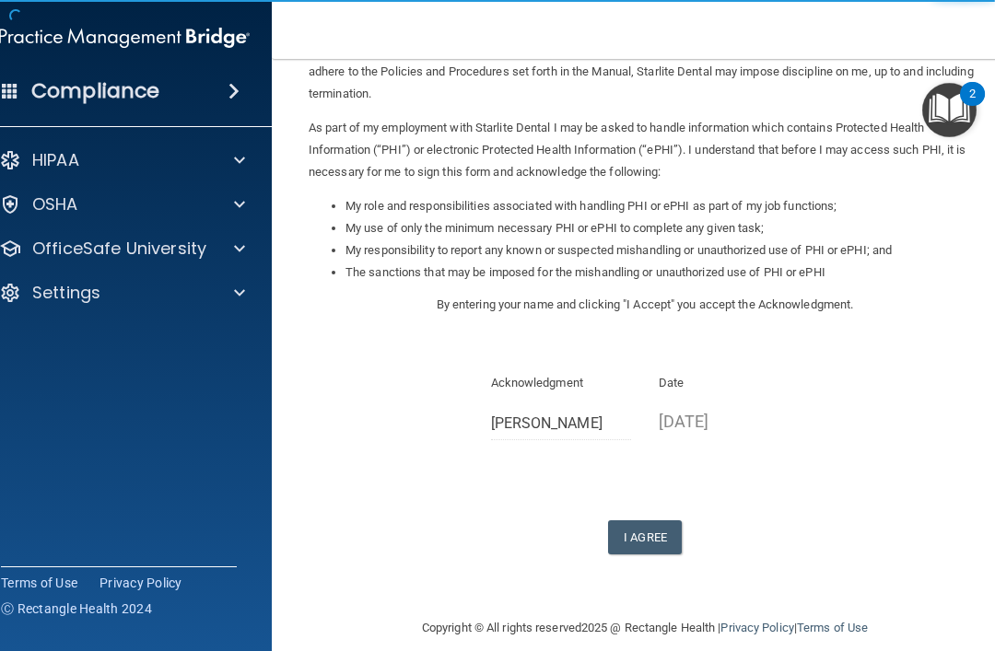
click at [664, 521] on button "I Agree" at bounding box center [645, 538] width 74 height 34
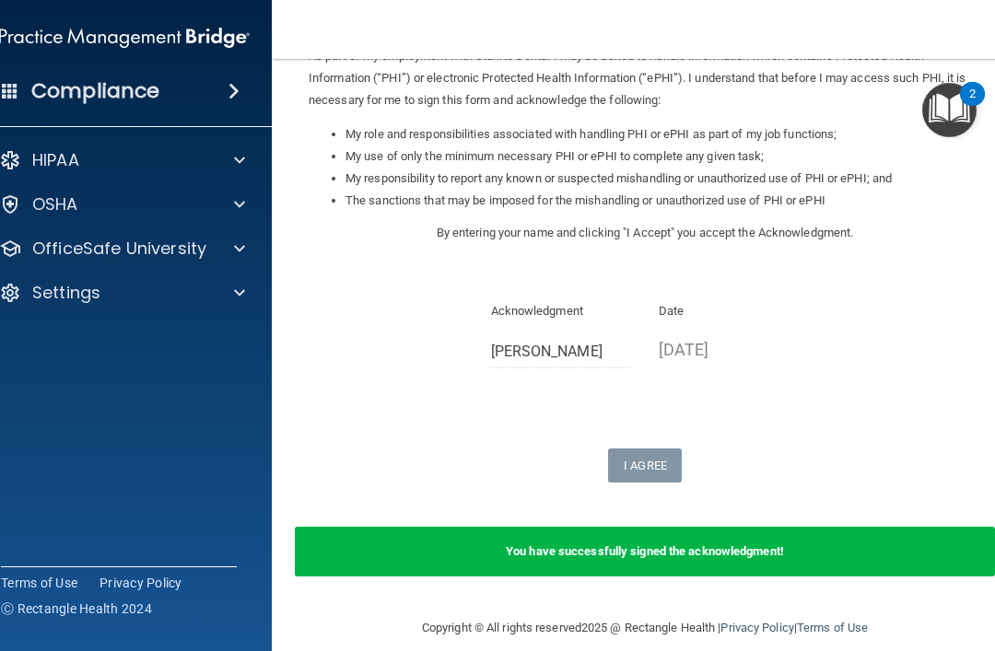
scroll to position [242, 0]
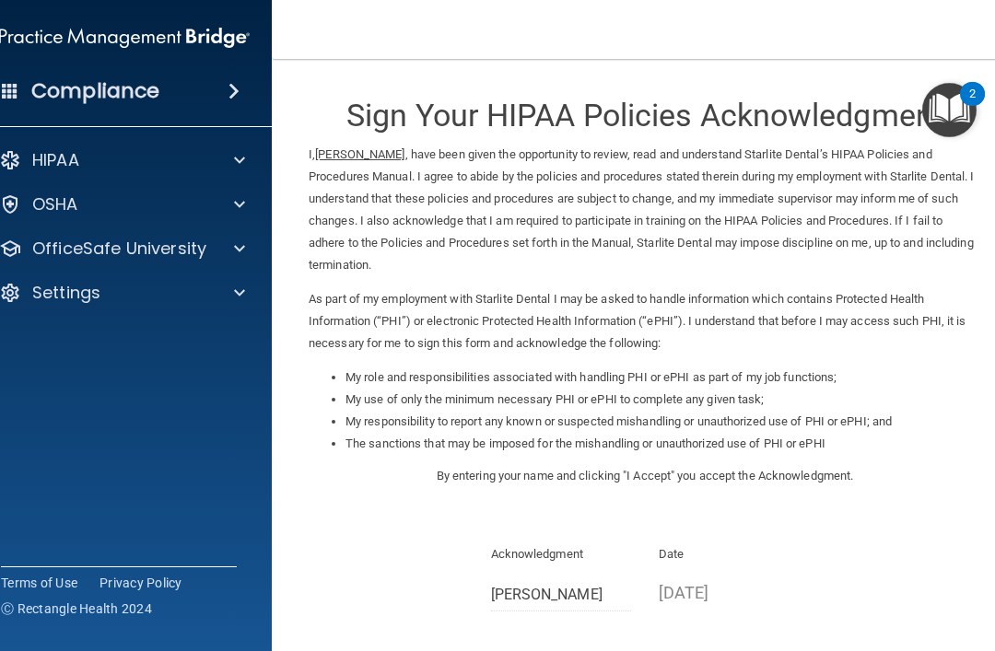
click at [44, 214] on p "OSHA" at bounding box center [55, 205] width 46 height 22
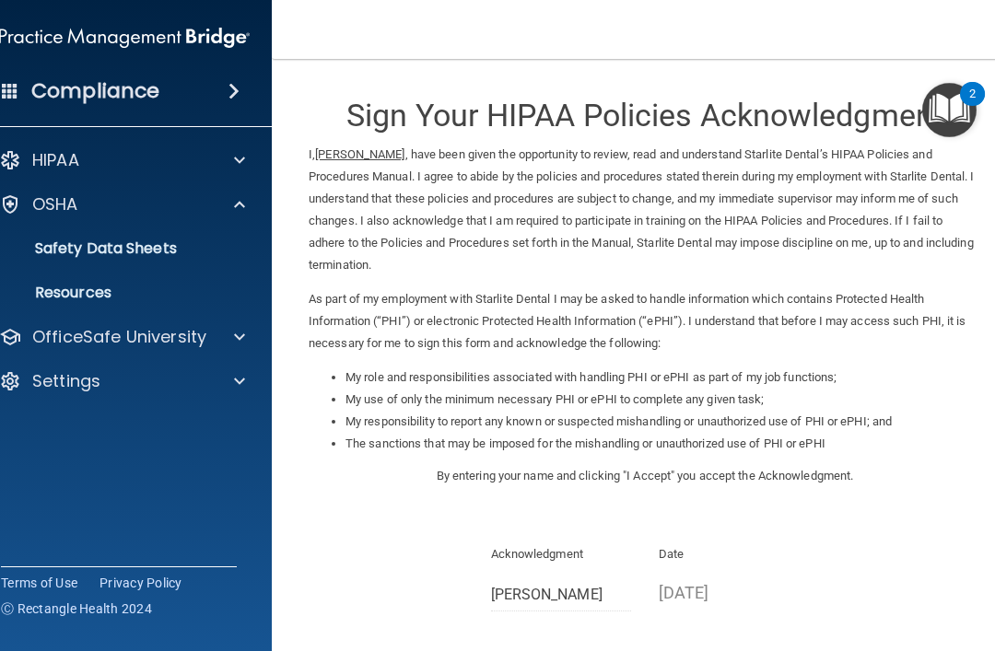
click at [65, 259] on link "Safety Data Sheets" at bounding box center [104, 248] width 290 height 37
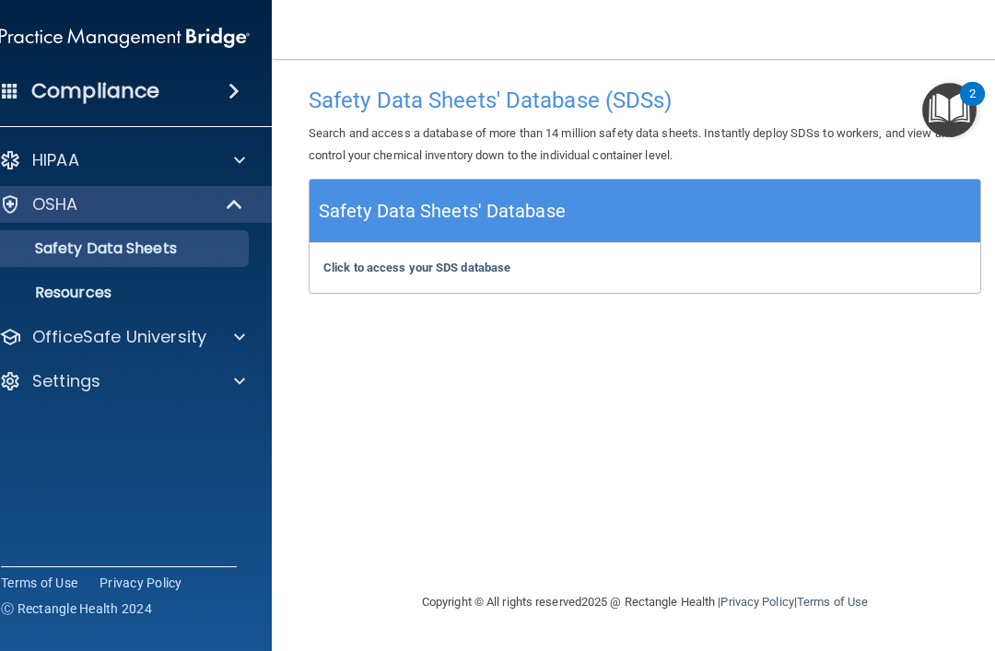
click at [867, 273] on div "Click to access your SDS database Click to access your SDS database" at bounding box center [645, 268] width 671 height 50
click at [863, 264] on div "Click to access your SDS database Click to access your SDS database" at bounding box center [645, 268] width 671 height 50
click at [867, 264] on div "Click to access your SDS database Click to access your SDS database" at bounding box center [645, 268] width 671 height 50
click at [65, 288] on p "Resources" at bounding box center [115, 293] width 252 height 18
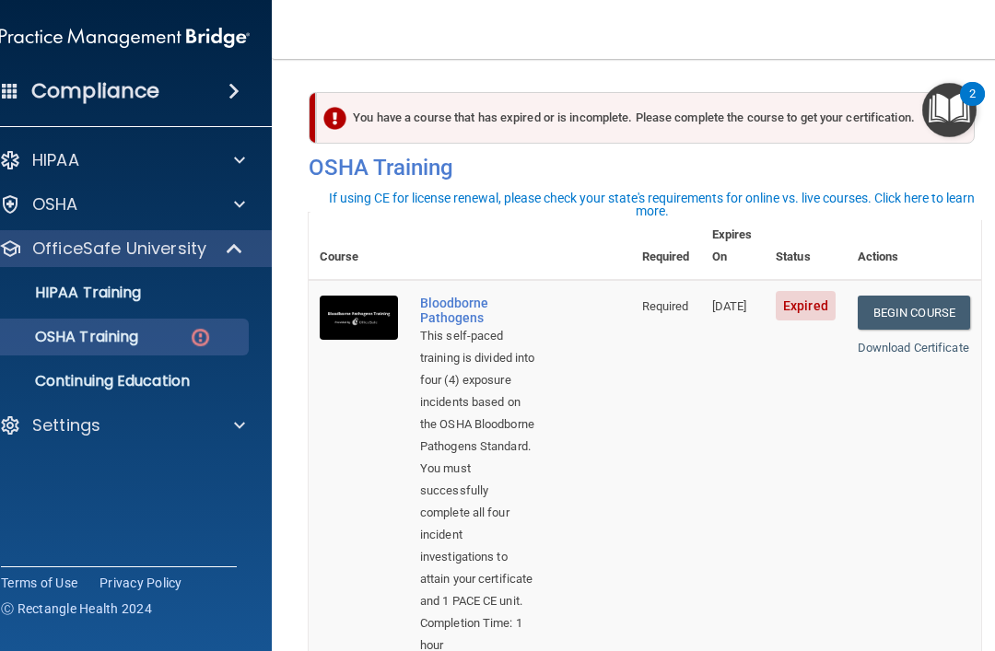
click at [904, 296] on link "Begin Course" at bounding box center [914, 313] width 112 height 34
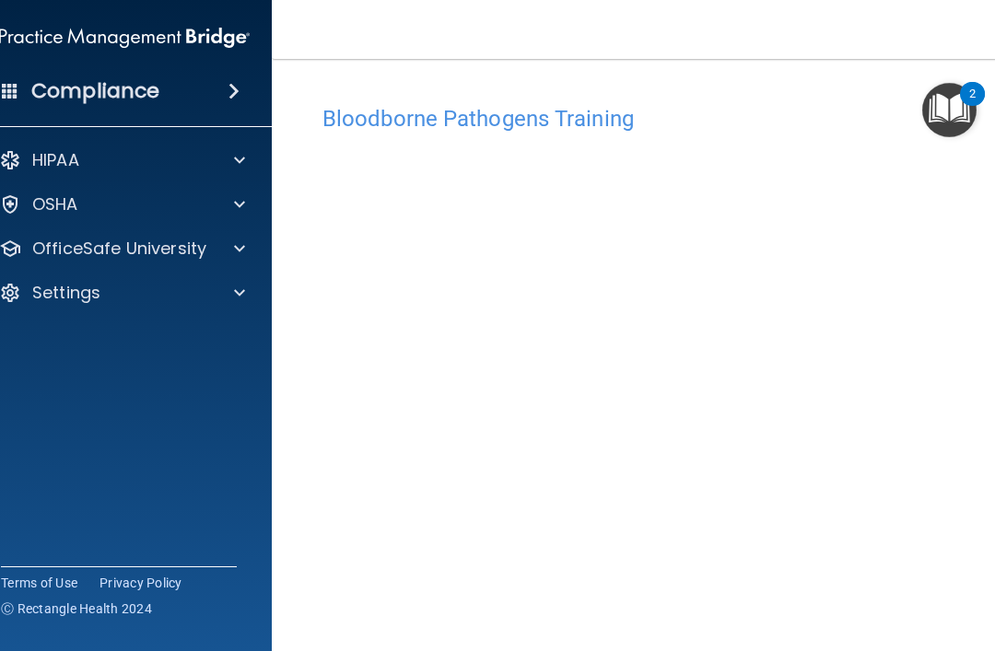
click at [248, 170] on div at bounding box center [237, 160] width 46 height 22
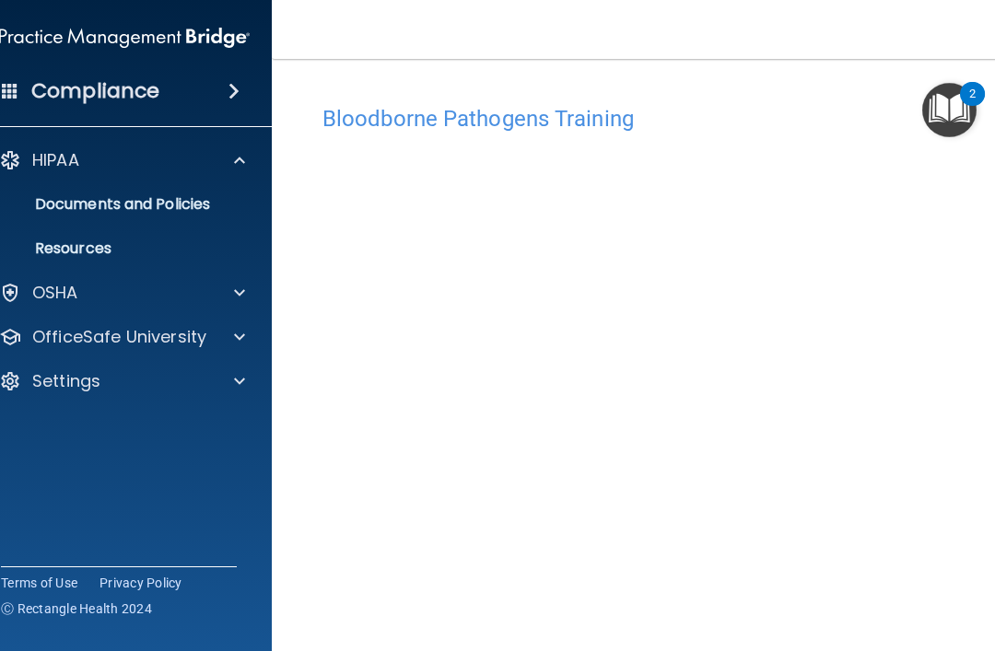
click at [246, 302] on div at bounding box center [237, 293] width 46 height 22
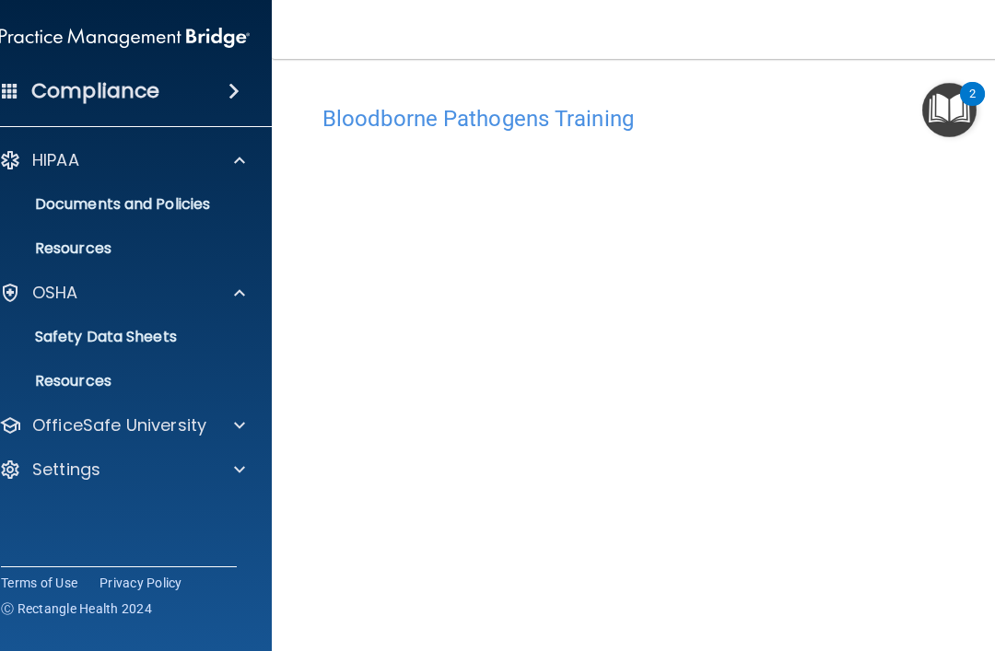
click at [239, 434] on span at bounding box center [239, 426] width 11 height 22
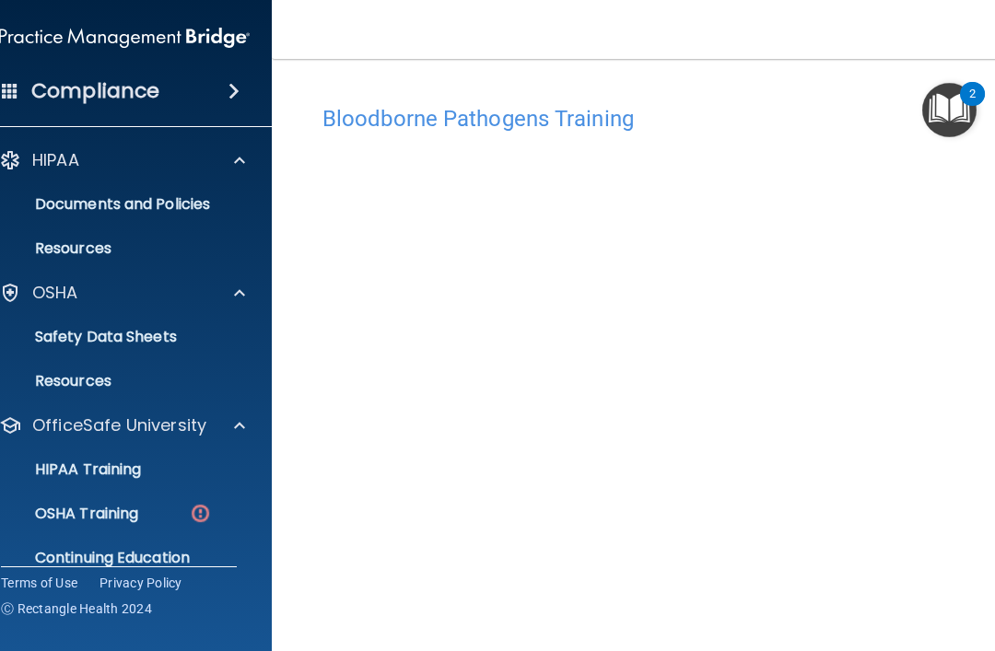
click at [155, 527] on link "OSHA Training" at bounding box center [104, 514] width 290 height 37
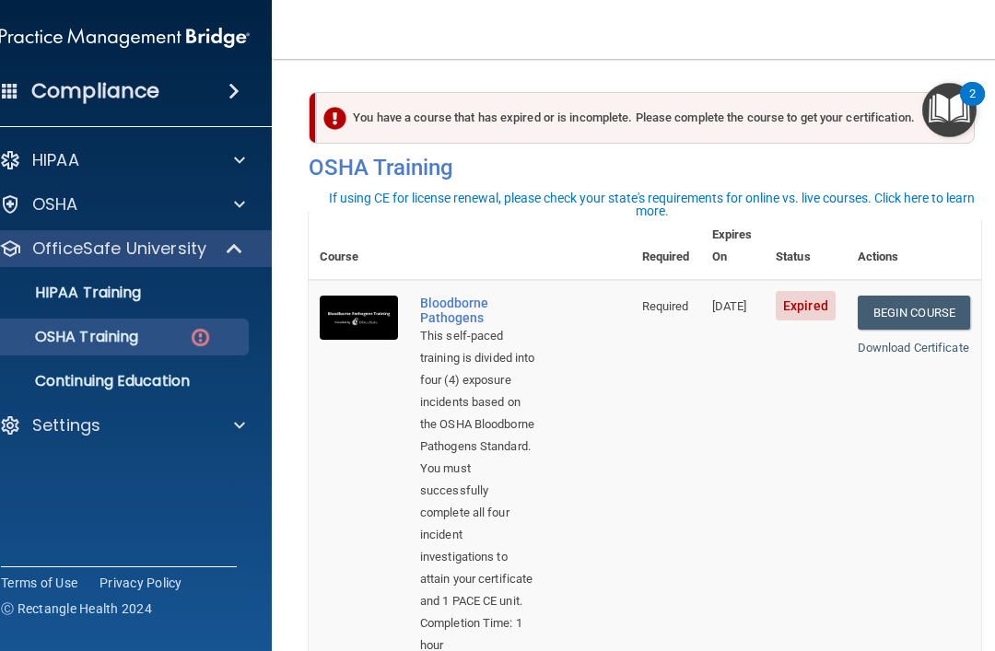
click at [900, 301] on link "Begin Course" at bounding box center [914, 313] width 112 height 34
click at [668, 118] on div "You have a course that has expired or is incomplete. Please complete the course…" at bounding box center [645, 118] width 659 height 52
click at [696, 110] on div "You have a course that has expired or is incomplete. Please complete the course…" at bounding box center [645, 118] width 659 height 52
click at [911, 126] on div "You have a course that has expired or is incomplete. Please complete the course…" at bounding box center [645, 118] width 659 height 52
click at [912, 296] on link "Begin Course" at bounding box center [914, 313] width 112 height 34
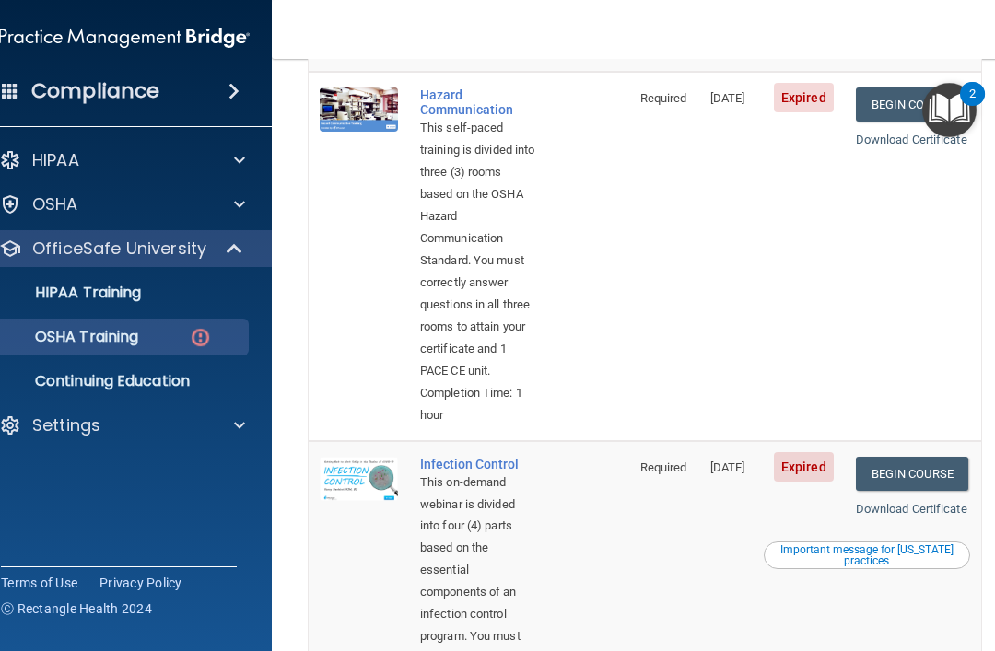
scroll to position [603, 0]
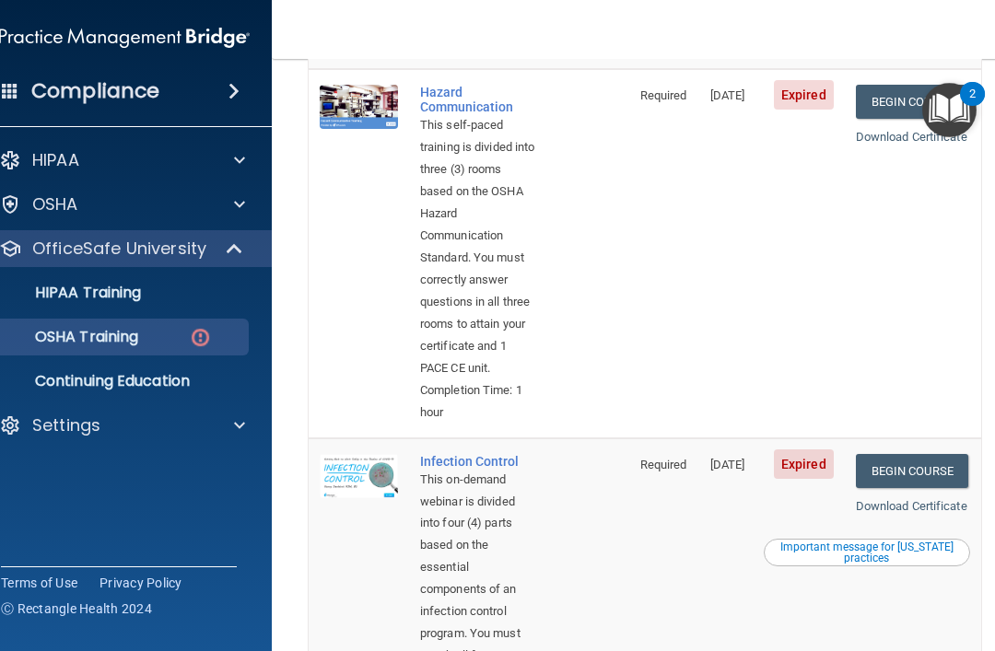
click at [365, 129] on img at bounding box center [359, 107] width 78 height 44
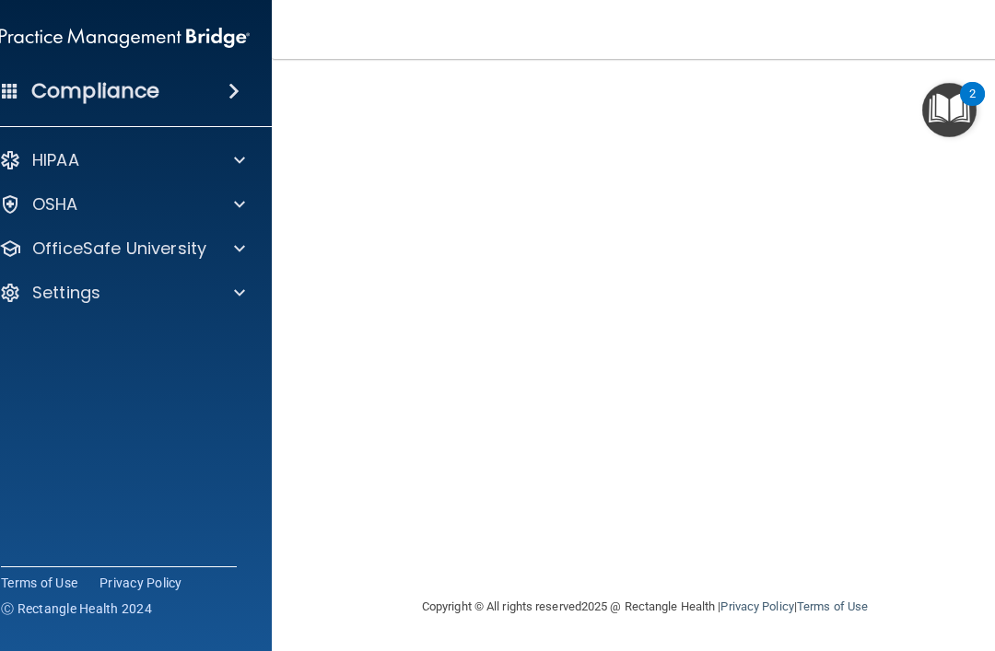
scroll to position [136, 0]
click at [240, 90] on span at bounding box center [234, 91] width 11 height 22
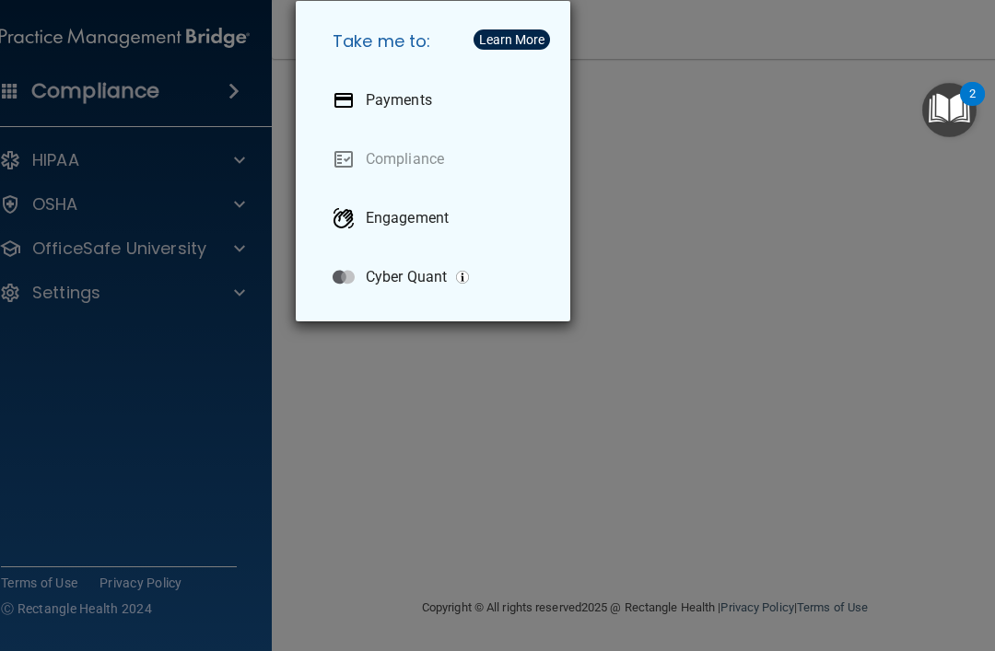
click at [657, 68] on div "Take me to: Payments Compliance Engagement Cyber Quant" at bounding box center [497, 325] width 995 height 651
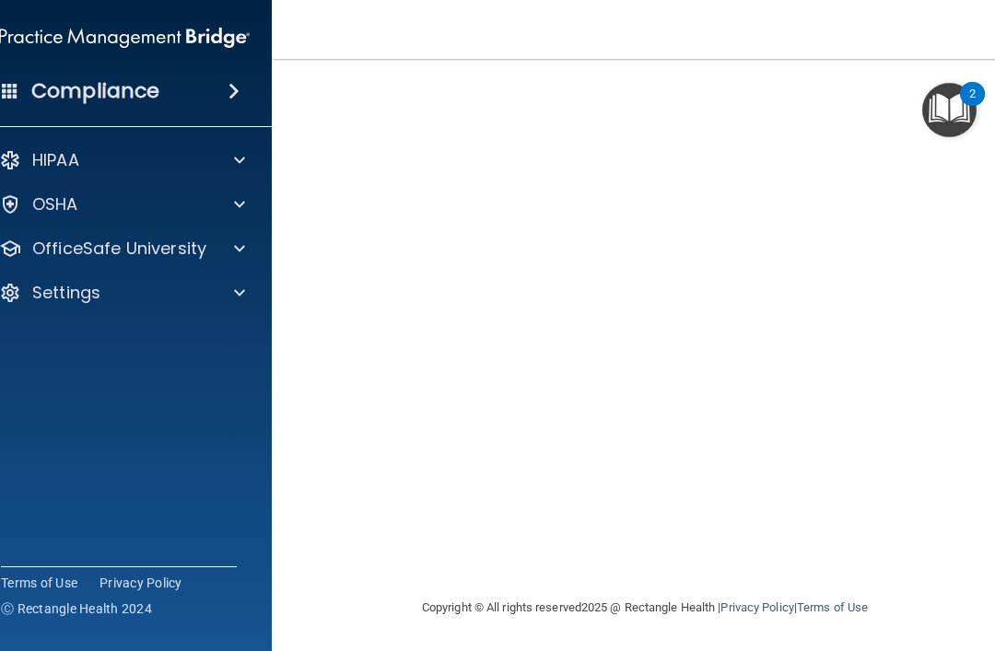
click at [185, 301] on div "Settings" at bounding box center [99, 293] width 229 height 22
click at [241, 257] on span at bounding box center [239, 249] width 11 height 22
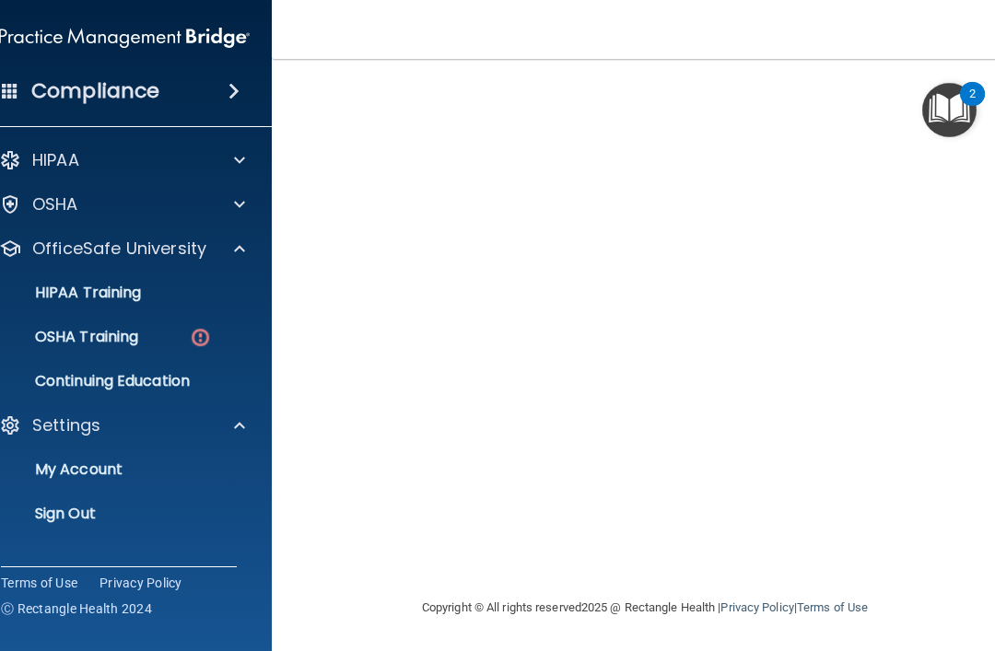
click at [194, 348] on img at bounding box center [200, 337] width 23 height 23
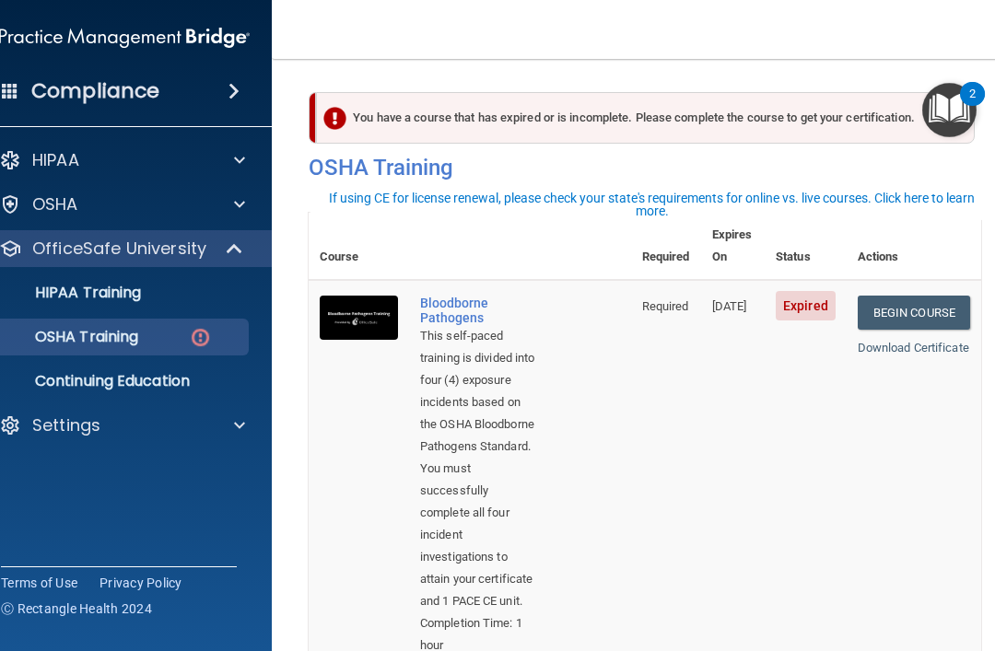
click at [805, 291] on span "Expired" at bounding box center [806, 305] width 60 height 29
click at [798, 291] on span "Expired" at bounding box center [806, 305] width 60 height 29
click at [714, 293] on td "07/24/2025" at bounding box center [733, 476] width 65 height 392
click at [713, 299] on span "07/24/2025" at bounding box center [729, 306] width 35 height 14
click at [701, 298] on td "07/24/2025" at bounding box center [733, 476] width 65 height 392
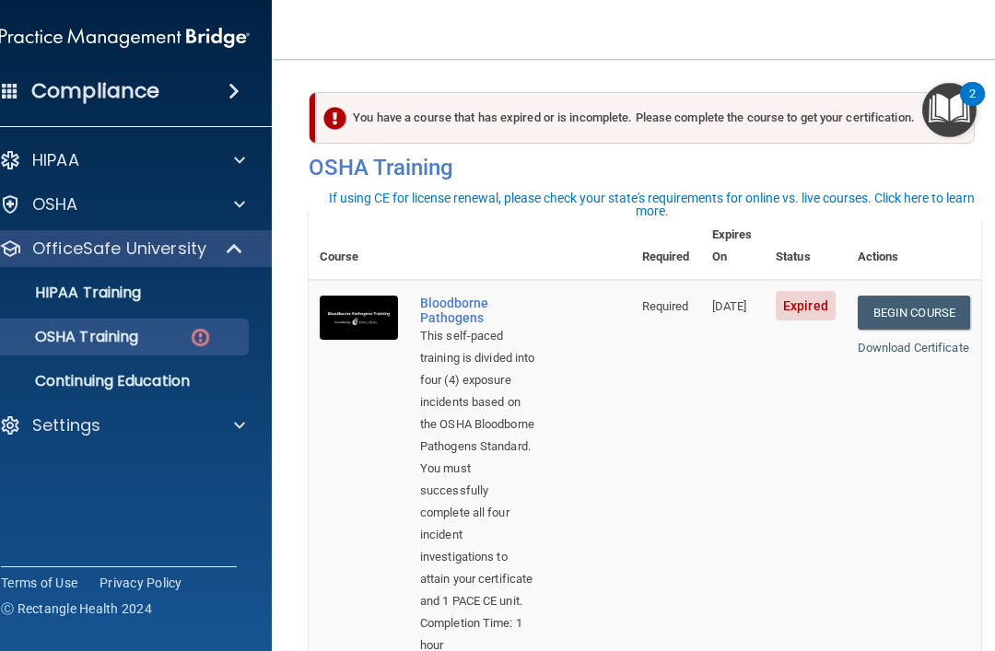
click at [798, 295] on span "Expired" at bounding box center [806, 305] width 60 height 29
click at [849, 502] on td "Begin Course Download Certificate" at bounding box center [914, 476] width 135 height 392
click at [915, 341] on link "Download Certificate" at bounding box center [914, 348] width 112 height 14
click at [919, 299] on link "Begin Course" at bounding box center [914, 313] width 112 height 34
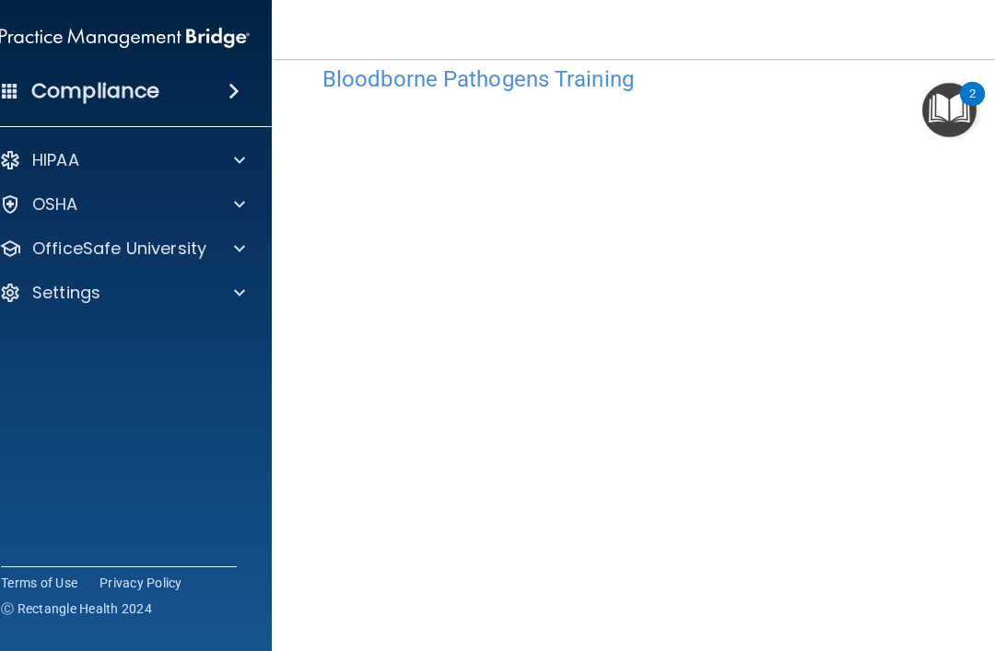
scroll to position [42, 0]
click at [224, 181] on div "HIPAA Documents and Policies Report an Incident Business Associates Emergency P…" at bounding box center [125, 231] width 296 height 192
click at [235, 166] on span at bounding box center [239, 160] width 11 height 22
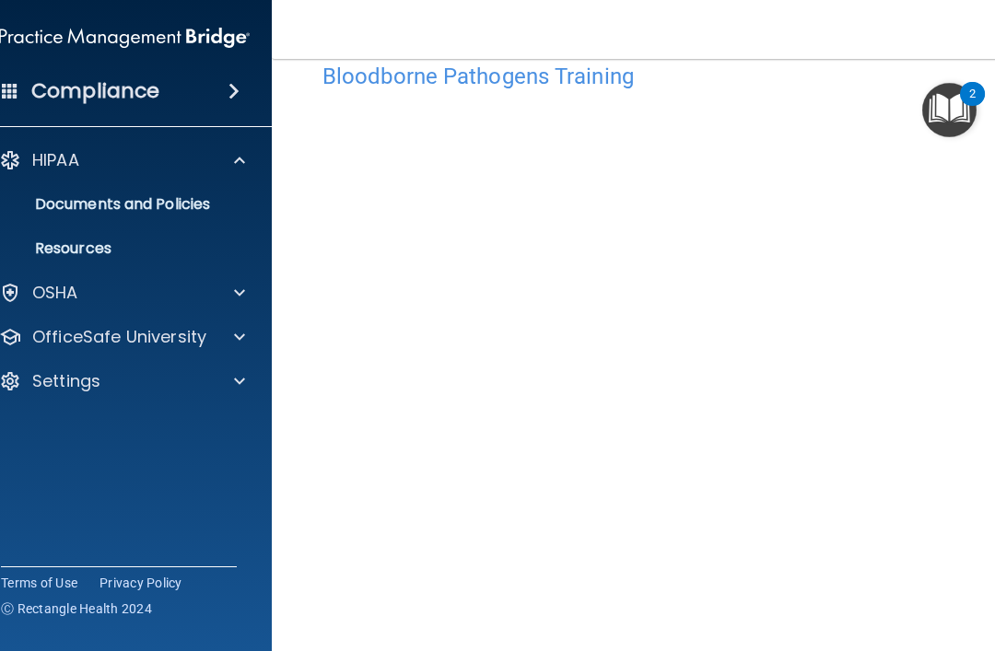
click at [231, 212] on p "Documents and Policies" at bounding box center [115, 204] width 252 height 18
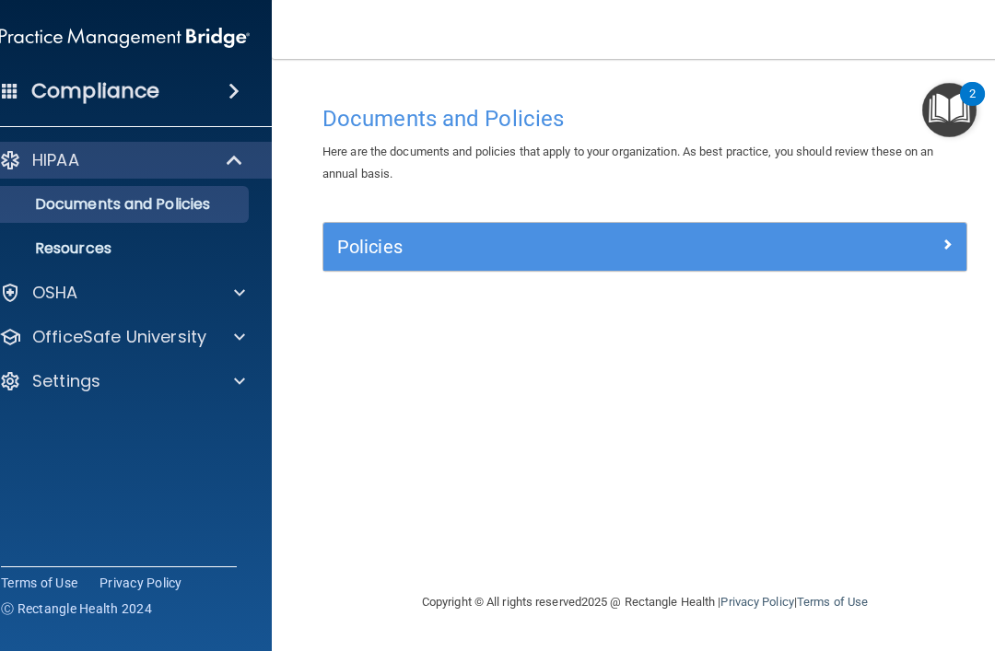
click at [212, 258] on link "Resources" at bounding box center [104, 248] width 290 height 37
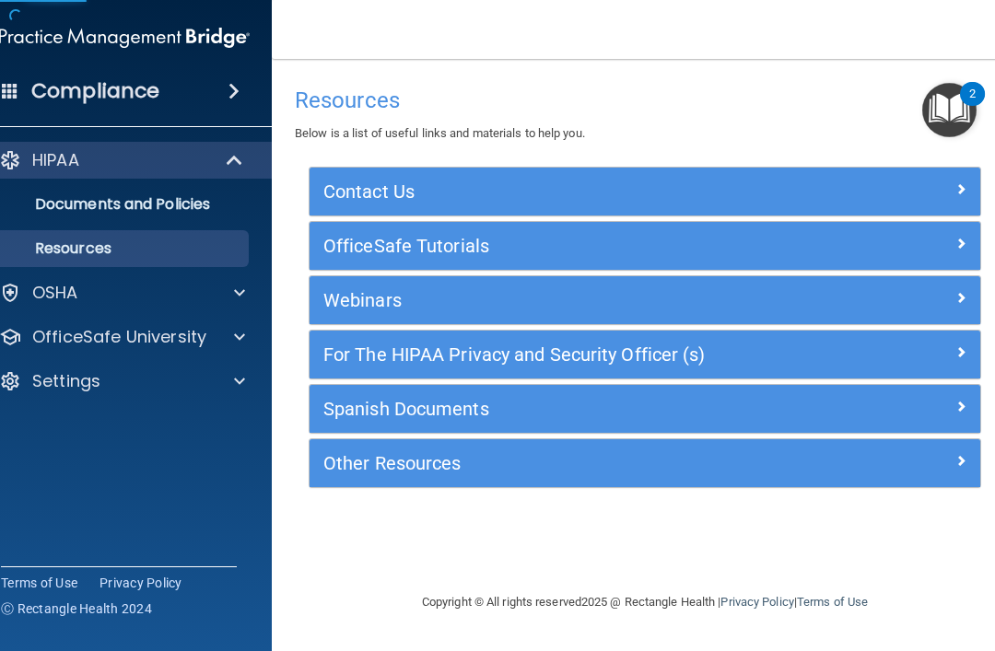
click at [238, 303] on span at bounding box center [239, 293] width 11 height 22
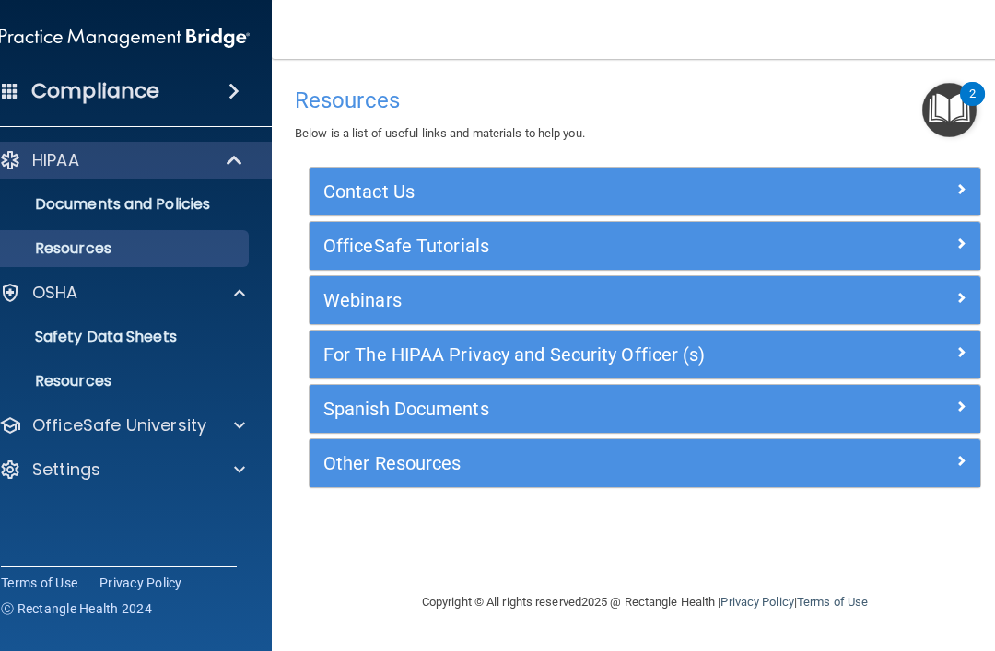
click at [221, 354] on link "Safety Data Sheets" at bounding box center [104, 337] width 290 height 37
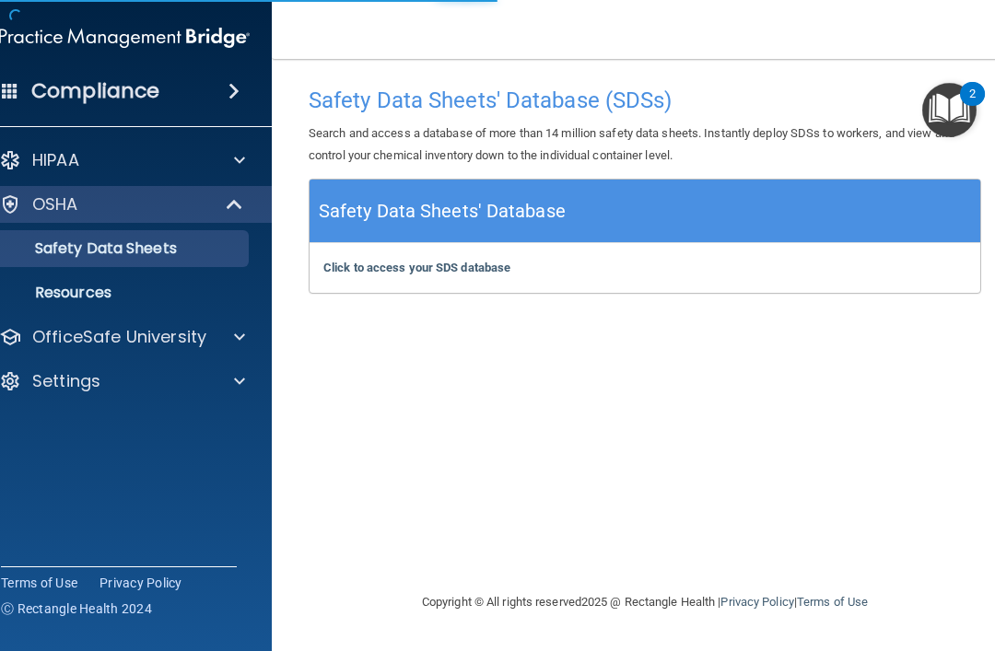
click at [194, 309] on link "Resources" at bounding box center [104, 293] width 290 height 37
click at [202, 210] on div "OSHA" at bounding box center [99, 205] width 228 height 22
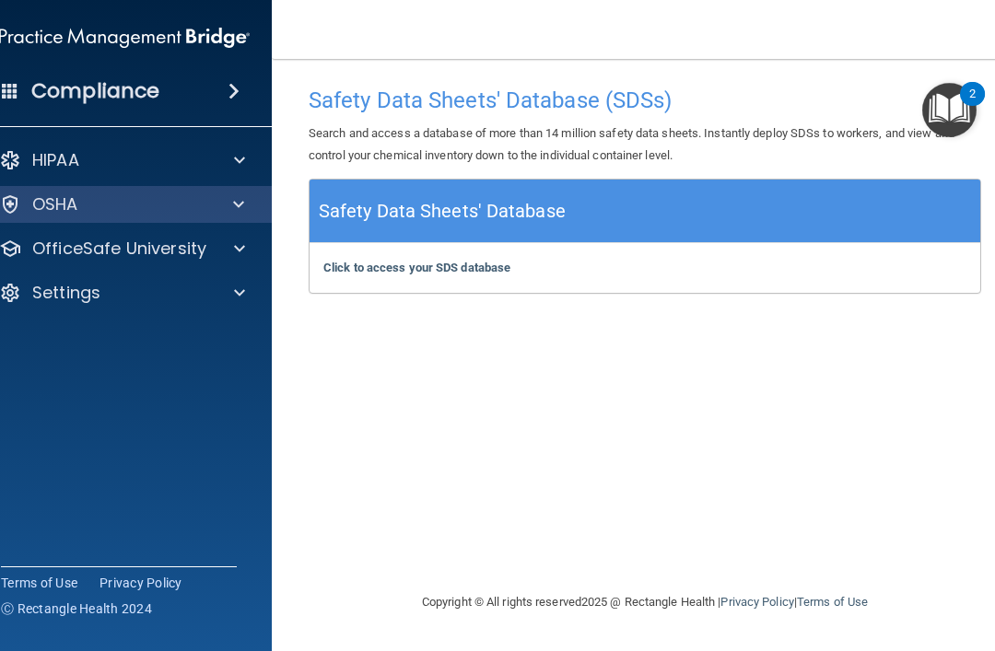
click at [208, 170] on div "HIPAA" at bounding box center [99, 160] width 229 height 22
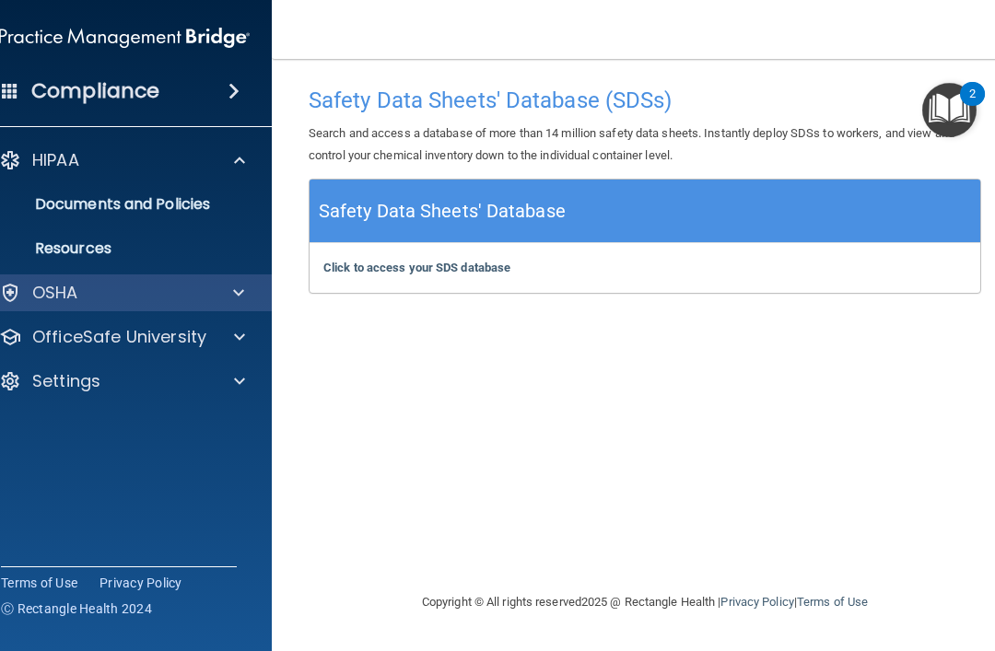
click at [155, 262] on link "Resources" at bounding box center [104, 248] width 290 height 37
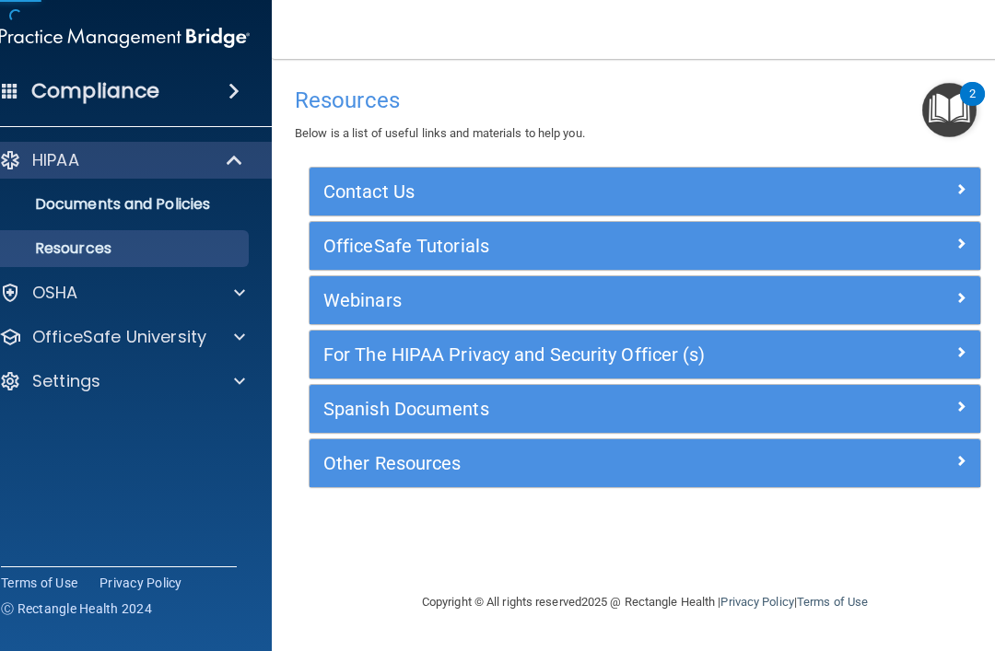
click at [226, 210] on p "Documents and Policies" at bounding box center [115, 204] width 252 height 18
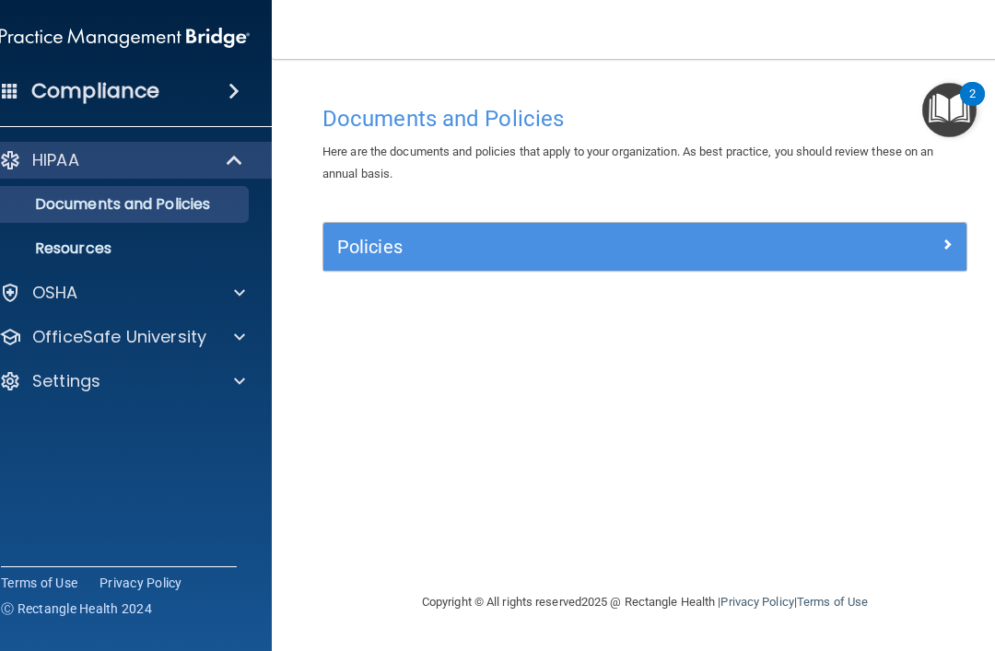
click at [484, 252] on h5 "Policies" at bounding box center [564, 247] width 455 height 20
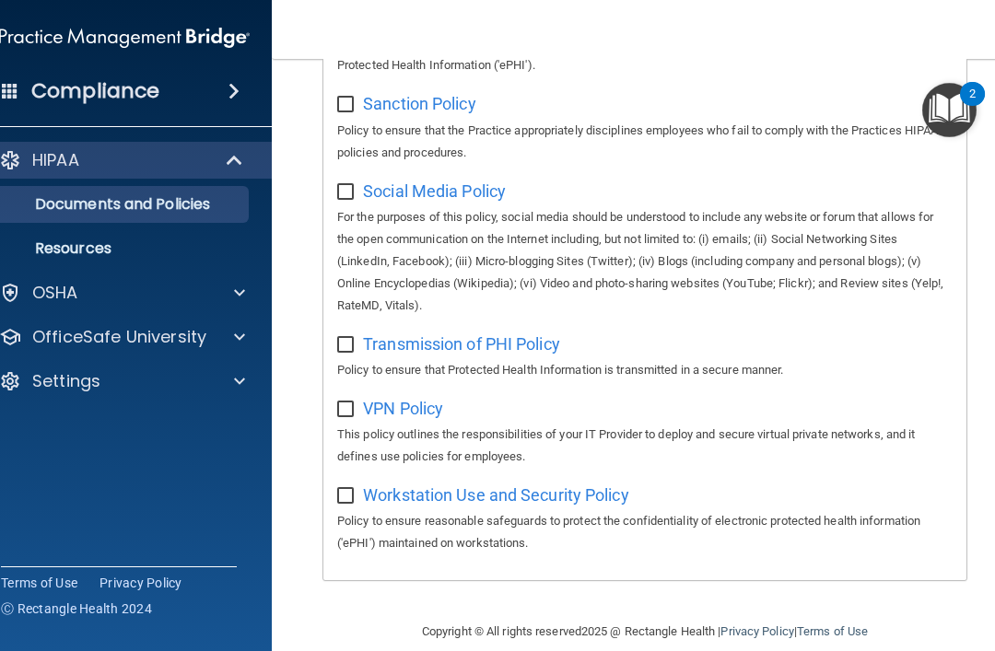
scroll to position [1593, 0]
click at [214, 337] on div at bounding box center [237, 337] width 46 height 22
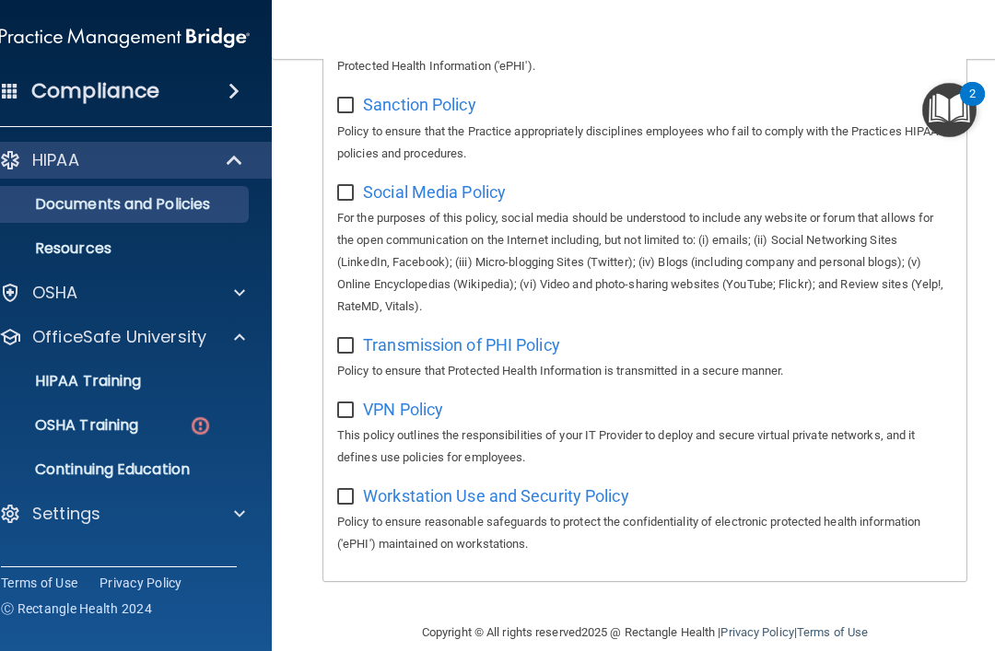
click at [148, 441] on link "OSHA Training" at bounding box center [104, 425] width 290 height 37
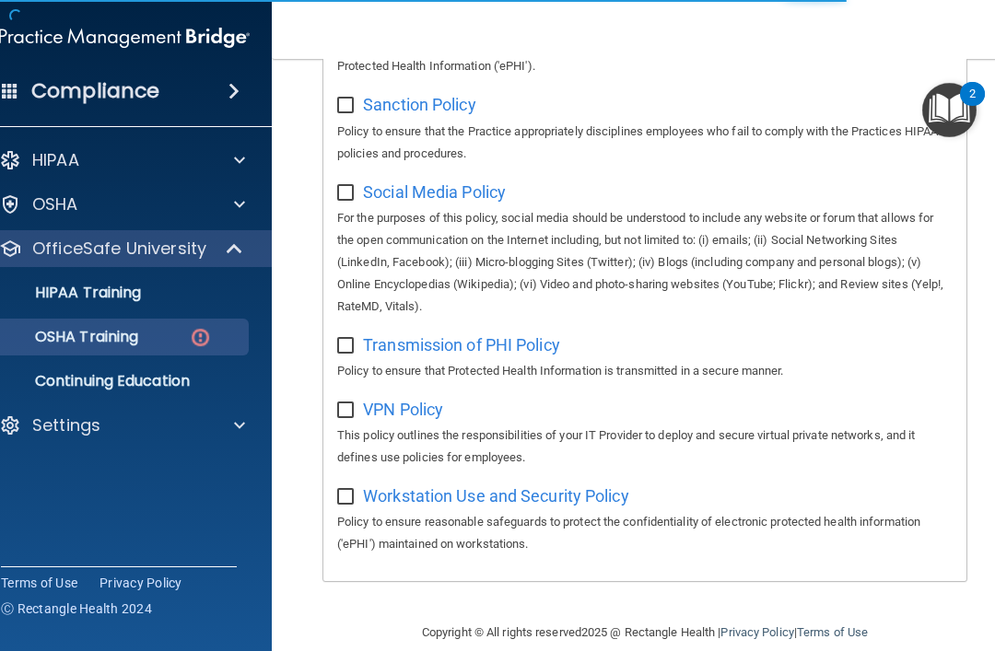
scroll to position [1368, 0]
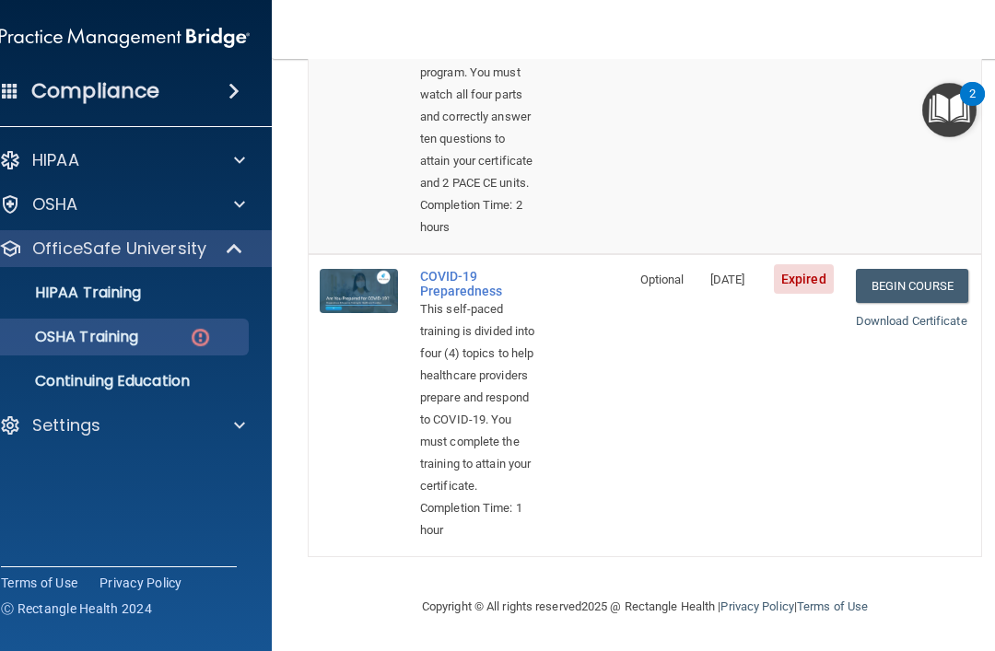
click at [456, 524] on div "Completion Time: 1 hour" at bounding box center [478, 520] width 117 height 44
click at [354, 269] on img at bounding box center [359, 291] width 78 height 44
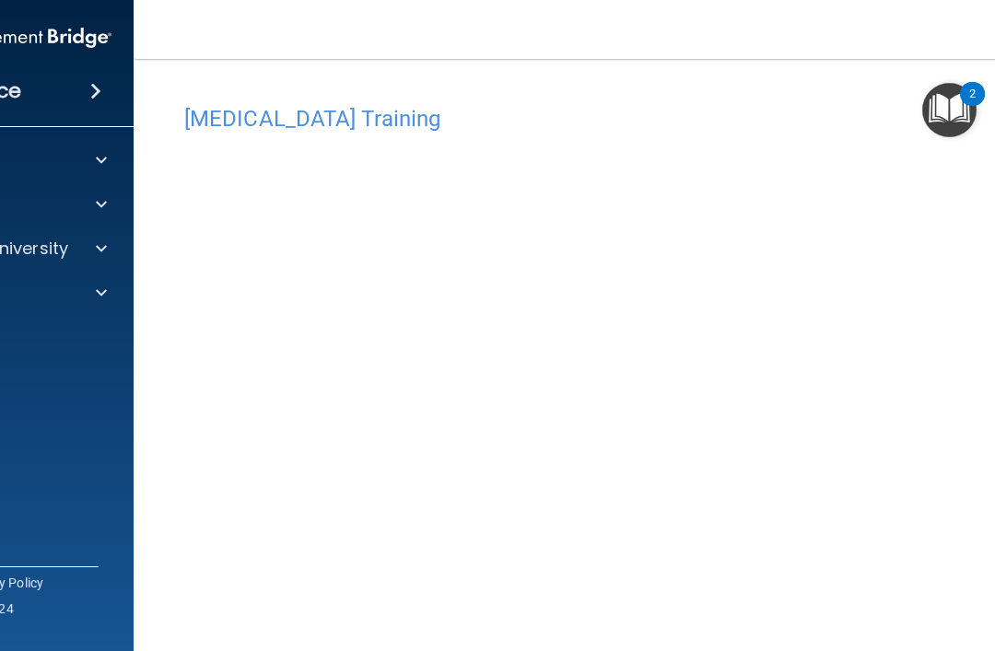
click at [102, 209] on span at bounding box center [101, 205] width 11 height 22
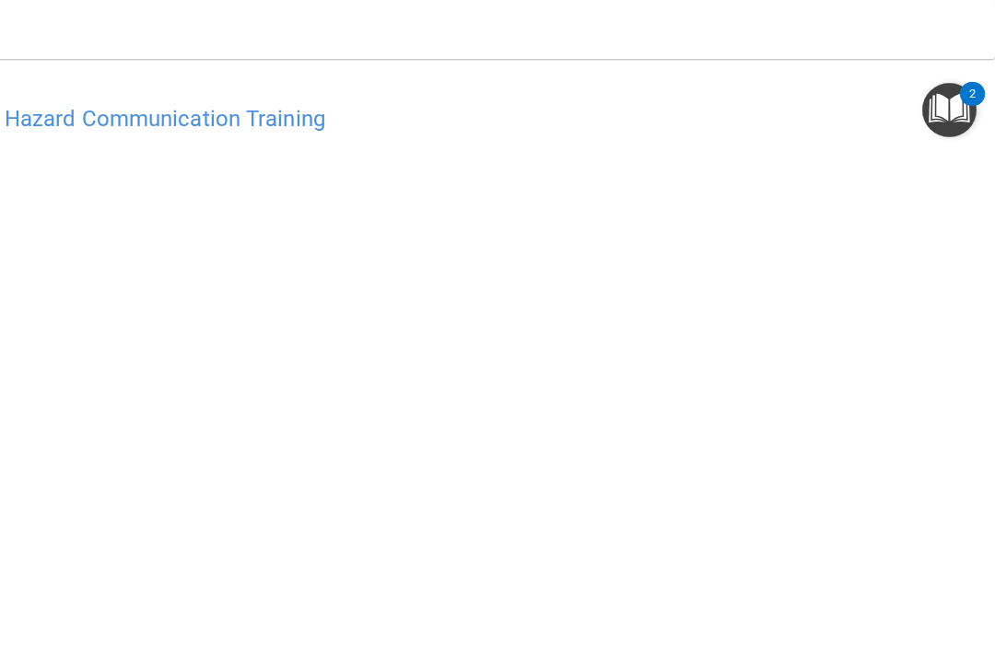
click at [123, 1] on nav "Toggle navigation [PERSON_NAME] [EMAIL_ADDRESS][DOMAIN_NAME] Manage My Enterpri…" at bounding box center [474, 29] width 1041 height 59
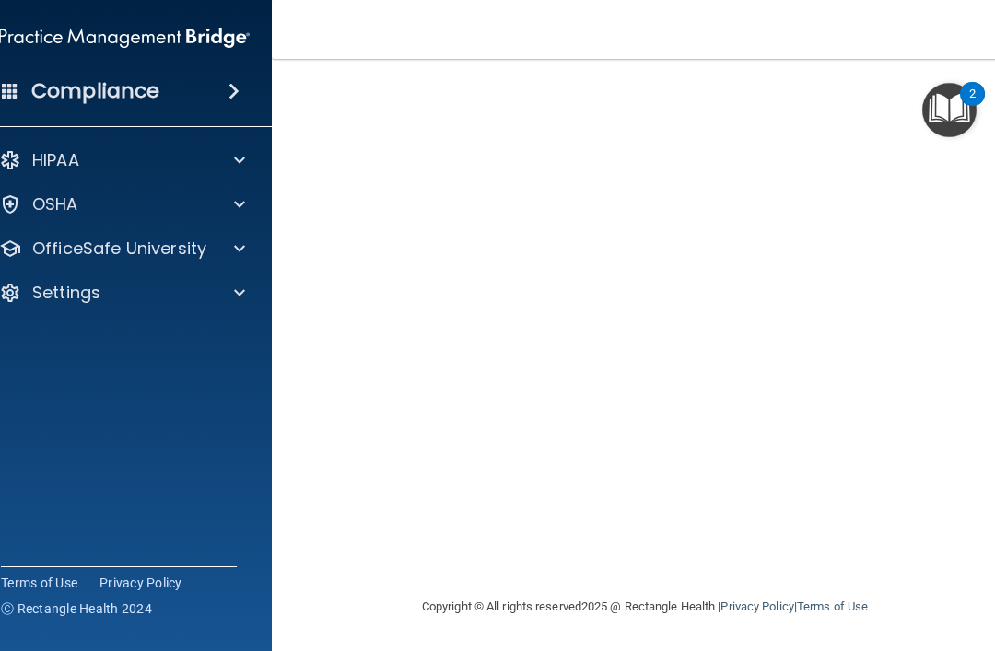
scroll to position [136, 0]
click at [984, 241] on main "Bloodborne Pathogens Training This course doesn’t expire until 07/24/2025. Are …" at bounding box center [645, 355] width 746 height 593
click at [125, 214] on div "OSHA" at bounding box center [99, 205] width 229 height 22
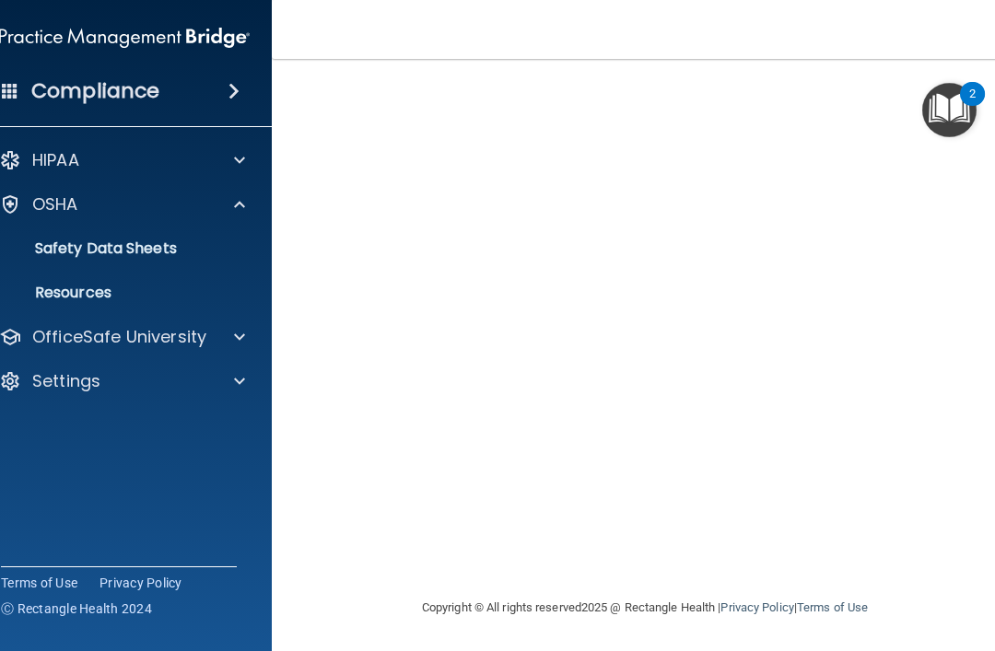
click at [182, 265] on link "Safety Data Sheets" at bounding box center [104, 248] width 290 height 37
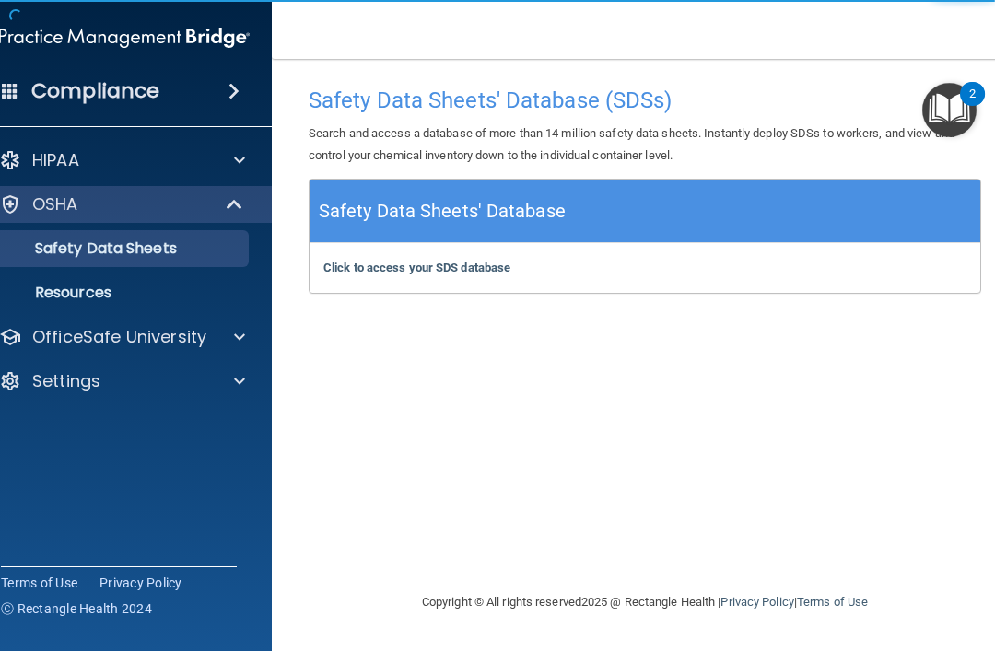
click at [143, 309] on link "Resources" at bounding box center [104, 293] width 290 height 37
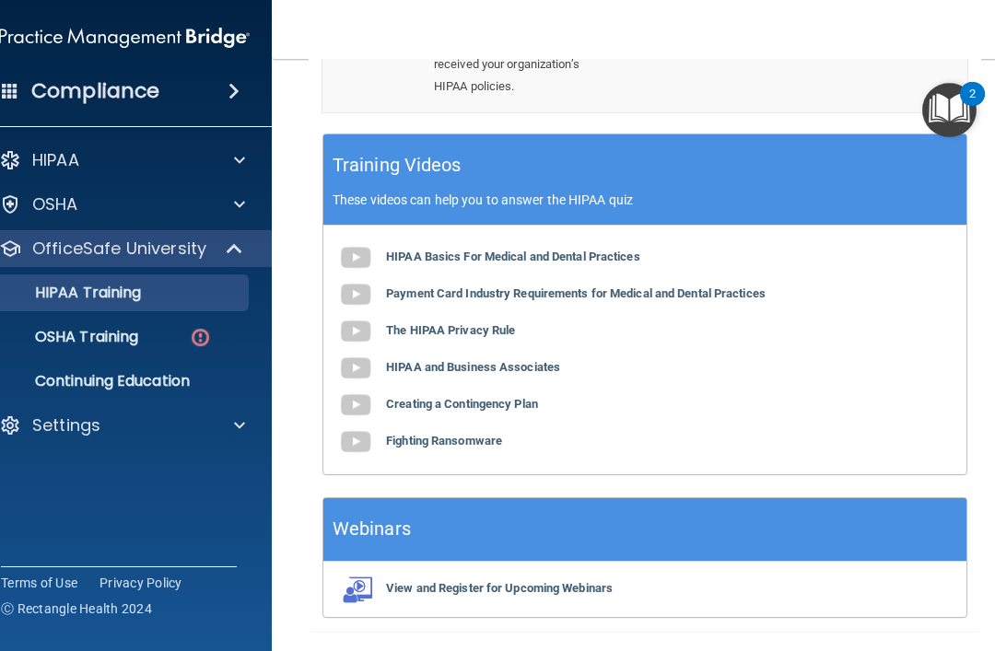
scroll to position [865, 0]
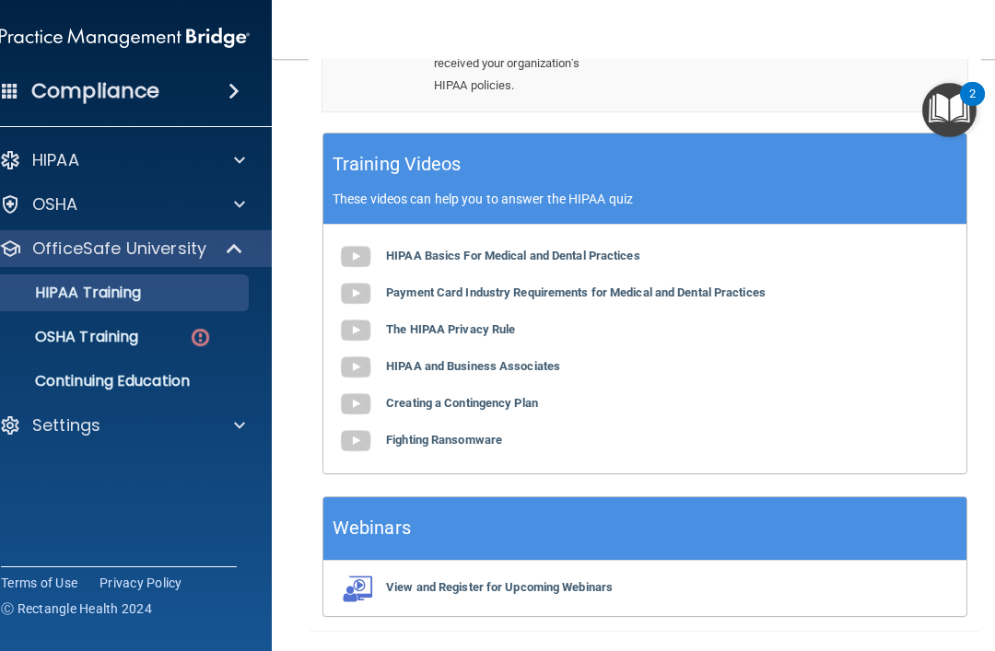
click at [479, 334] on b "The HIPAA Privacy Rule" at bounding box center [450, 330] width 129 height 14
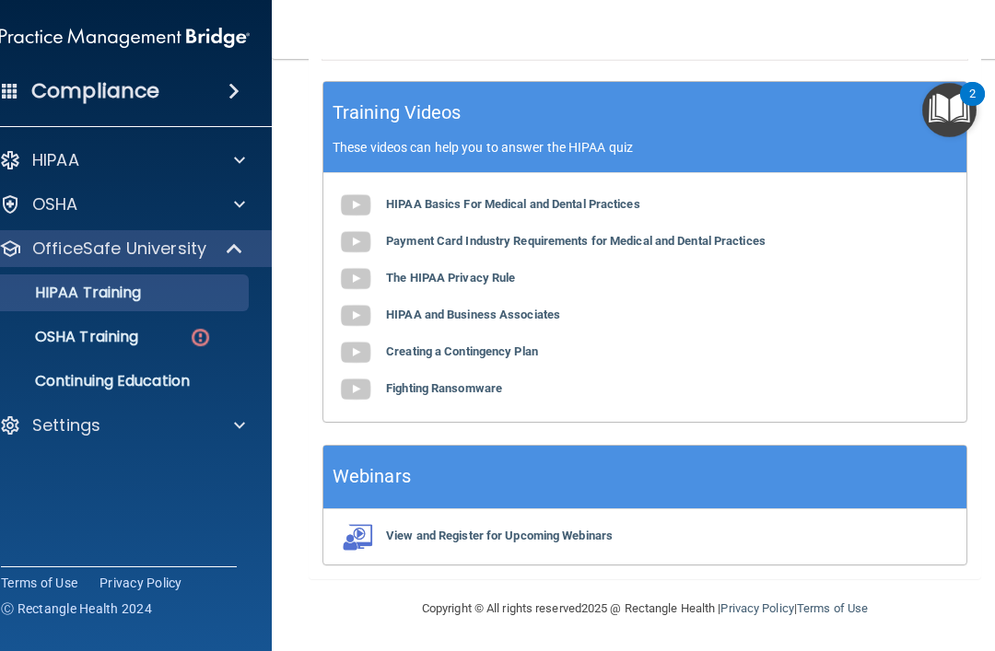
scroll to position [916, 0]
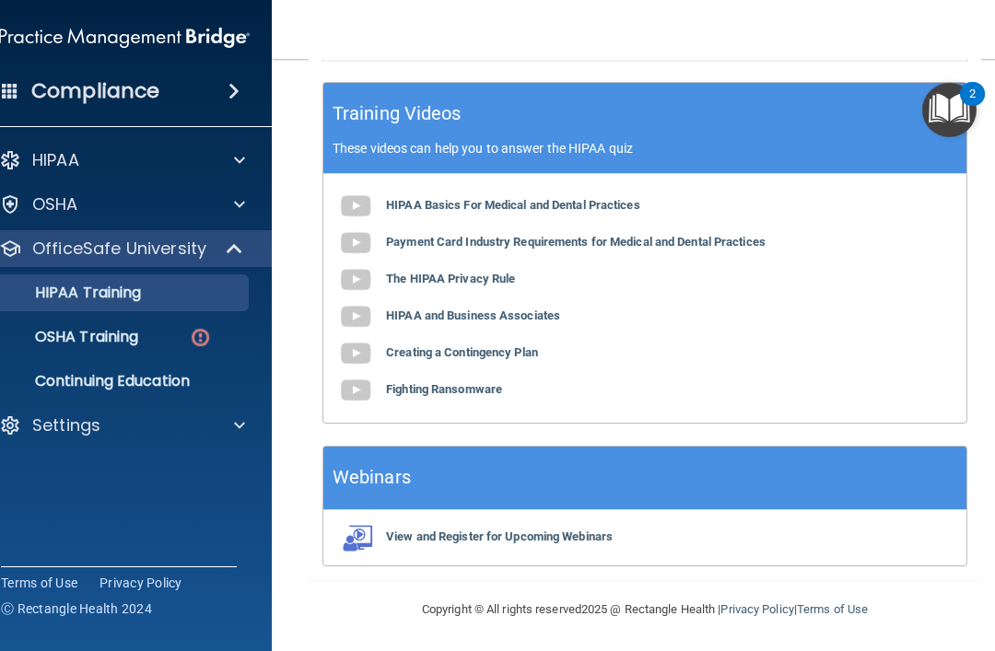
click at [194, 346] on img at bounding box center [200, 337] width 23 height 23
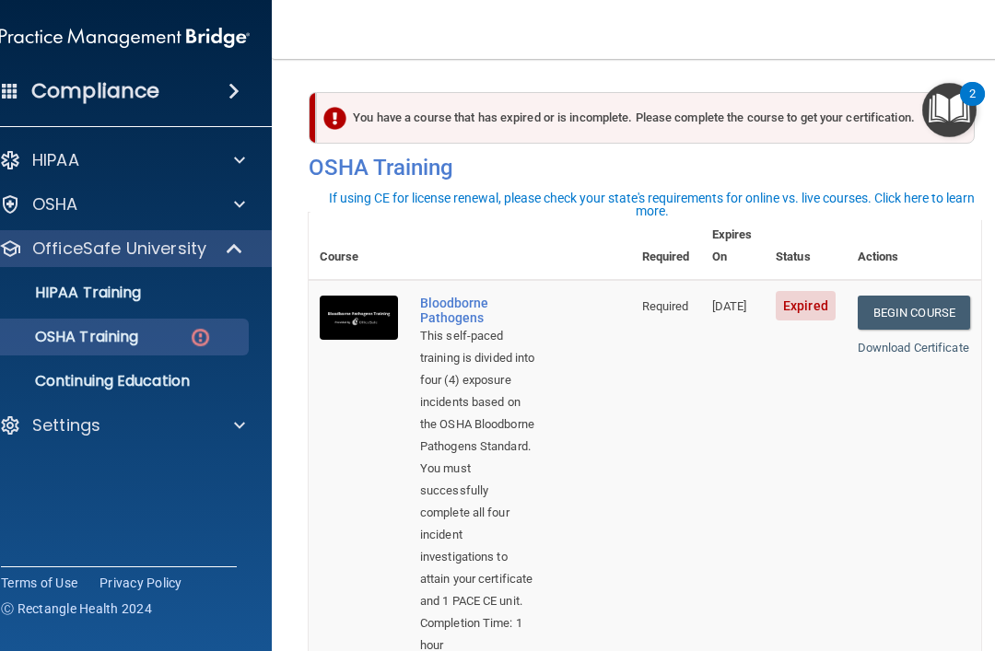
click at [930, 296] on link "Begin Course" at bounding box center [914, 313] width 112 height 34
click at [900, 296] on link "Begin Course" at bounding box center [914, 313] width 112 height 34
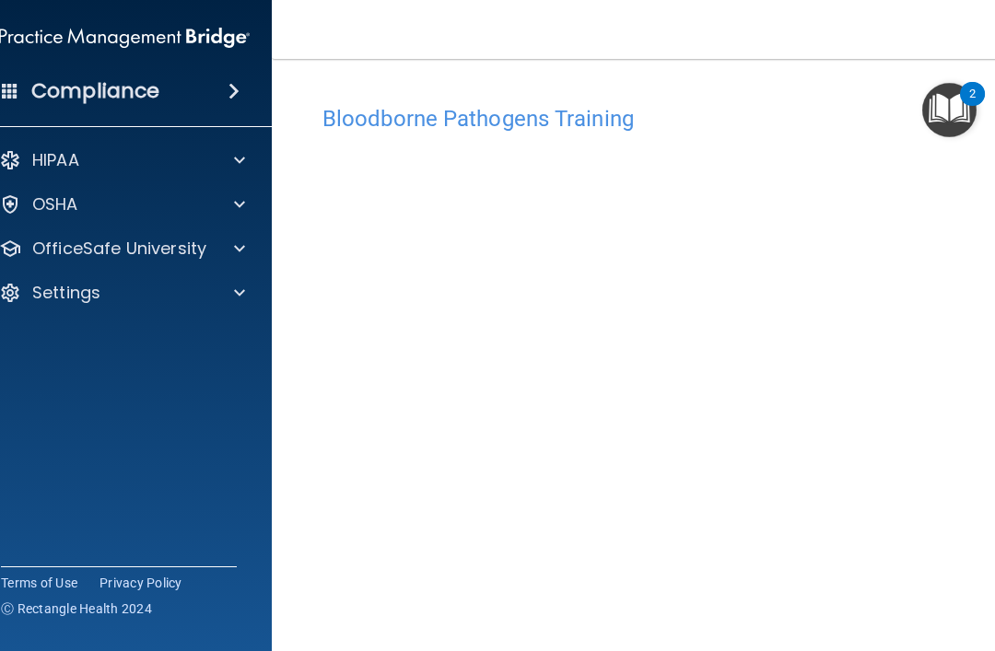
click at [60, 164] on p "HIPAA" at bounding box center [55, 160] width 47 height 22
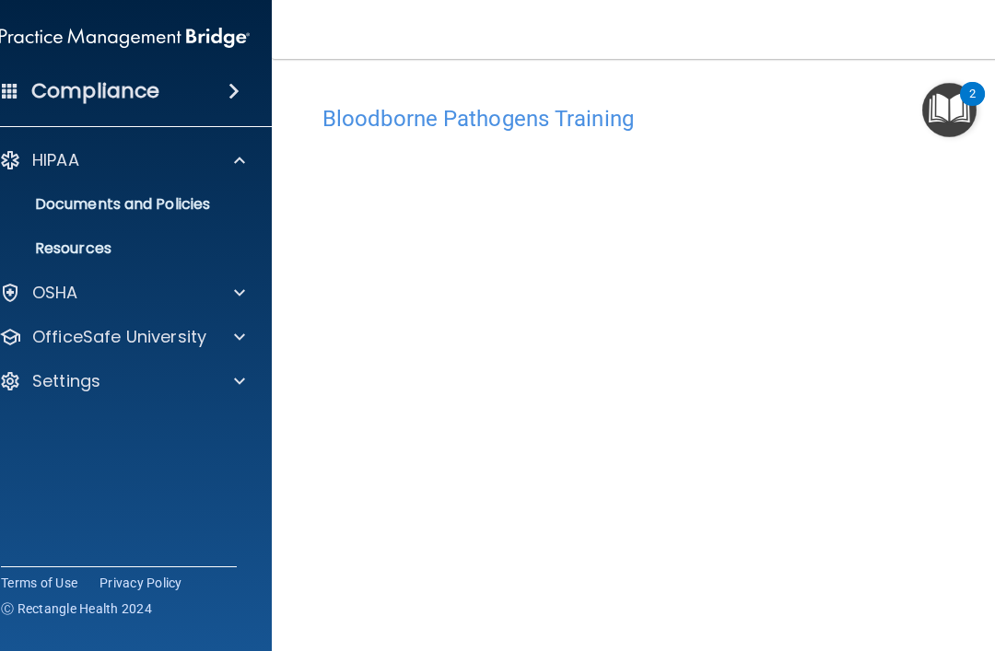
click at [48, 296] on p "OSHA" at bounding box center [55, 293] width 46 height 22
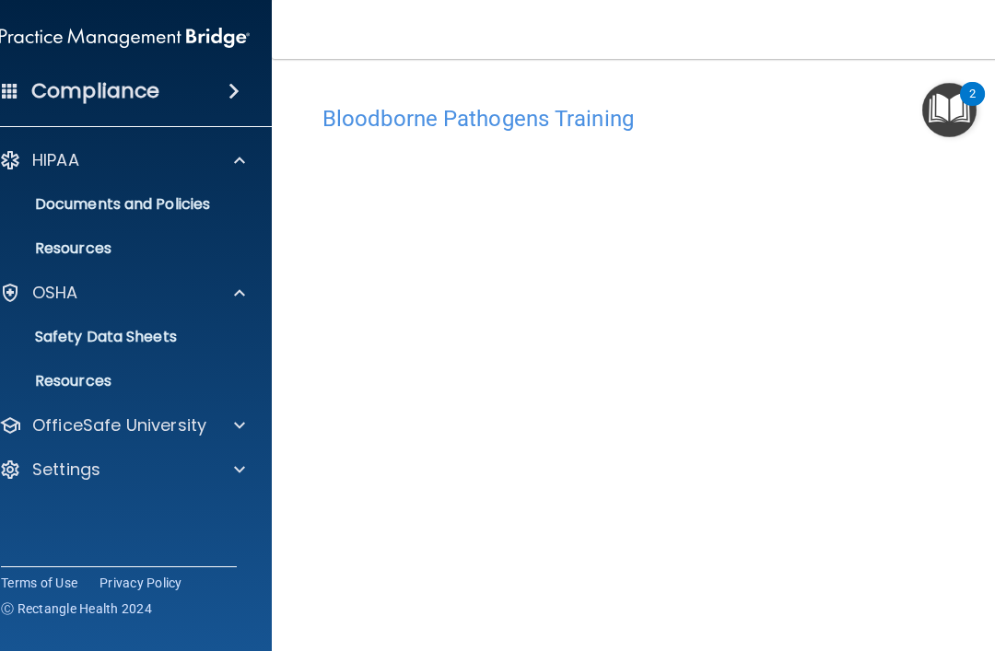
click at [65, 418] on p "OfficeSafe University" at bounding box center [119, 426] width 174 height 22
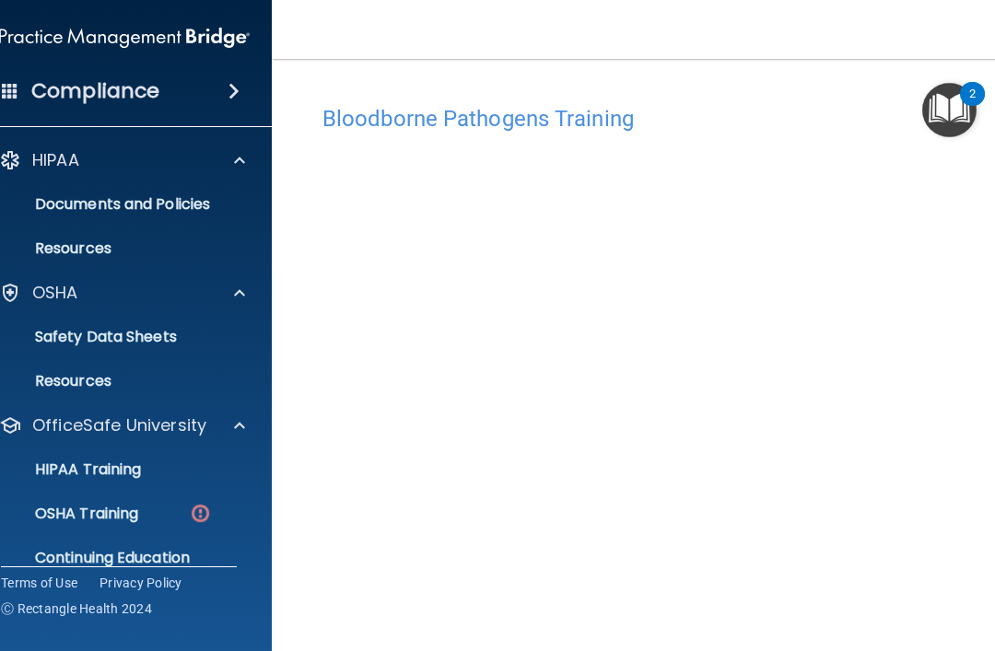
click at [56, 515] on p "OSHA Training" at bounding box center [63, 514] width 149 height 18
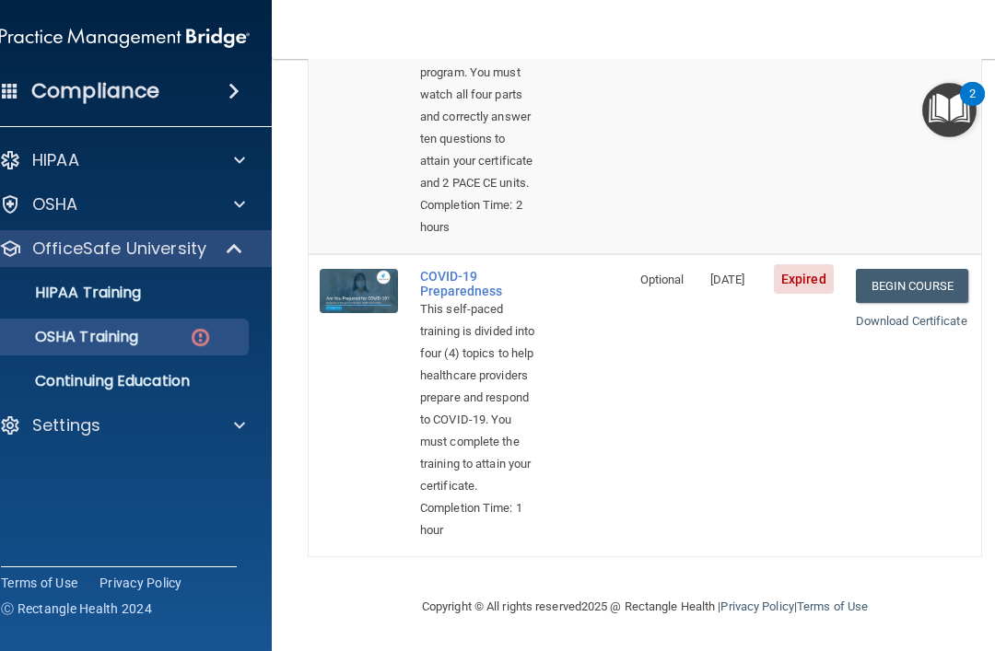
scroll to position [1368, 0]
click at [926, 269] on link "Begin Course" at bounding box center [912, 286] width 112 height 34
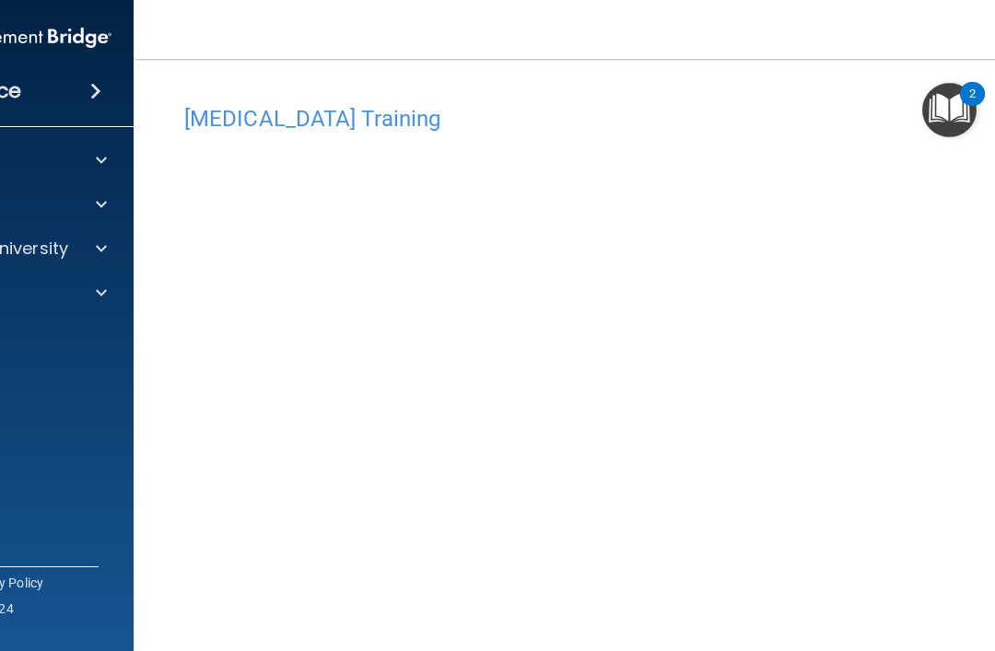
click at [106, 296] on span at bounding box center [101, 293] width 11 height 22
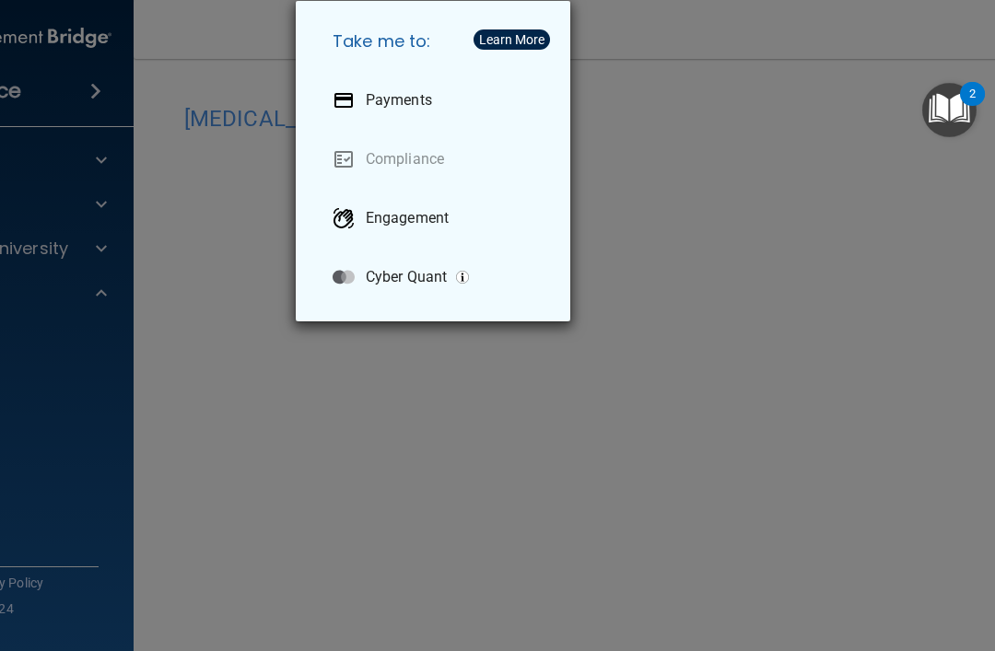
click at [667, 97] on div "Take me to: Payments Compliance Engagement Cyber Quant" at bounding box center [497, 325] width 995 height 651
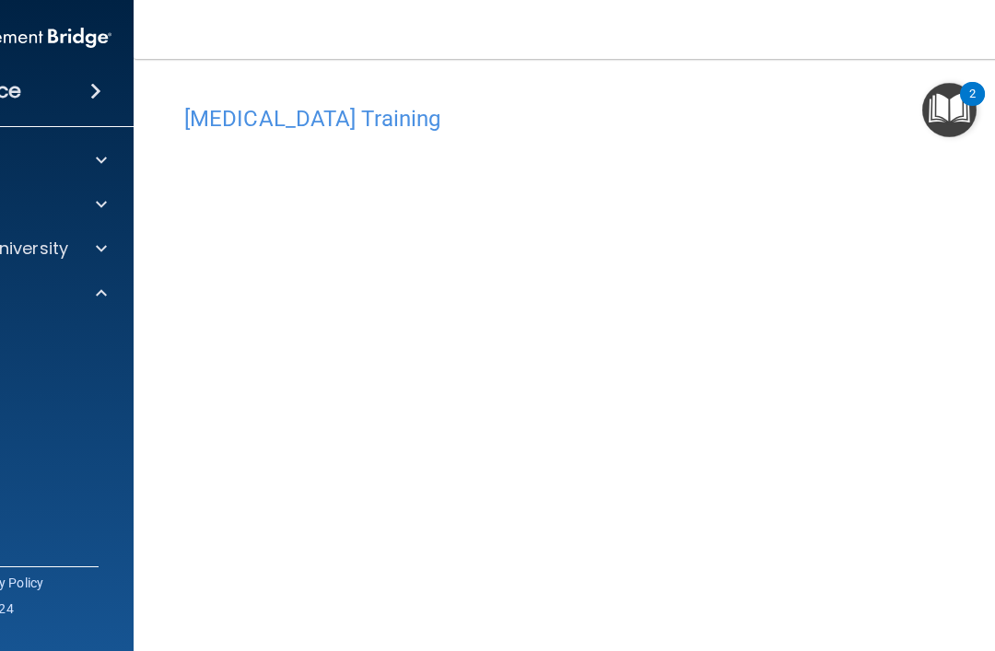
click at [957, 114] on img "Open Resource Center, 2 new notifications" at bounding box center [949, 110] width 54 height 54
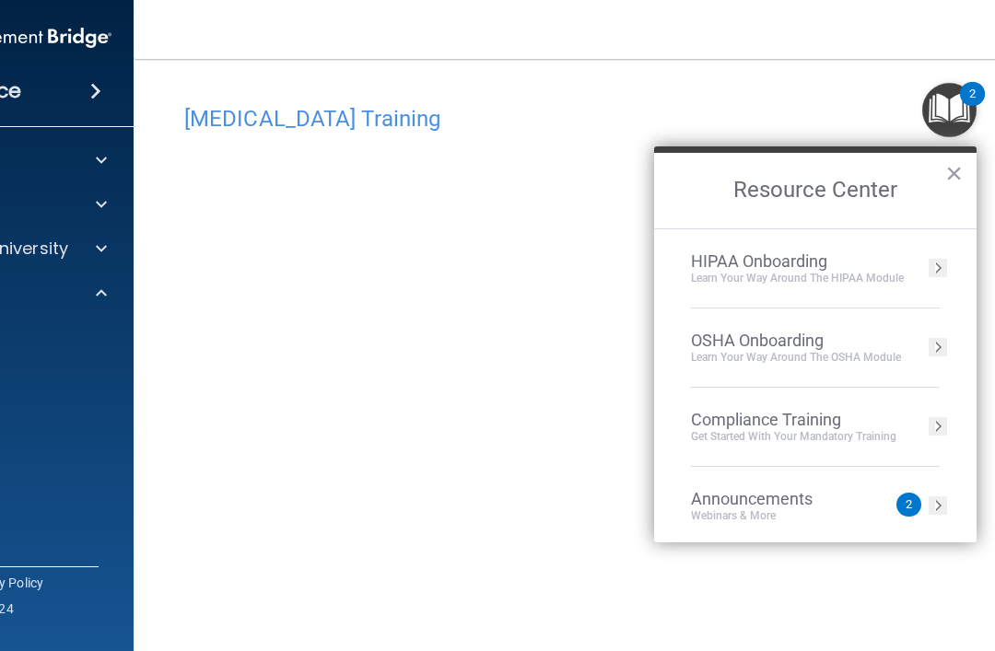
click at [801, 514] on div "Webinars & More" at bounding box center [770, 517] width 158 height 16
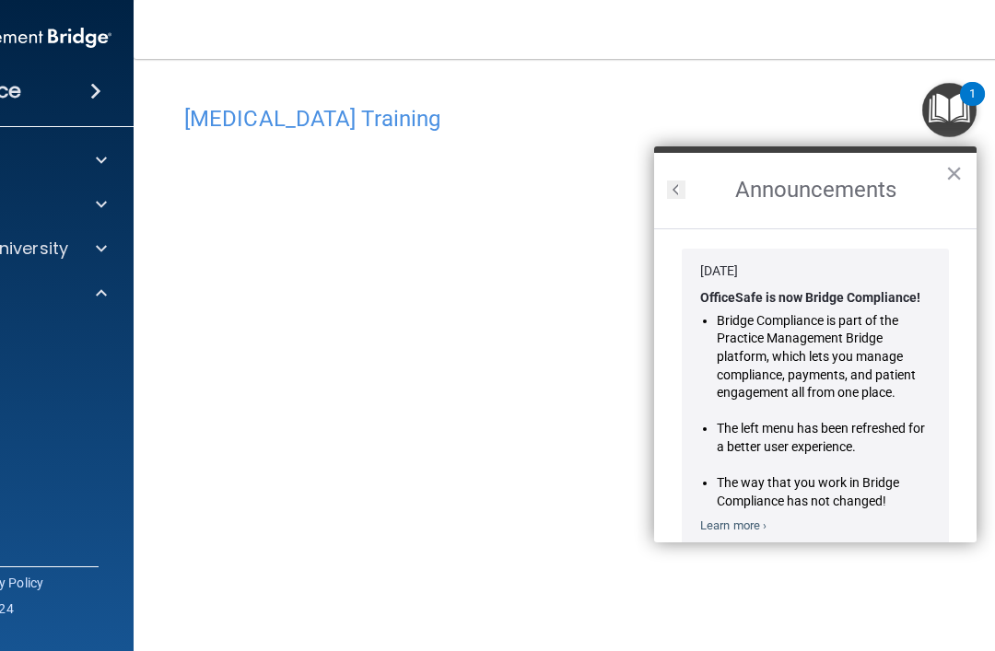
click at [749, 525] on link "Learn more ›" at bounding box center [733, 526] width 66 height 14
click at [956, 181] on button "×" at bounding box center [954, 172] width 18 height 29
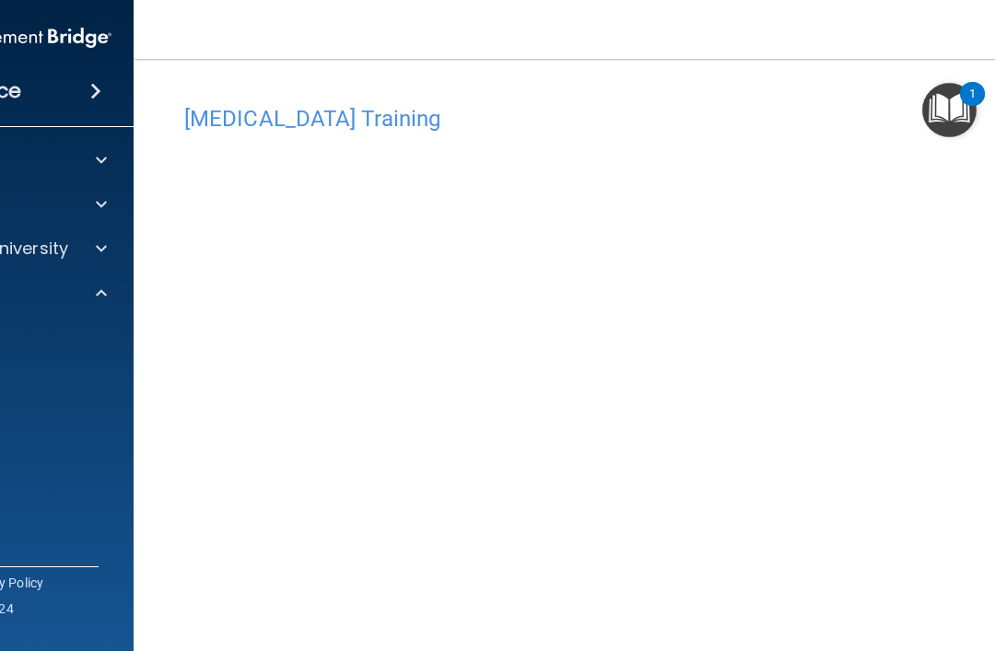
click at [577, 0] on div at bounding box center [716, 0] width 285 height 1
click at [953, 100] on img "Open Resource Center, 1 new notification" at bounding box center [949, 110] width 54 height 54
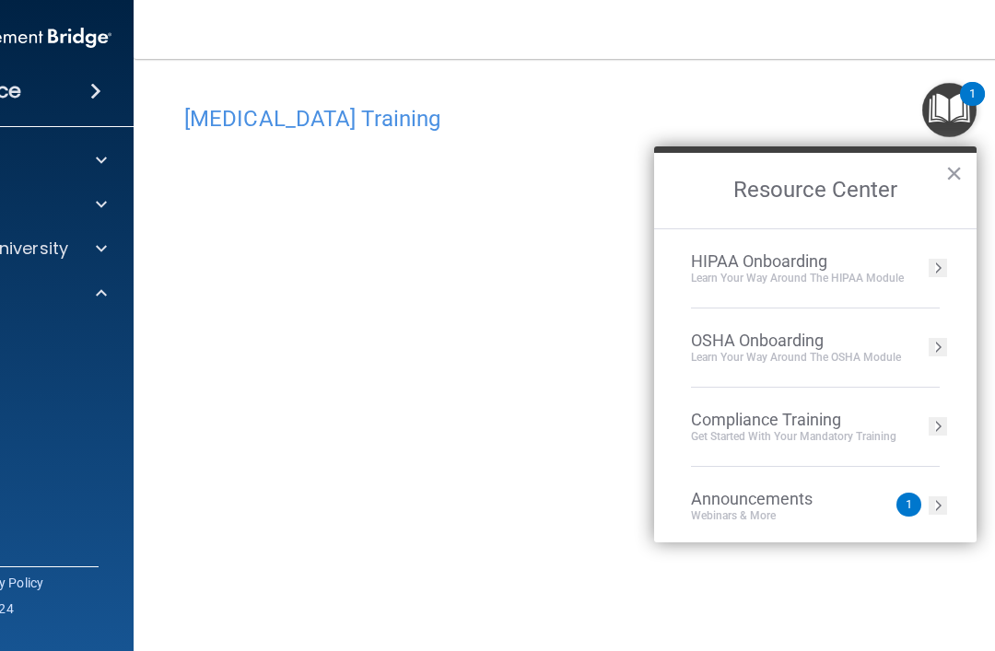
click at [866, 419] on div "Compliance Training" at bounding box center [793, 420] width 205 height 20
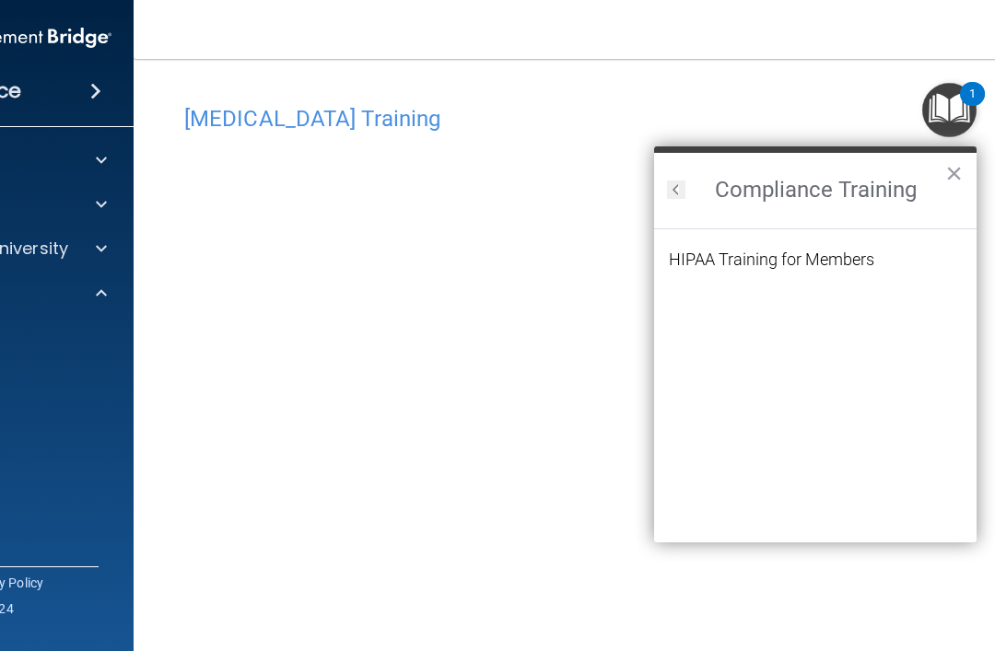
click at [834, 268] on div "HIPAA Training for Members" at bounding box center [771, 260] width 205 height 17
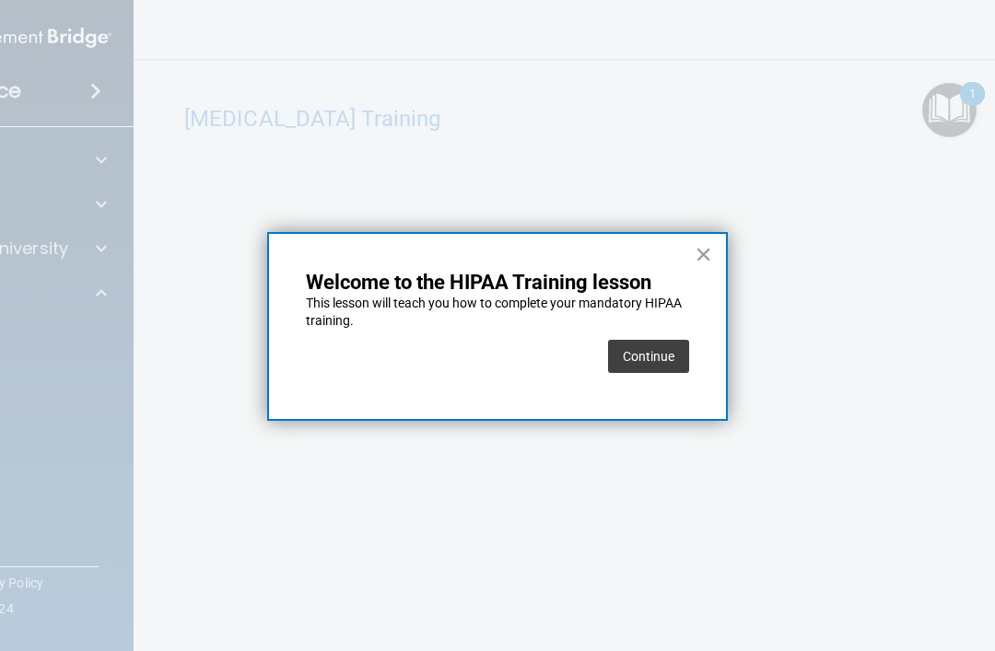
click at [651, 362] on button "Continue" at bounding box center [648, 356] width 81 height 33
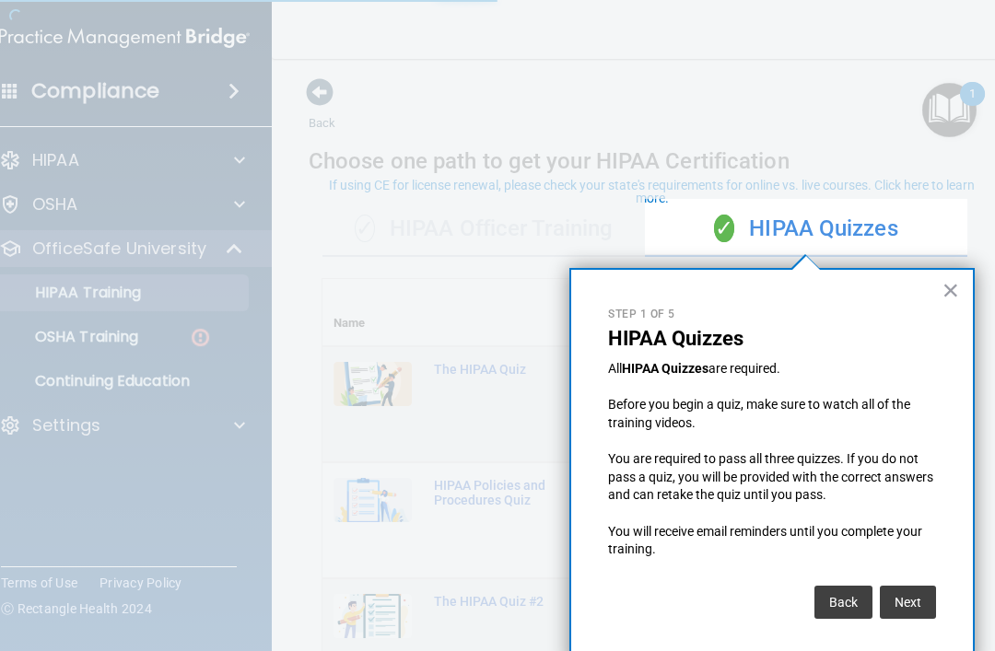
scroll to position [8, 0]
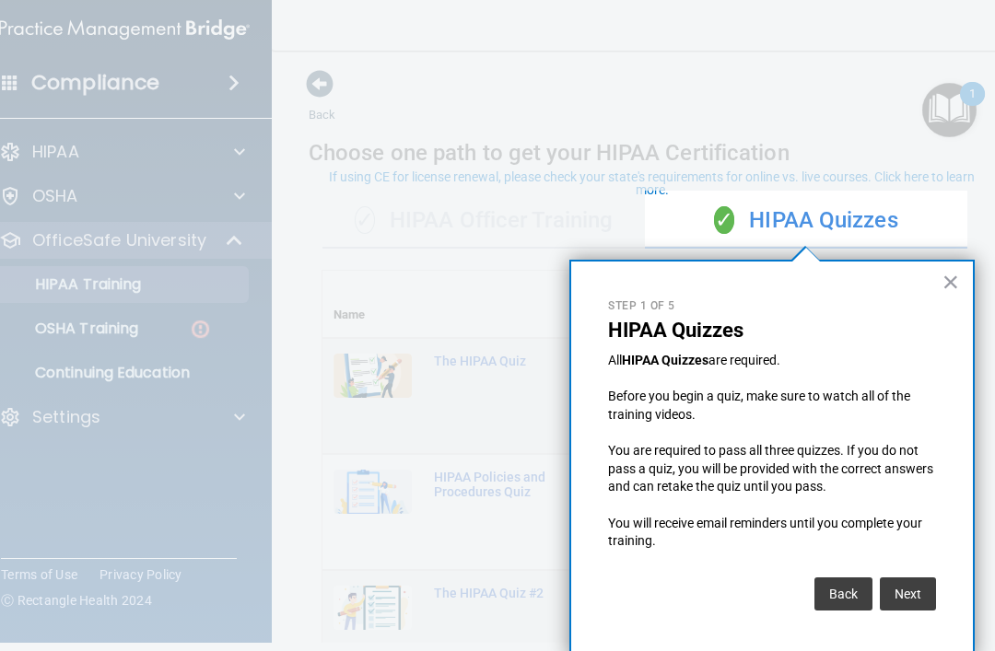
click at [907, 585] on button "Next" at bounding box center [908, 594] width 56 height 33
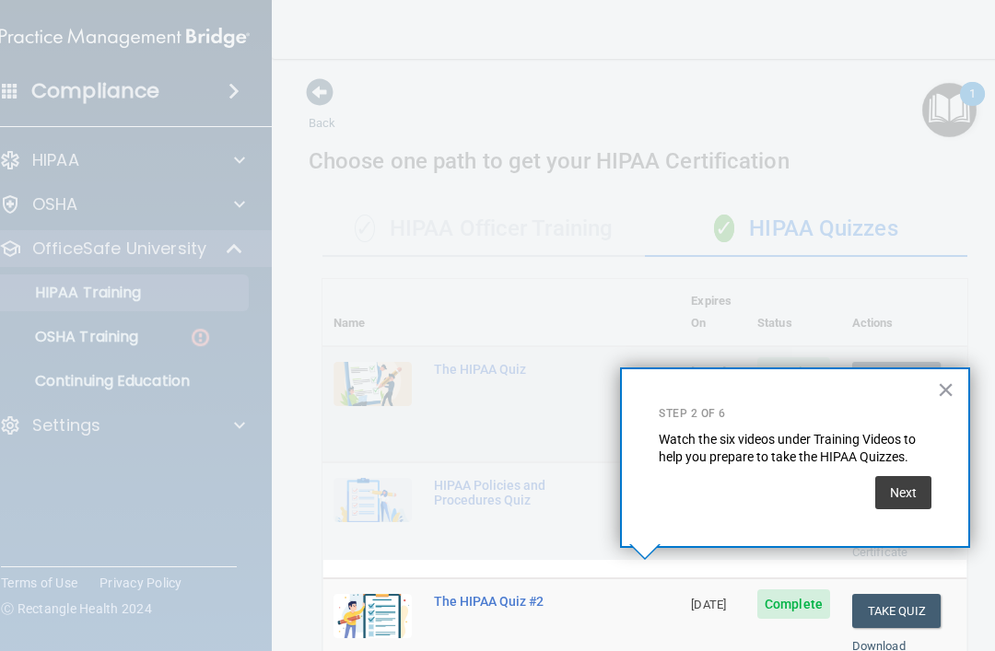
scroll to position [437, 0]
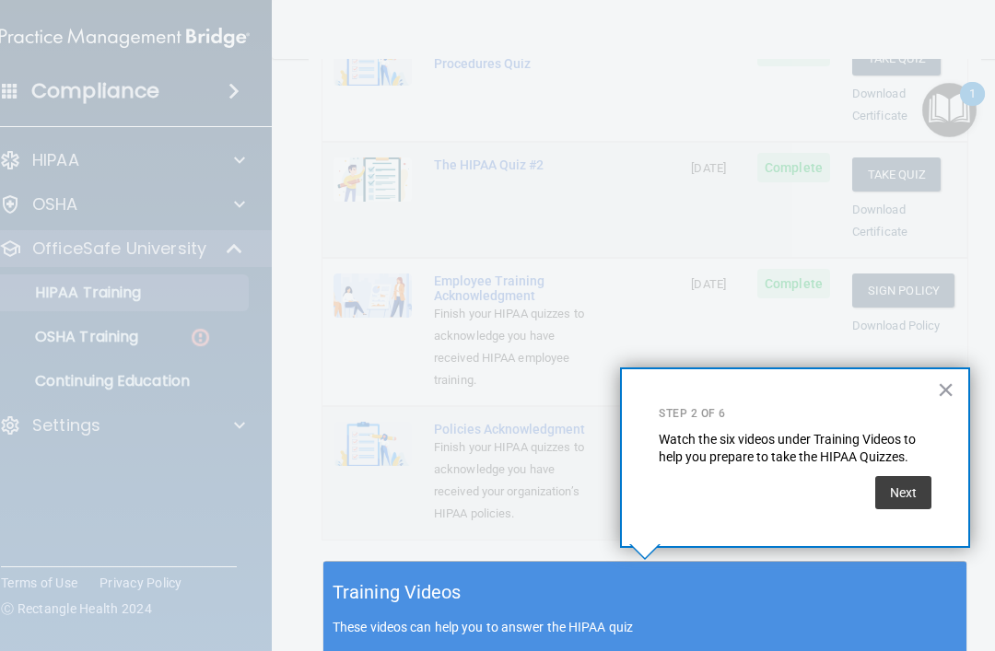
click at [897, 493] on button "Next" at bounding box center [903, 492] width 56 height 33
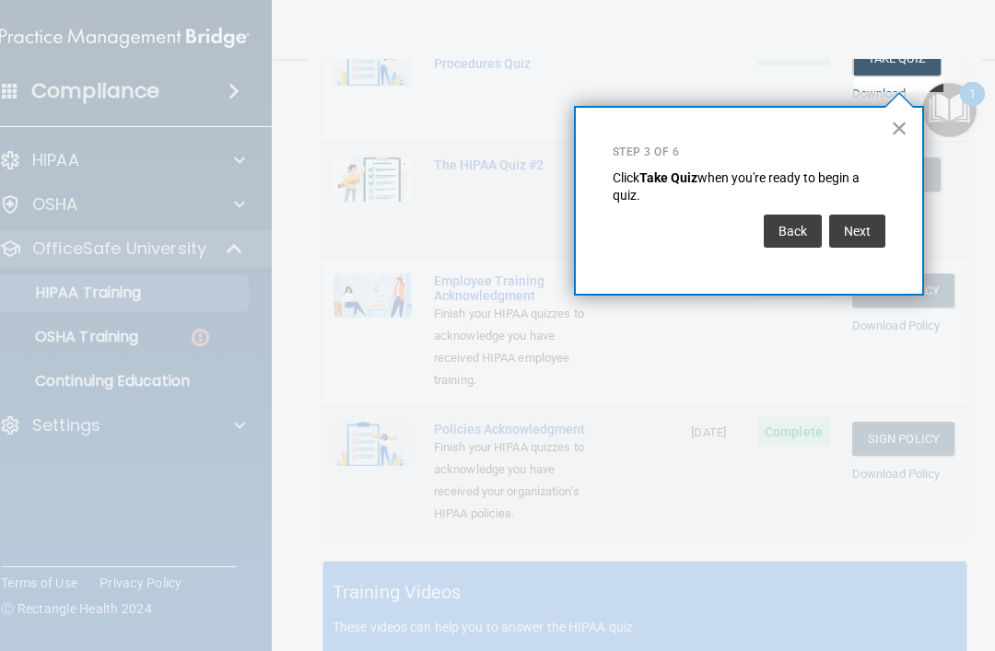
scroll to position [277, 0]
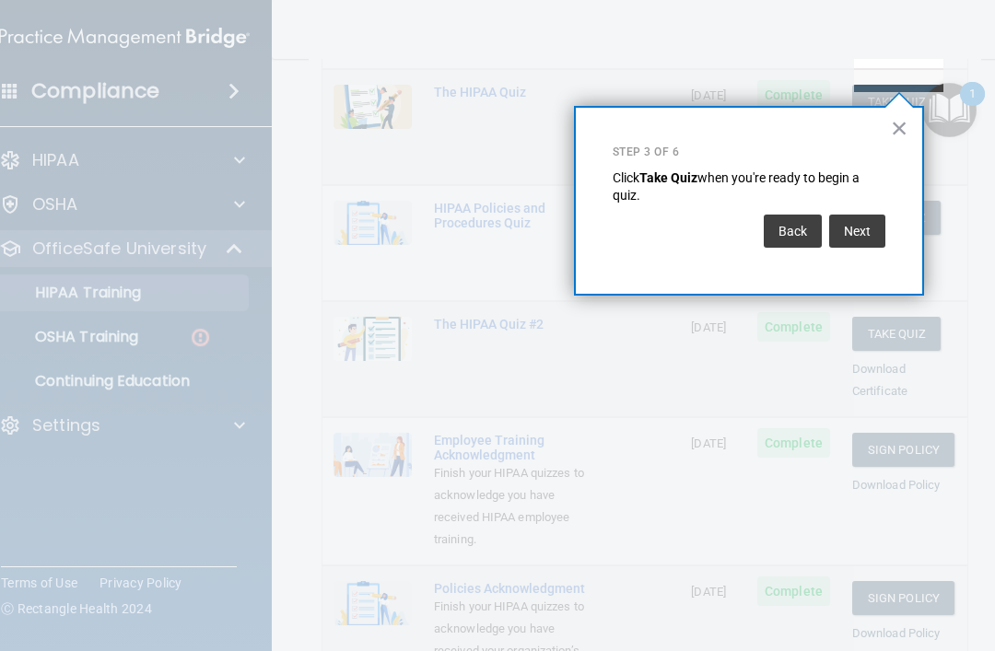
click at [862, 224] on button "Next" at bounding box center [857, 231] width 56 height 33
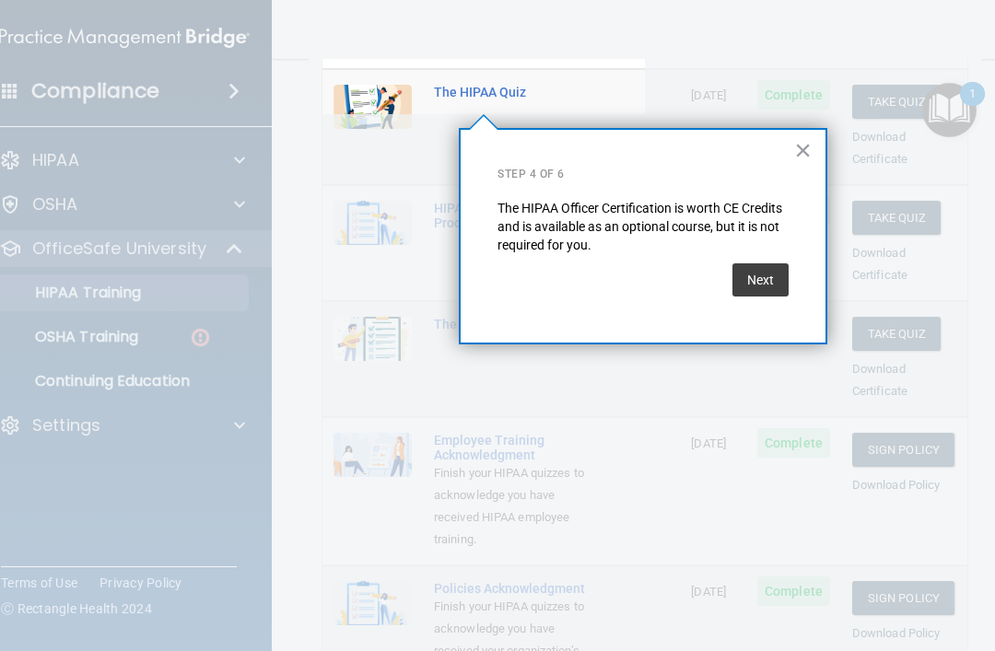
scroll to position [140, 0]
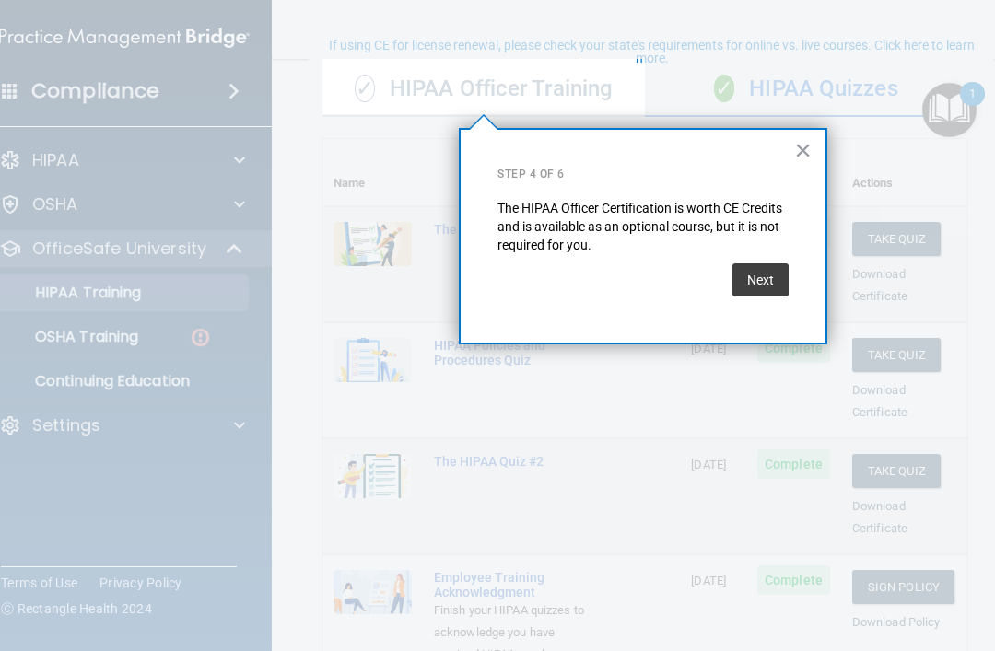
click at [772, 282] on button "Next" at bounding box center [761, 280] width 56 height 33
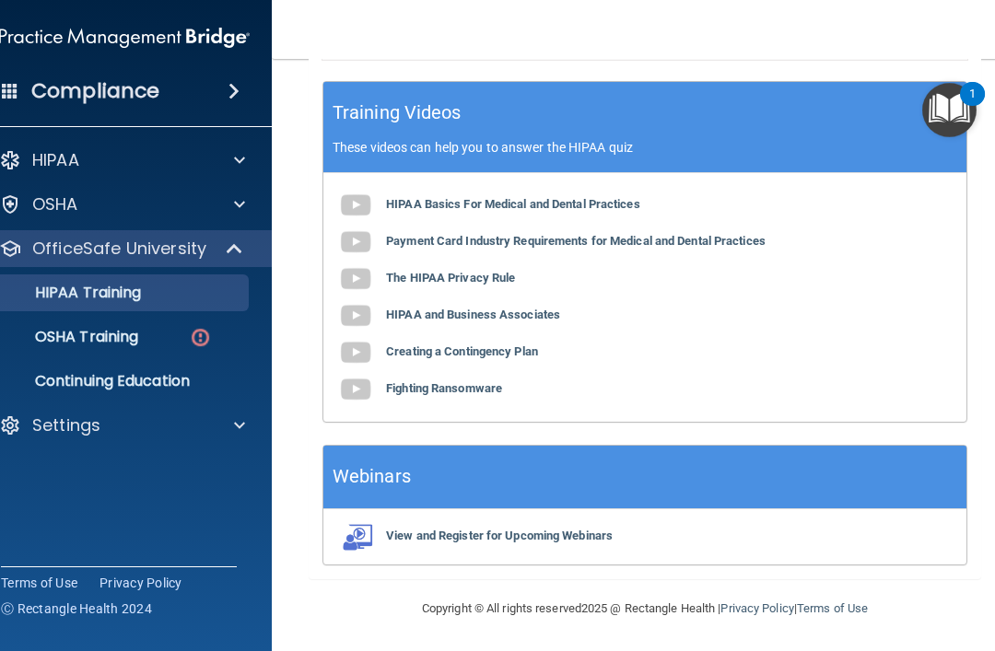
scroll to position [916, 0]
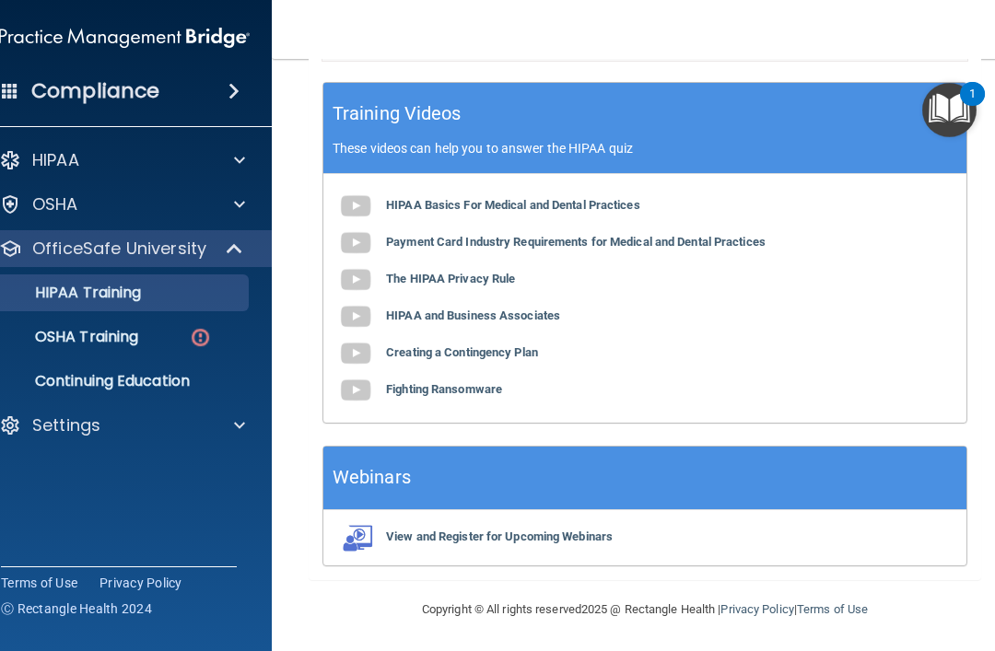
click at [355, 218] on img at bounding box center [355, 206] width 37 height 37
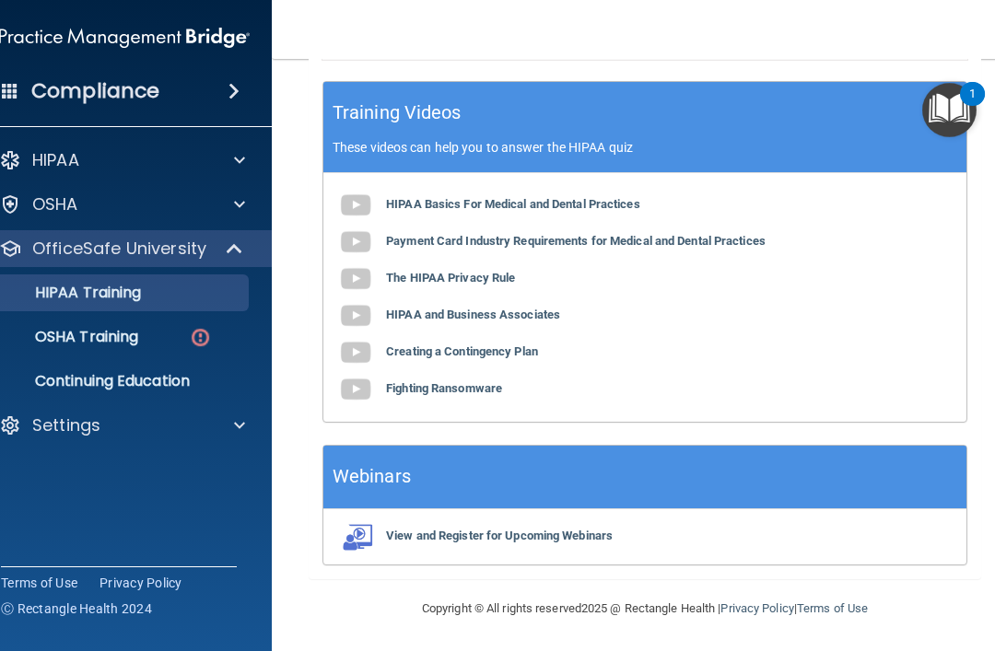
scroll to position [916, 0]
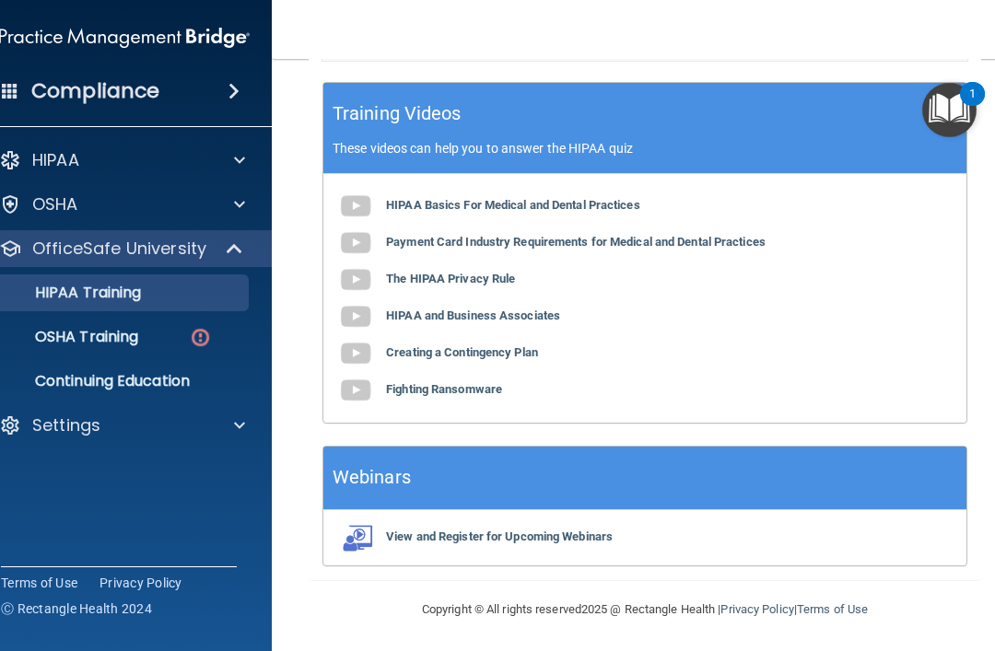
click at [603, 539] on b "View and Register for Upcoming Webinars" at bounding box center [499, 537] width 227 height 14
click at [366, 256] on img at bounding box center [355, 243] width 37 height 37
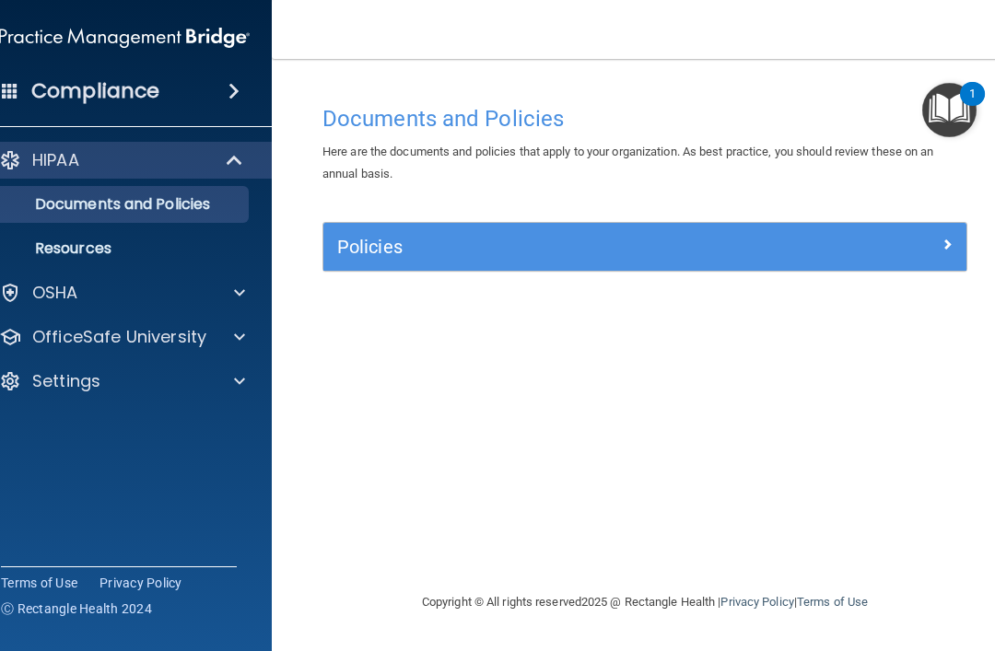
click at [950, 252] on span at bounding box center [947, 244] width 11 height 22
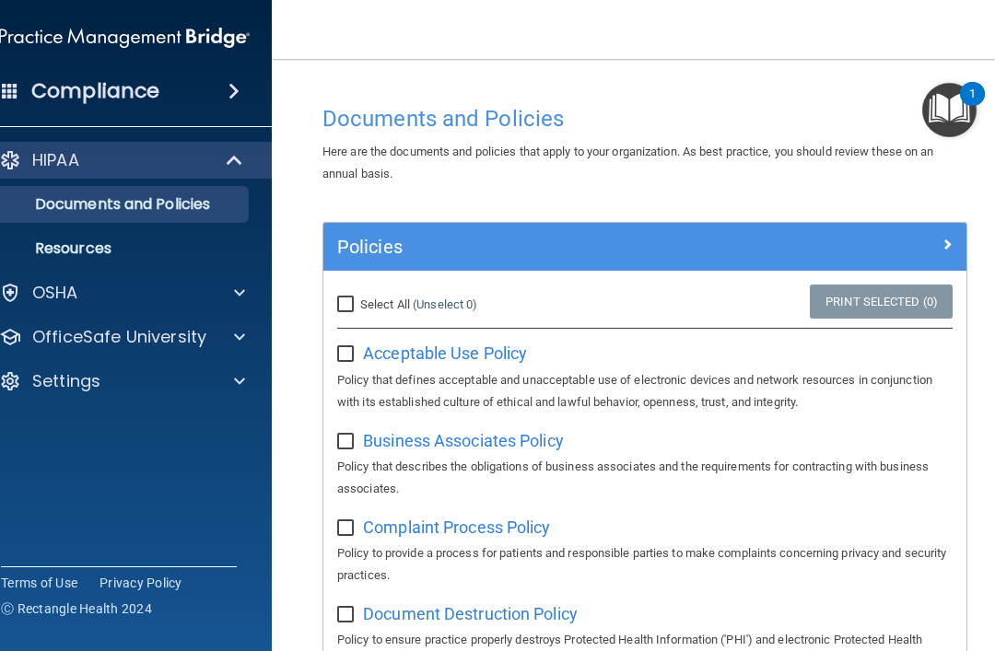
click at [948, 249] on span at bounding box center [947, 244] width 11 height 22
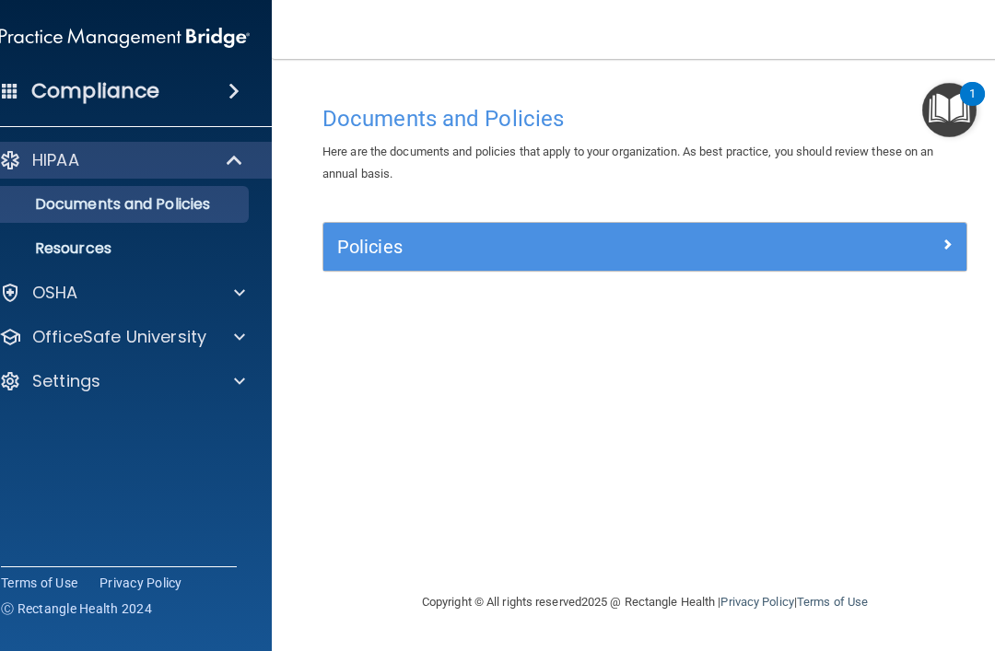
click at [948, 258] on div "Policies" at bounding box center [644, 246] width 643 height 29
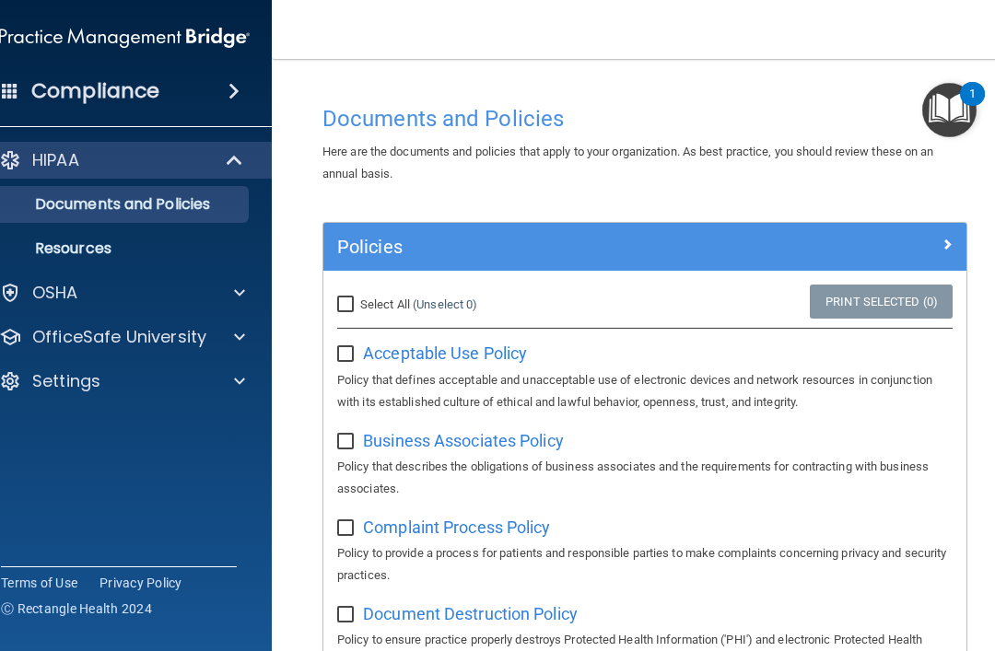
click at [339, 376] on p "Policy that defines acceptable and unacceptable use of electronic devices and n…" at bounding box center [645, 392] width 616 height 44
click at [347, 356] on input "checkbox" at bounding box center [347, 354] width 21 height 15
checkbox input "true"
click at [360, 458] on p "Policy that describes the obligations of business associates and the requiremen…" at bounding box center [645, 478] width 616 height 44
click at [344, 440] on input "checkbox" at bounding box center [347, 442] width 21 height 15
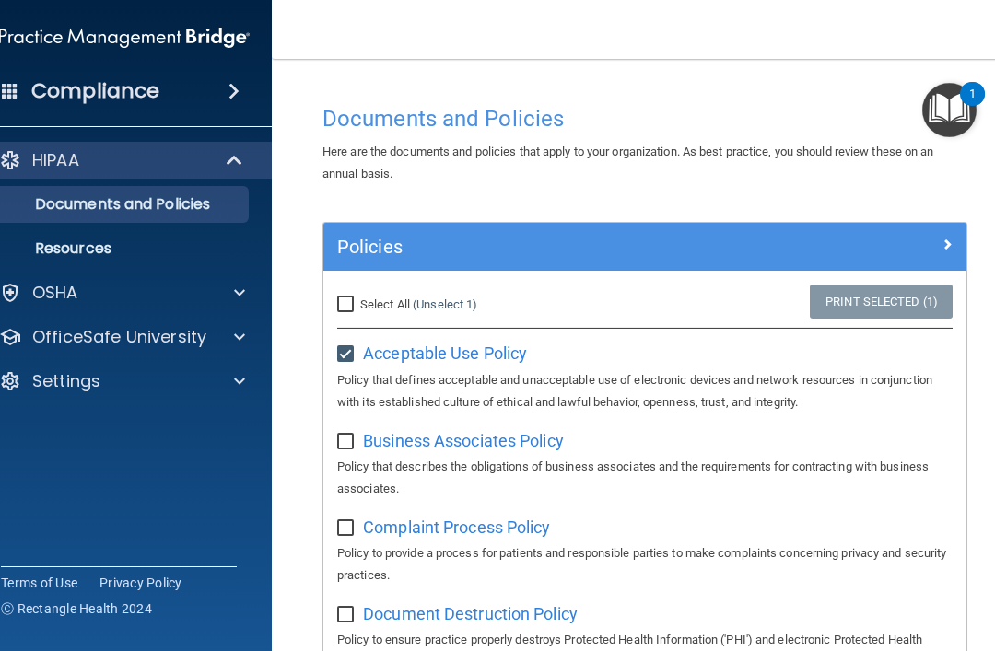
checkbox input "true"
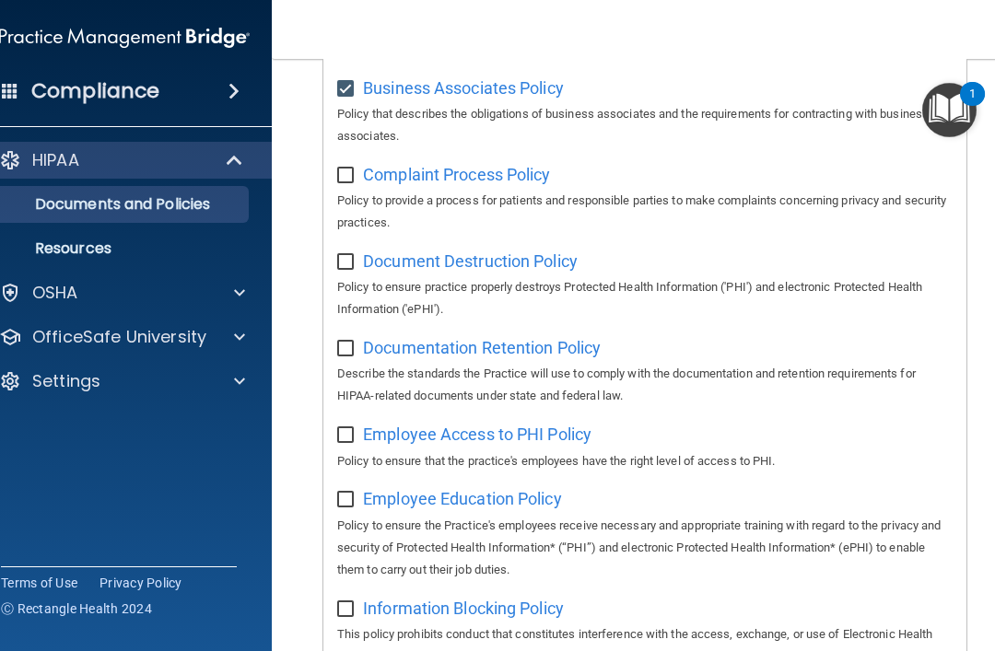
scroll to position [326, 0]
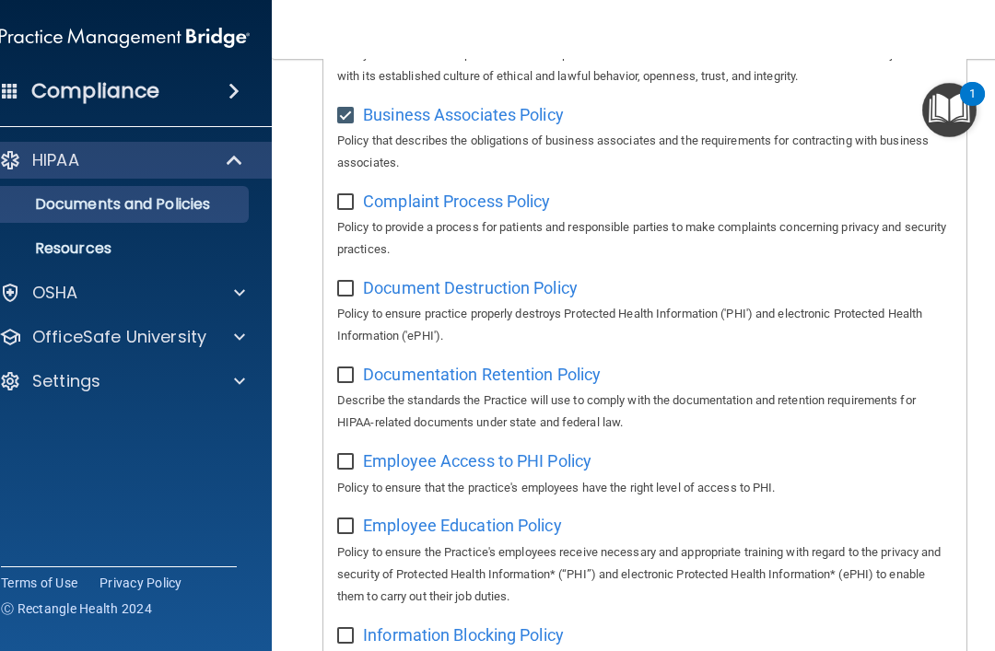
click at [339, 203] on input "checkbox" at bounding box center [347, 202] width 21 height 15
checkbox input "true"
click at [346, 289] on input "checkbox" at bounding box center [347, 289] width 21 height 15
checkbox input "true"
click at [352, 371] on input "checkbox" at bounding box center [347, 376] width 21 height 15
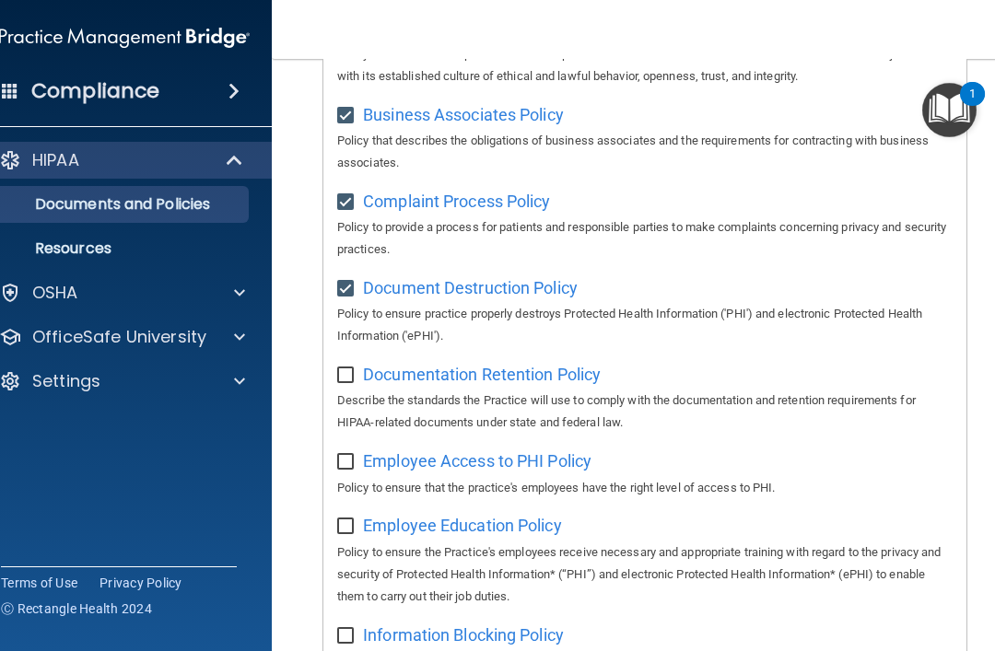
checkbox input "true"
click at [347, 461] on input "checkbox" at bounding box center [347, 462] width 21 height 15
checkbox input "true"
click at [359, 542] on p "Policy to ensure the Practice's employees receive necessary and appropriate tra…" at bounding box center [645, 575] width 616 height 66
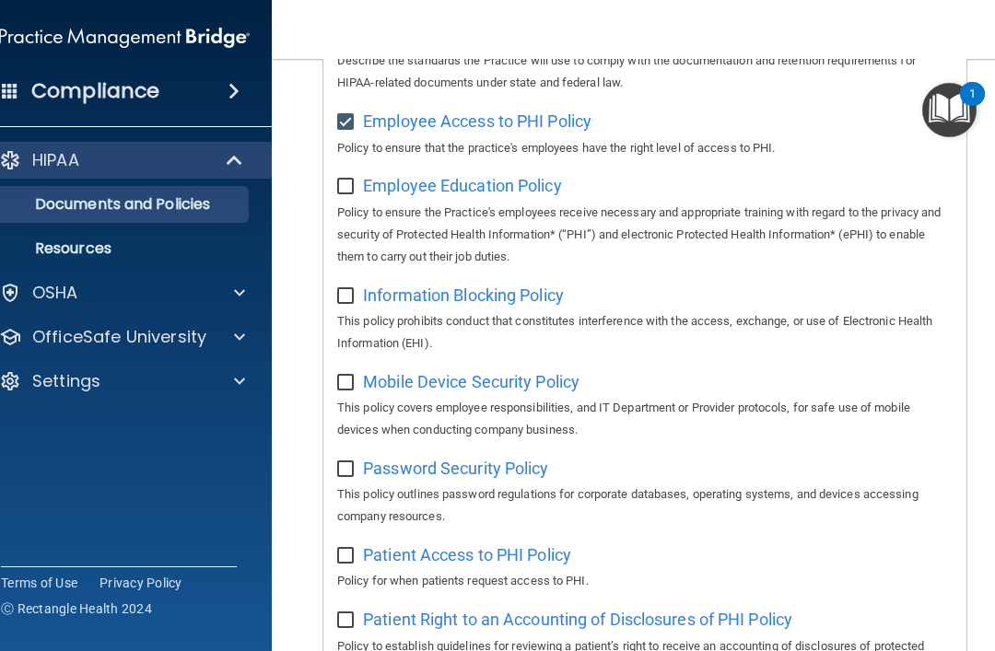
scroll to position [693, 0]
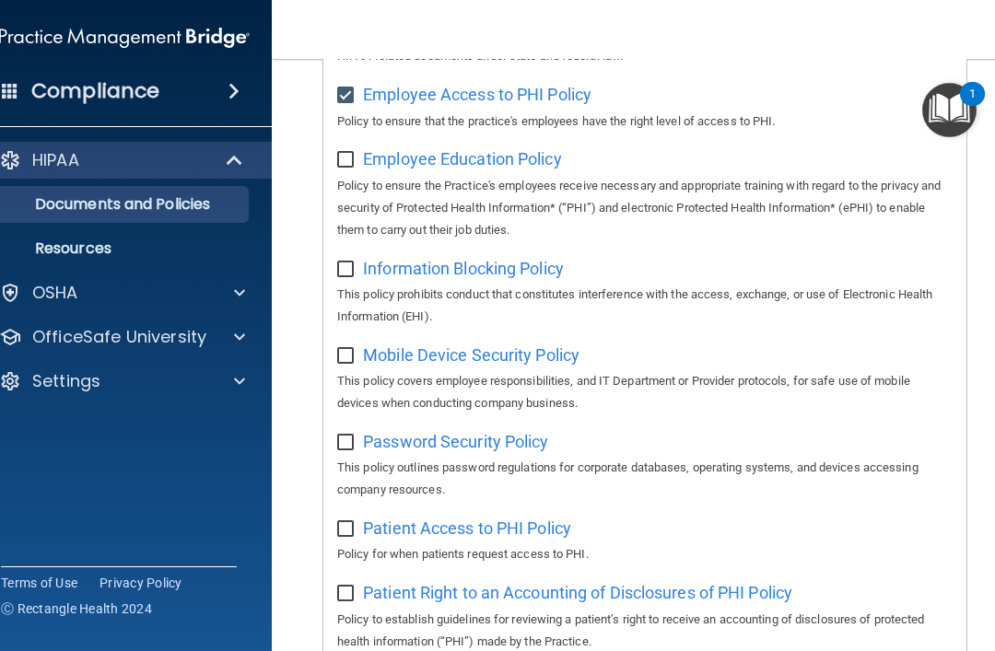
click at [350, 155] on input "checkbox" at bounding box center [347, 160] width 21 height 15
checkbox input "true"
click at [349, 264] on input "checkbox" at bounding box center [347, 270] width 21 height 15
checkbox input "true"
click at [346, 351] on input "checkbox" at bounding box center [347, 356] width 21 height 15
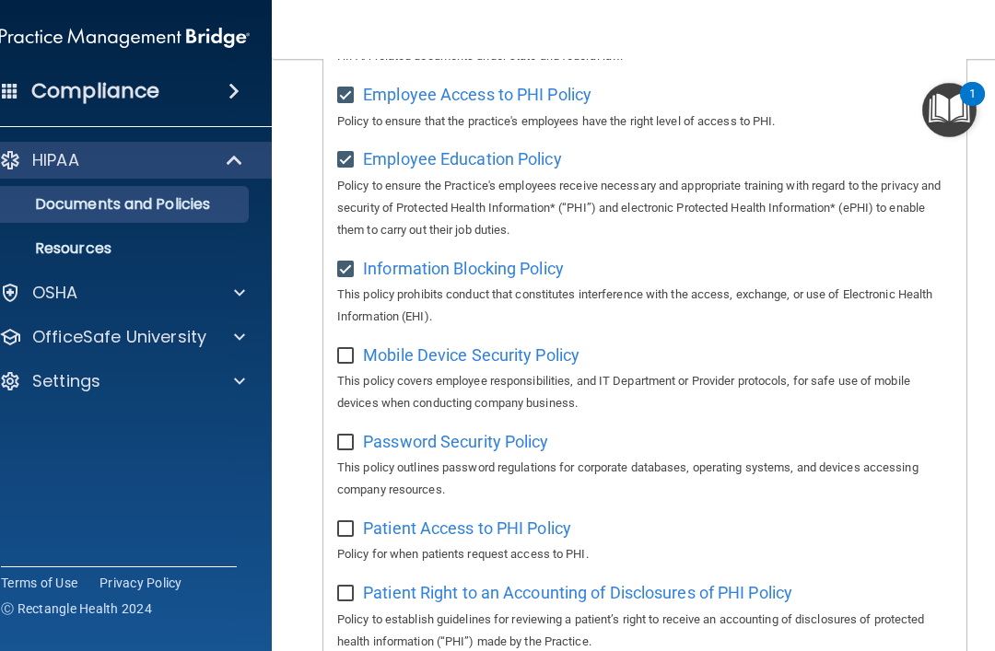
checkbox input "true"
click at [350, 436] on input "checkbox" at bounding box center [347, 443] width 21 height 15
checkbox input "true"
click at [346, 587] on input "checkbox" at bounding box center [347, 594] width 21 height 15
checkbox input "true"
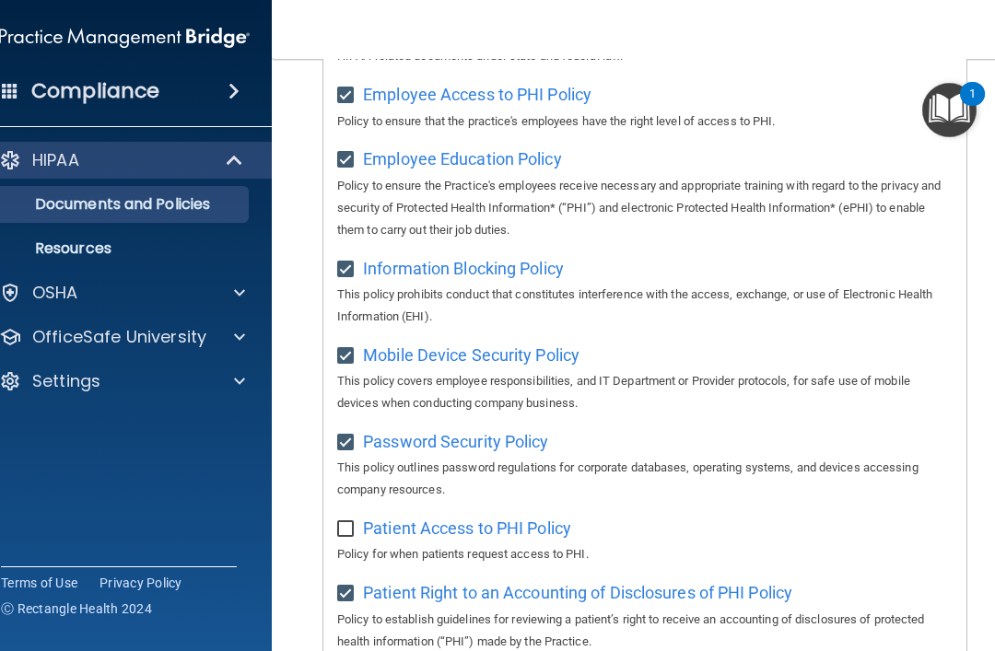
click at [343, 522] on input "checkbox" at bounding box center [347, 529] width 21 height 15
checkbox input "true"
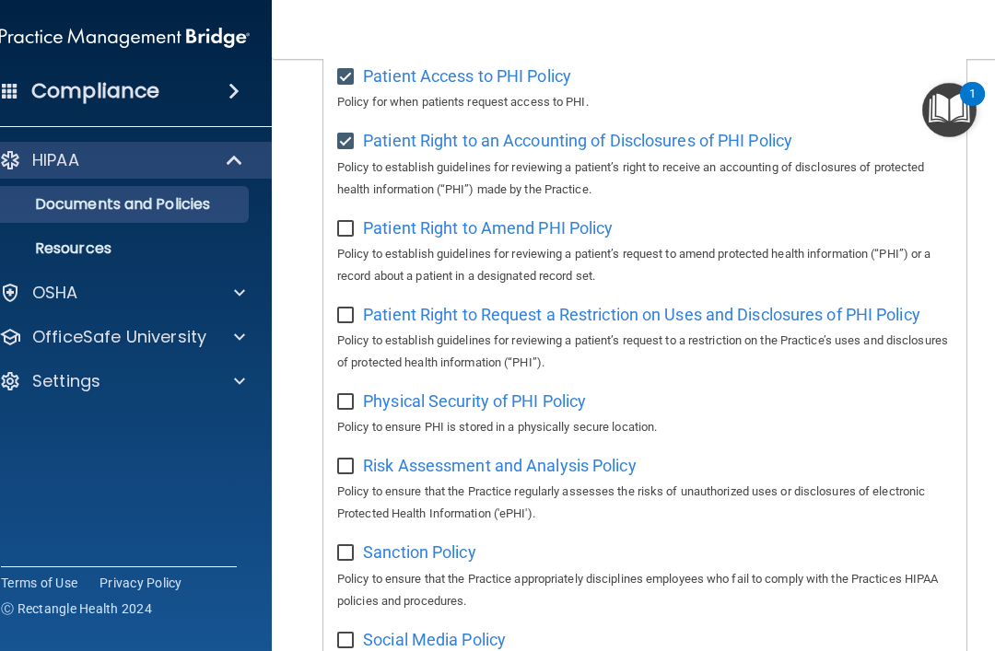
scroll to position [1146, 0]
click at [348, 221] on input "checkbox" at bounding box center [347, 228] width 21 height 15
checkbox input "true"
click at [346, 308] on input "checkbox" at bounding box center [347, 315] width 21 height 15
checkbox input "true"
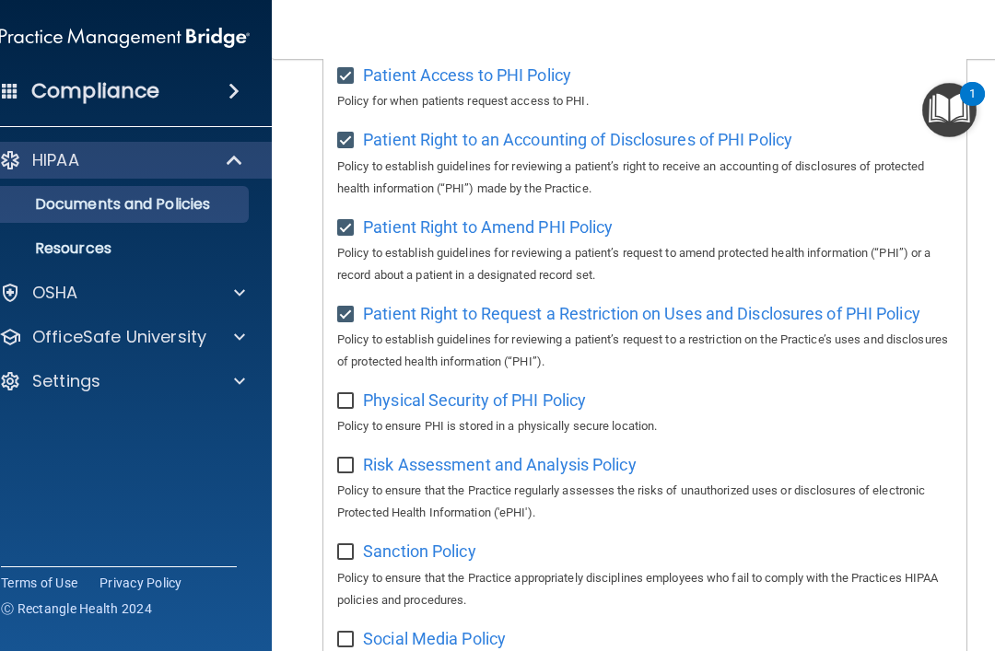
click at [347, 394] on input "checkbox" at bounding box center [347, 401] width 21 height 15
checkbox input "true"
click at [350, 459] on input "checkbox" at bounding box center [347, 466] width 21 height 15
checkbox input "true"
click at [338, 546] on input "checkbox" at bounding box center [347, 553] width 21 height 15
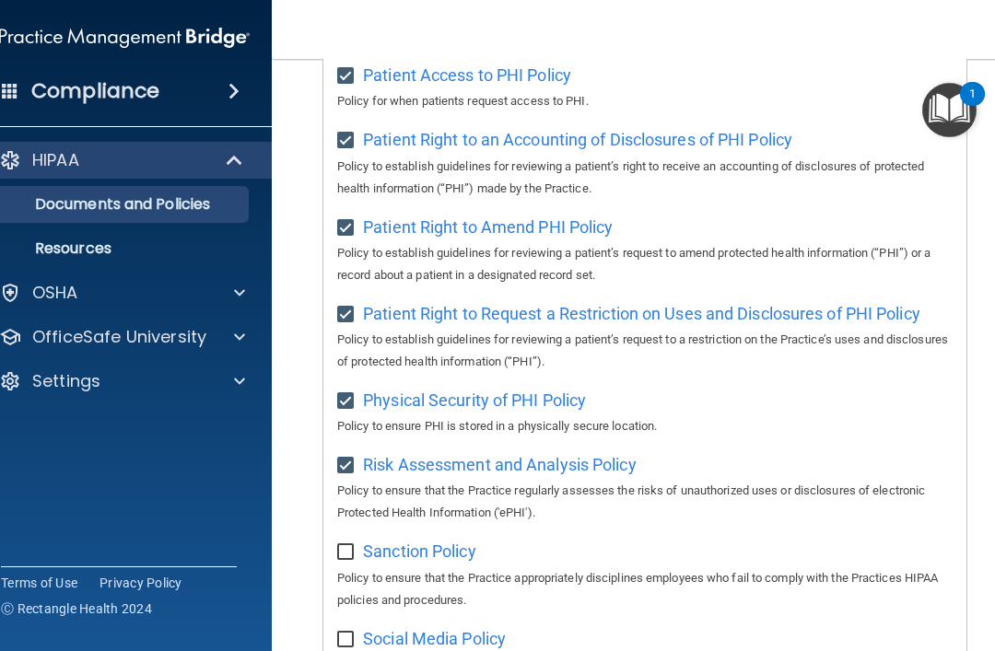
checkbox input "true"
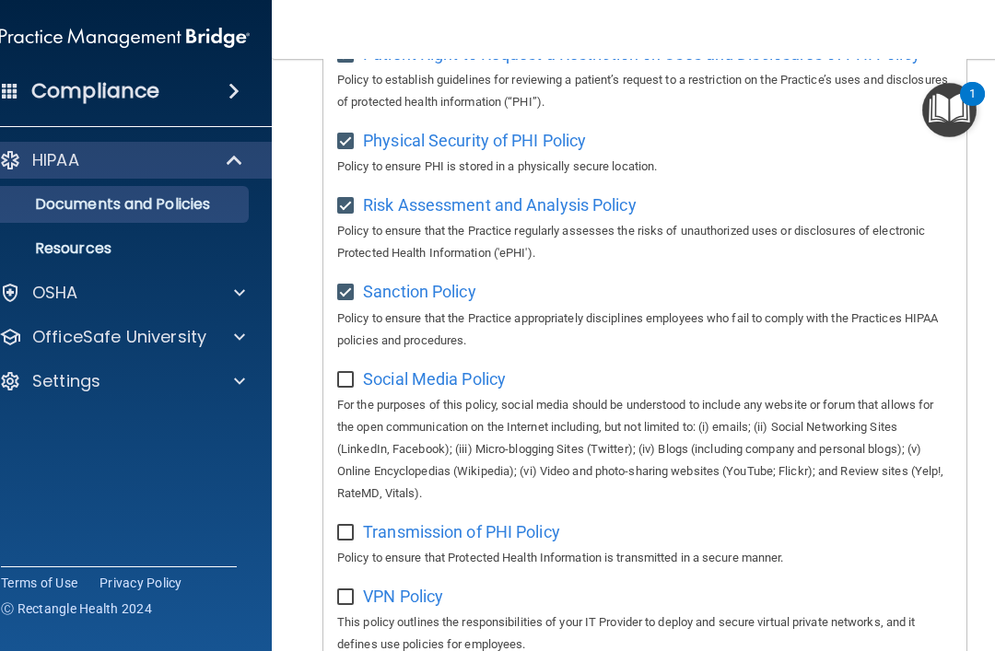
scroll to position [1464, 0]
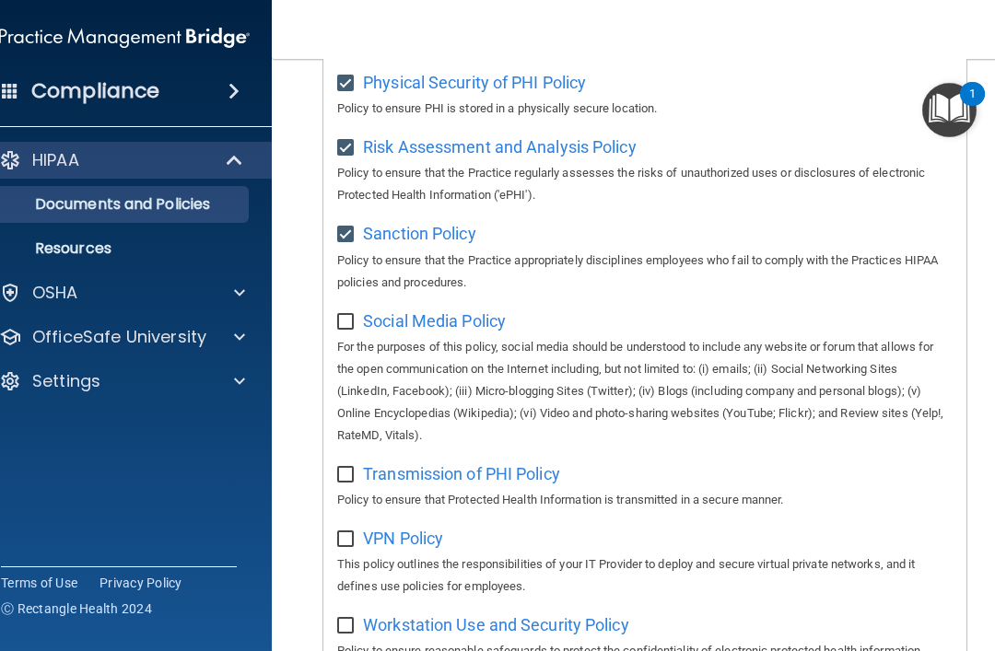
click at [346, 315] on input "checkbox" at bounding box center [347, 322] width 21 height 15
checkbox input "true"
click at [346, 468] on input "checkbox" at bounding box center [347, 475] width 21 height 15
checkbox input "true"
click at [347, 533] on input "checkbox" at bounding box center [347, 540] width 21 height 15
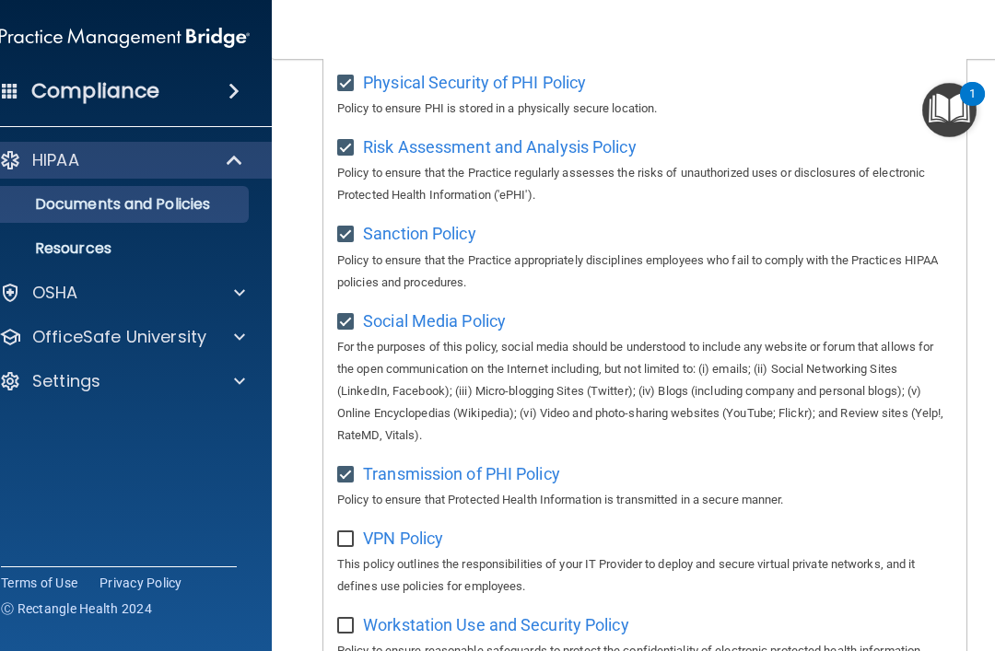
checkbox input "true"
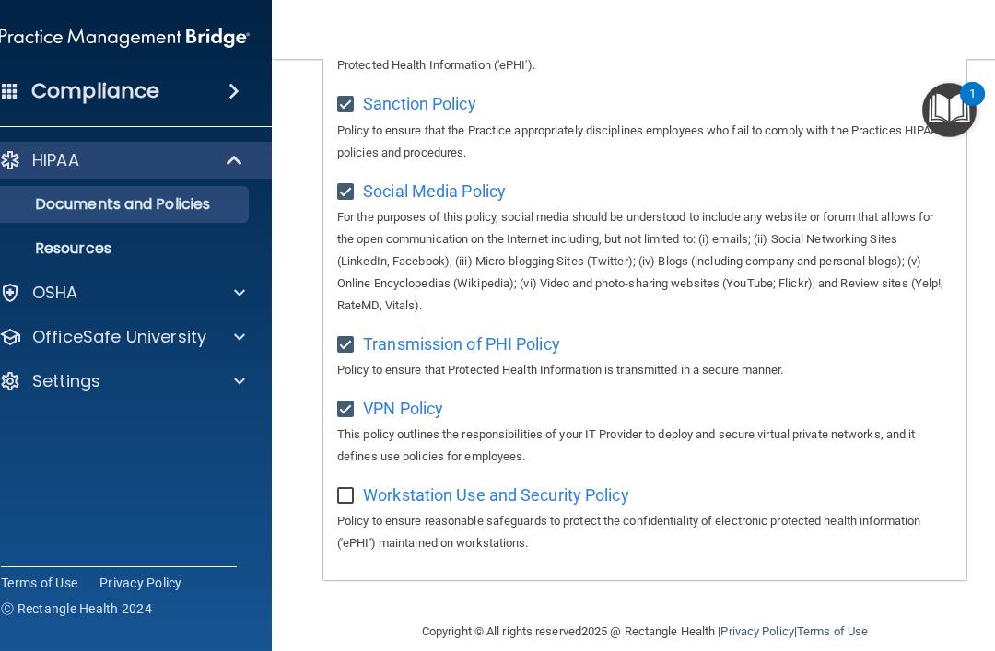
scroll to position [1593, 0]
click at [345, 490] on input "checkbox" at bounding box center [347, 497] width 21 height 15
checkbox input "true"
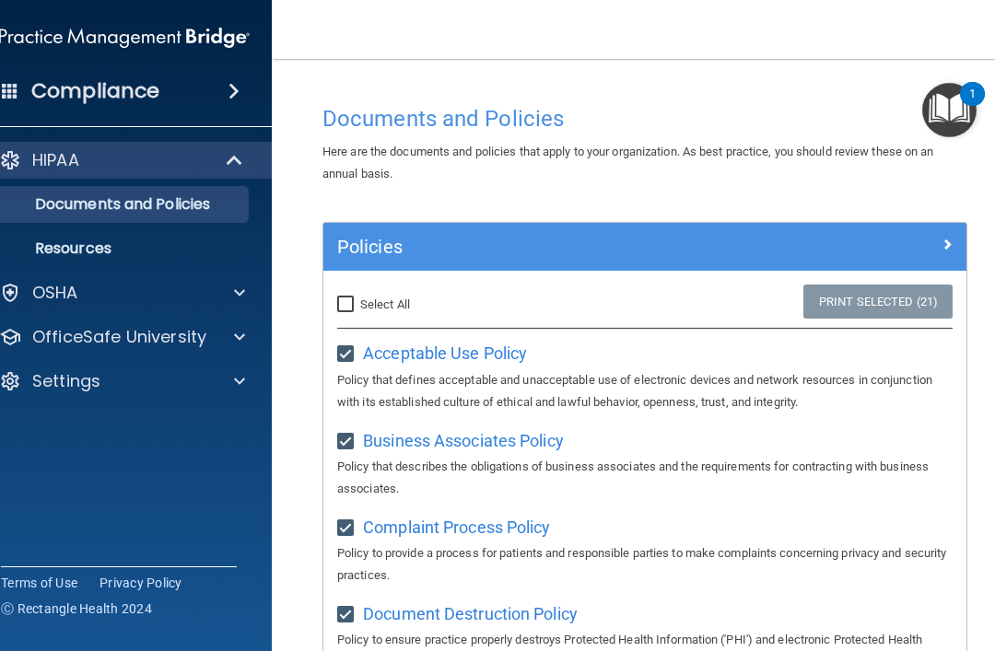
scroll to position [0, 0]
click at [948, 252] on span at bounding box center [947, 244] width 11 height 22
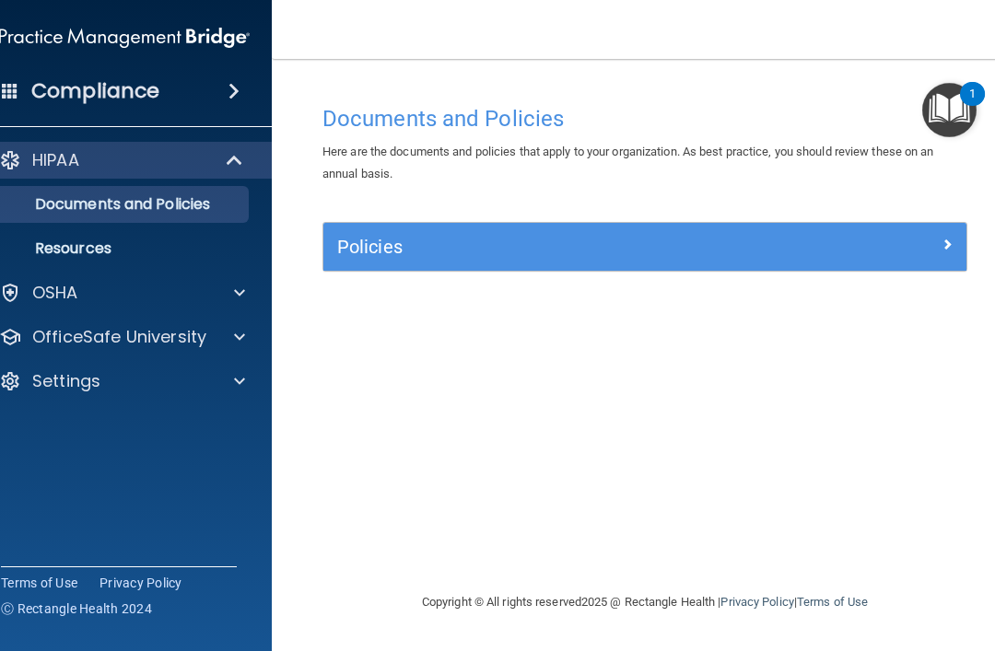
click at [945, 250] on span at bounding box center [947, 244] width 11 height 22
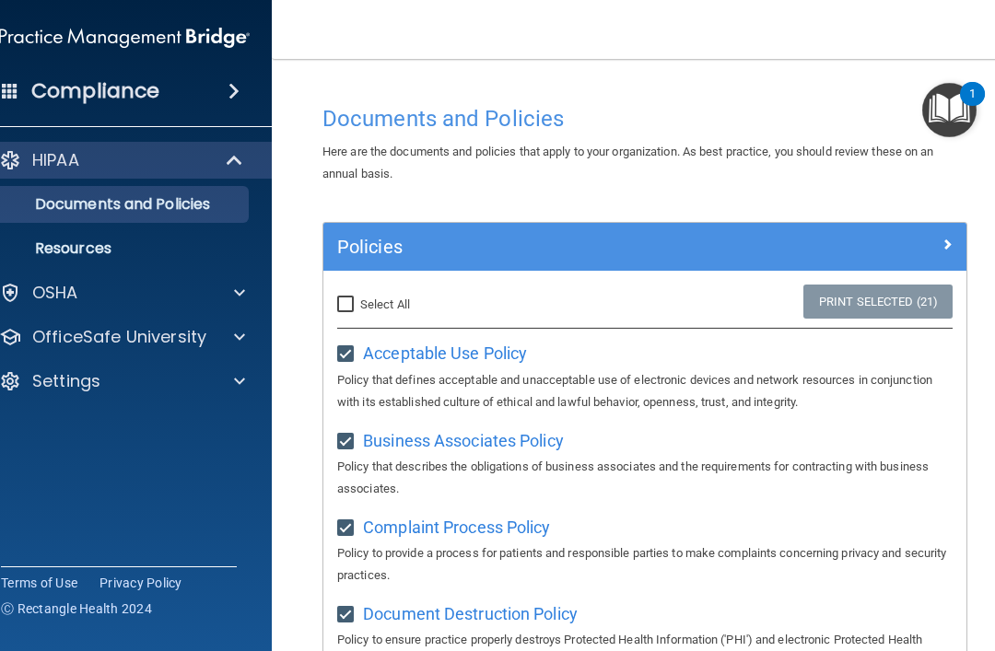
click at [944, 249] on span at bounding box center [947, 244] width 11 height 22
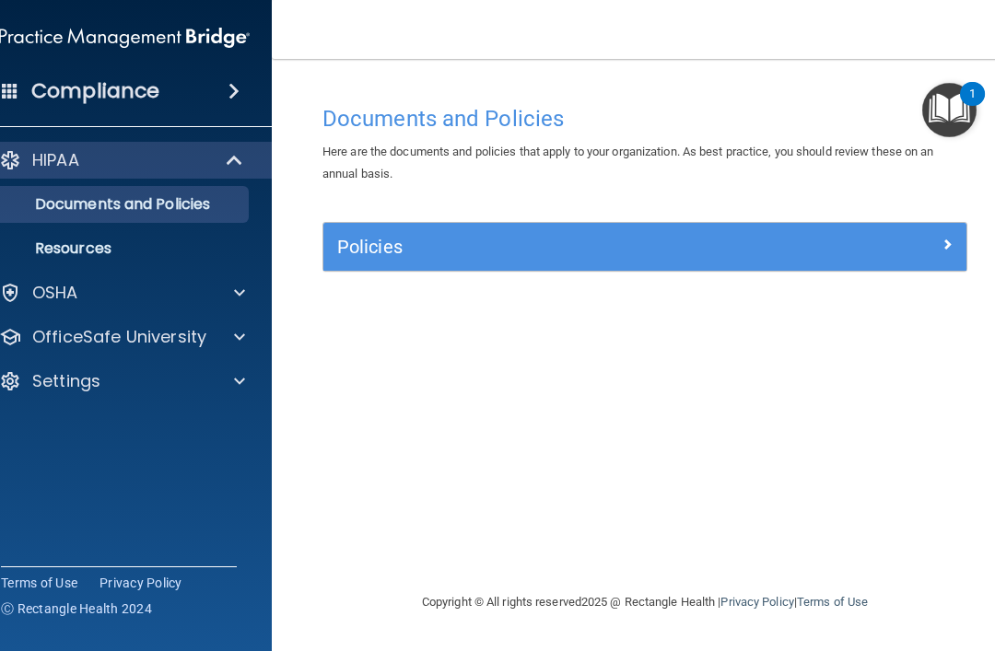
click at [943, 255] on div "Policies" at bounding box center [644, 246] width 643 height 29
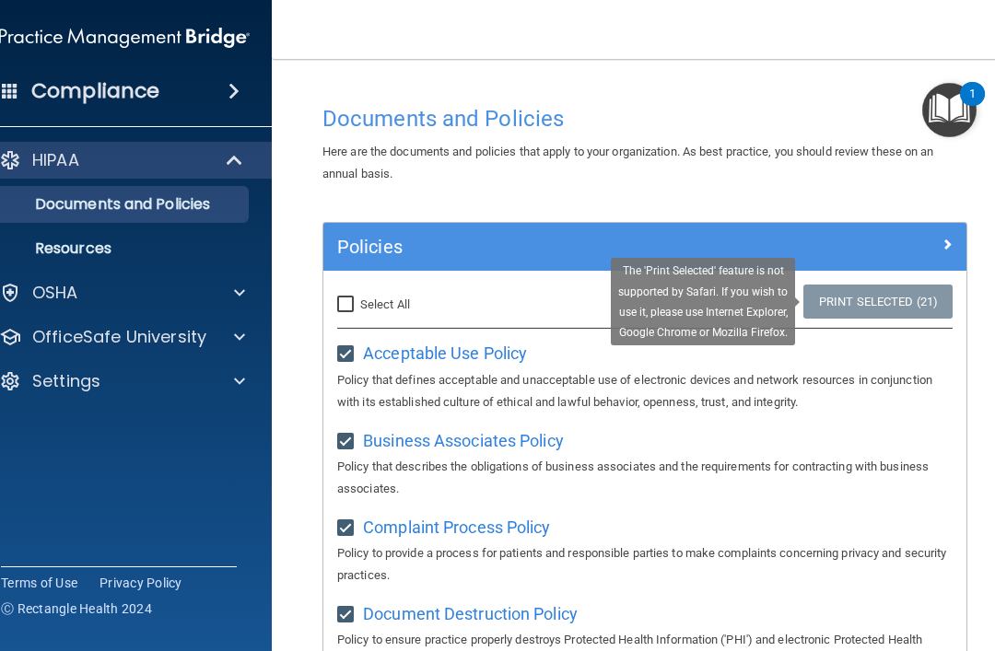
click at [892, 303] on link "Print Selected (21)" at bounding box center [878, 302] width 149 height 34
click at [913, 299] on link "Print Selected (21)" at bounding box center [878, 302] width 149 height 34
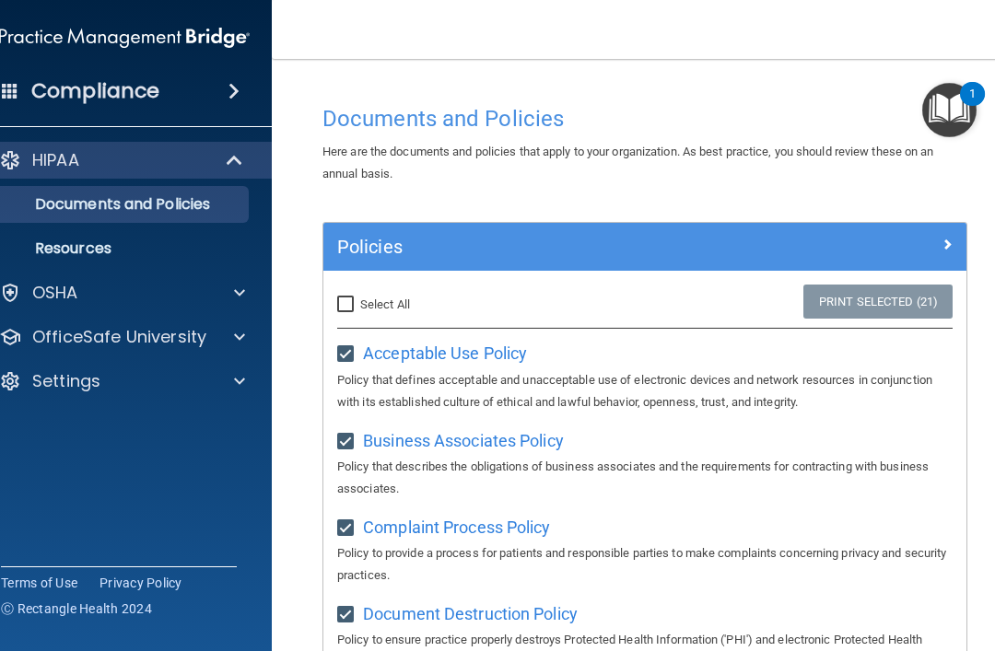
click at [203, 346] on p "OfficeSafe University" at bounding box center [119, 337] width 174 height 22
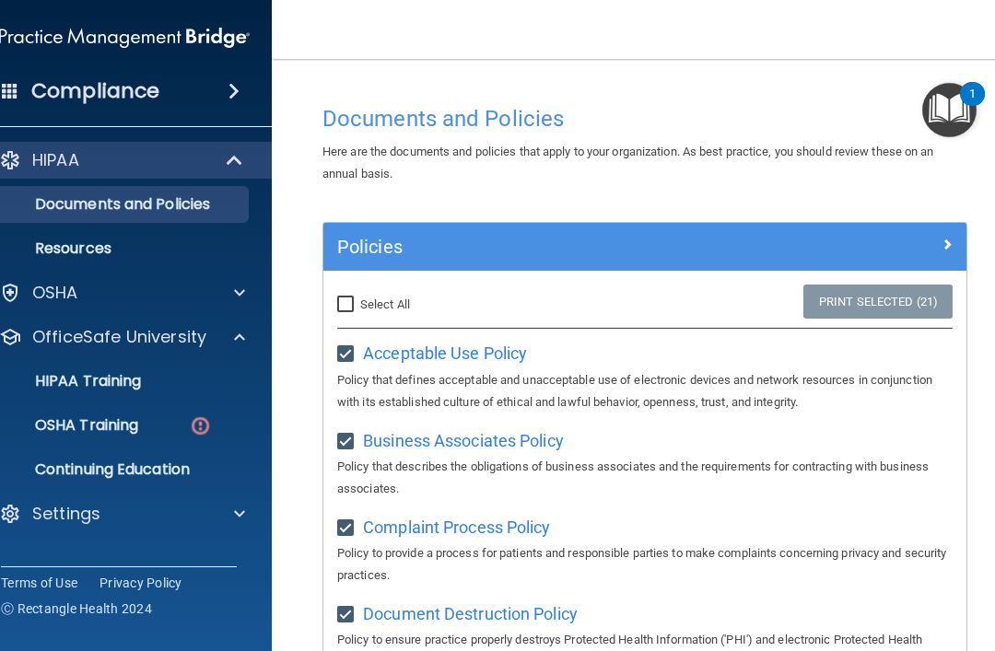
click at [163, 437] on link "OSHA Training" at bounding box center [104, 425] width 290 height 37
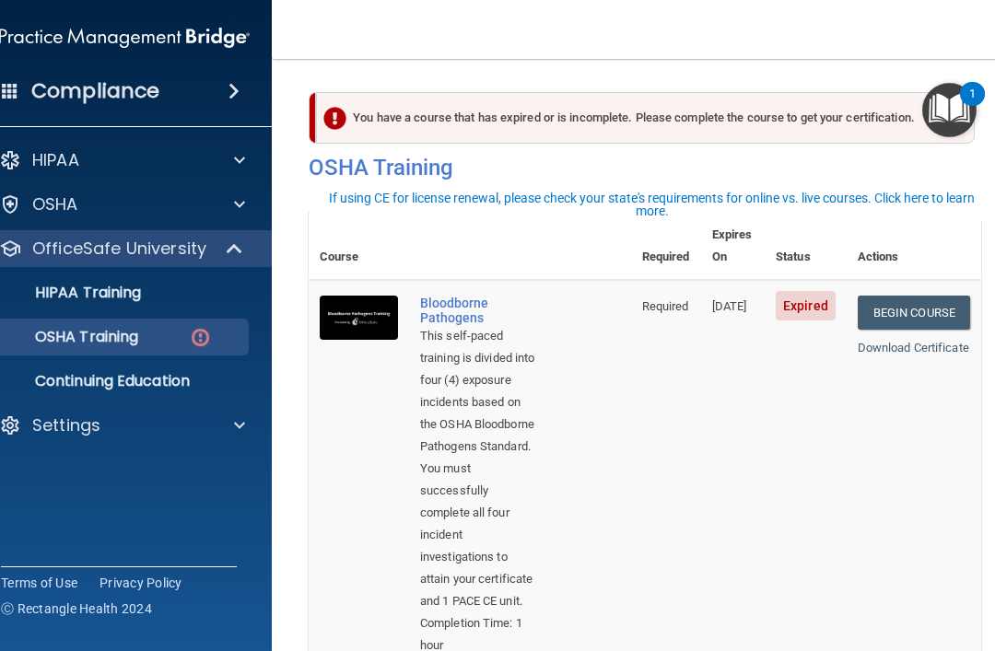
click at [614, 124] on div "You have a course that has expired or is incomplete. Please complete the course…" at bounding box center [645, 118] width 659 height 52
click at [568, 121] on div "You have a course that has expired or is incomplete. Please complete the course…" at bounding box center [645, 118] width 659 height 52
click at [793, 297] on span "Expired" at bounding box center [806, 305] width 60 height 29
click at [802, 301] on td "Expired" at bounding box center [806, 476] width 82 height 392
click at [805, 295] on span "Expired" at bounding box center [806, 305] width 60 height 29
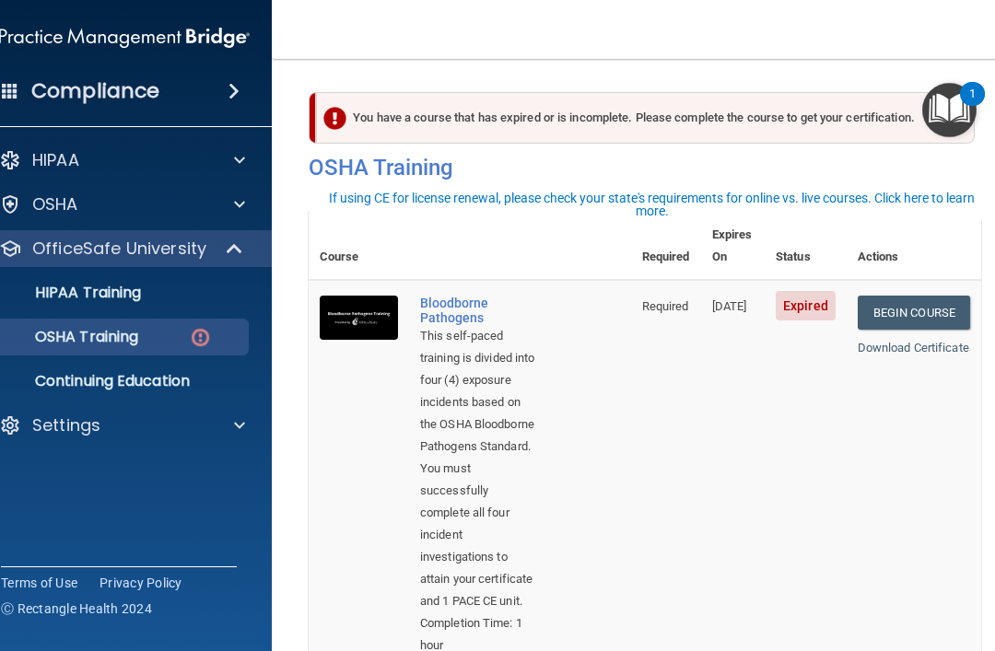
click at [825, 291] on span "Expired" at bounding box center [806, 305] width 60 height 29
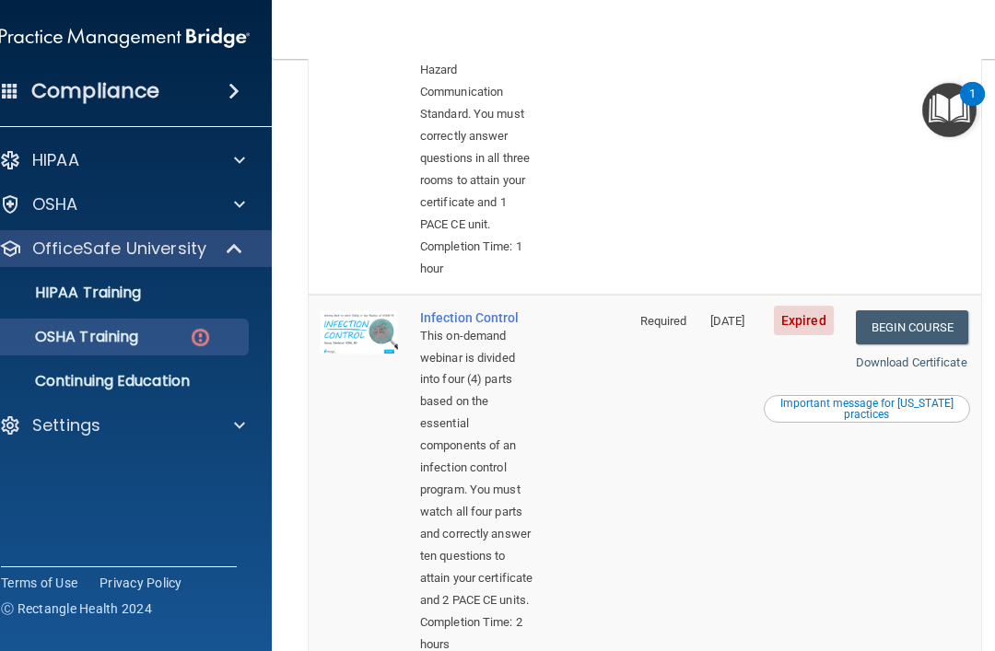
scroll to position [781, 0]
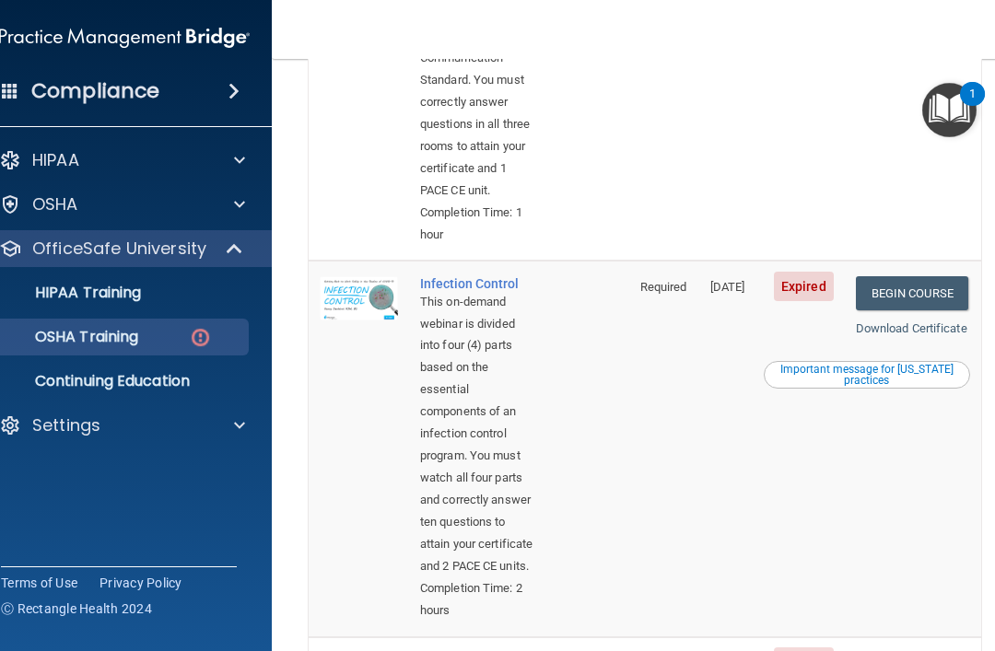
click at [902, 311] on link "Begin Course" at bounding box center [912, 293] width 112 height 34
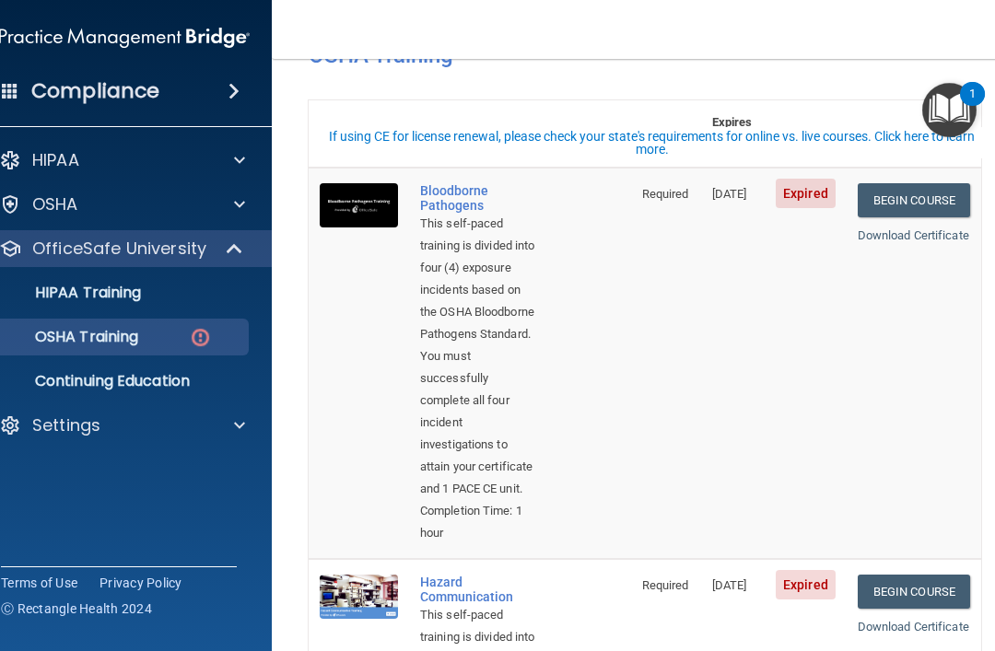
scroll to position [18, 0]
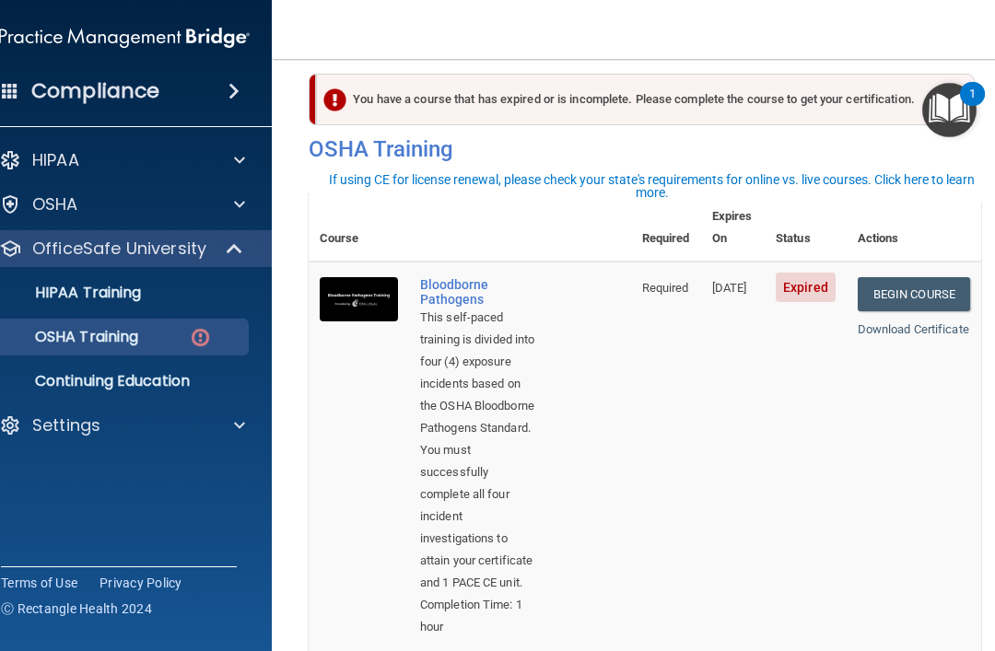
click at [919, 277] on link "Begin Course" at bounding box center [914, 294] width 112 height 34
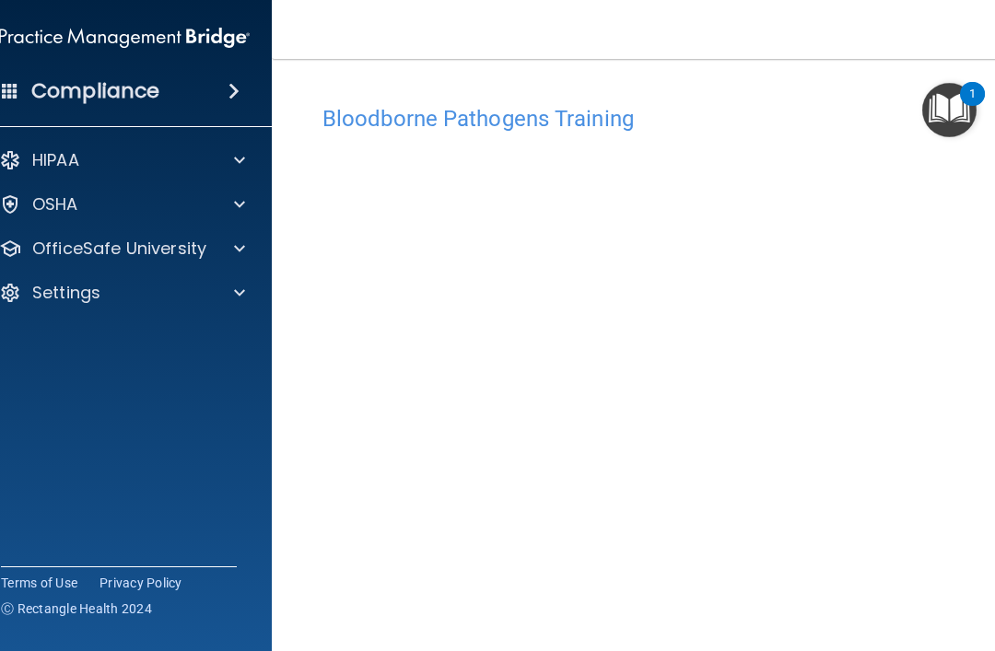
click at [528, 124] on h4 "Bloodborne Pathogens Training" at bounding box center [645, 119] width 645 height 24
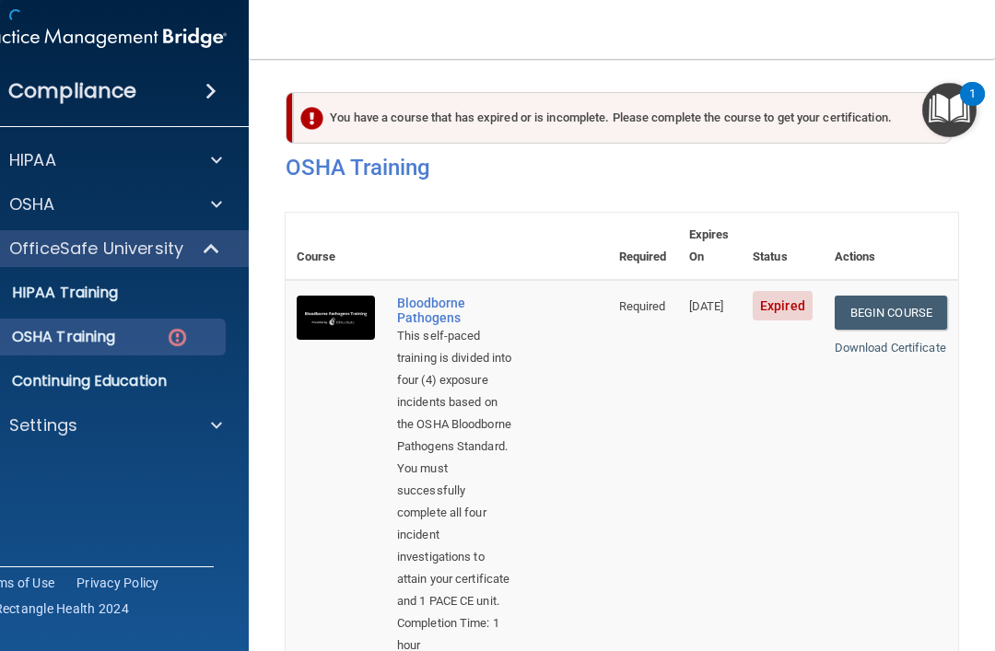
scroll to position [0, 23]
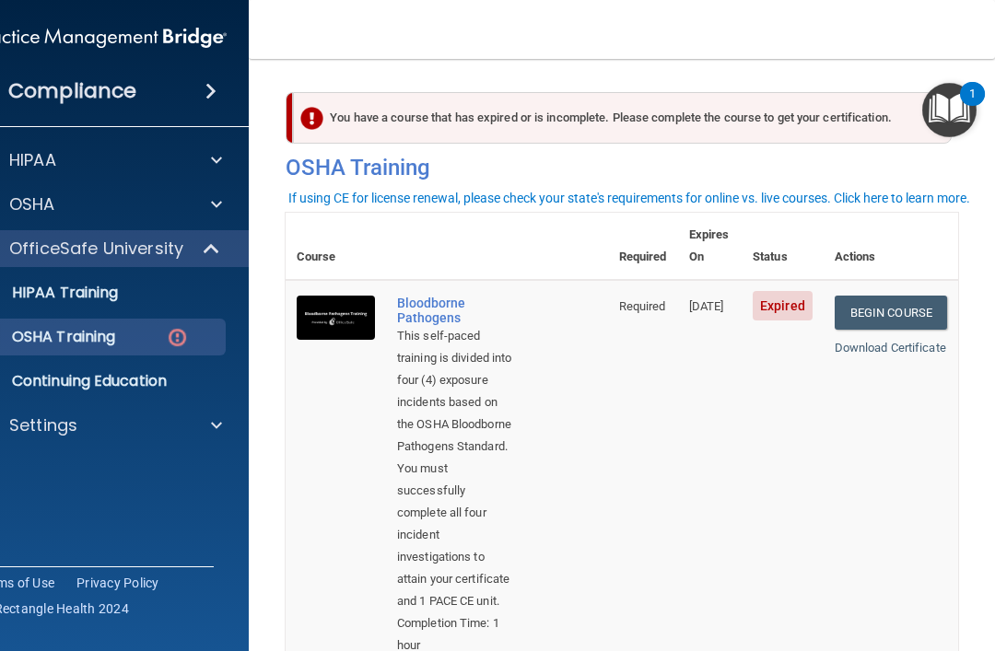
click at [69, 335] on p "OSHA Training" at bounding box center [40, 337] width 149 height 18
click at [85, 385] on p "Continuing Education" at bounding box center [92, 381] width 252 height 18
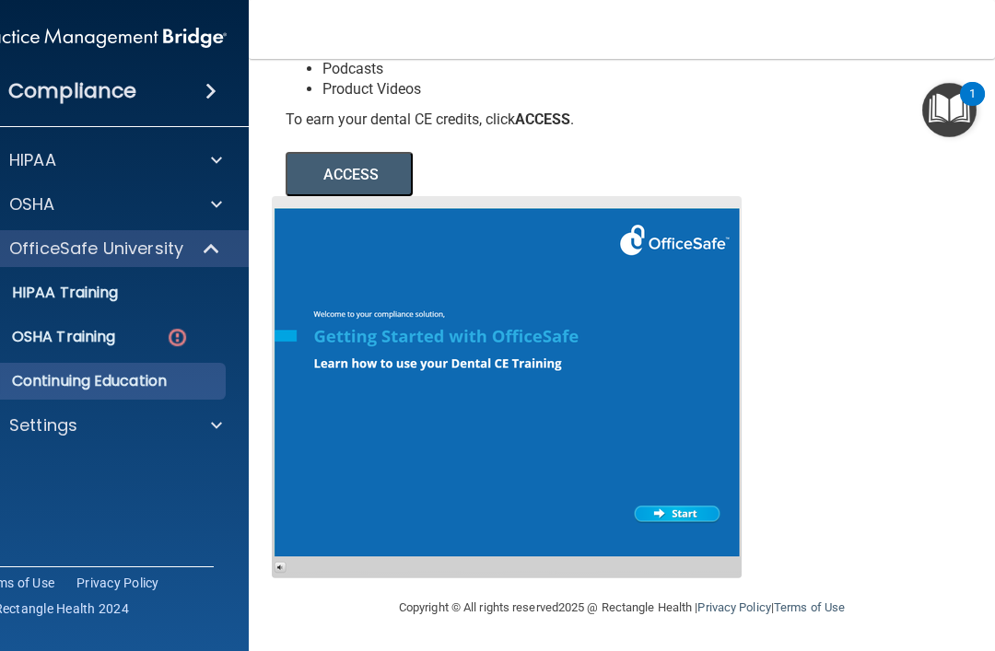
scroll to position [284, 0]
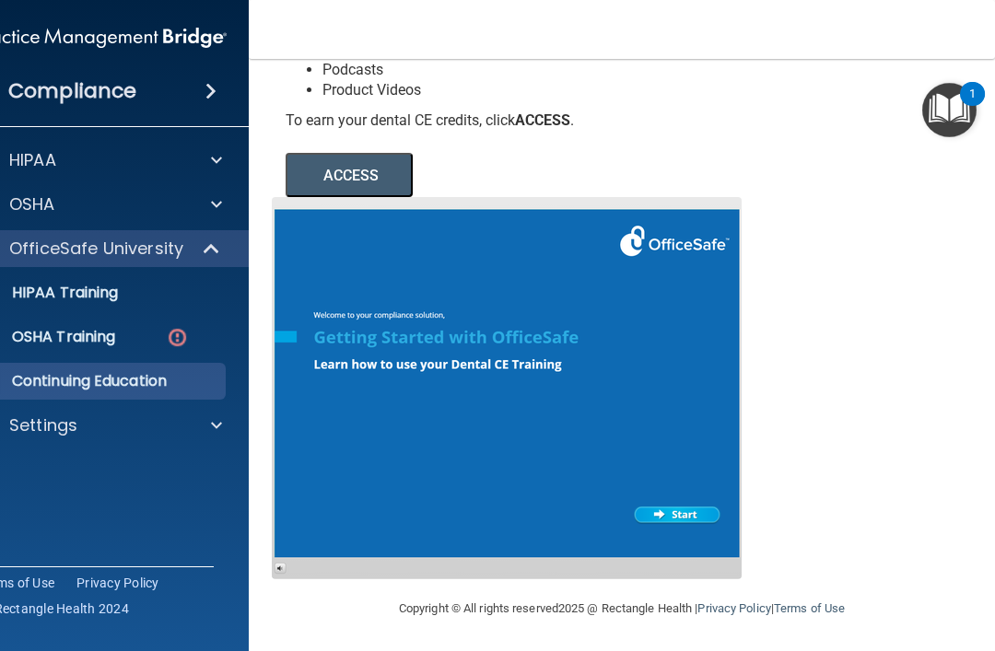
click at [697, 516] on div at bounding box center [507, 388] width 470 height 382
click at [360, 172] on button "ACCESS" at bounding box center [349, 175] width 127 height 44
click at [69, 340] on p "OSHA Training" at bounding box center [40, 337] width 149 height 18
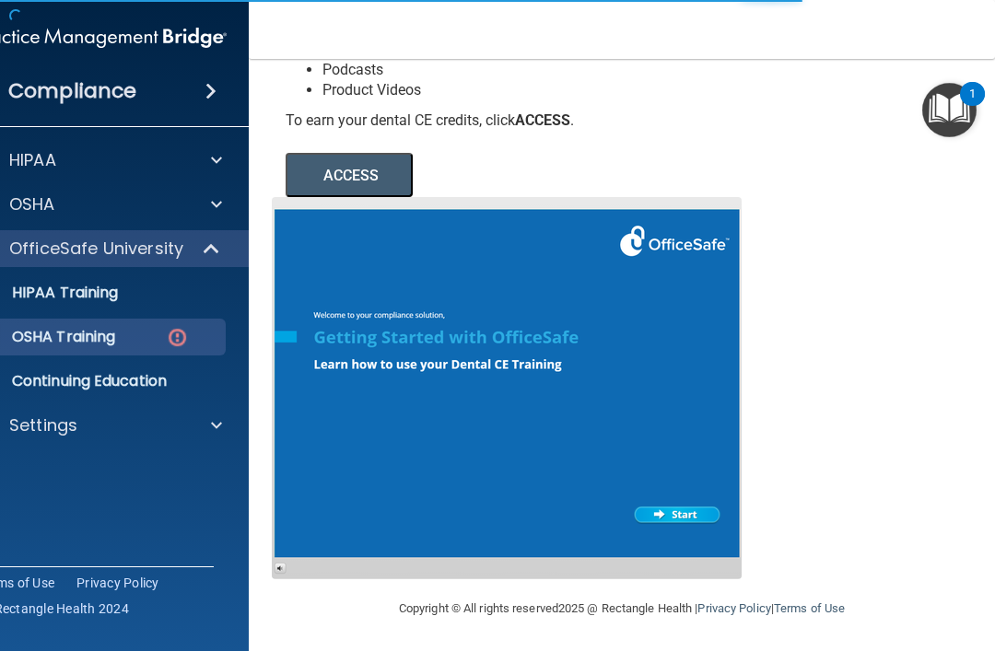
click at [82, 342] on p "OSHA Training" at bounding box center [40, 337] width 149 height 18
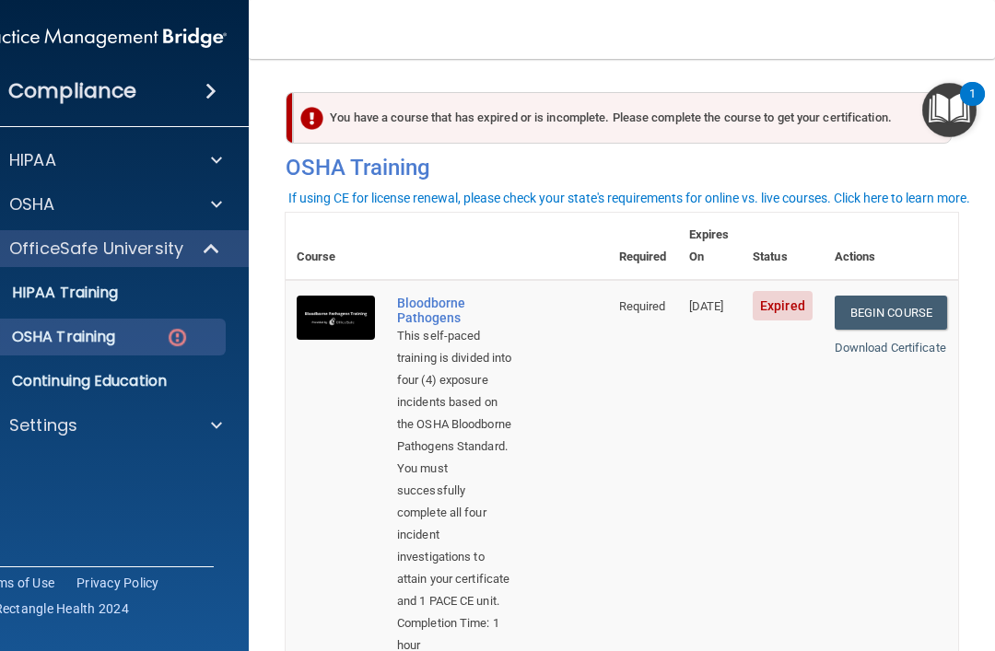
click at [929, 296] on link "Begin Course" at bounding box center [891, 313] width 112 height 34
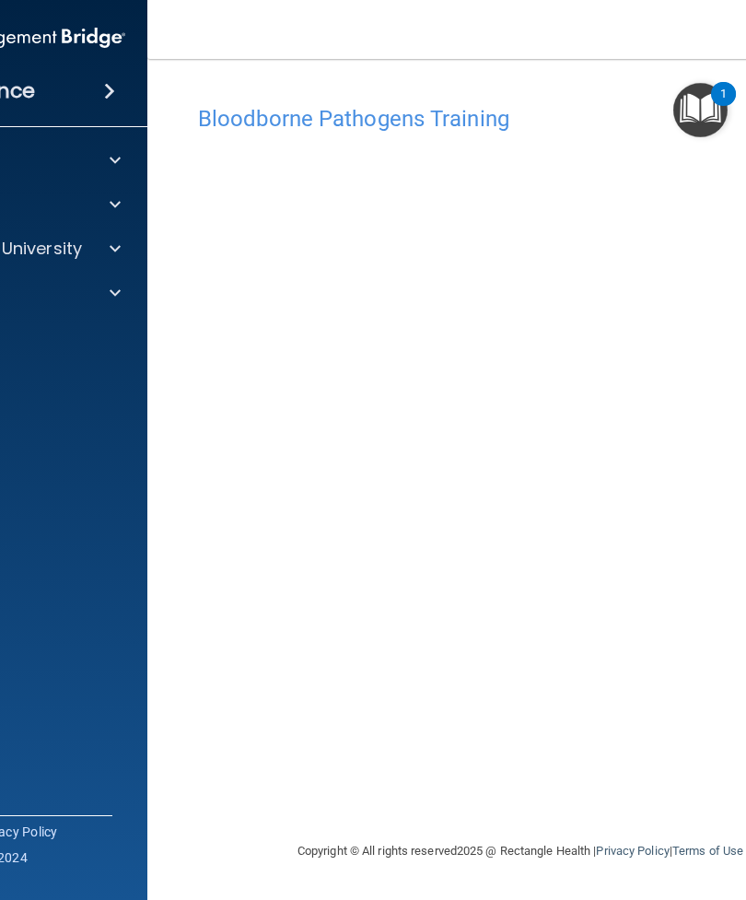
click at [690, 125] on img "Open Resource Center, 1 new notification" at bounding box center [701, 110] width 54 height 54
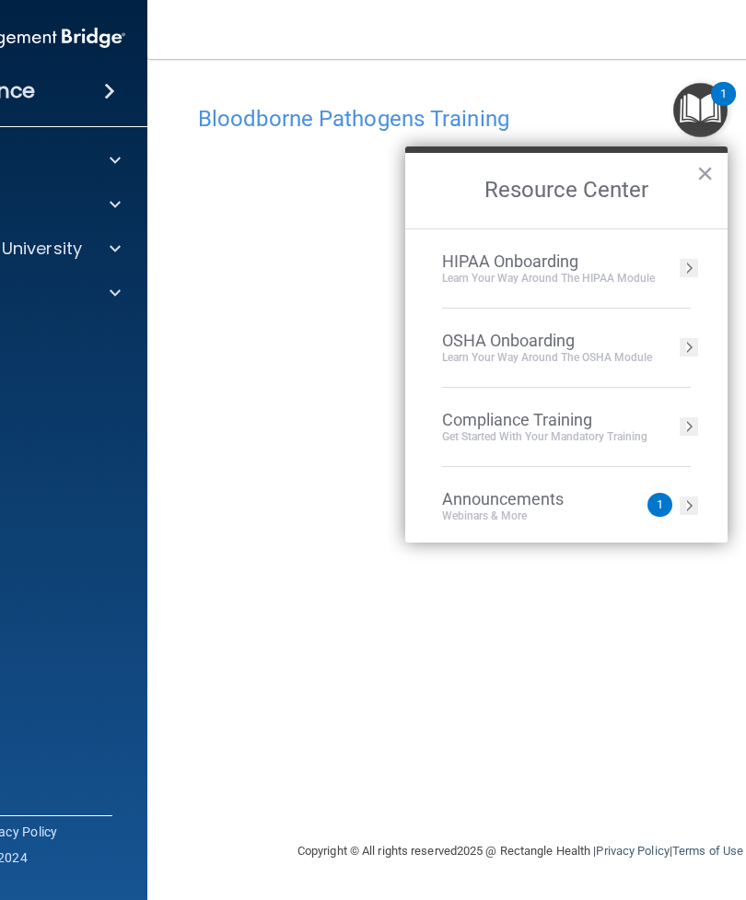
click at [686, 511] on button "Resource Center" at bounding box center [689, 506] width 18 height 18
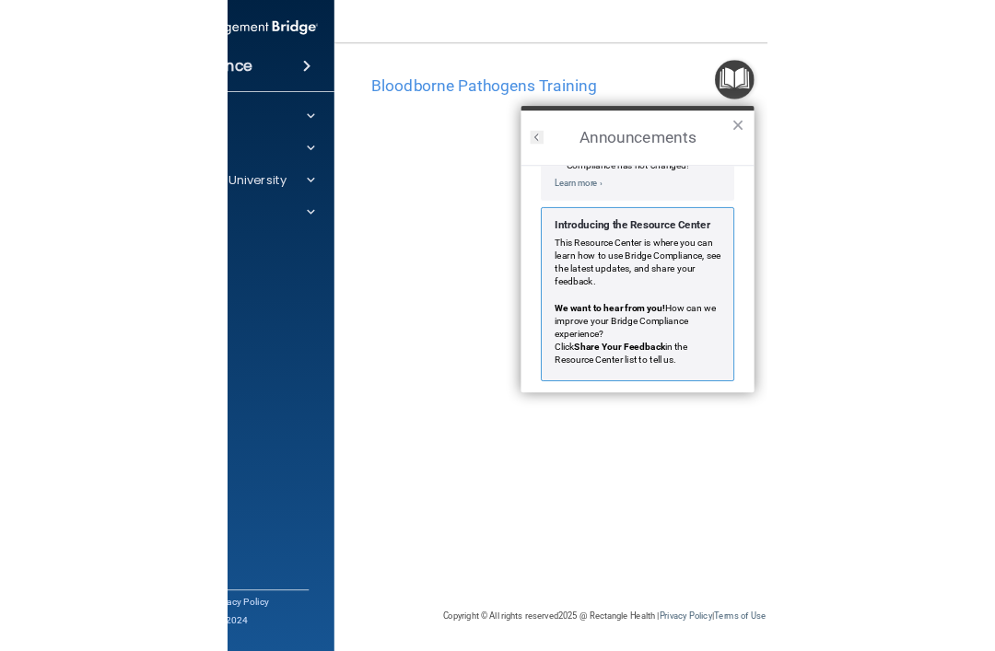
scroll to position [272, 0]
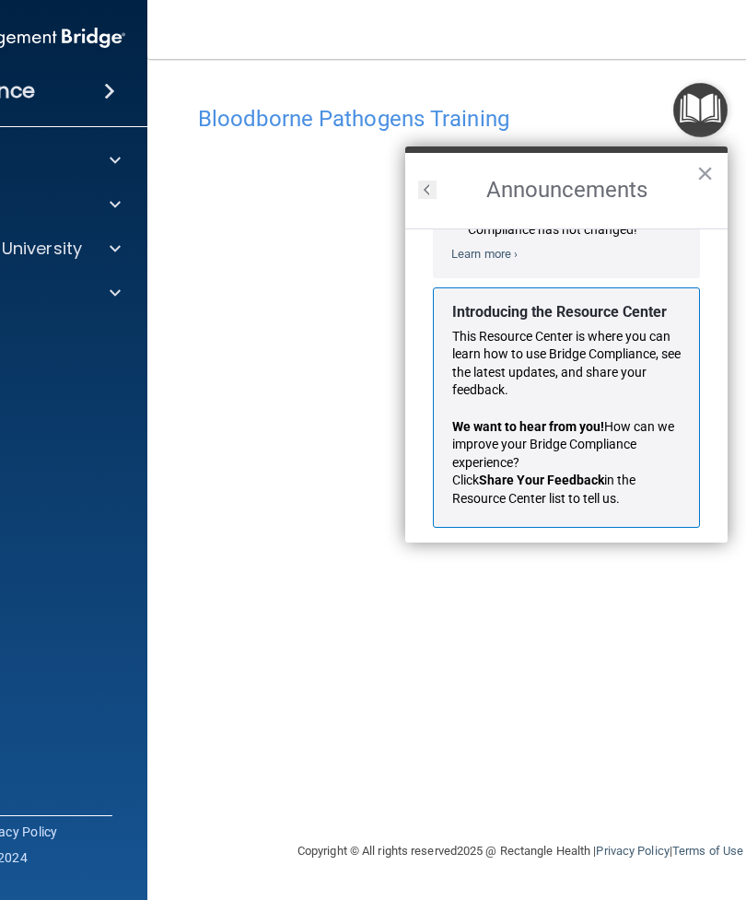
click at [699, 186] on button "×" at bounding box center [706, 172] width 18 height 29
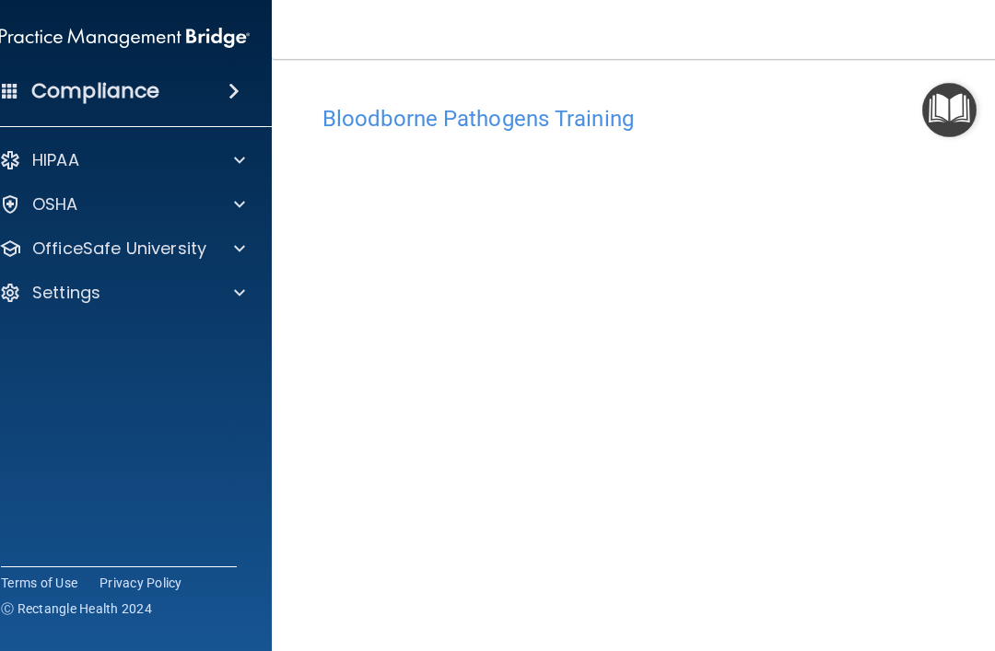
click at [212, 89] on div "Compliance" at bounding box center [124, 91] width 295 height 41
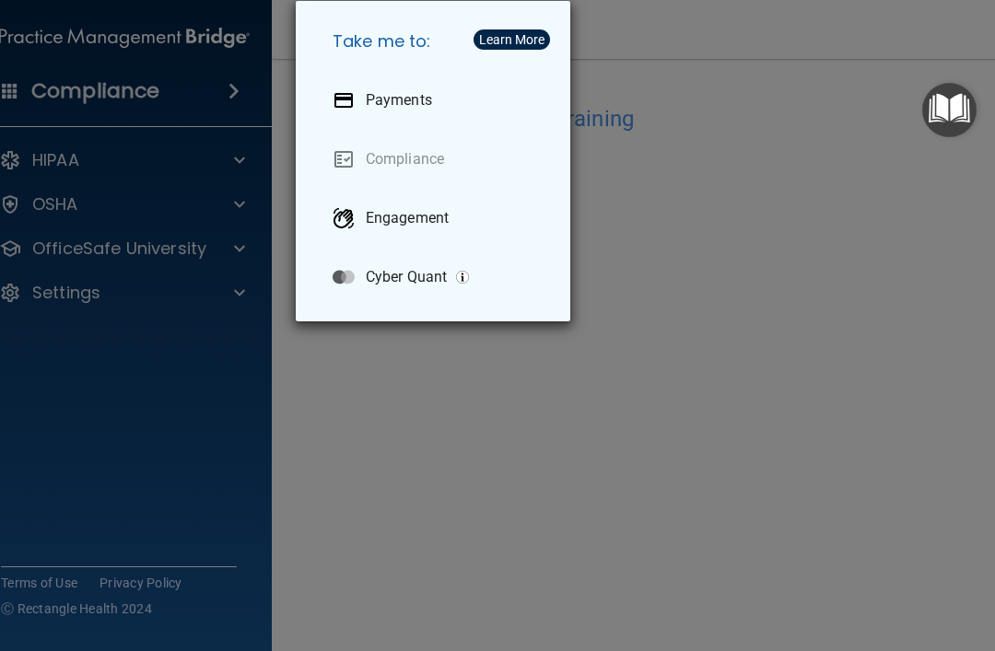
click at [123, 83] on div "Take me to: Payments Compliance Engagement Cyber Quant" at bounding box center [497, 325] width 995 height 651
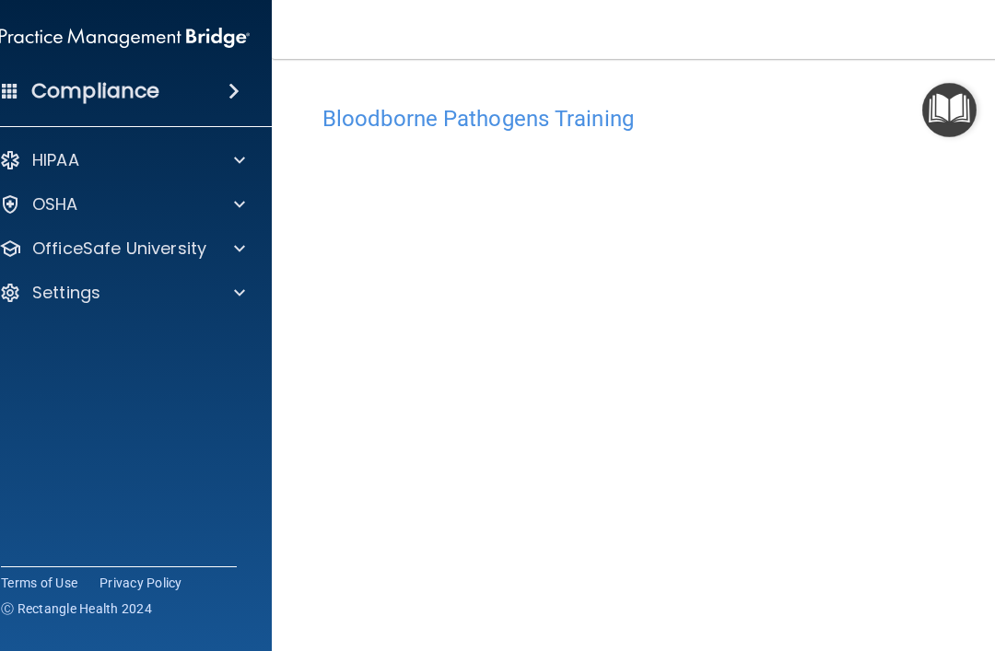
click at [210, 97] on div "Compliance" at bounding box center [124, 91] width 295 height 41
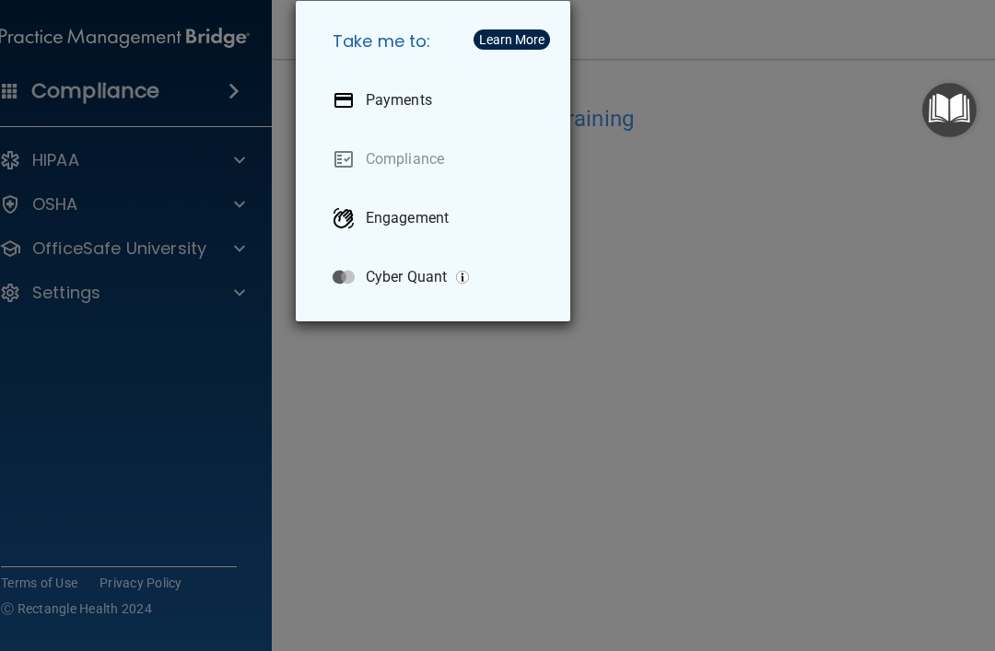
click at [197, 162] on div "Take me to: Payments Compliance Engagement Cyber Quant" at bounding box center [497, 325] width 995 height 651
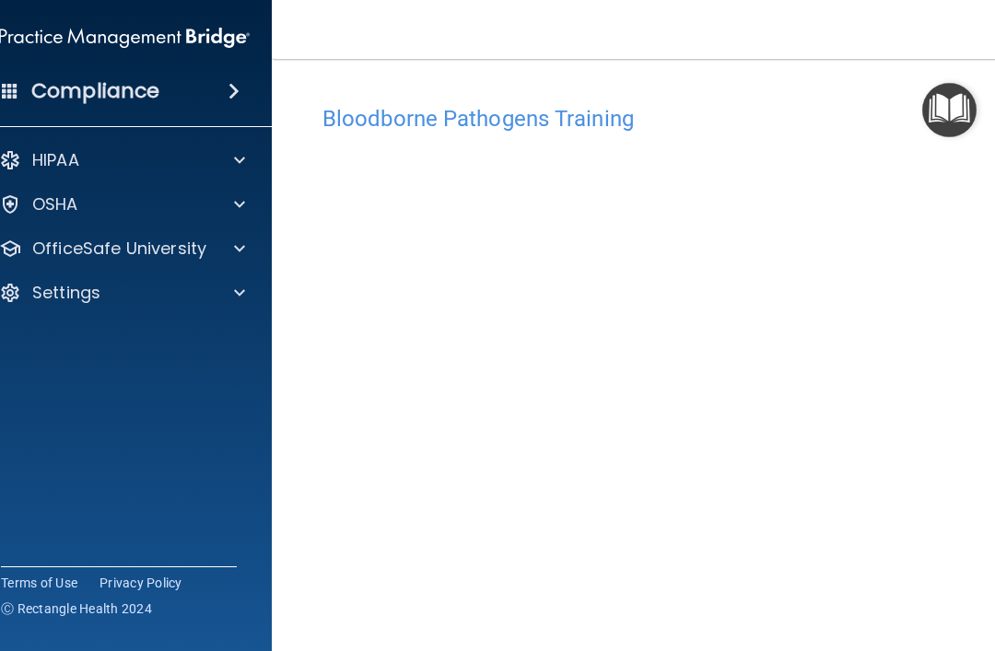
click at [217, 167] on div at bounding box center [237, 160] width 46 height 22
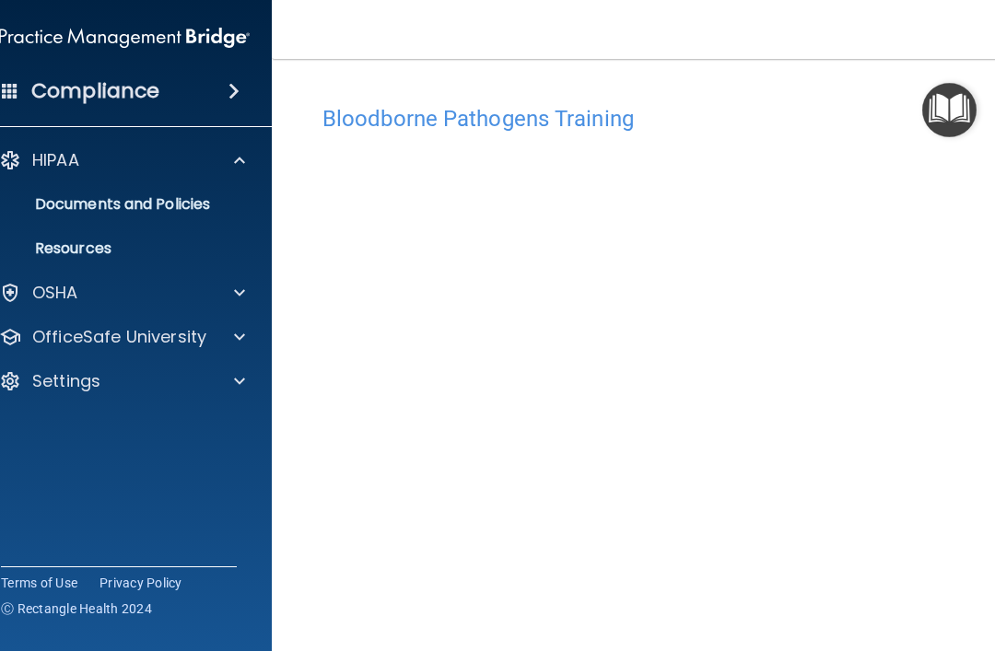
click at [171, 208] on p "Documents and Policies" at bounding box center [115, 204] width 252 height 18
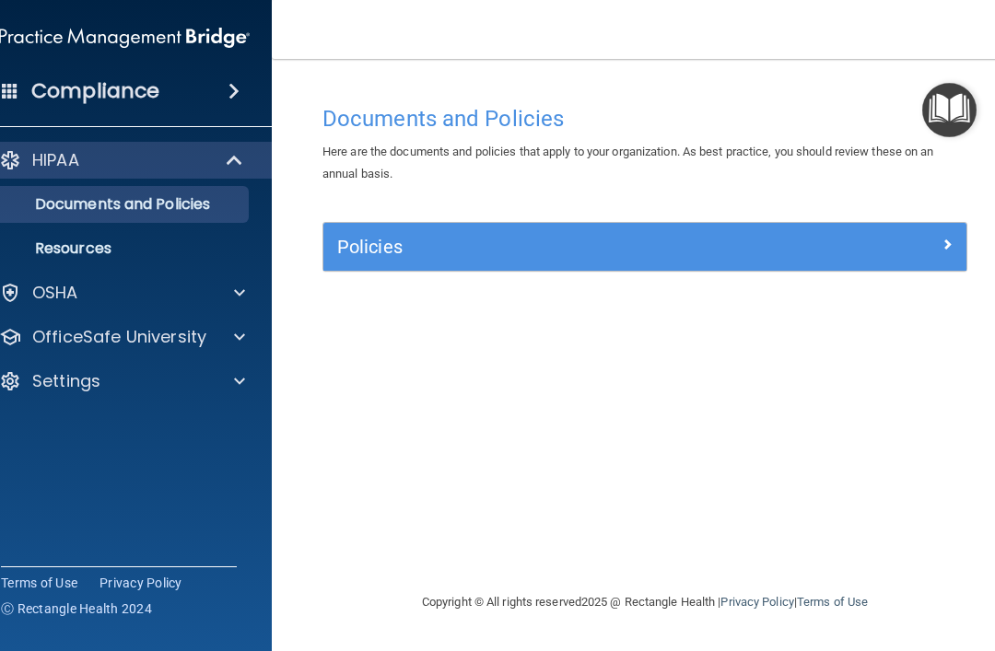
click at [228, 295] on div at bounding box center [237, 293] width 46 height 22
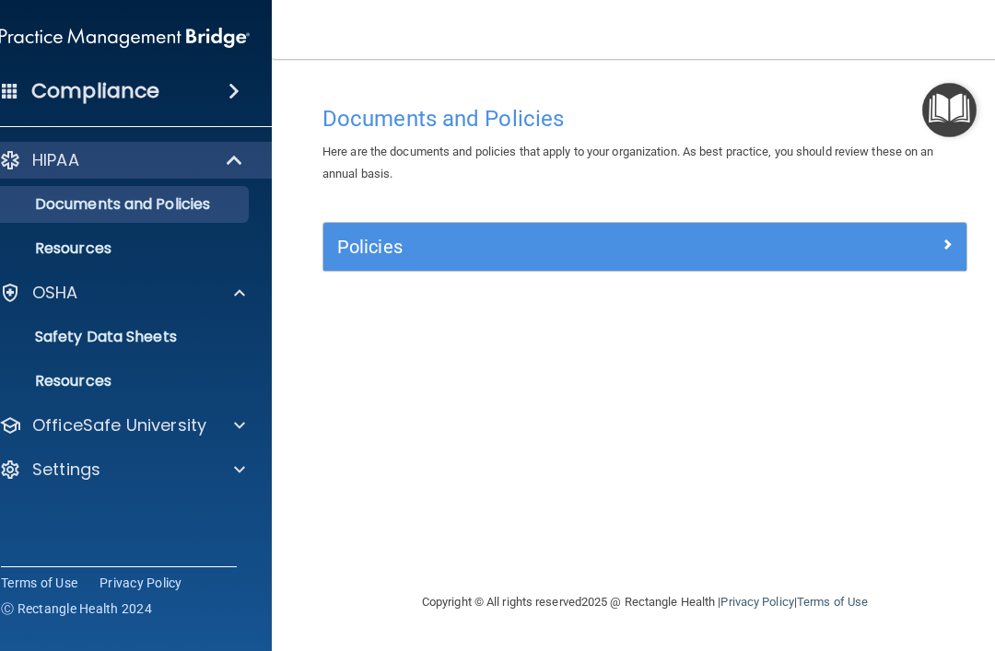
click at [237, 427] on span at bounding box center [239, 426] width 11 height 22
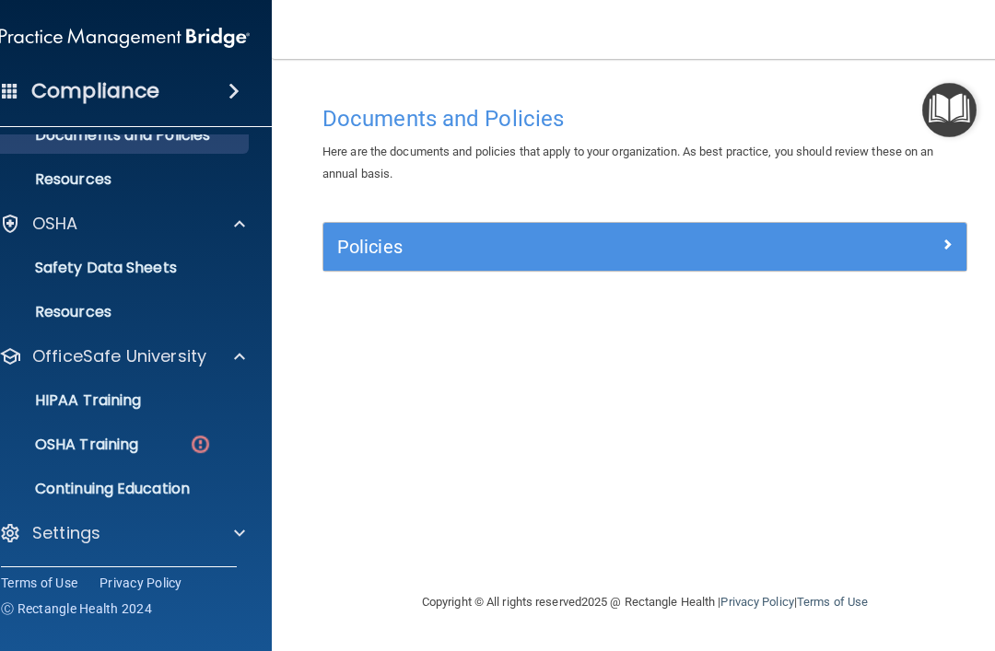
scroll to position [69, 0]
click at [208, 438] on img at bounding box center [200, 444] width 23 height 23
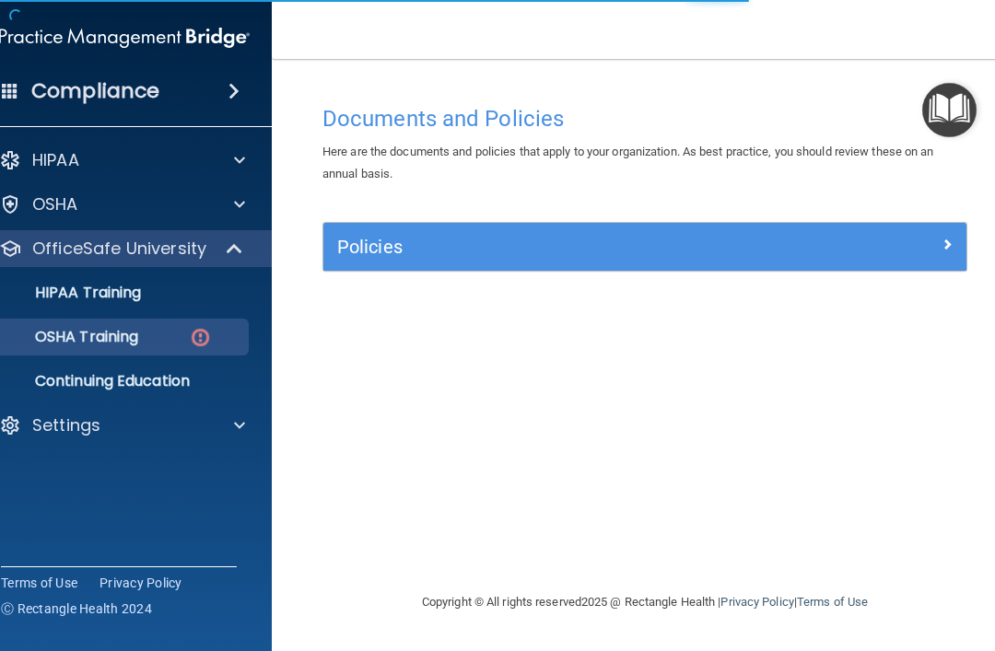
click at [418, 562] on div "Documents and Policies Here are the documents and policies that apply to your o…" at bounding box center [645, 344] width 673 height 496
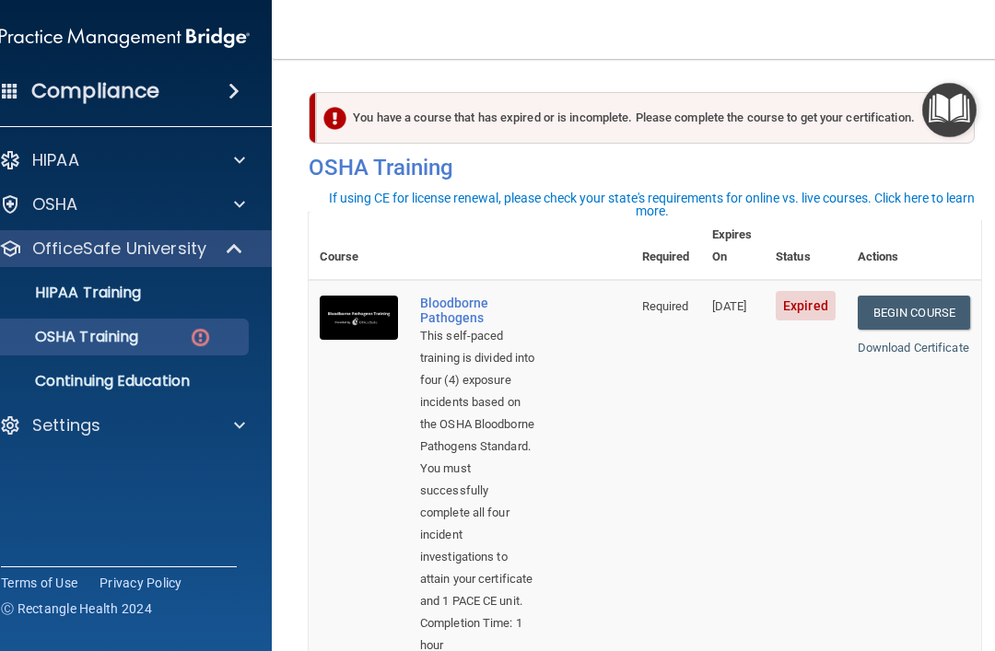
click at [925, 296] on link "Begin Course" at bounding box center [914, 313] width 112 height 34
click at [938, 296] on link "Begin Course" at bounding box center [914, 313] width 112 height 34
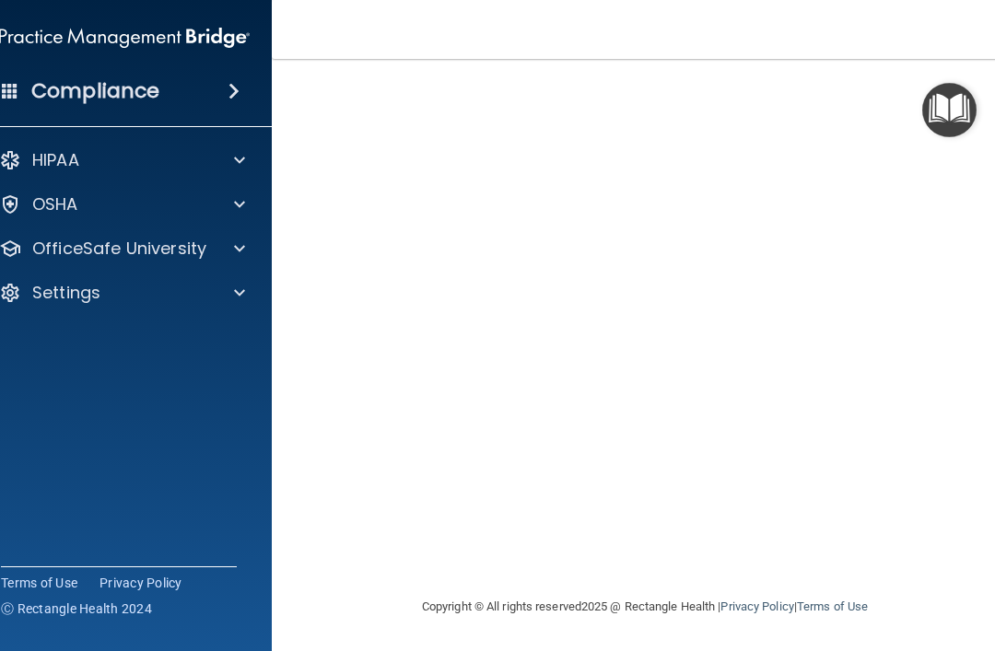
scroll to position [136, 0]
click at [953, 112] on img "Open Resource Center" at bounding box center [949, 110] width 54 height 54
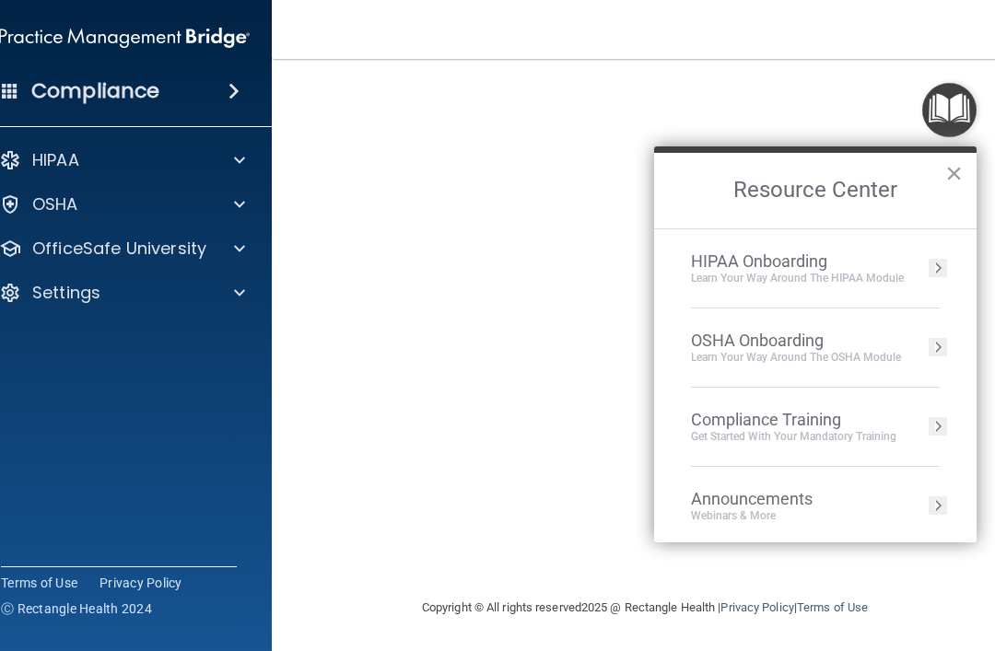
click at [956, 176] on button "×" at bounding box center [954, 172] width 18 height 29
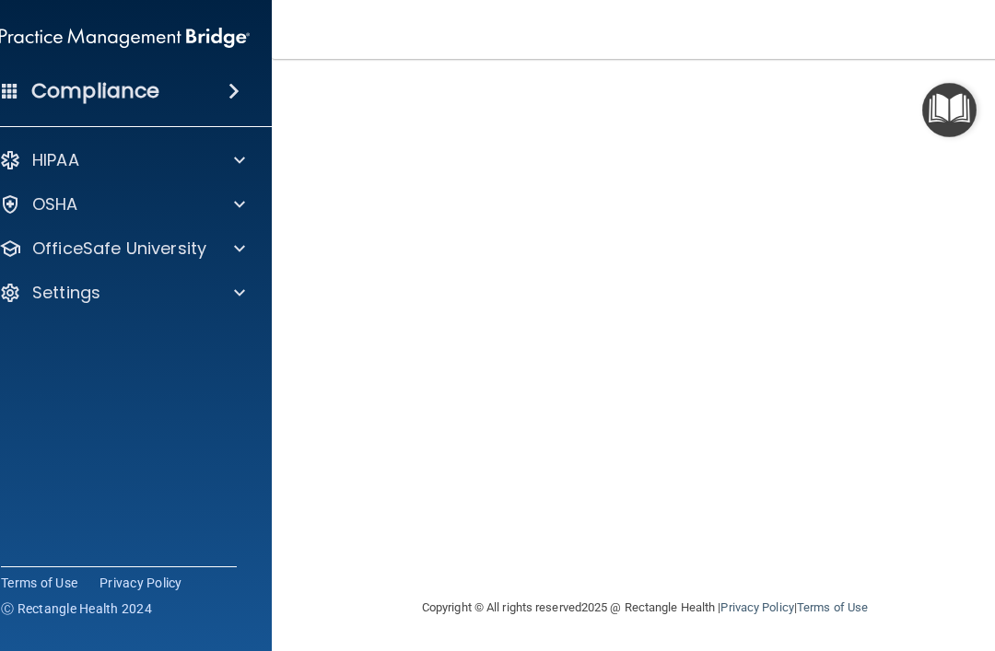
click at [235, 169] on span at bounding box center [239, 160] width 11 height 22
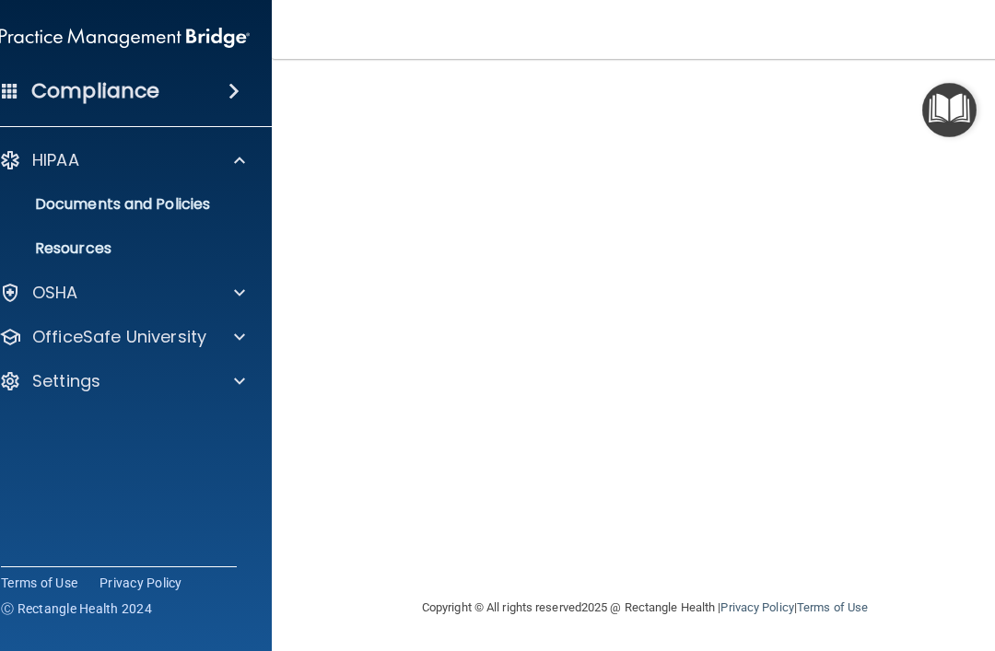
click at [93, 347] on p "OfficeSafe University" at bounding box center [119, 337] width 174 height 22
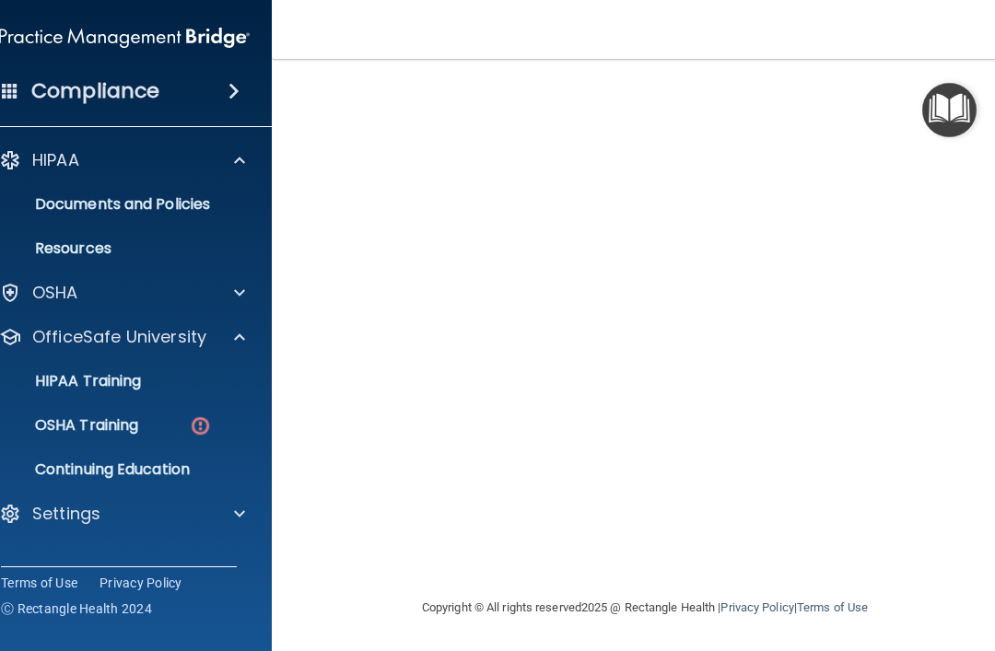
click at [167, 433] on div "OSHA Training" at bounding box center [115, 426] width 252 height 18
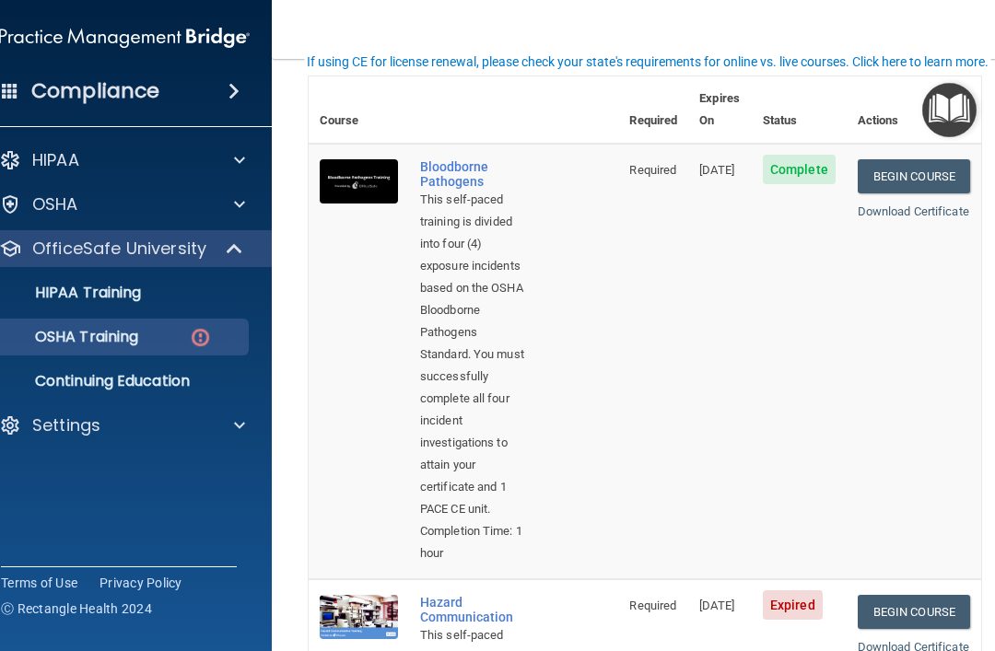
scroll to position [141, 0]
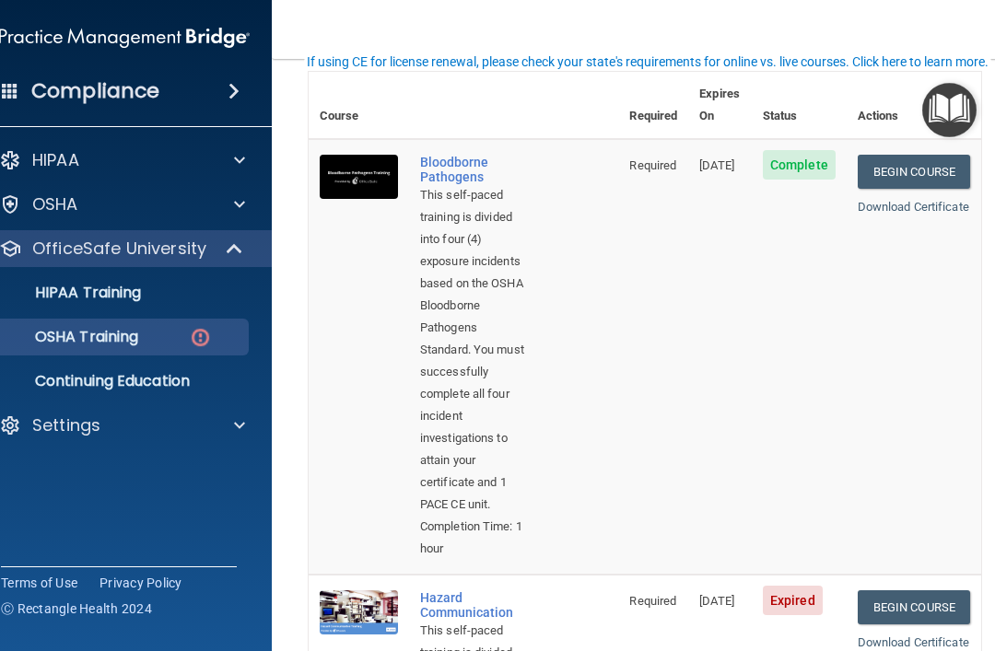
click at [934, 351] on td "Begin Course Download Certificate" at bounding box center [914, 357] width 135 height 436
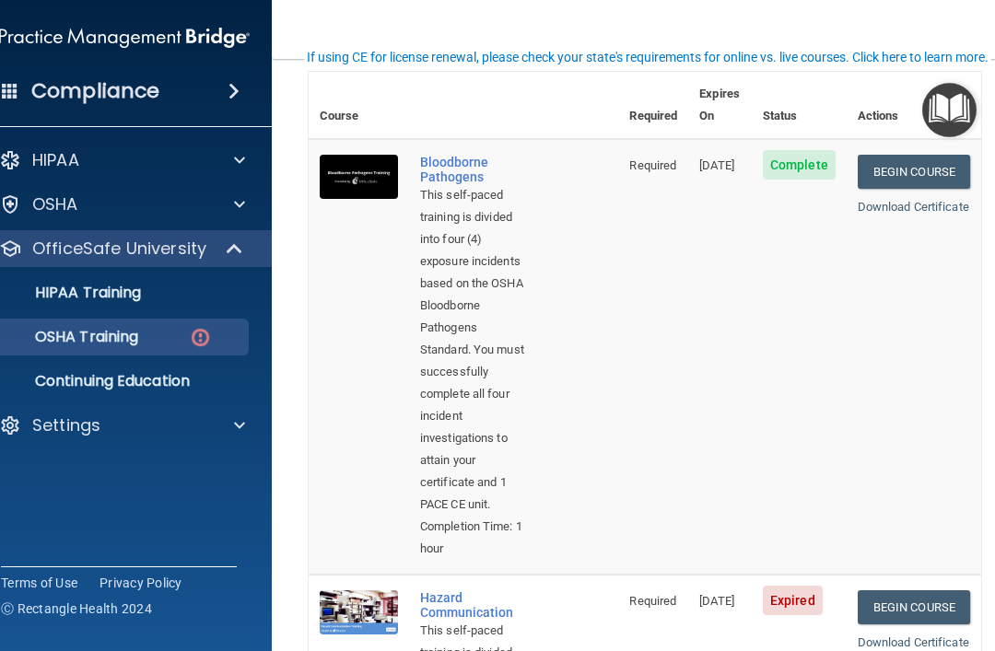
click at [945, 323] on td "Begin Course Download Certificate" at bounding box center [914, 357] width 135 height 436
click at [959, 285] on td "Begin Course Download Certificate" at bounding box center [914, 357] width 135 height 436
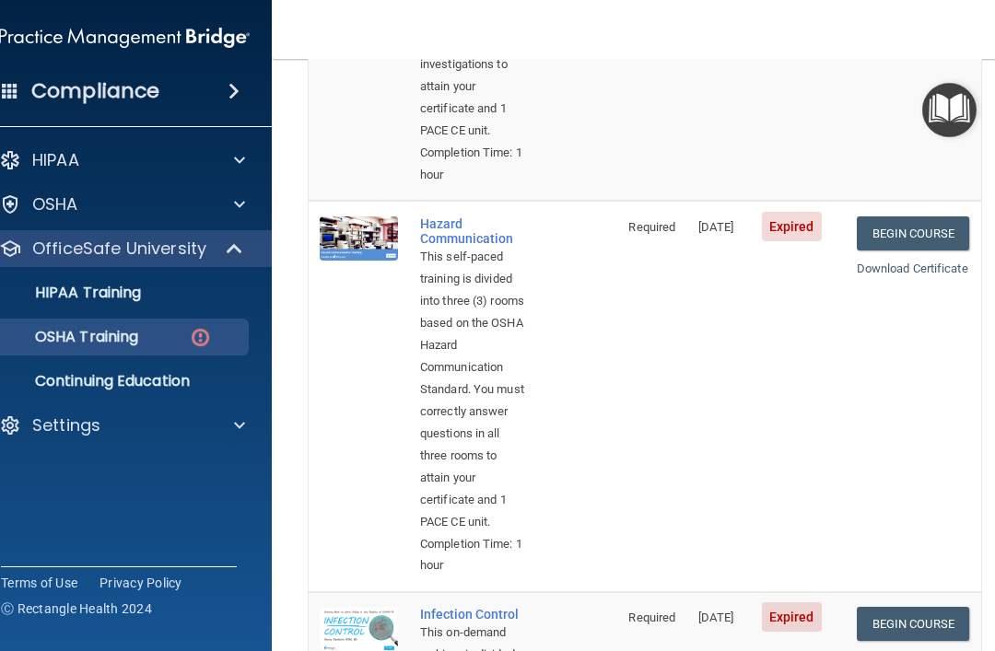
scroll to position [459, 0]
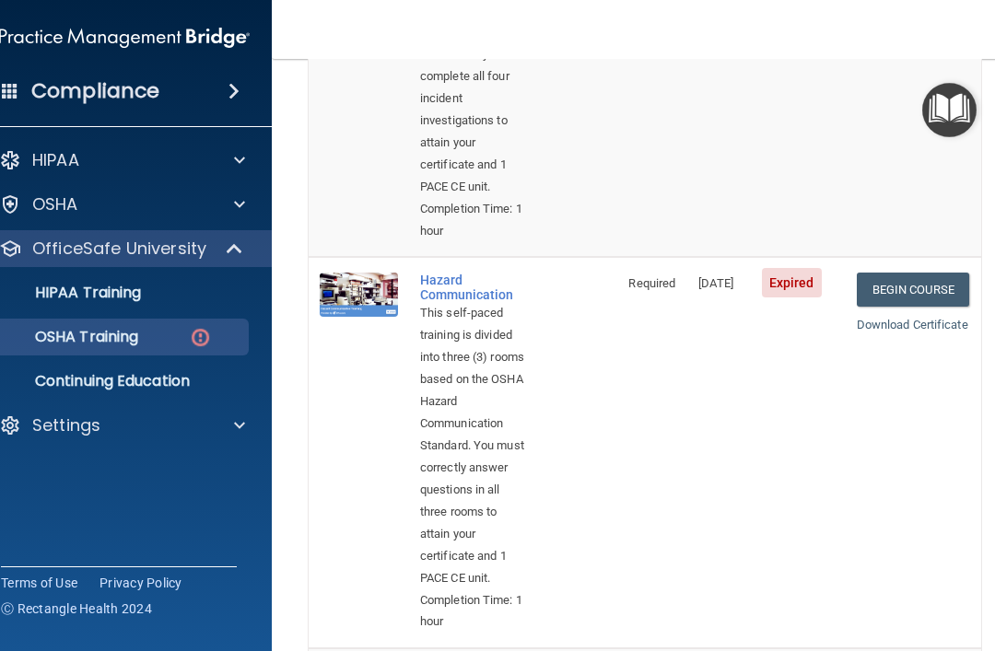
click at [924, 425] on td "Begin Course Download Certificate" at bounding box center [913, 453] width 135 height 392
click at [932, 302] on link "Begin Course" at bounding box center [914, 290] width 112 height 34
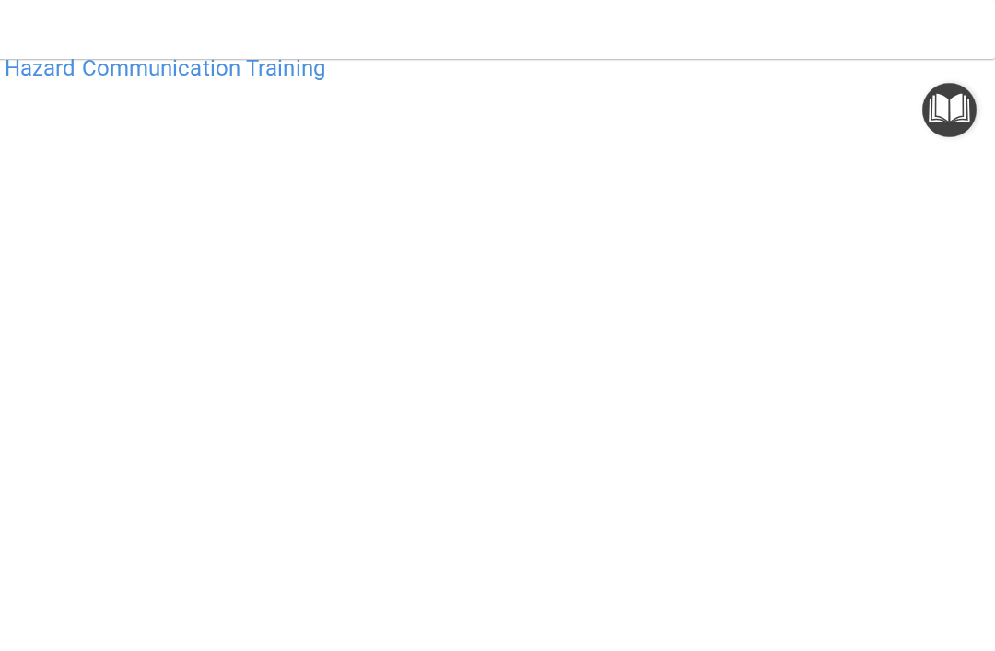
scroll to position [52, 0]
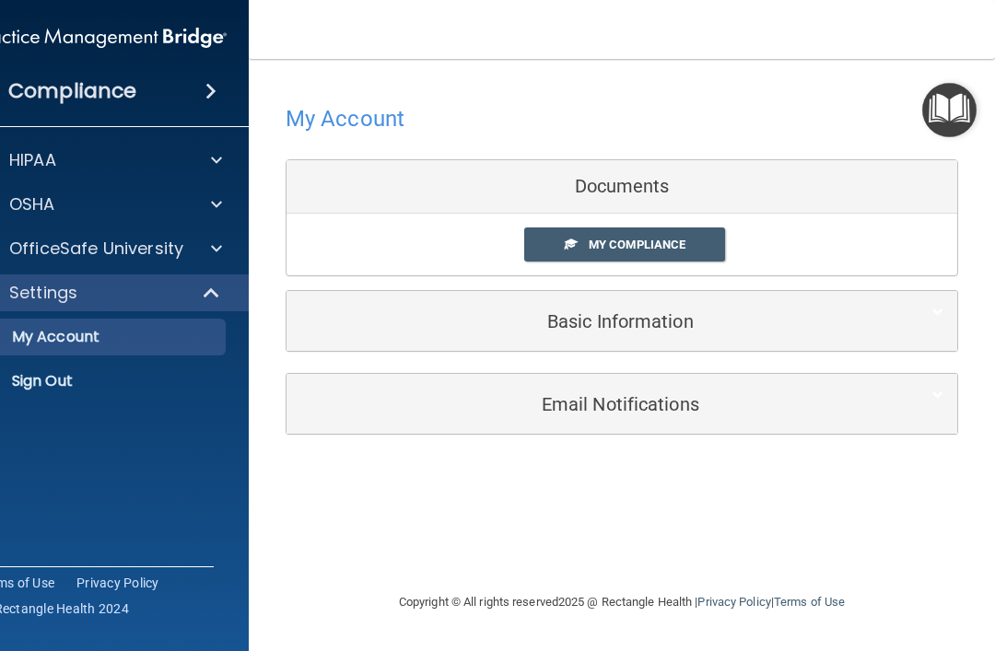
click at [729, 318] on h5 "Basic Information" at bounding box center [593, 321] width 587 height 20
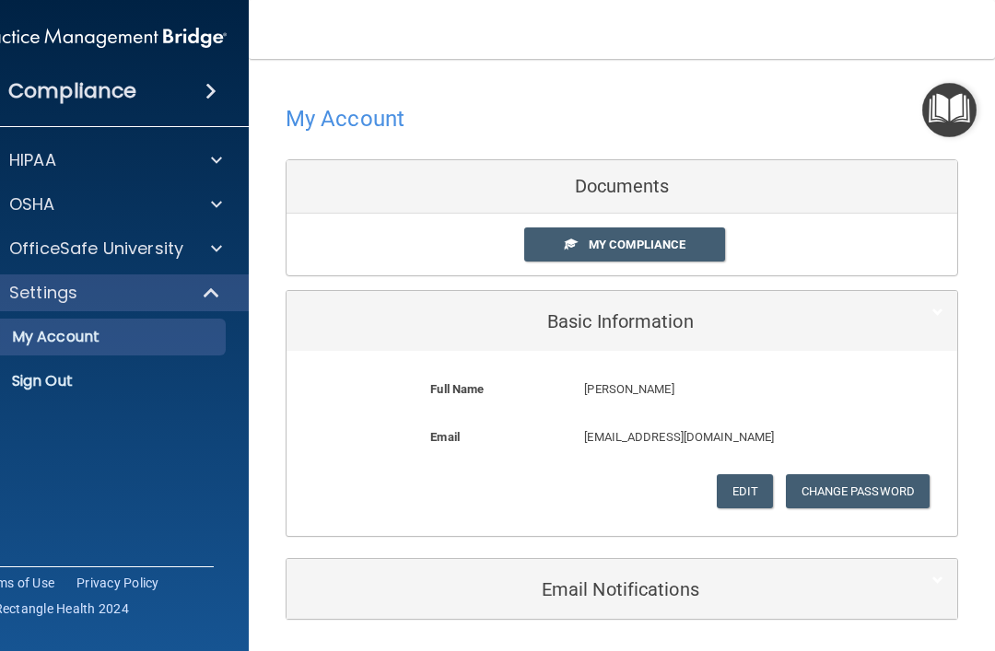
click at [726, 247] on div "My Compliance" at bounding box center [650, 245] width 279 height 34
click at [647, 241] on span "My Compliance" at bounding box center [637, 245] width 97 height 14
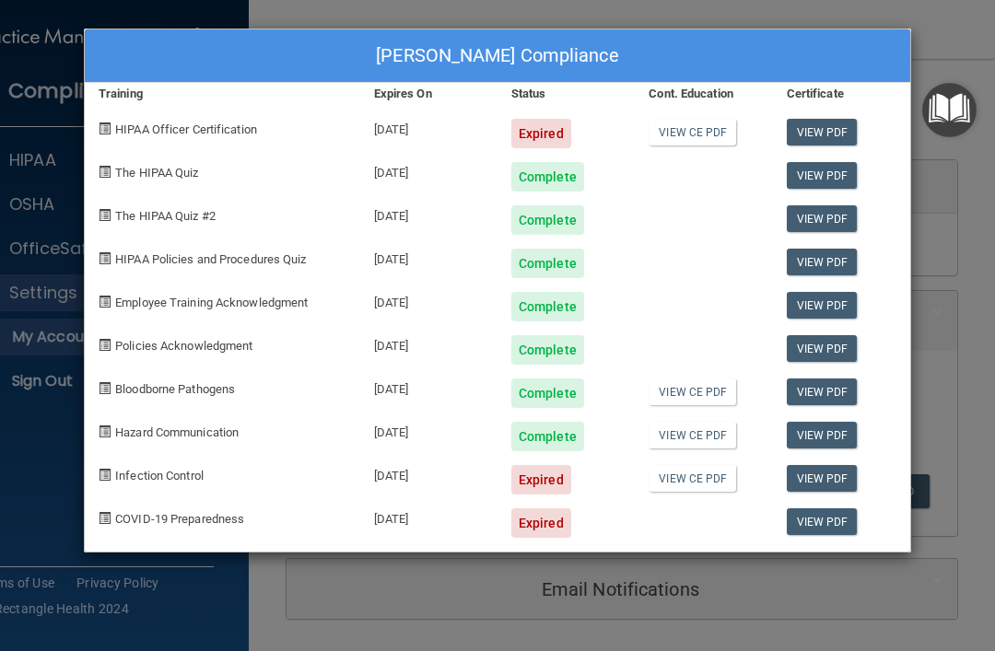
click at [648, 209] on div at bounding box center [703, 213] width 137 height 43
click at [533, 142] on div "Expired" at bounding box center [541, 133] width 60 height 29
click at [560, 468] on div "Expired" at bounding box center [541, 479] width 60 height 29
click at [558, 521] on div "Expired" at bounding box center [541, 523] width 60 height 29
click at [744, 53] on div "Raquel Ramirez's Compliance" at bounding box center [498, 55] width 826 height 53
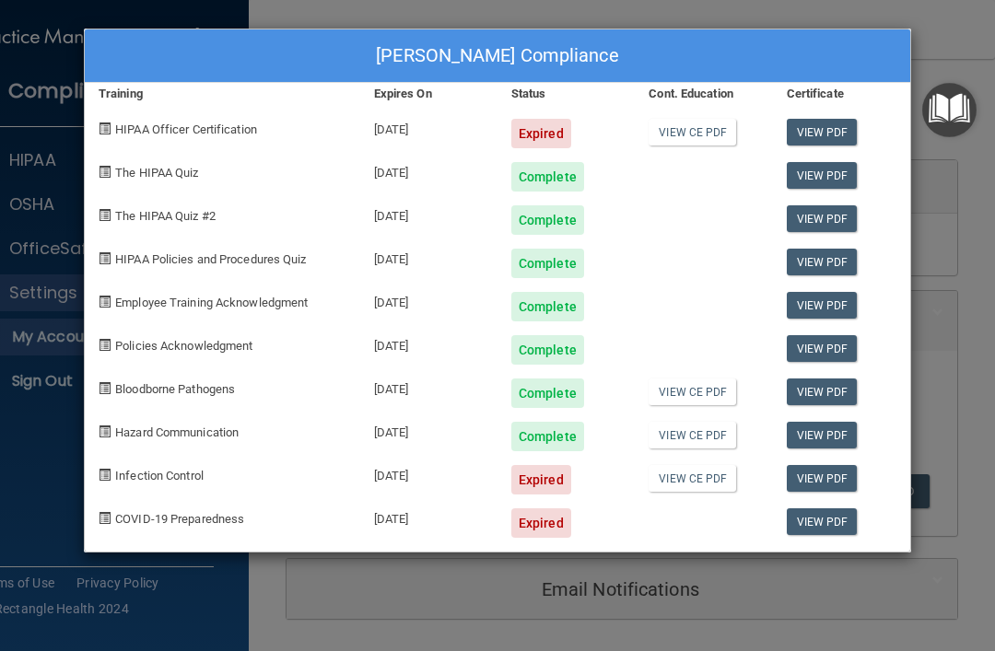
click at [759, 32] on div "Raquel Ramirez's Compliance" at bounding box center [498, 55] width 826 height 53
click at [791, 567] on div "Raquel Ramirez's Compliance Training Expires On Status Cont. Education Certific…" at bounding box center [497, 325] width 995 height 651
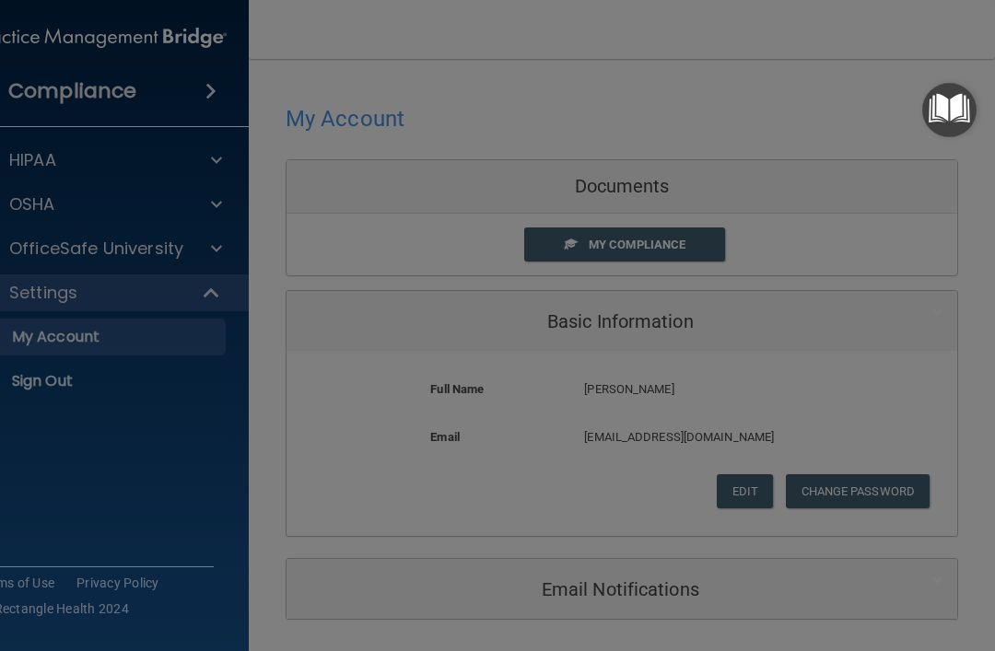
click at [790, 572] on div at bounding box center [497, 325] width 995 height 651
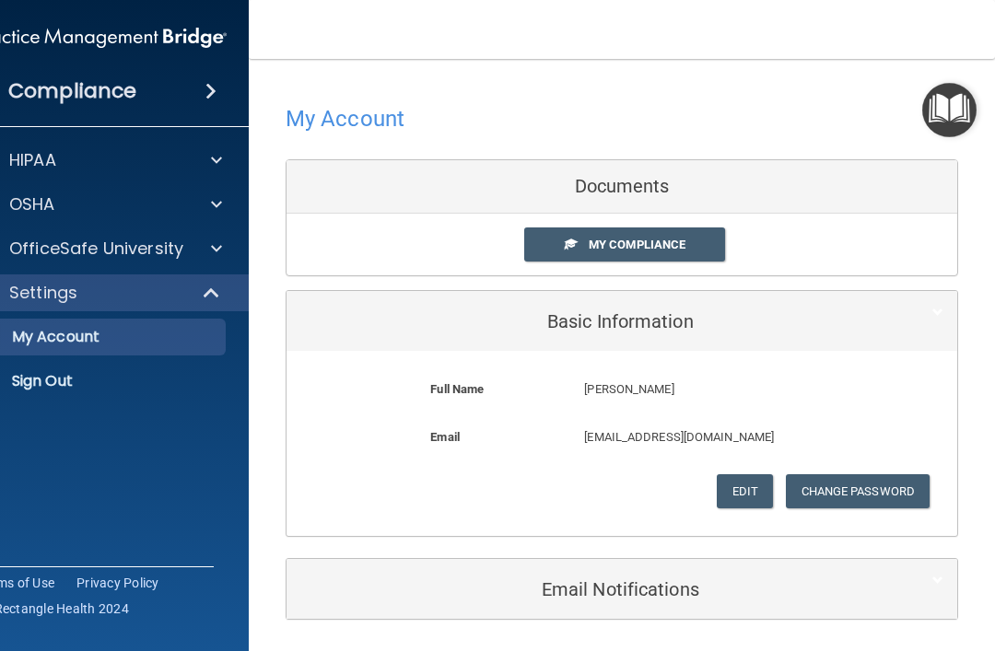
scroll to position [0, 0]
click at [188, 214] on div "OSHA" at bounding box center [76, 205] width 229 height 22
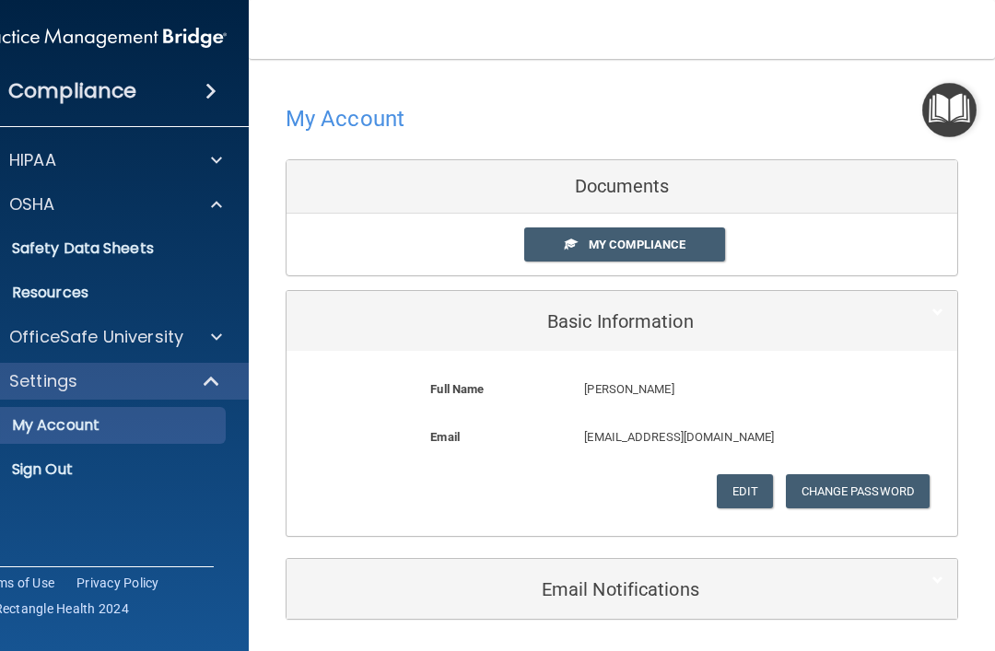
click at [173, 310] on link "Resources" at bounding box center [80, 293] width 290 height 37
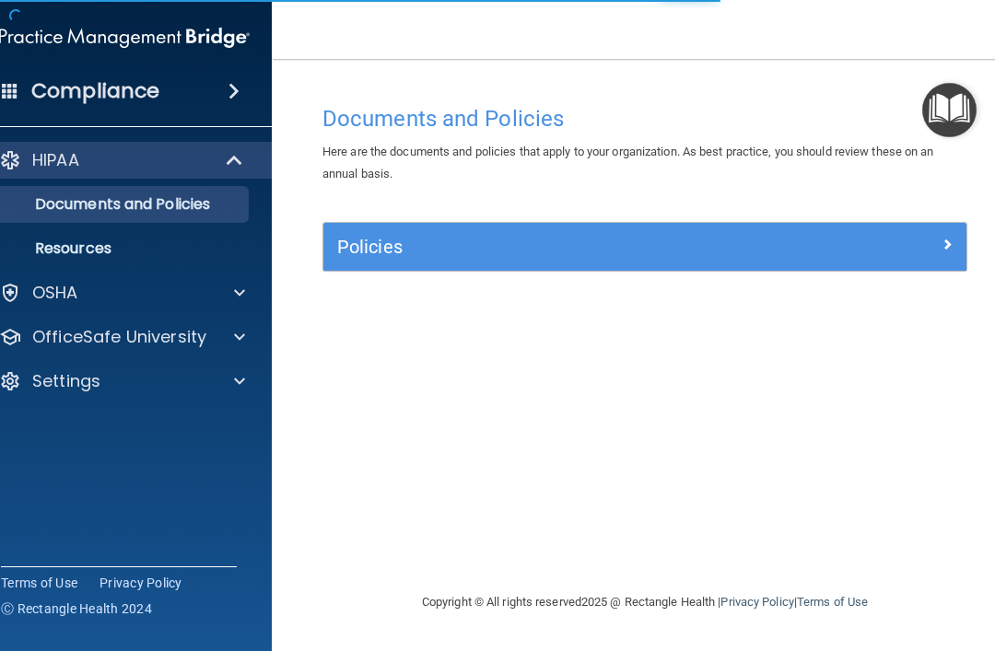
click at [76, 304] on p "OSHA" at bounding box center [55, 293] width 46 height 22
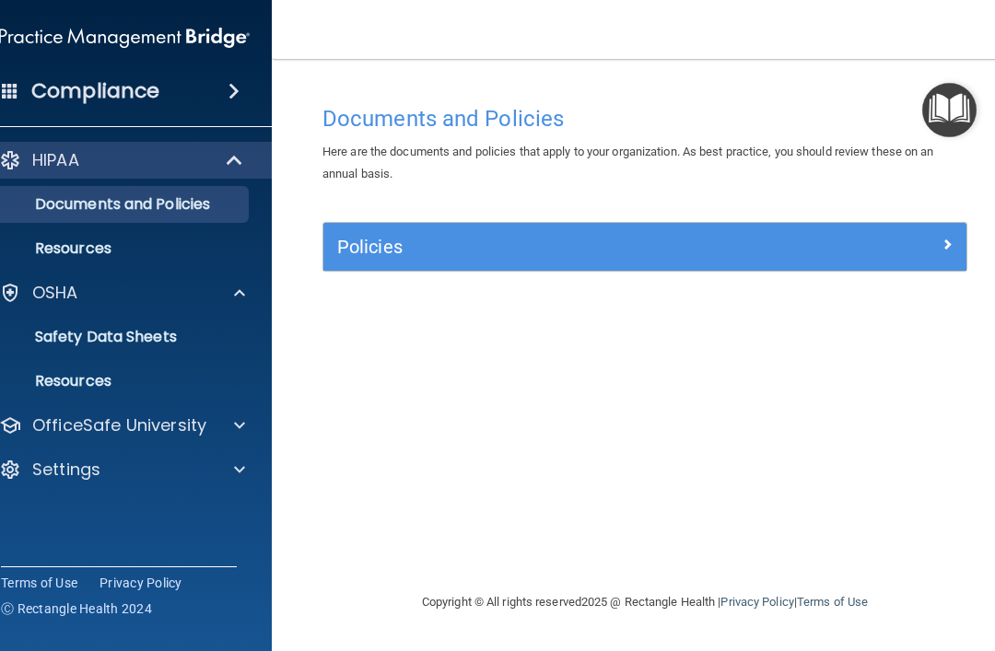
click at [70, 345] on p "Safety Data Sheets" at bounding box center [115, 337] width 252 height 18
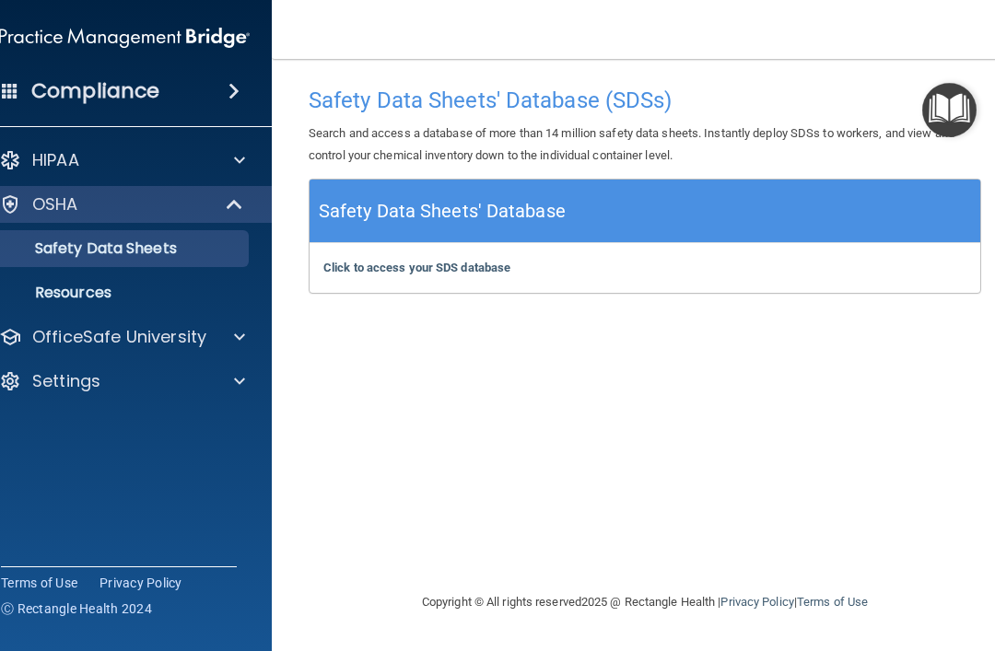
click at [61, 156] on p "HIPAA" at bounding box center [55, 160] width 47 height 22
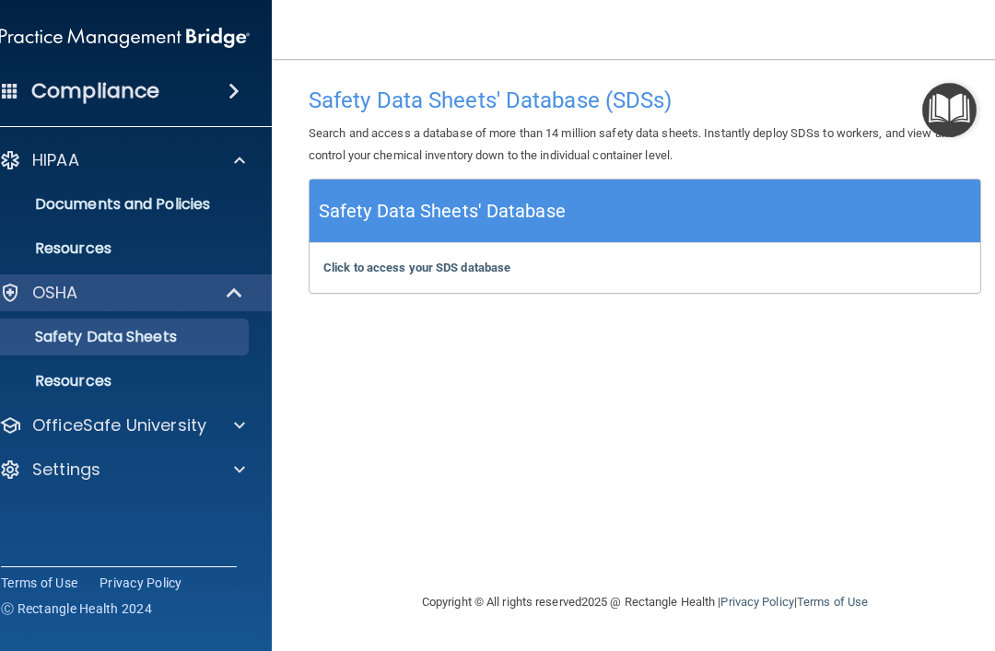
click at [58, 217] on link "Documents and Policies" at bounding box center [104, 204] width 290 height 37
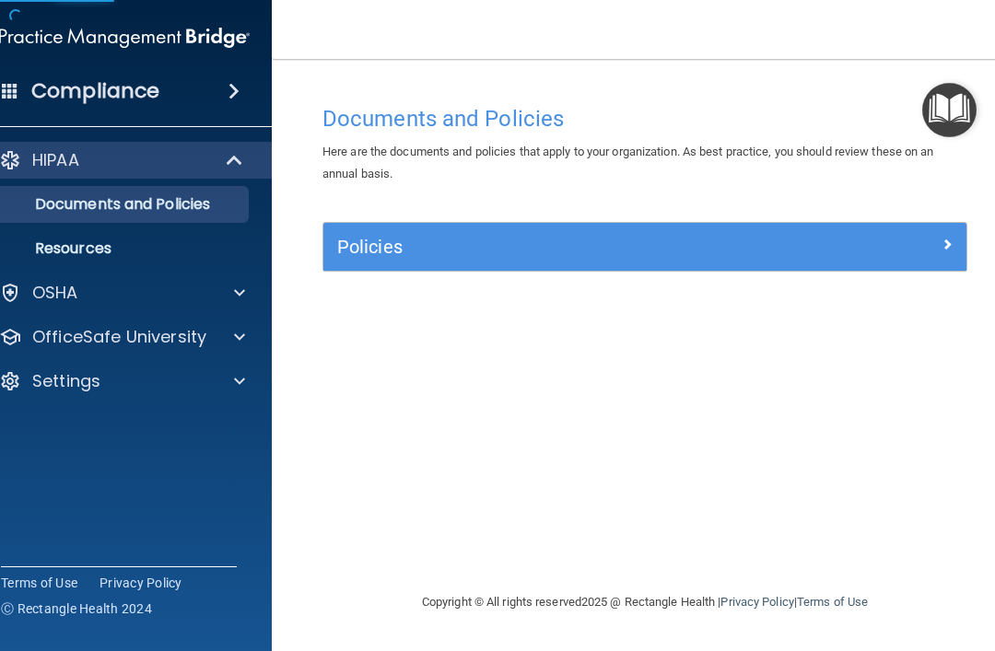
click at [47, 264] on link "Resources" at bounding box center [104, 248] width 290 height 37
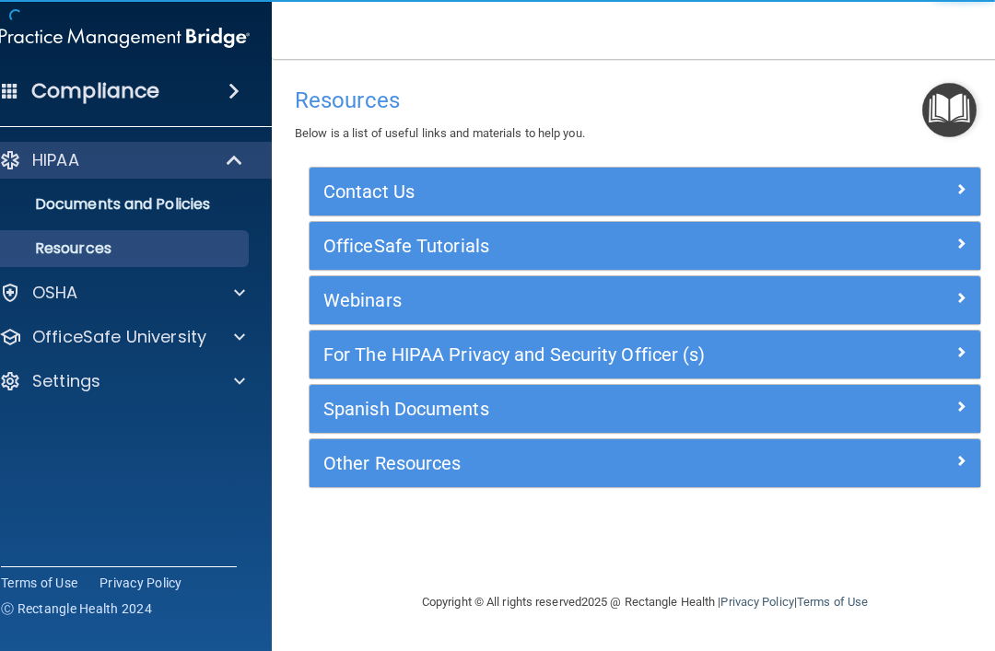
click at [27, 303] on div "OSHA" at bounding box center [99, 293] width 229 height 22
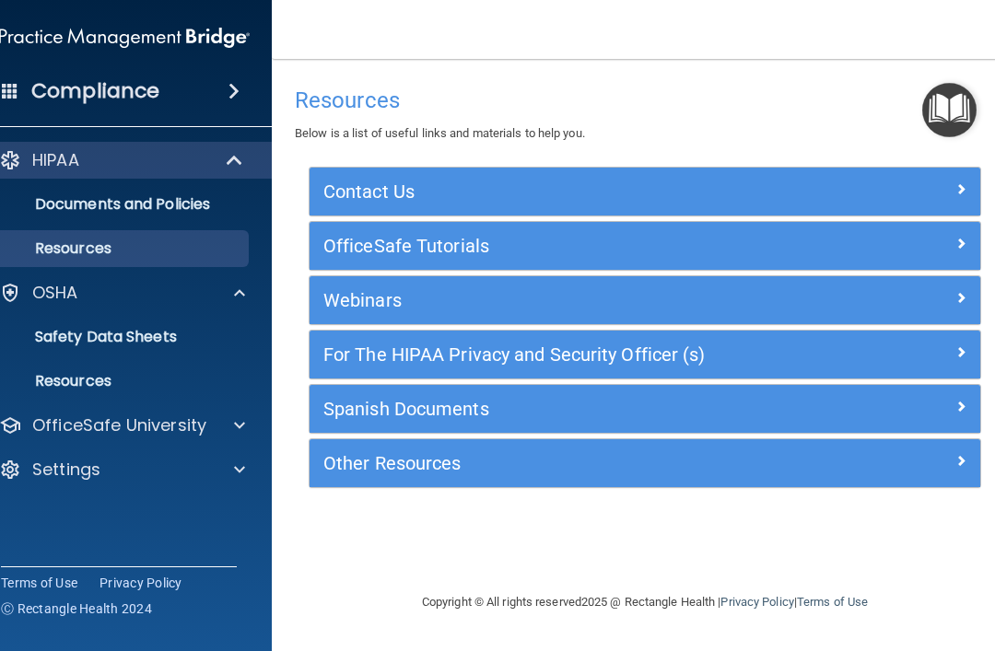
click at [48, 372] on p "Resources" at bounding box center [115, 381] width 252 height 18
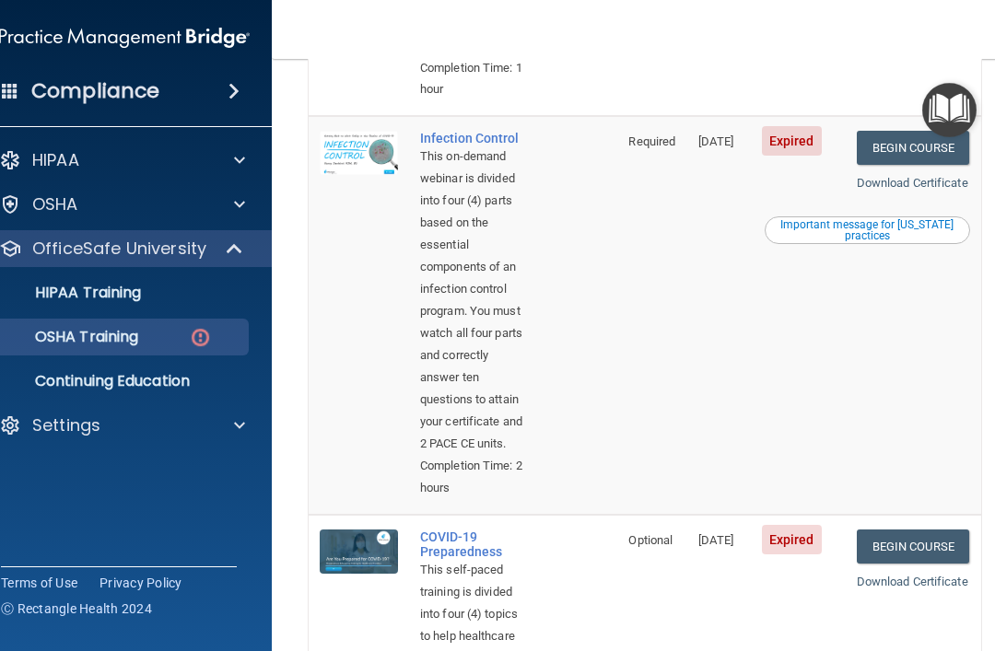
scroll to position [985, 0]
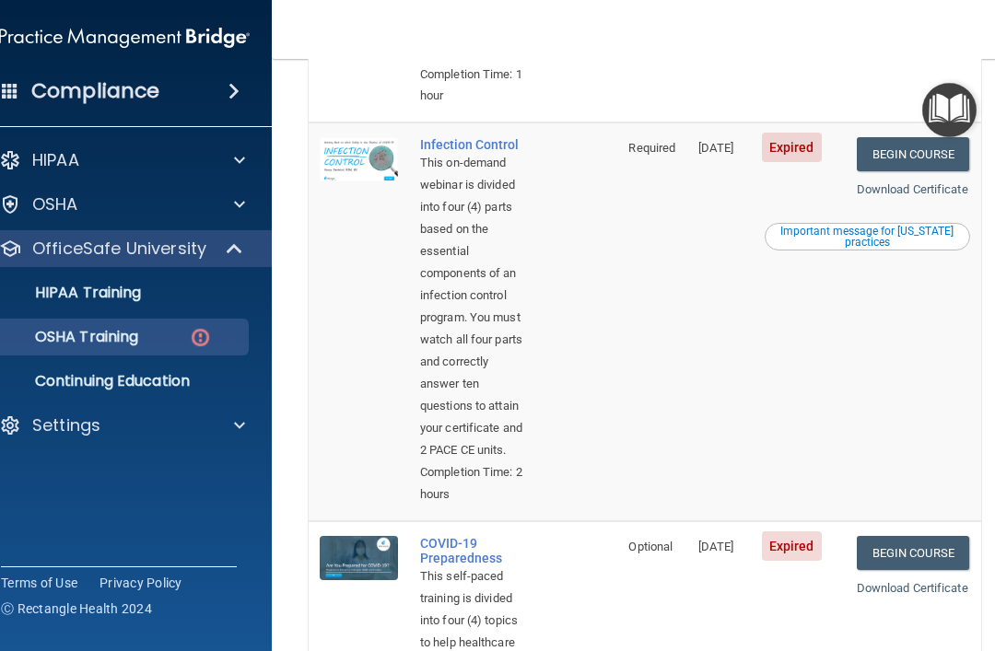
click at [917, 171] on link "Begin Course" at bounding box center [913, 154] width 112 height 34
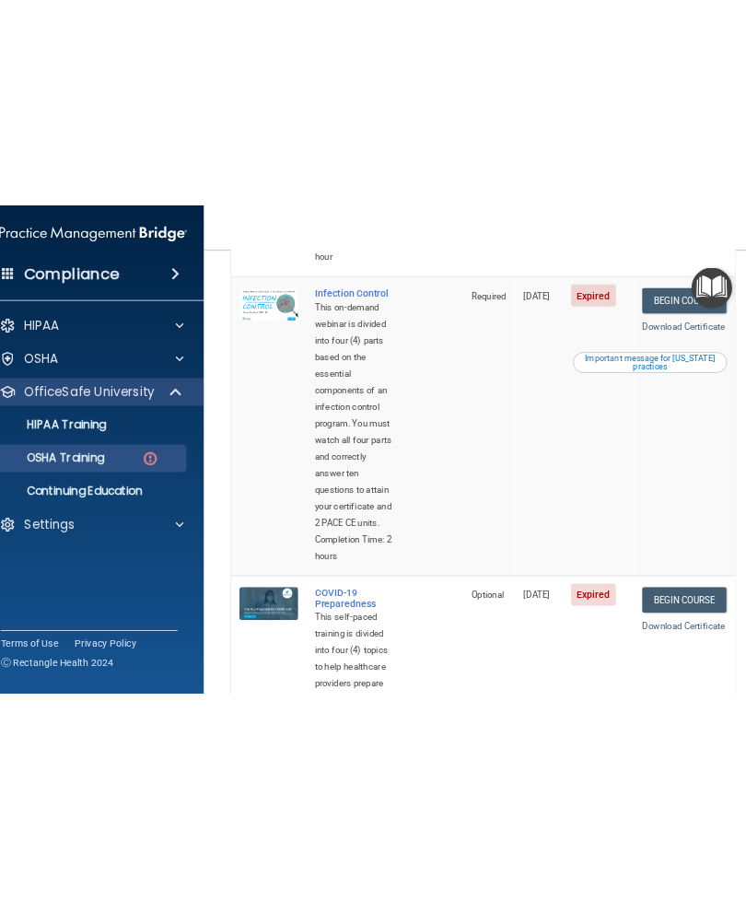
scroll to position [1014, 0]
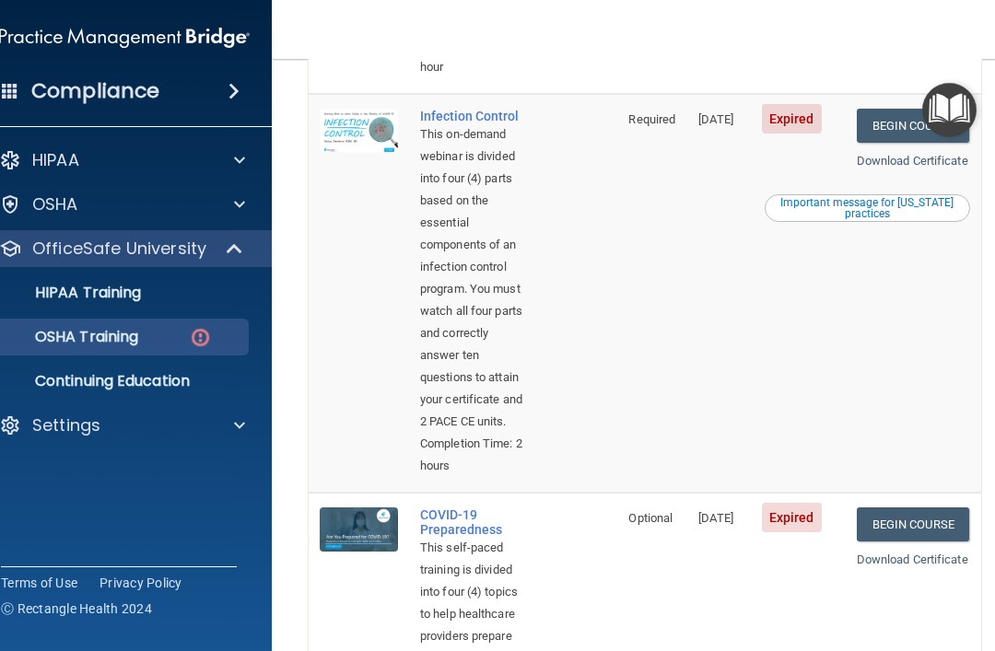
click at [953, 328] on td "Begin Course Download Certificate Important message for [US_STATE] practices" at bounding box center [913, 293] width 135 height 399
click at [952, 348] on td "Begin Course Download Certificate Important message for California practices" at bounding box center [913, 293] width 135 height 399
click at [930, 143] on link "Begin Course" at bounding box center [913, 126] width 112 height 34
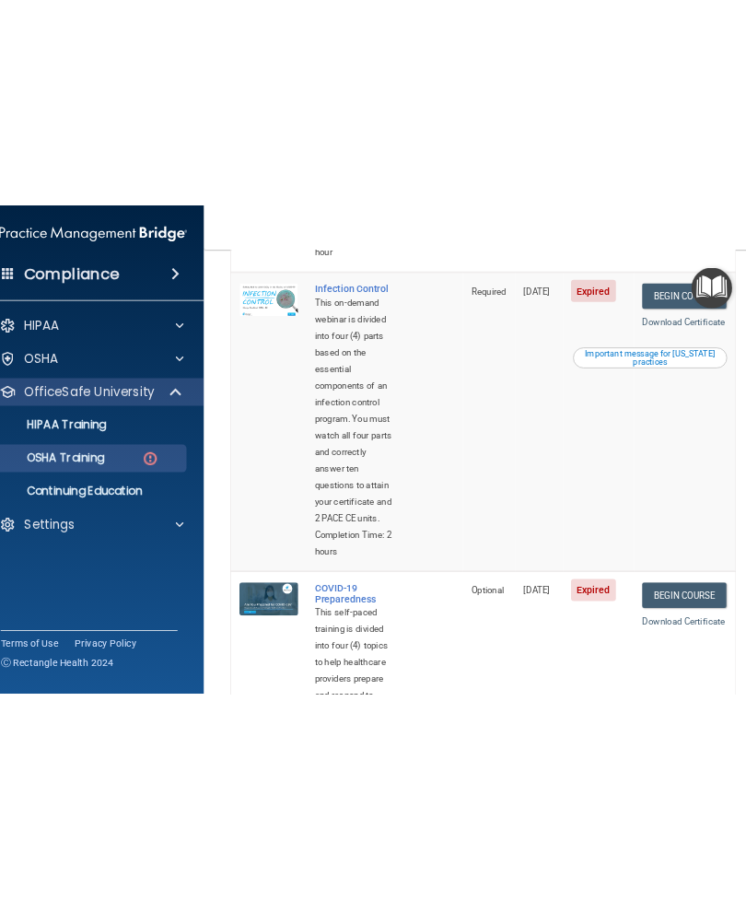
scroll to position [1016, 0]
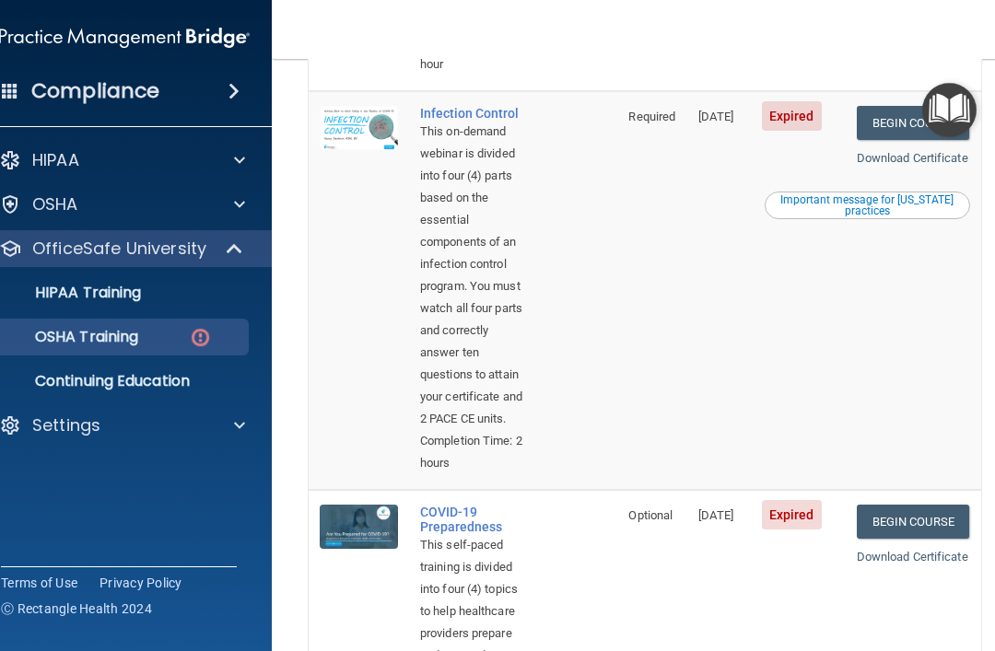
click at [938, 140] on link "Begin Course" at bounding box center [913, 123] width 112 height 34
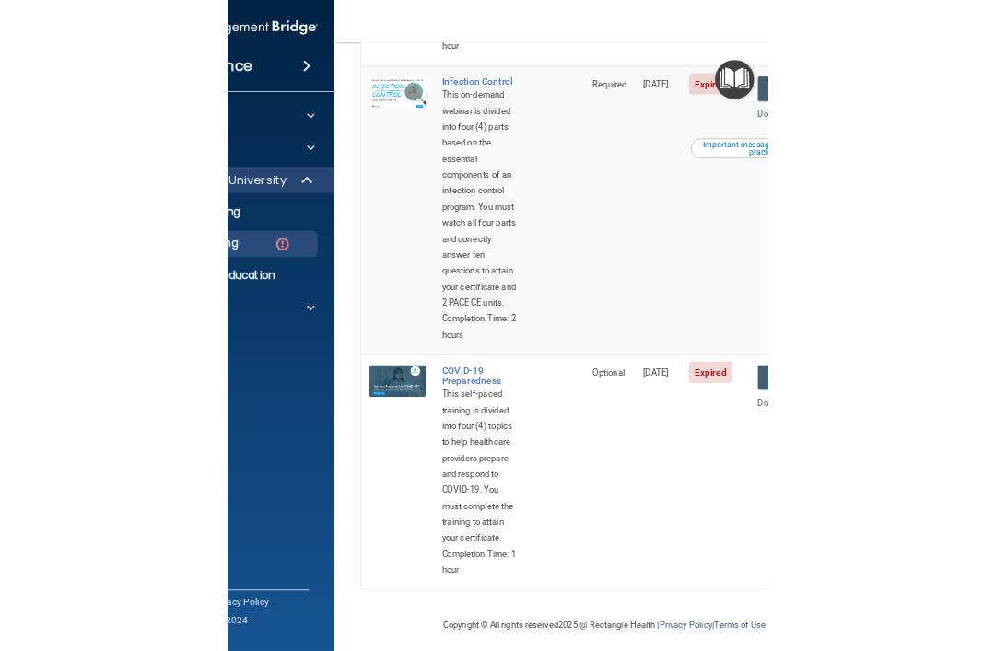
scroll to position [1015, 0]
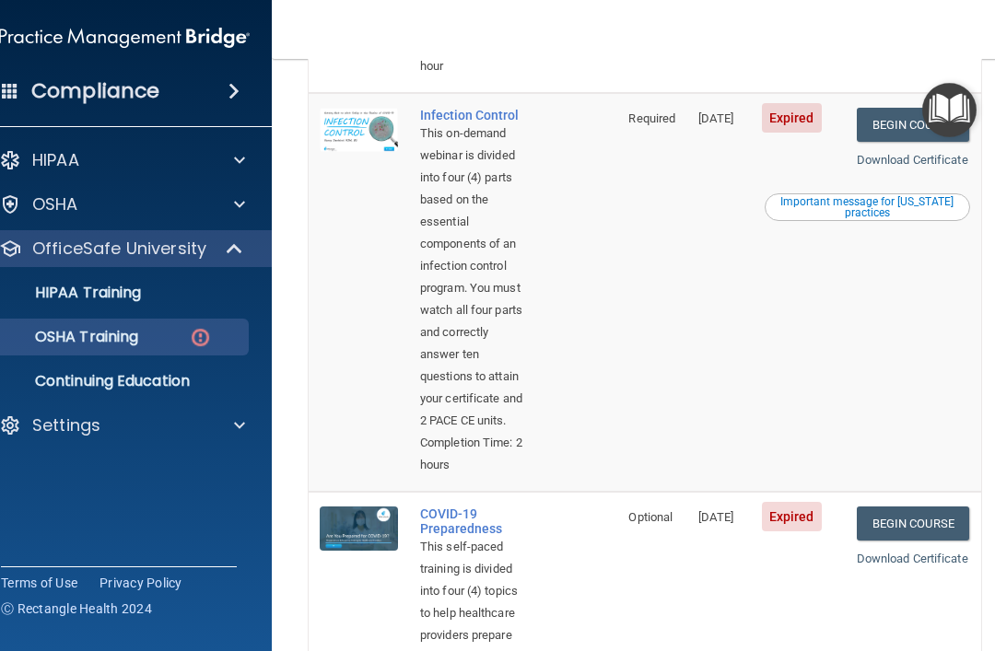
click at [916, 541] on link "Begin Course" at bounding box center [913, 524] width 112 height 34
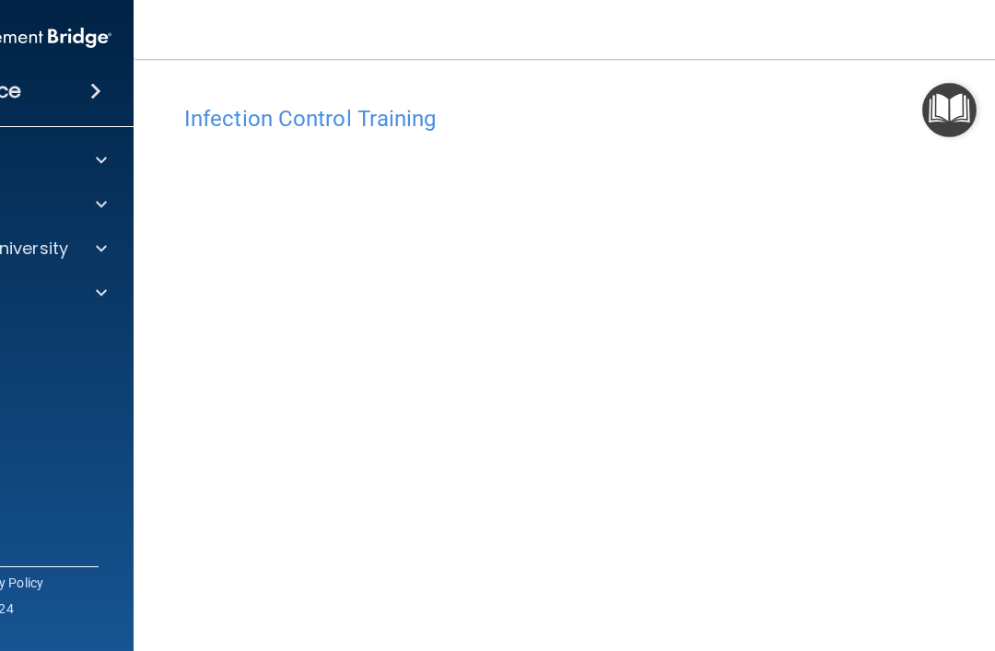
click at [954, 123] on img "Open Resource Center" at bounding box center [949, 110] width 54 height 54
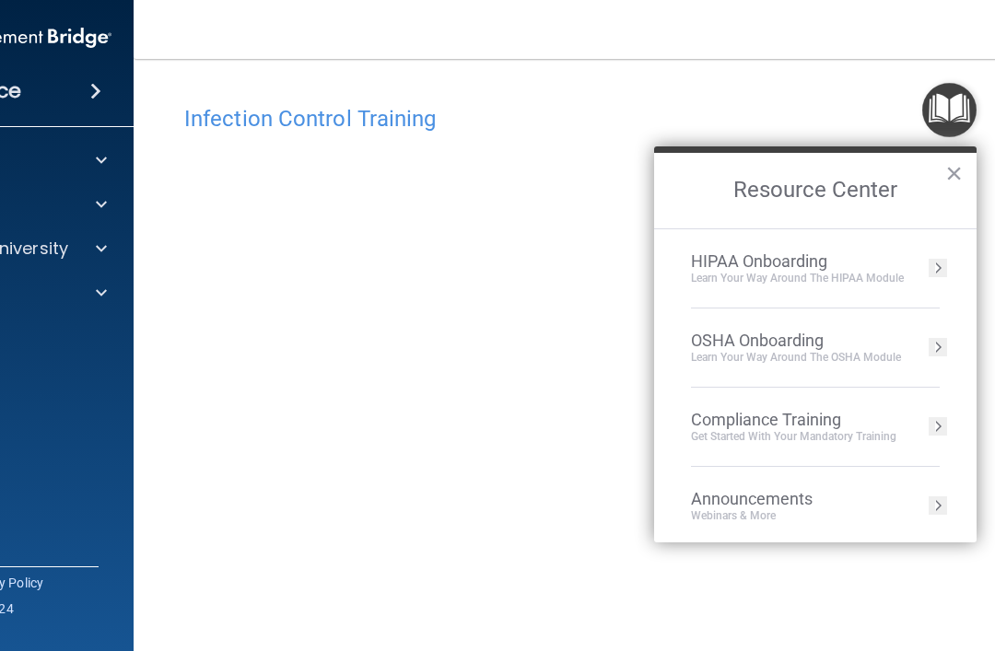
click at [919, 274] on div "HIPAA Onboarding Learn Your Way around the HIPAA module" at bounding box center [815, 269] width 249 height 34
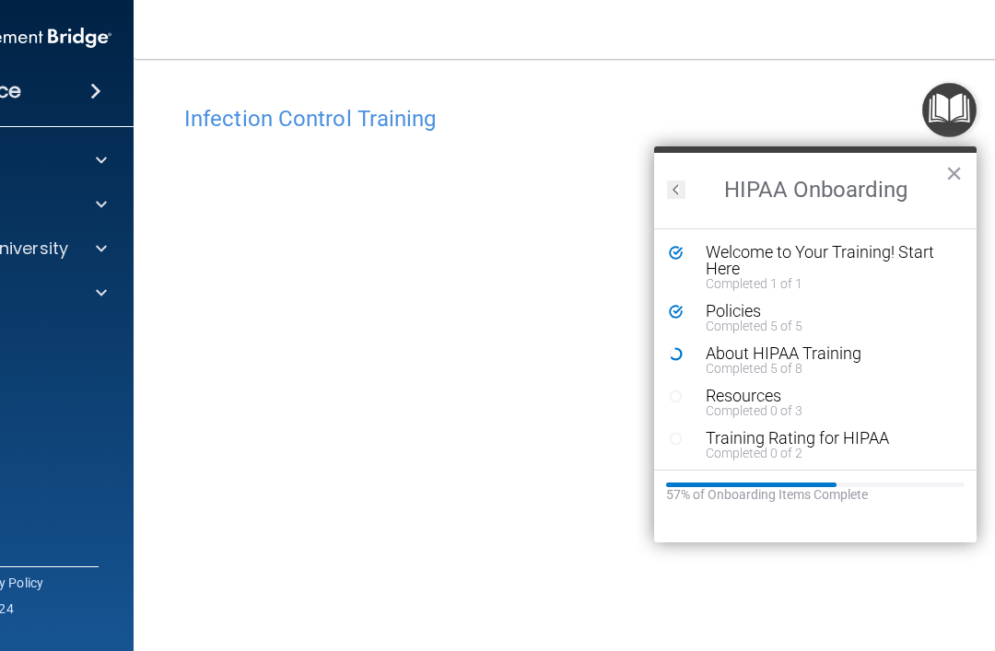
click at [827, 115] on h4 "Infection Control Training" at bounding box center [644, 119] width 921 height 24
click at [957, 187] on button "×" at bounding box center [954, 172] width 18 height 29
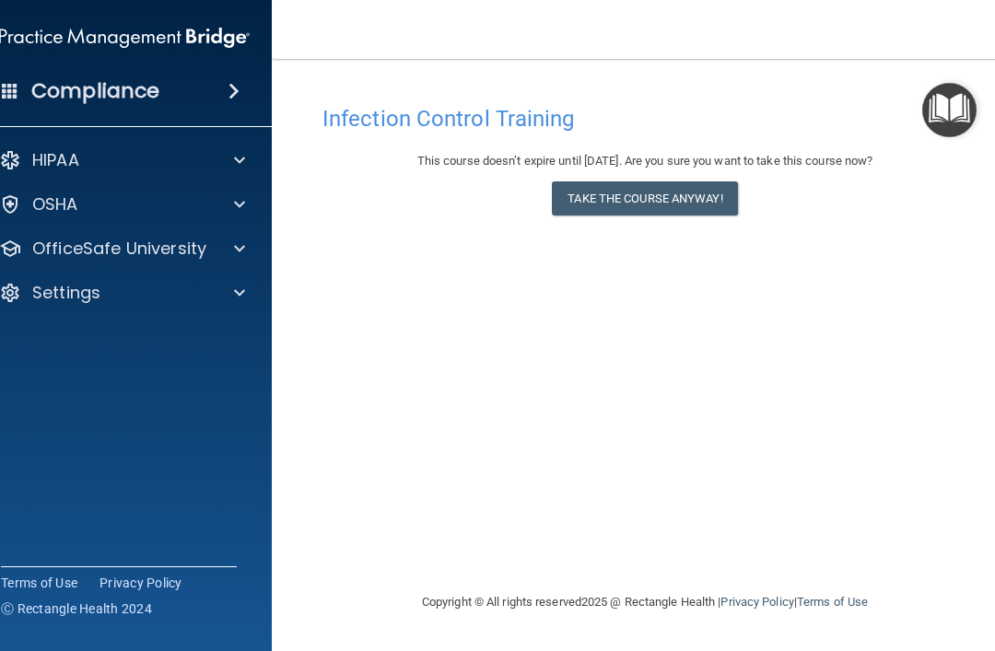
click at [622, 208] on button "Take the course anyway!" at bounding box center [644, 199] width 185 height 34
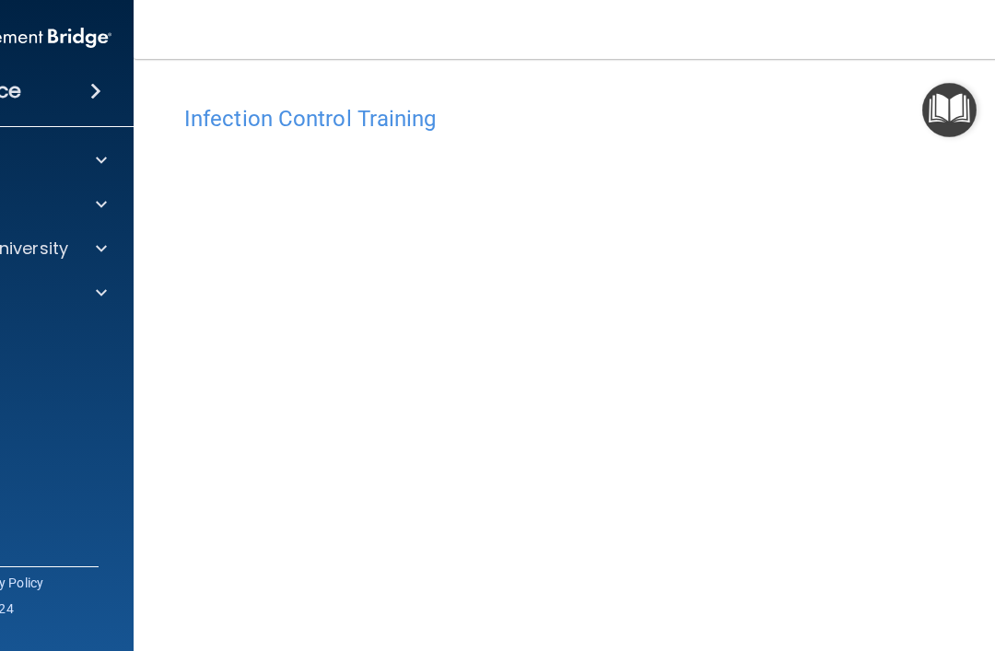
click at [572, 103] on div "Infection Control Training" at bounding box center [644, 118] width 949 height 45
click at [551, 84] on div "Infection Control Training This course doesn’t expire until [DATE]. Are you sur…" at bounding box center [644, 396] width 949 height 638
click at [176, 198] on div "Infection Control Training This course doesn’t expire until [DATE]. Are you sur…" at bounding box center [644, 415] width 949 height 638
click at [578, 120] on h4 "Infection Control Training" at bounding box center [644, 119] width 921 height 24
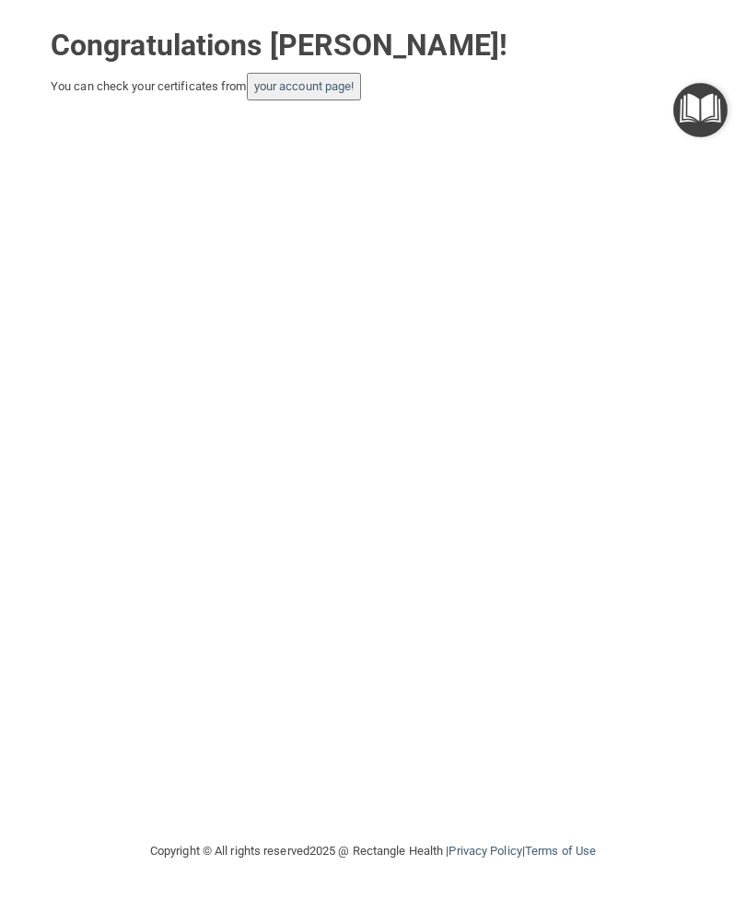
click at [578, 363] on div "Congratulations [PERSON_NAME]! You can check your certificates from your accoun…" at bounding box center [373, 420] width 673 height 804
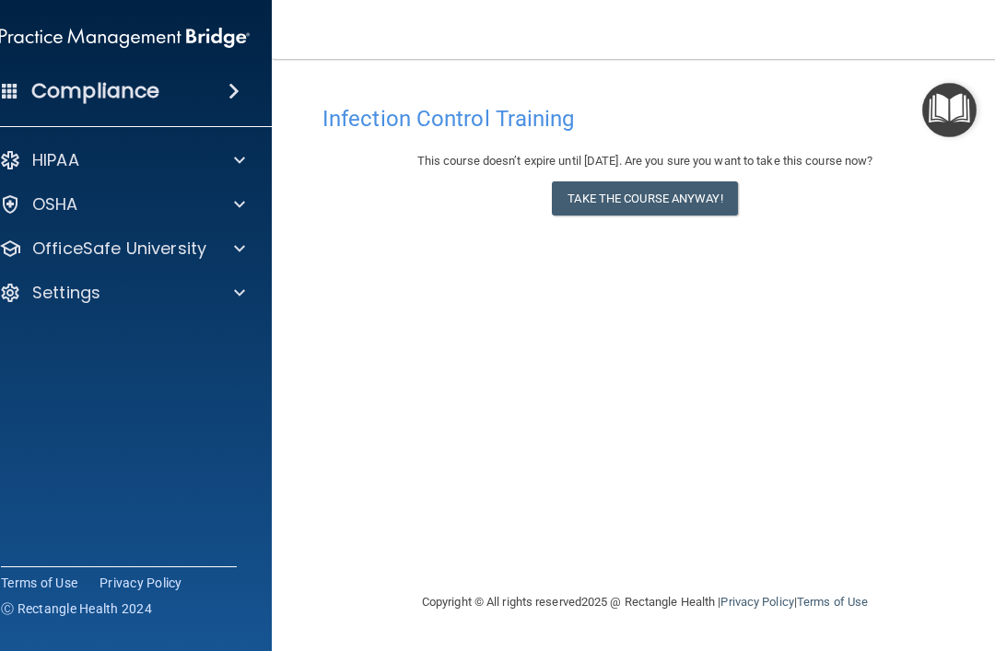
click at [624, 205] on button "Take the course anyway!" at bounding box center [644, 199] width 185 height 34
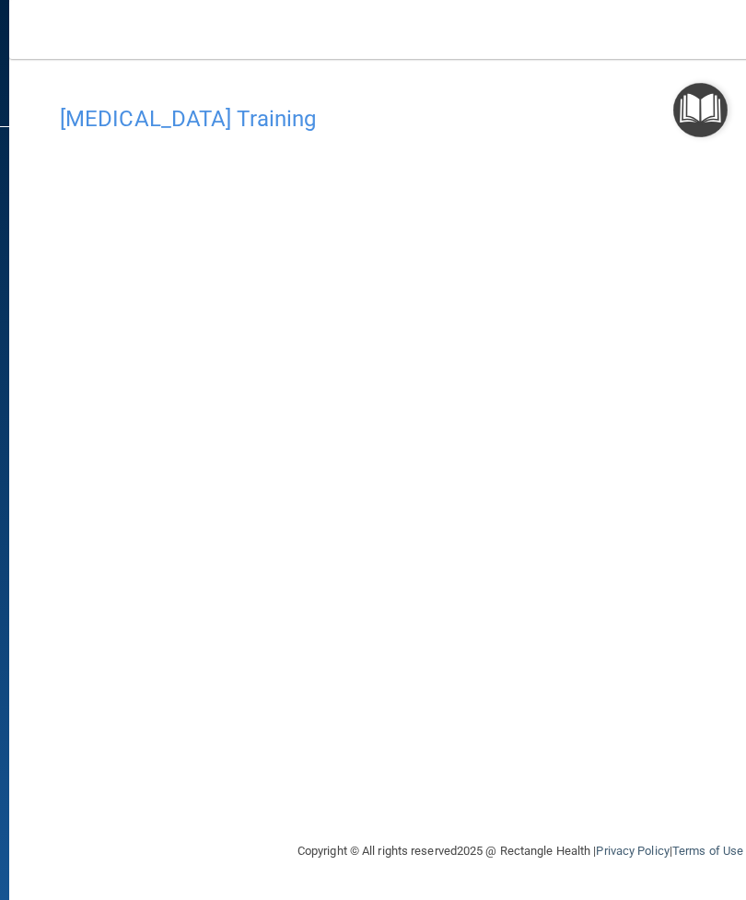
click at [74, 651] on footer "Copyright © All rights reserved 2025 @ Rectangle Health | Privacy Policy | Term…" at bounding box center [520, 852] width 949 height 60
click at [76, 651] on footer "Copyright © All rights reserved 2025 @ Rectangle Health | Privacy Policy | Term…" at bounding box center [520, 852] width 949 height 60
click at [628, 651] on div "COVID-19 Training This course doesn’t expire until 07/24/2025. Are you sure you…" at bounding box center [520, 468] width 949 height 745
click at [616, 651] on div "COVID-19 Training This course doesn’t expire until 07/24/2025. Are you sure you…" at bounding box center [520, 468] width 949 height 745
click at [609, 651] on div "COVID-19 Training This course doesn’t expire until 07/24/2025. Are you sure you…" at bounding box center [520, 468] width 949 height 745
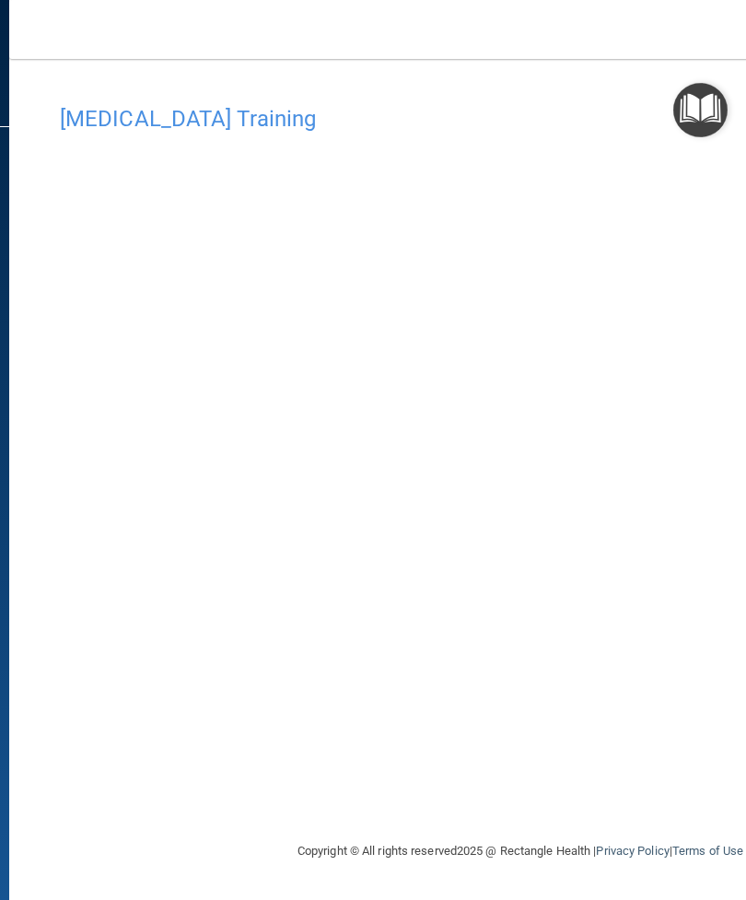
click at [602, 651] on div "COVID-19 Training This course doesn’t expire until 07/24/2025. Are you sure you…" at bounding box center [520, 468] width 949 height 745
click at [705, 116] on img "Open Resource Center" at bounding box center [701, 110] width 54 height 54
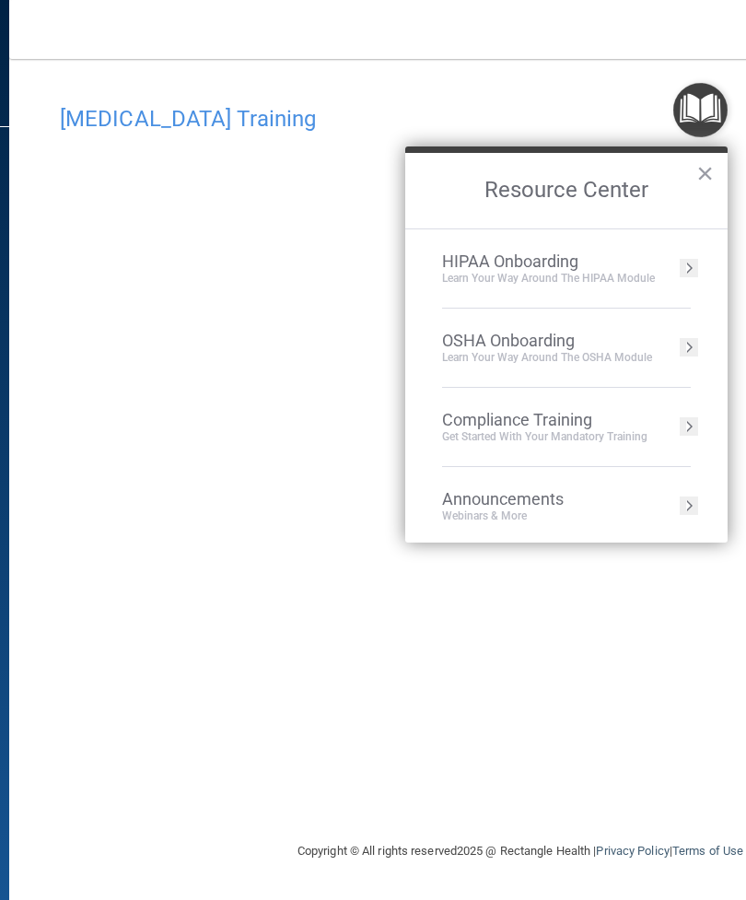
click at [677, 276] on div "HIPAA Onboarding Learn Your Way around the HIPAA module" at bounding box center [566, 269] width 249 height 34
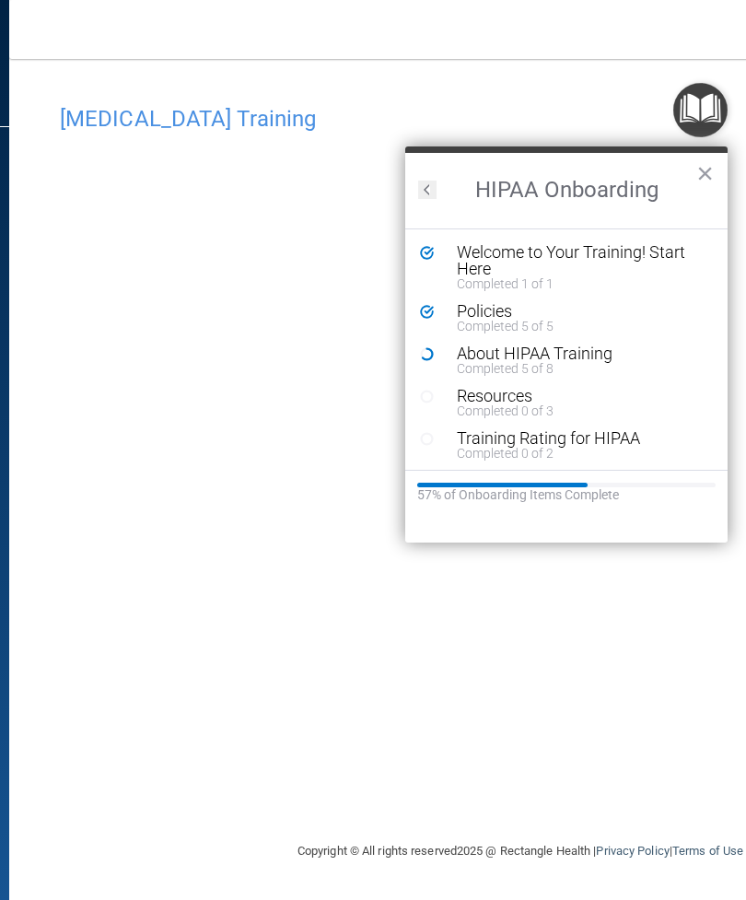
click at [609, 360] on div "About HIPAA Training" at bounding box center [580, 354] width 247 height 17
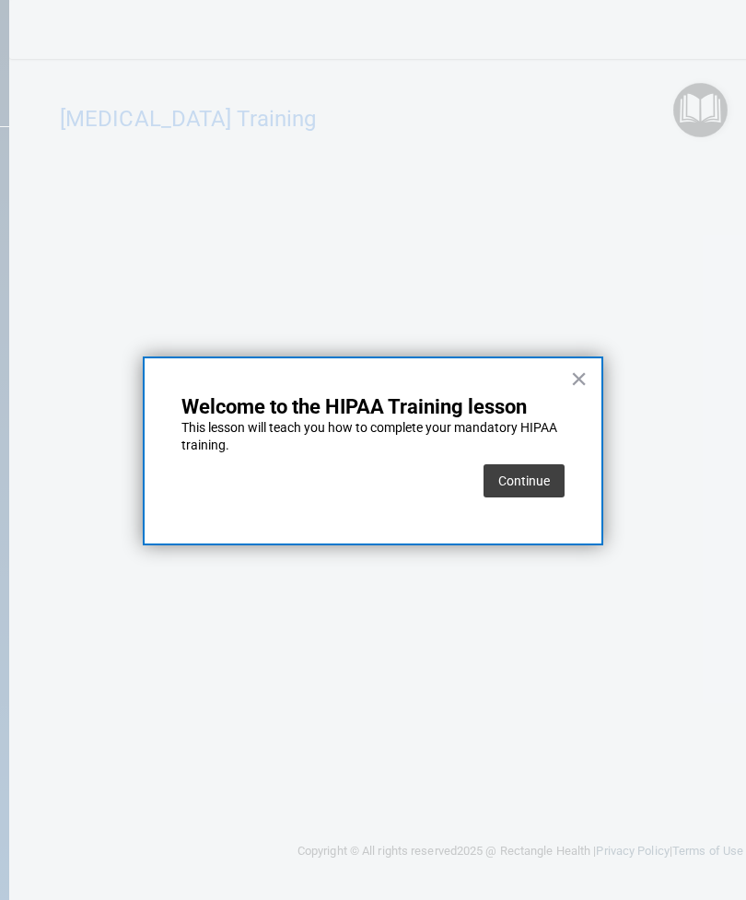
click at [605, 73] on div at bounding box center [373, 450] width 746 height 900
click at [570, 393] on button "×" at bounding box center [579, 378] width 18 height 29
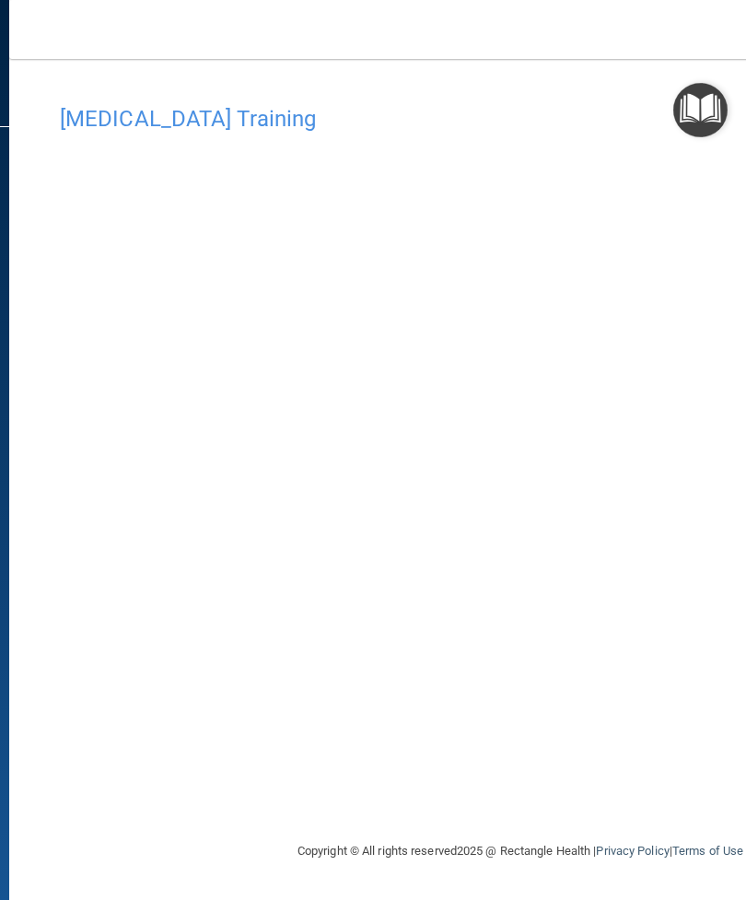
click at [31, 628] on main "COVID-19 Training This course doesn’t expire until 07/24/2025. Are you sure you…" at bounding box center [520, 479] width 1023 height 841
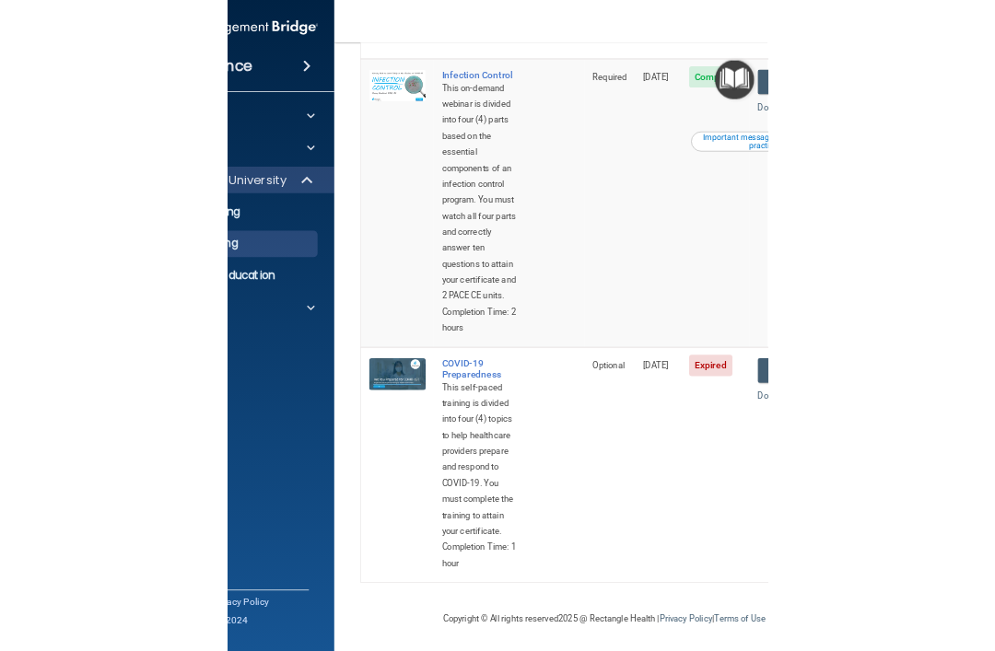
scroll to position [1110, 0]
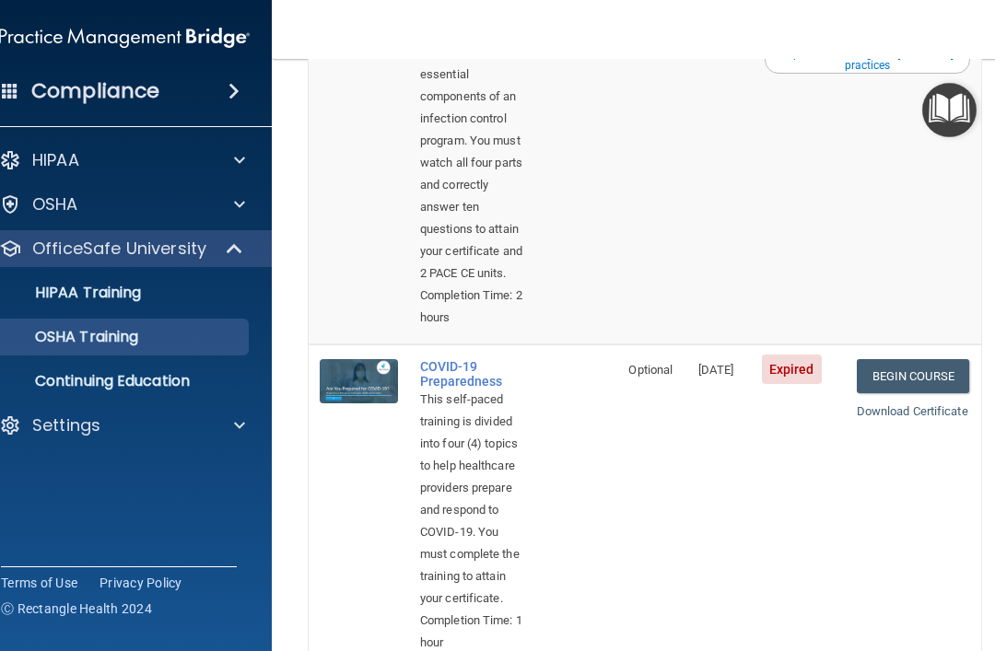
click at [745, 393] on link "Begin Course" at bounding box center [913, 376] width 112 height 34
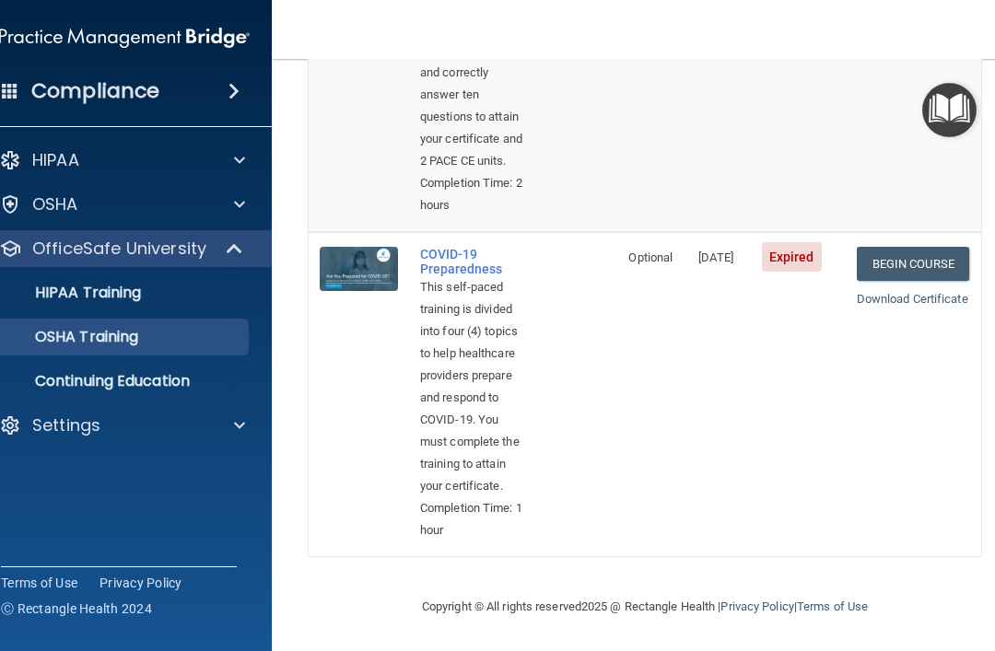
scroll to position [1359, 0]
click at [350, 247] on img at bounding box center [359, 269] width 78 height 44
click at [745, 247] on link "Begin Course" at bounding box center [913, 264] width 112 height 34
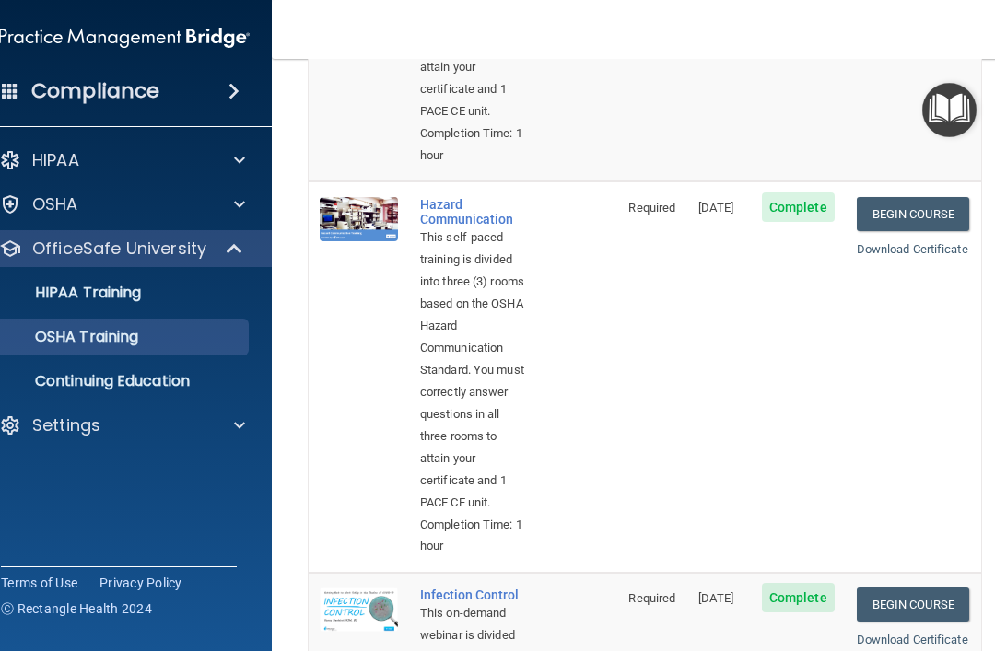
scroll to position [484, 0]
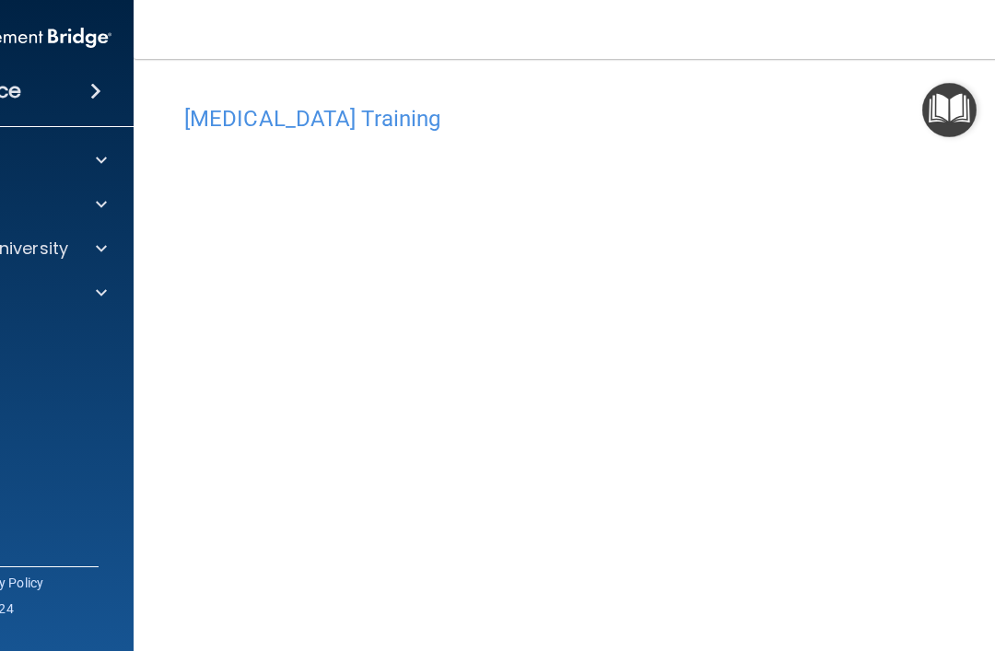
click at [97, 98] on span at bounding box center [95, 91] width 11 height 22
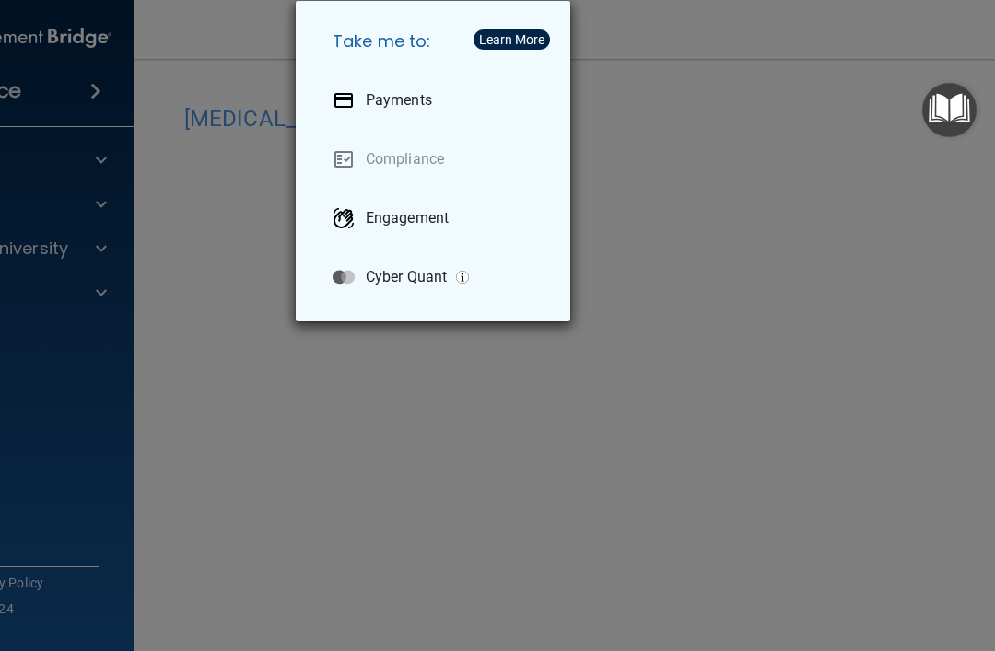
click at [720, 100] on div "Take me to: Payments Compliance Engagement Cyber Quant" at bounding box center [497, 325] width 995 height 651
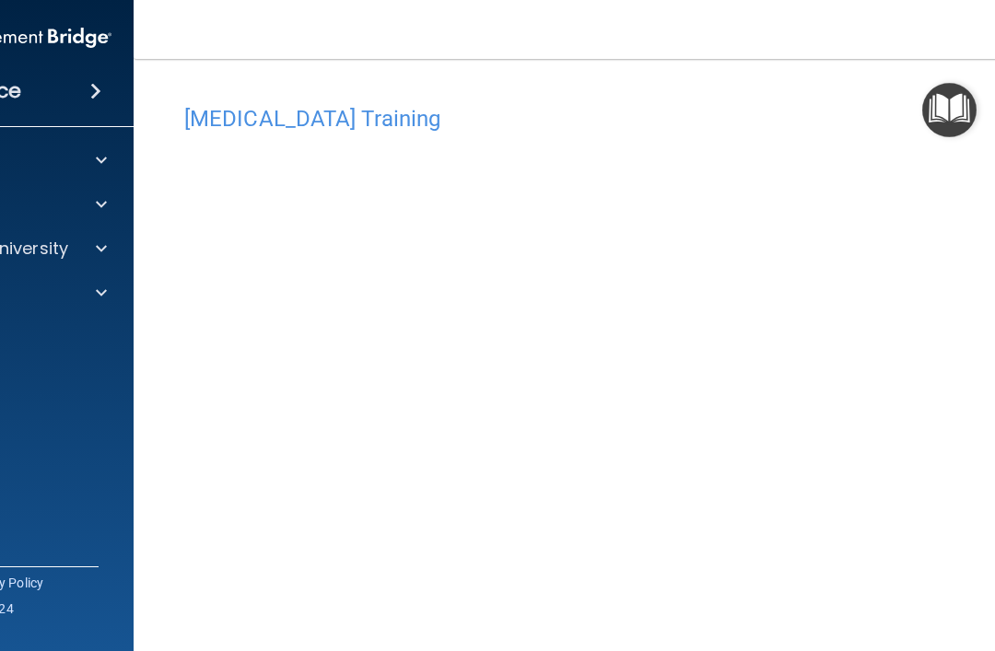
click at [107, 166] on div at bounding box center [99, 160] width 46 height 22
click at [106, 302] on span at bounding box center [101, 293] width 11 height 22
click at [105, 436] on span at bounding box center [101, 426] width 11 height 22
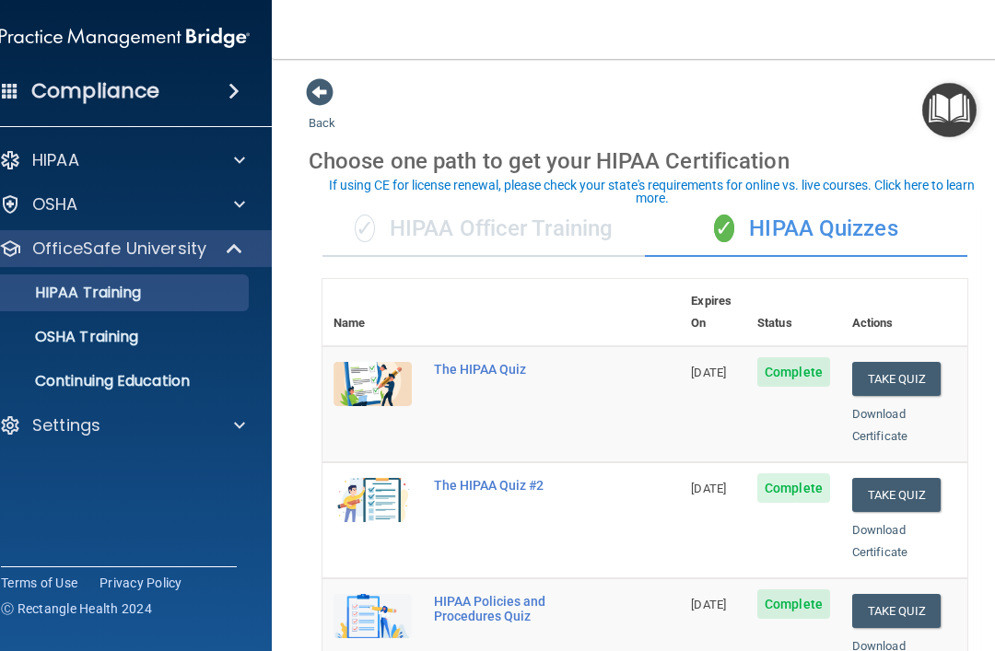
click at [79, 335] on p "OSHA Training" at bounding box center [63, 337] width 149 height 18
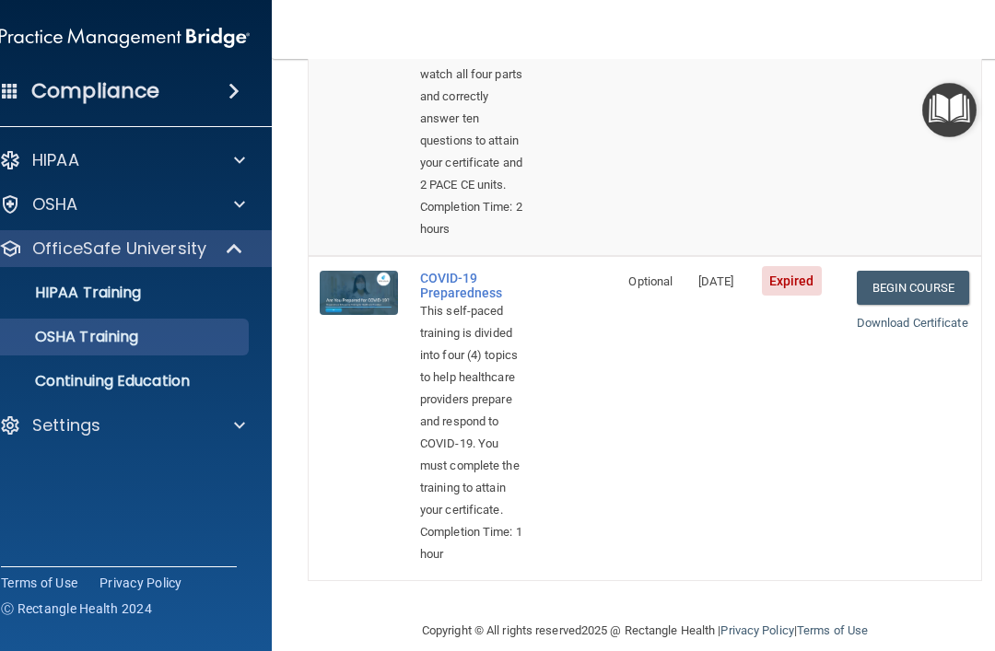
scroll to position [1230, 0]
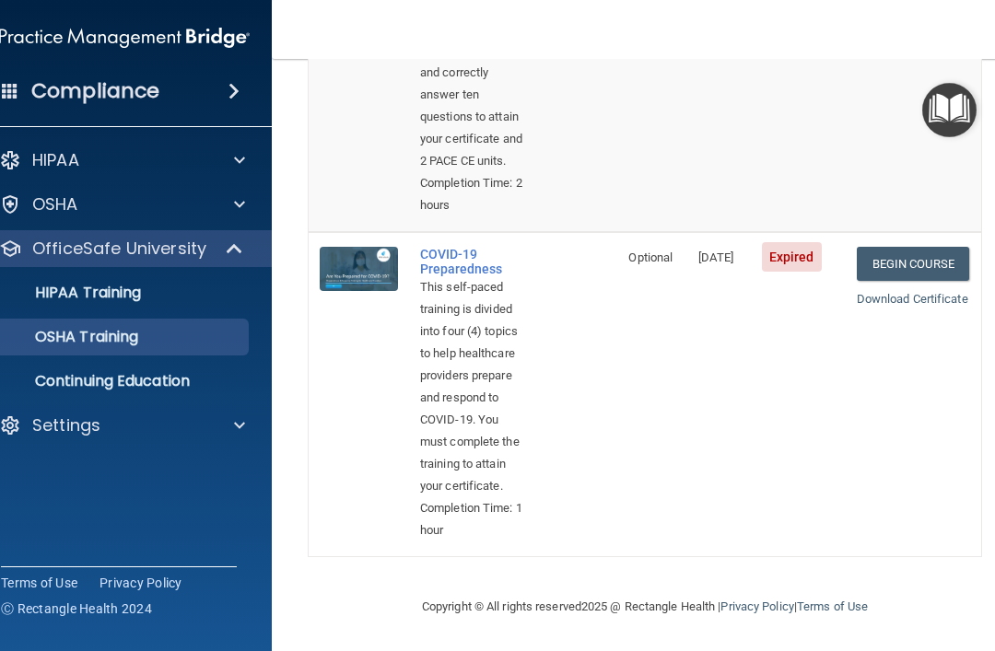
click at [923, 281] on link "Begin Course" at bounding box center [913, 264] width 112 height 34
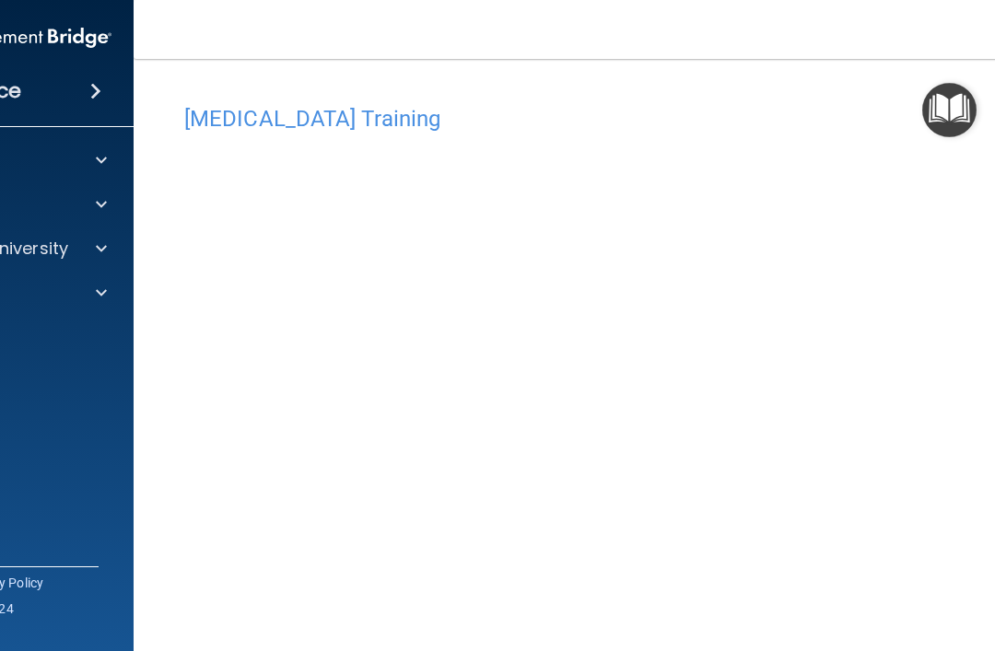
click at [946, 116] on img "Open Resource Center" at bounding box center [949, 110] width 54 height 54
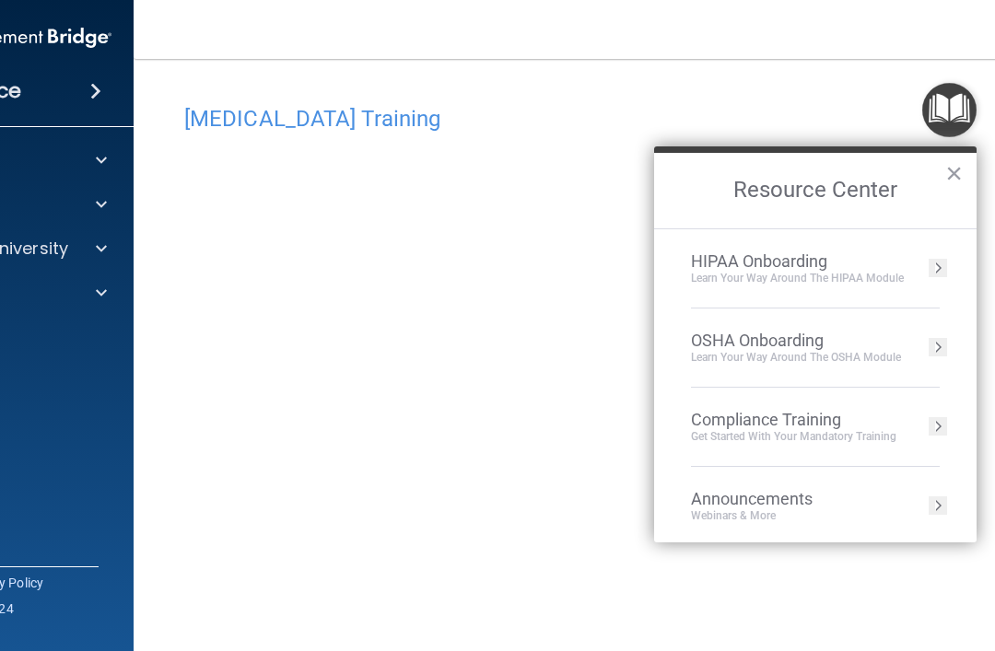
click at [717, 77] on div "[MEDICAL_DATA] Training This course doesn’t expire until [DATE]. Are you sure y…" at bounding box center [644, 396] width 949 height 638
click at [959, 167] on button "×" at bounding box center [954, 172] width 18 height 29
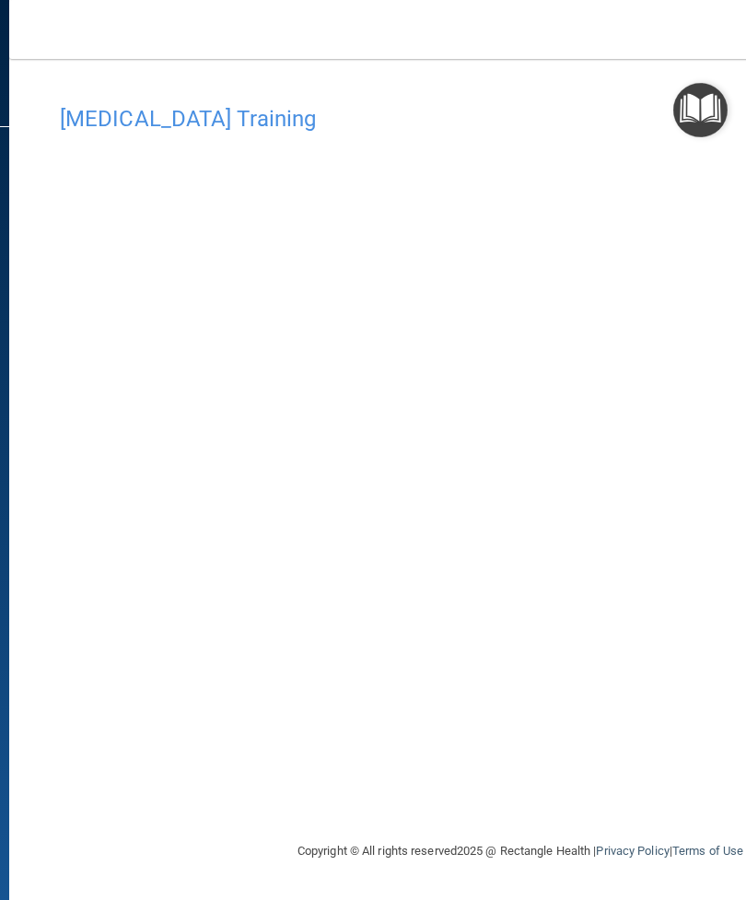
click at [317, 651] on div "COVID-19 Training This course doesn’t expire until 07/24/2025. Are you sure you…" at bounding box center [520, 468] width 949 height 745
click at [174, 120] on h4 "COVID-19 Training" at bounding box center [520, 119] width 921 height 24
click at [180, 121] on h4 "COVID-19 Training" at bounding box center [520, 119] width 921 height 24
click at [172, 110] on h4 "COVID-19 Training" at bounding box center [520, 119] width 921 height 24
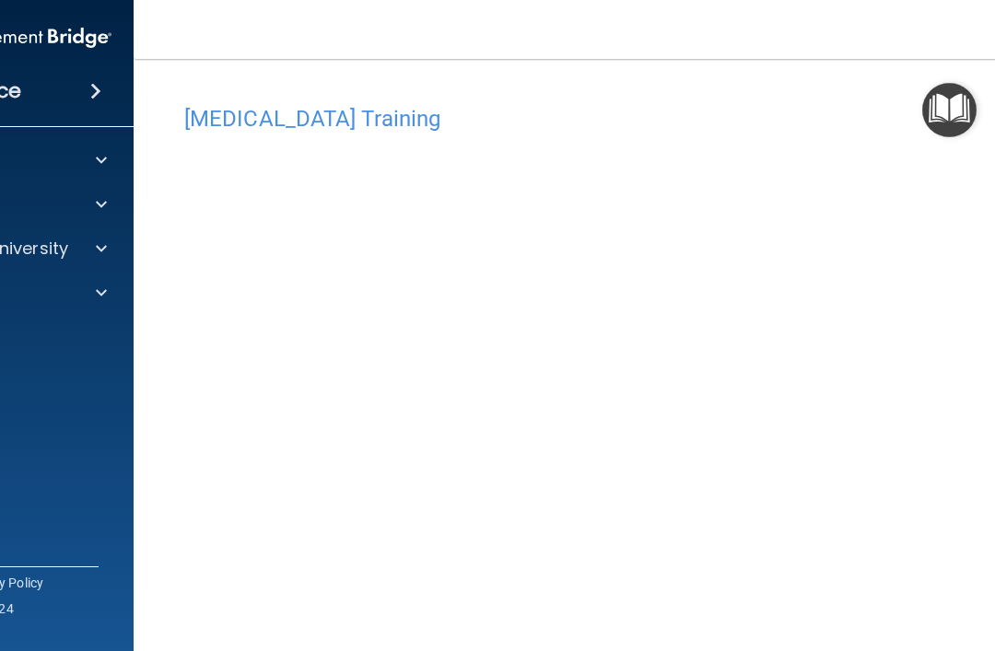
click at [957, 78] on div "COVID-19 Training This course doesn’t expire until 07/24/2025. Are you sure you…" at bounding box center [644, 396] width 949 height 638
click at [951, 98] on img "Open Resource Center" at bounding box center [949, 110] width 54 height 54
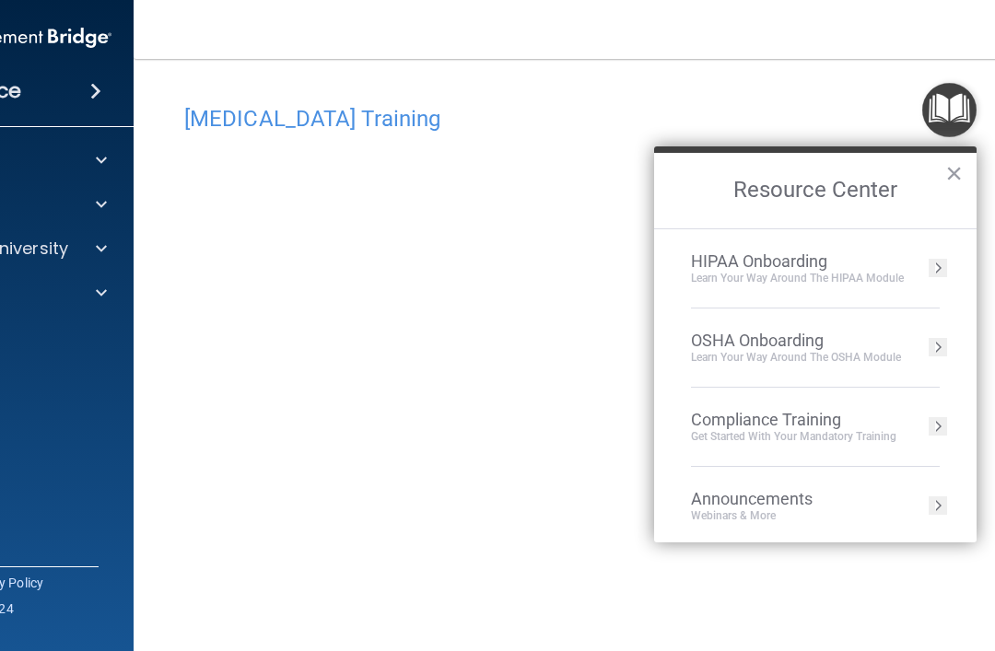
click at [939, 107] on img "Open Resource Center" at bounding box center [949, 110] width 54 height 54
